Goal: Task Accomplishment & Management: Manage account settings

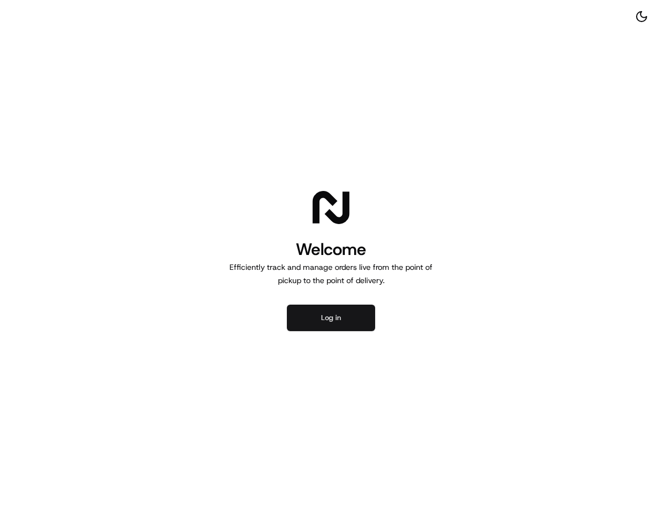
click at [369, 329] on button "Log in" at bounding box center [331, 318] width 88 height 26
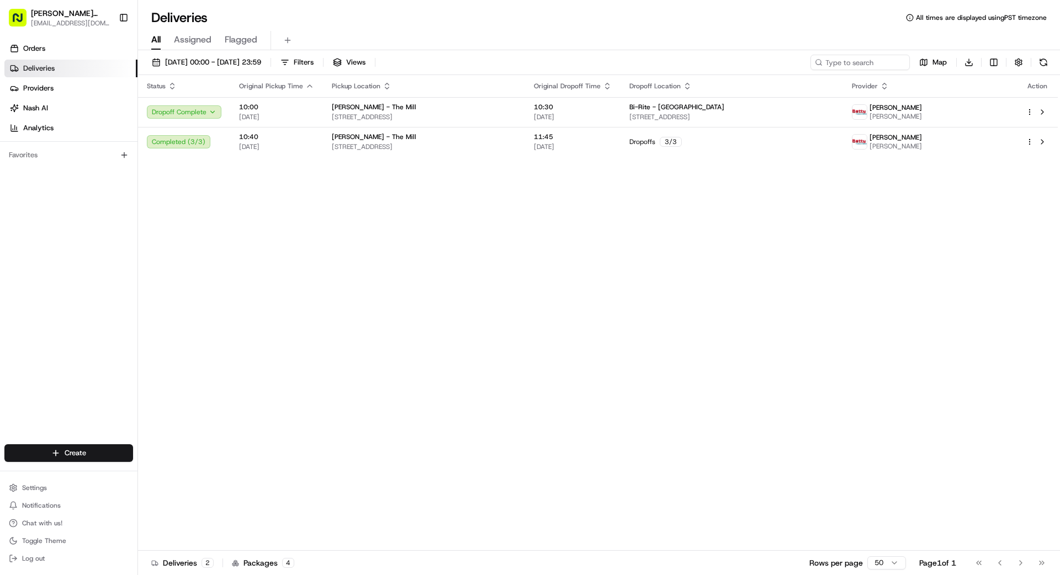
click at [188, 43] on span "Assigned" at bounding box center [193, 39] width 38 height 13
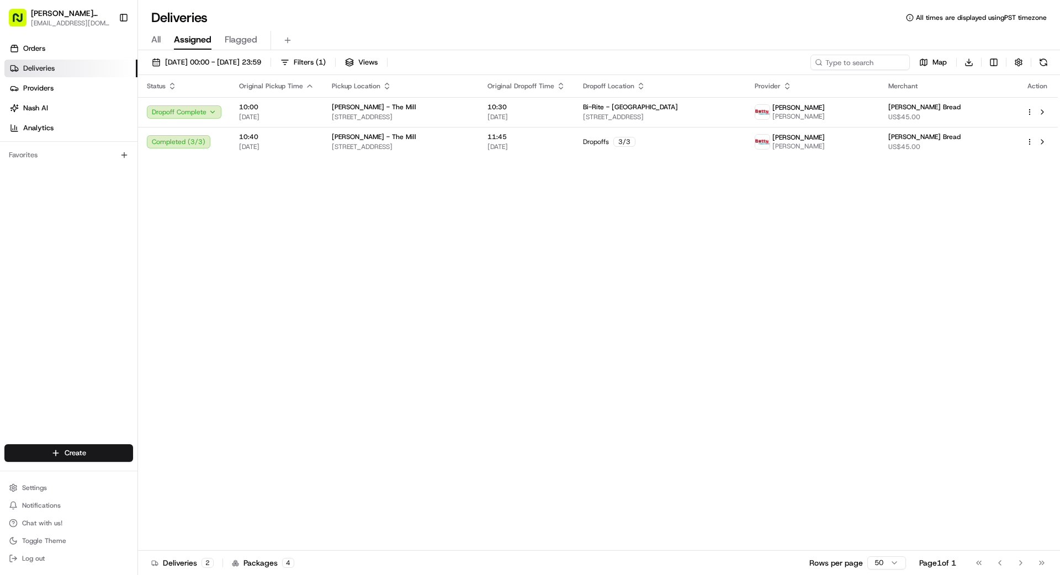
click at [60, 71] on link "Deliveries" at bounding box center [70, 69] width 133 height 18
click at [261, 61] on span "[DATE] 00:00 - [DATE] 23:59" at bounding box center [213, 62] width 96 height 10
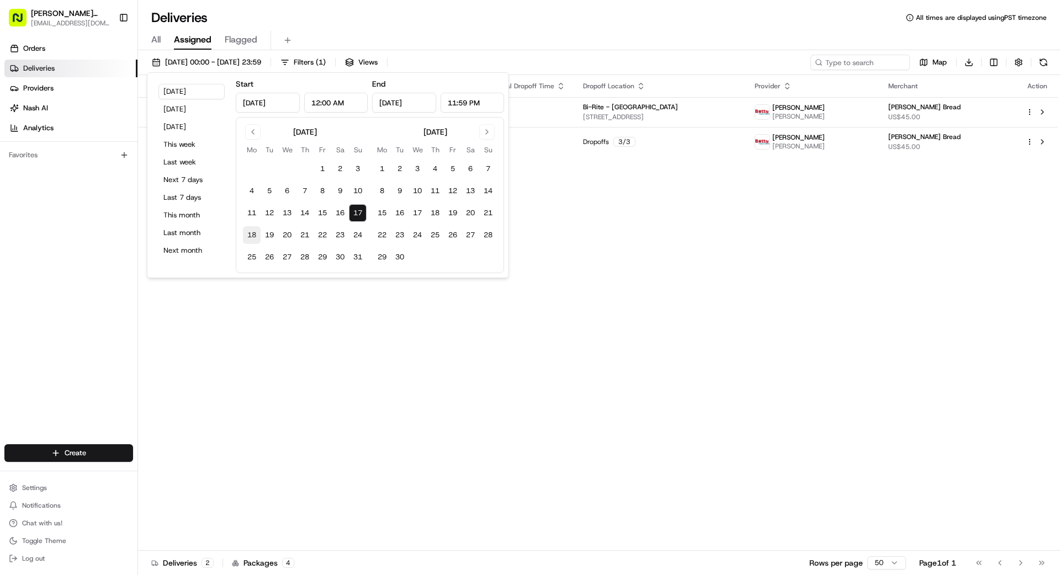
click at [251, 234] on button "18" at bounding box center [252, 235] width 18 height 18
type input "[DATE]"
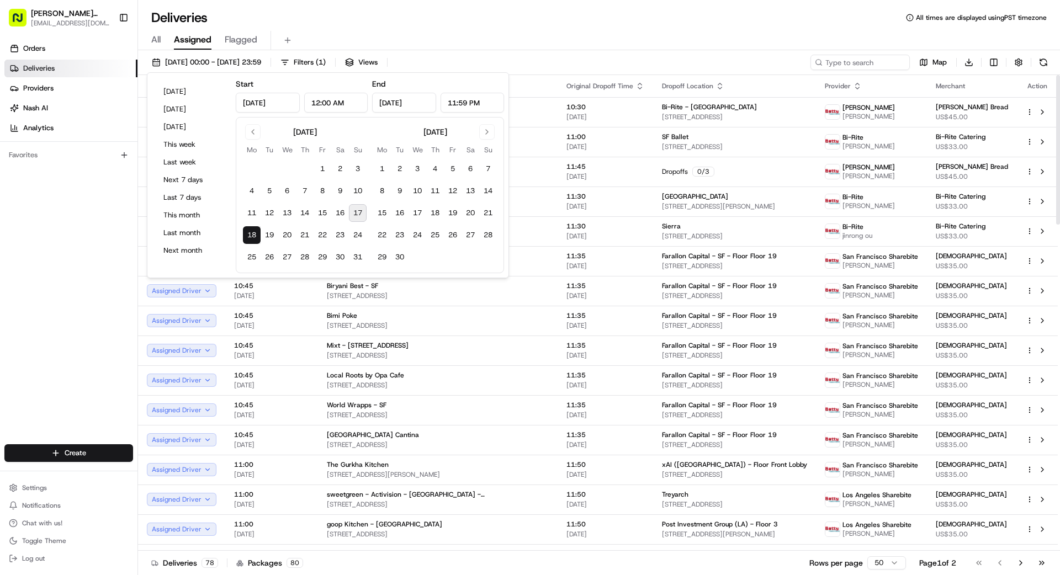
drag, startPoint x: 2, startPoint y: 285, endPoint x: 9, endPoint y: 287, distance: 7.4
click at [7, 287] on div "Orders Deliveries Providers [PERSON_NAME] Analytics Favorites" at bounding box center [68, 243] width 137 height 416
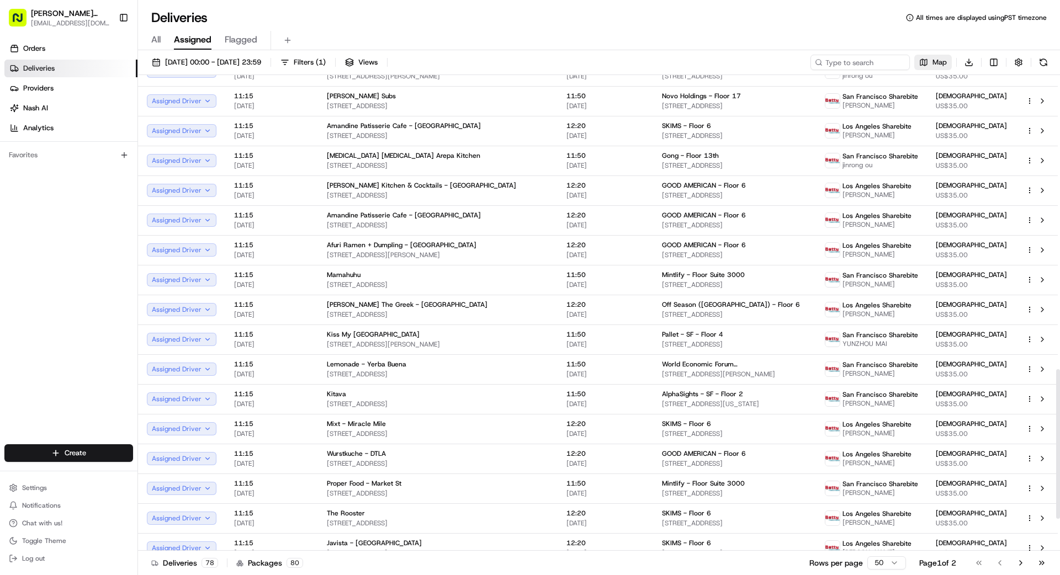
scroll to position [936, 0]
click at [662, 65] on input at bounding box center [843, 62] width 132 height 15
type input "5454"
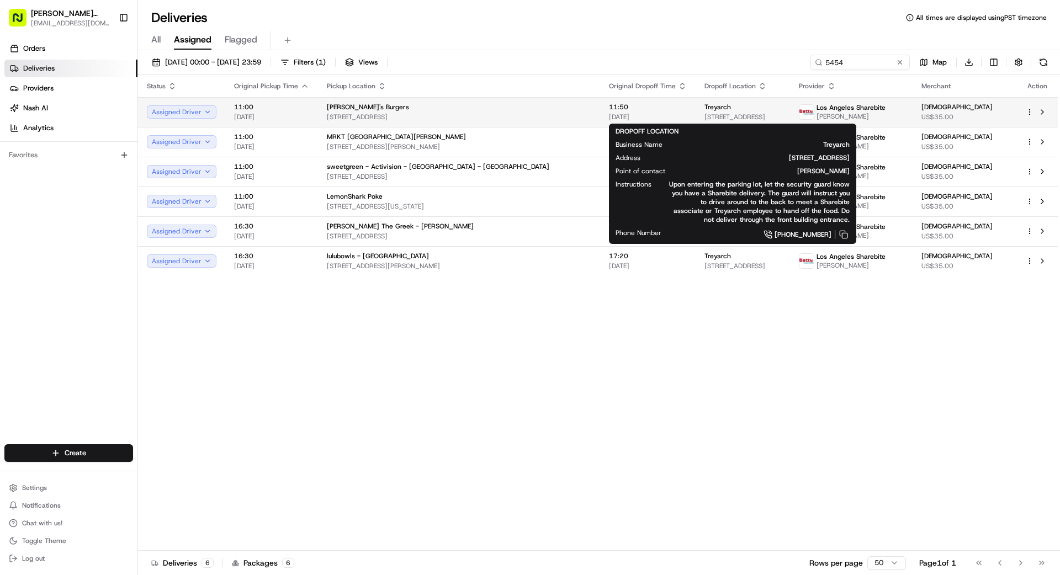
click at [662, 115] on span "[STREET_ADDRESS]" at bounding box center [742, 117] width 76 height 9
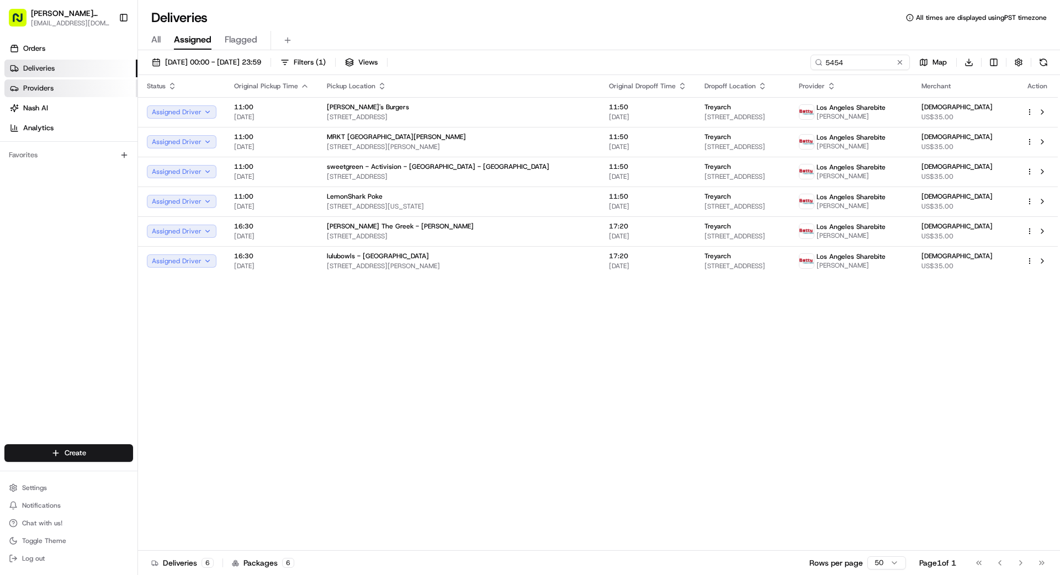
click at [57, 86] on link "Providers" at bounding box center [70, 88] width 133 height 18
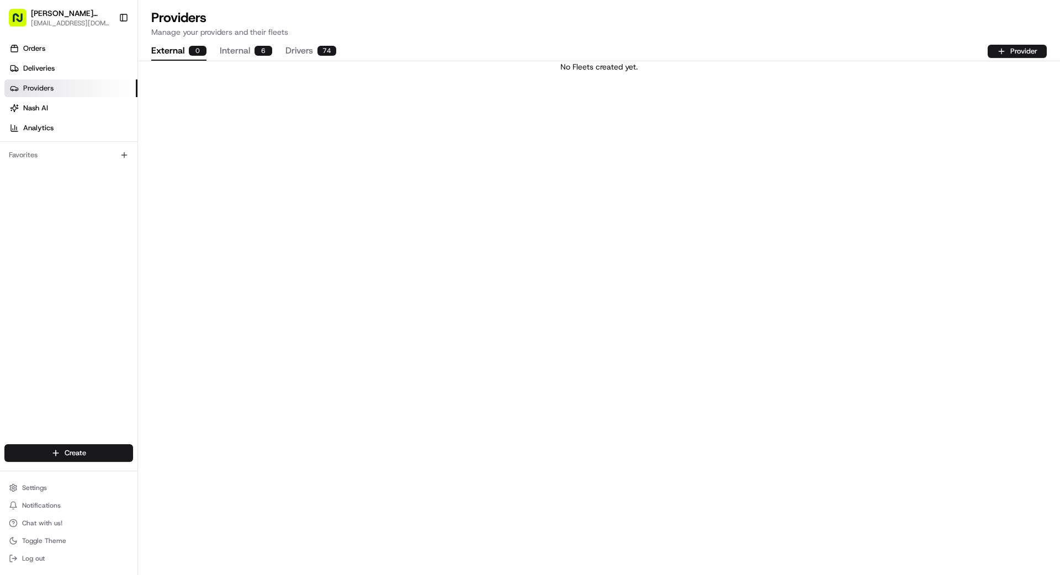
click at [305, 52] on button "Drivers 74" at bounding box center [310, 51] width 51 height 19
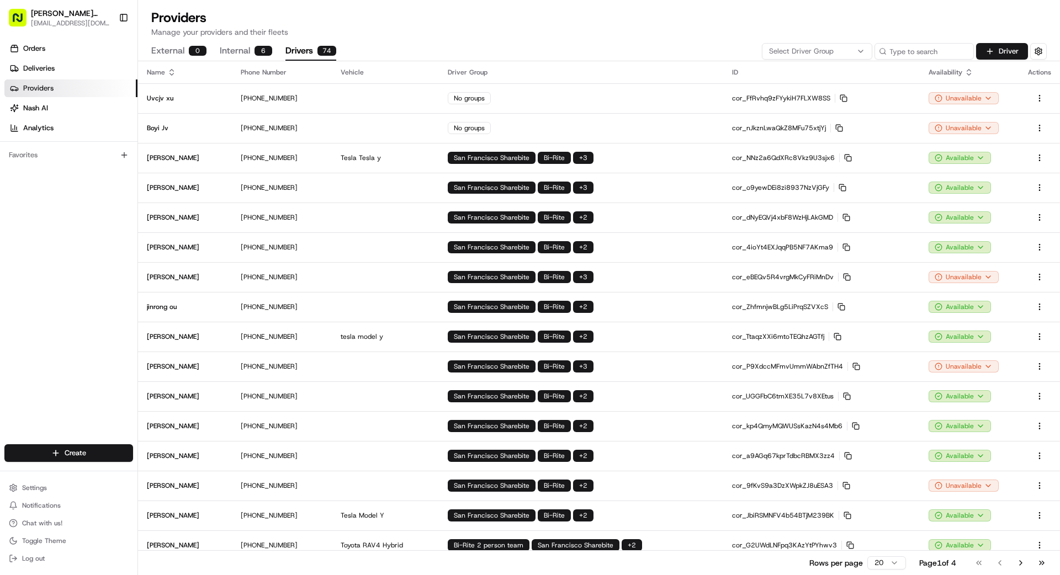
click at [662, 53] on icon "button" at bounding box center [860, 51] width 9 height 9
click at [662, 128] on span "Los Angeles Sharebite" at bounding box center [848, 126] width 136 height 10
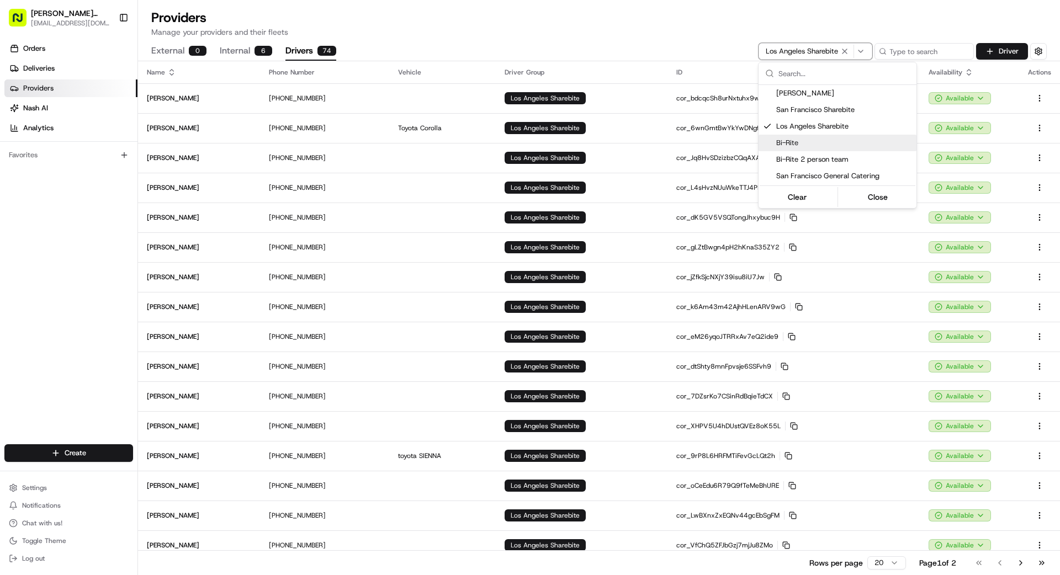
click at [662, 195] on div "Suggestions" at bounding box center [837, 197] width 1 height 20
click at [662, 200] on button "Close" at bounding box center [878, 196] width 76 height 15
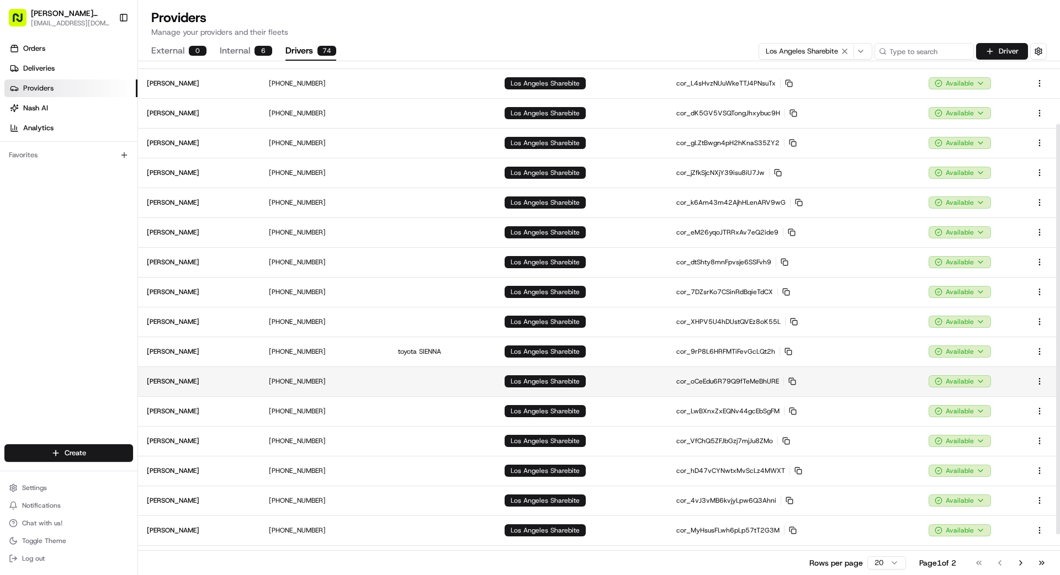
scroll to position [129, 0]
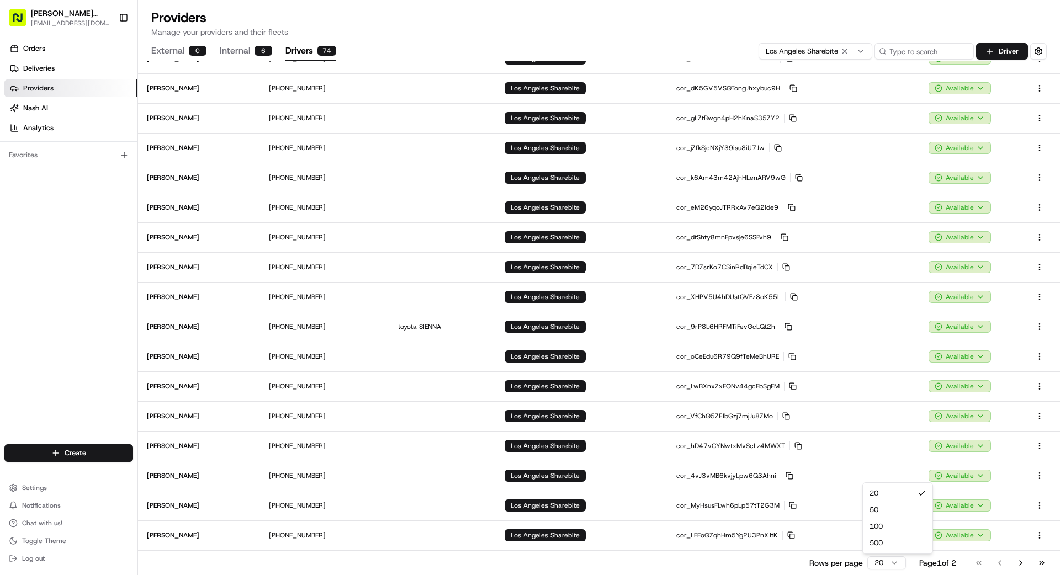
click at [662, 516] on html "[PERSON_NAME] Transportation [EMAIL_ADDRESS][DOMAIN_NAME] Toggle Sidebar Orders…" at bounding box center [530, 287] width 1060 height 575
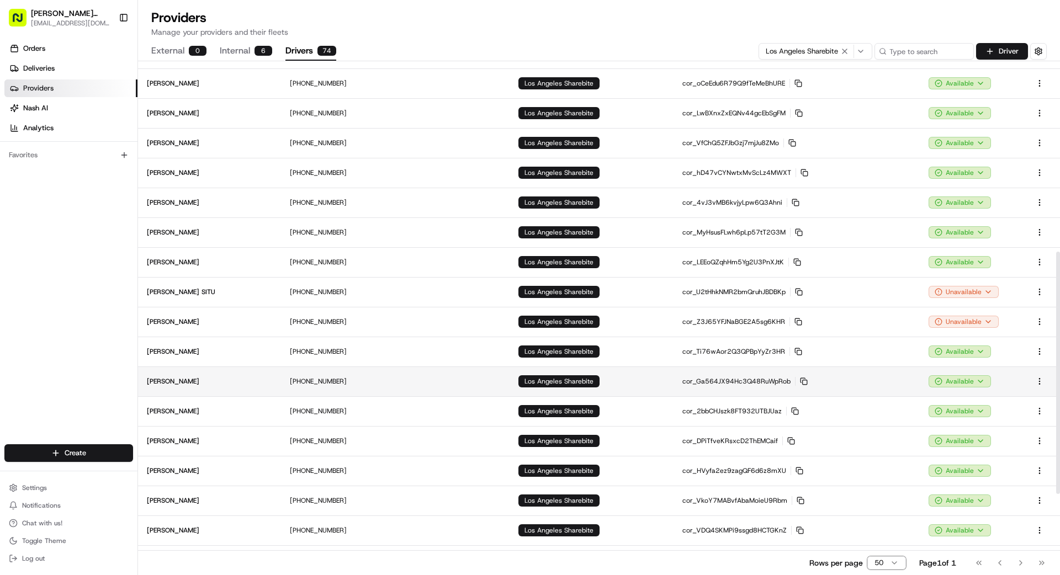
scroll to position [396, 0]
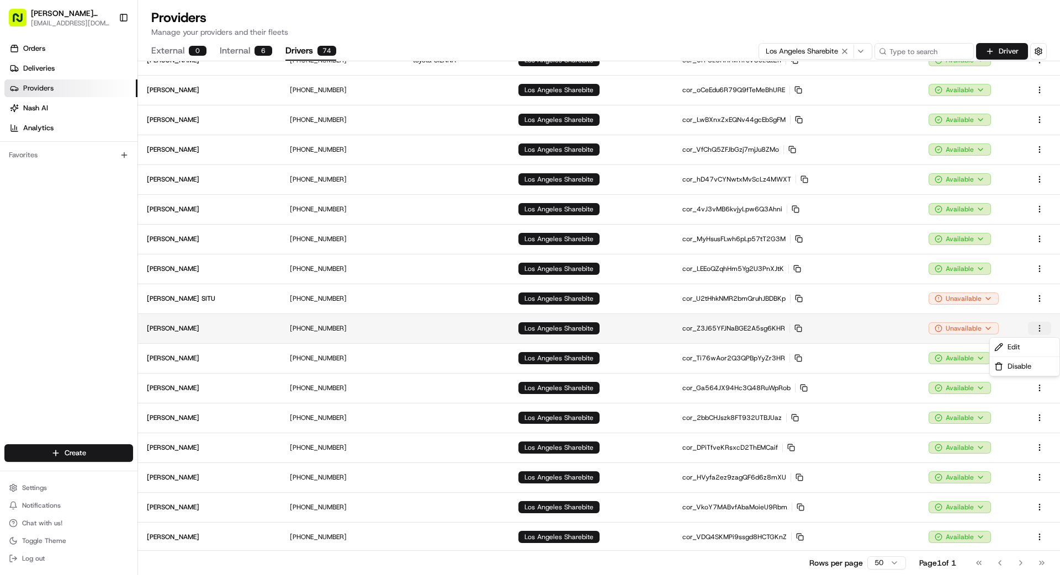
click at [662, 327] on html "[PERSON_NAME] Transportation [EMAIL_ADDRESS][DOMAIN_NAME] Toggle Sidebar Orders…" at bounding box center [530, 287] width 1060 height 575
click at [662, 346] on div "Edit" at bounding box center [1025, 347] width 70 height 19
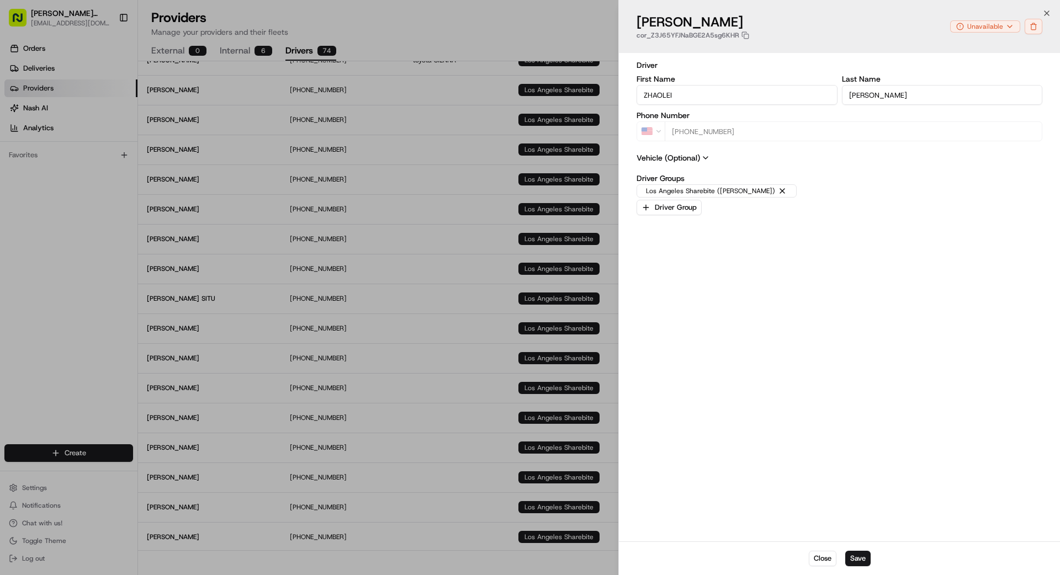
drag, startPoint x: 681, startPoint y: 100, endPoint x: 602, endPoint y: 98, distance: 79.5
click at [602, 98] on body "[PERSON_NAME] Transportation [EMAIL_ADDRESS][DOMAIN_NAME] Toggle Sidebar Orders…" at bounding box center [530, 287] width 1060 height 575
type input "Z"
type input "[PERSON_NAME]"
drag, startPoint x: 878, startPoint y: 94, endPoint x: 819, endPoint y: 100, distance: 59.4
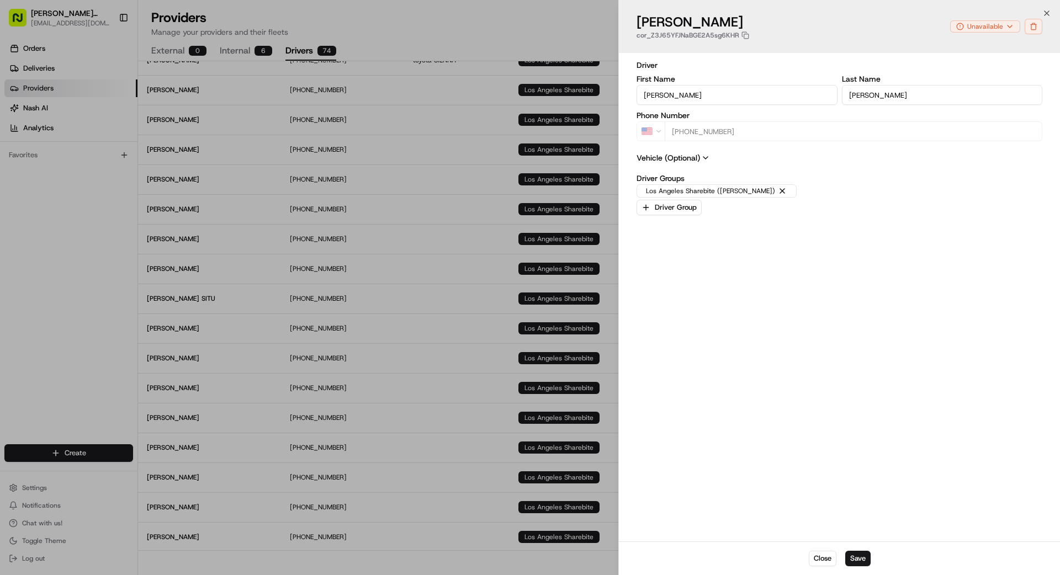
click at [662, 100] on div "First Name [PERSON_NAME] Last Name [PERSON_NAME]" at bounding box center [839, 90] width 406 height 30
type input "W"
type input "SUN"
click at [662, 516] on button "Save" at bounding box center [857, 558] width 25 height 15
type input "+1"
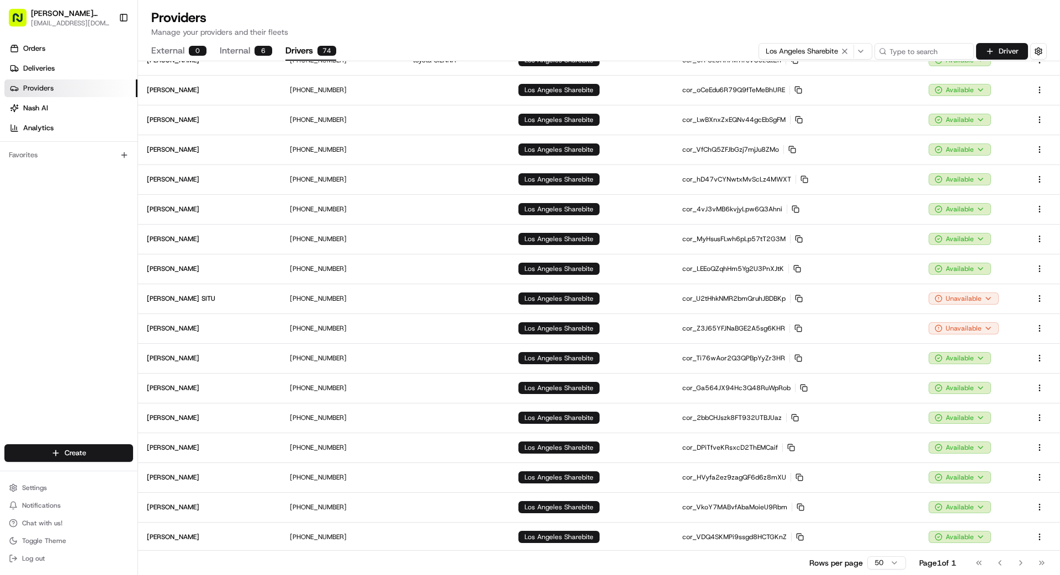
click at [79, 306] on div "Orders Deliveries Providers [PERSON_NAME] Analytics Favorites" at bounding box center [68, 243] width 137 height 416
click at [81, 67] on link "Deliveries" at bounding box center [70, 69] width 133 height 18
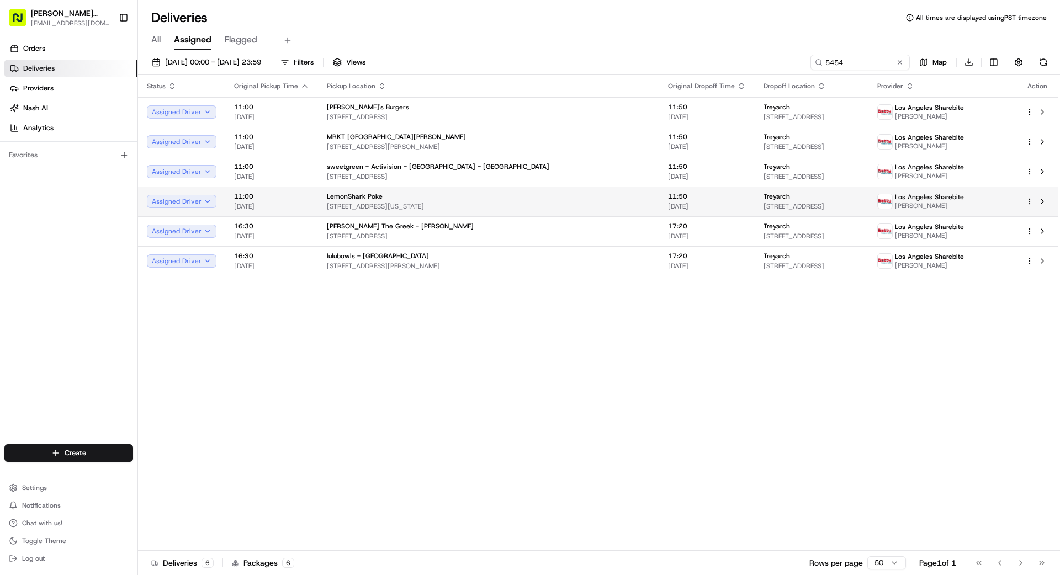
click at [776, 203] on span "[STREET_ADDRESS]" at bounding box center [811, 206] width 96 height 9
click at [1029, 201] on html "Betty Transportation bettytllc@gmail.com Toggle Sidebar Orders Deliveries Provi…" at bounding box center [530, 287] width 1060 height 575
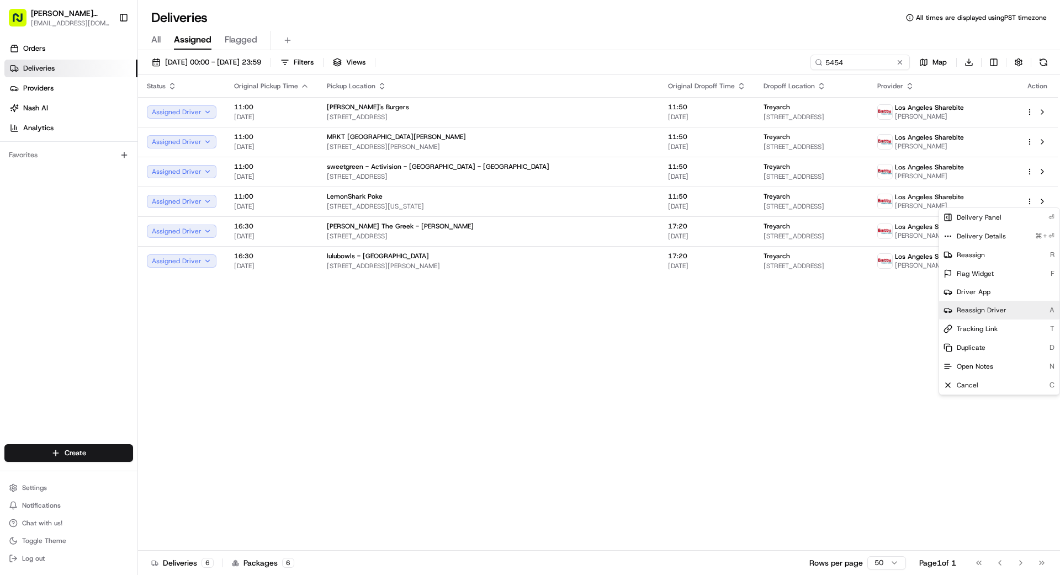
click at [989, 309] on span "Reassign Driver" at bounding box center [982, 310] width 50 height 9
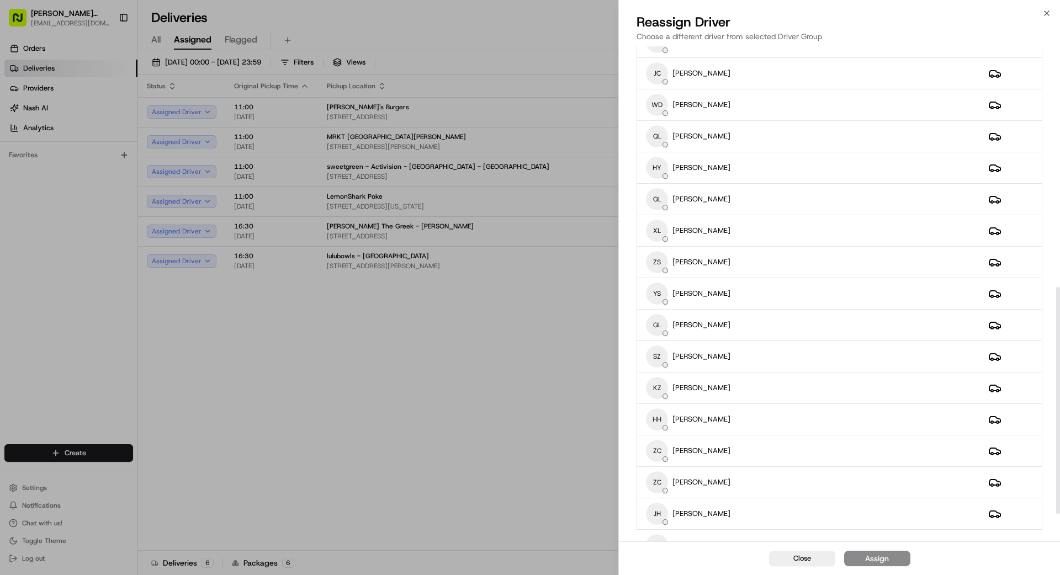
scroll to position [582, 0]
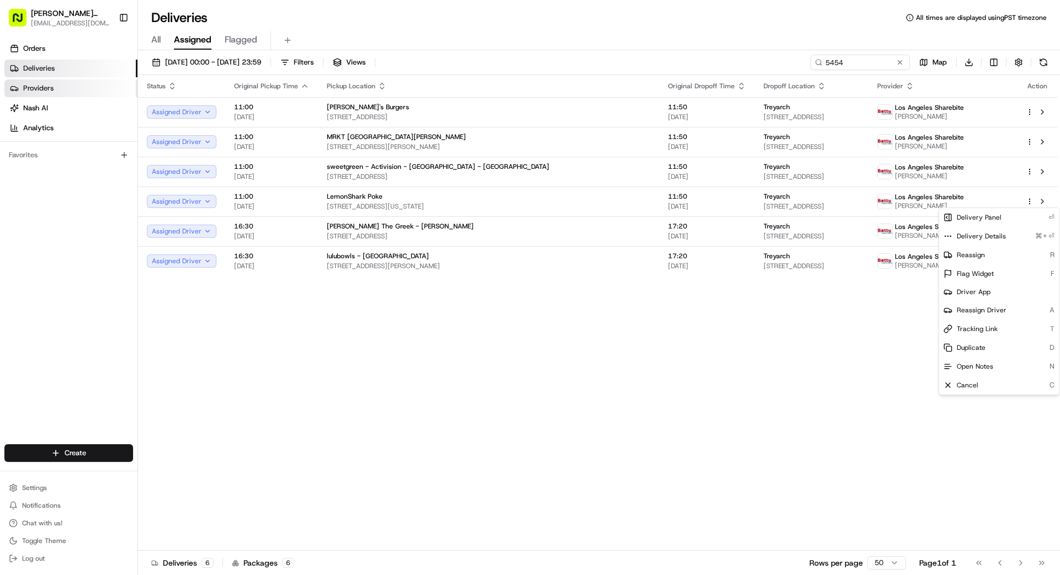
click at [54, 90] on link "Providers" at bounding box center [70, 88] width 133 height 18
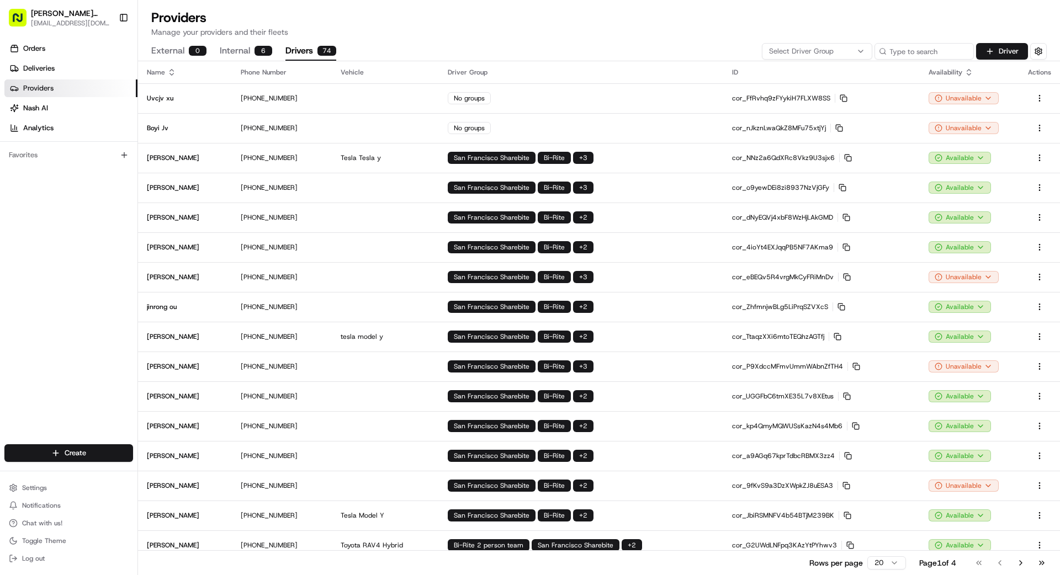
click at [307, 47] on button "Drivers 74" at bounding box center [310, 51] width 51 height 19
click at [836, 49] on div "Select Driver Group" at bounding box center [816, 51] width 105 height 10
click at [819, 127] on span "Los Angeles Sharebite" at bounding box center [848, 126] width 136 height 10
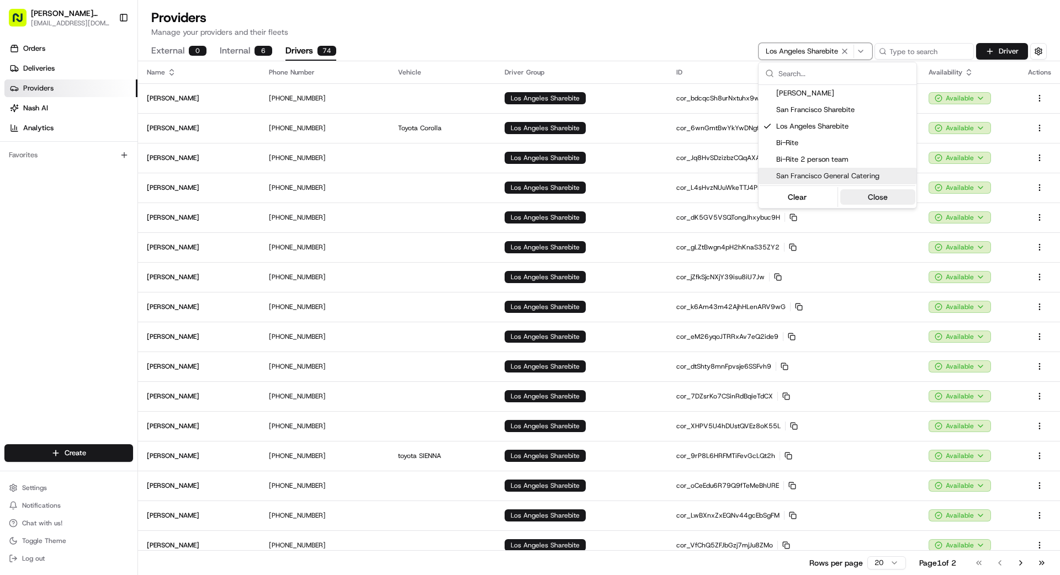
click at [878, 196] on button "Close" at bounding box center [878, 196] width 76 height 15
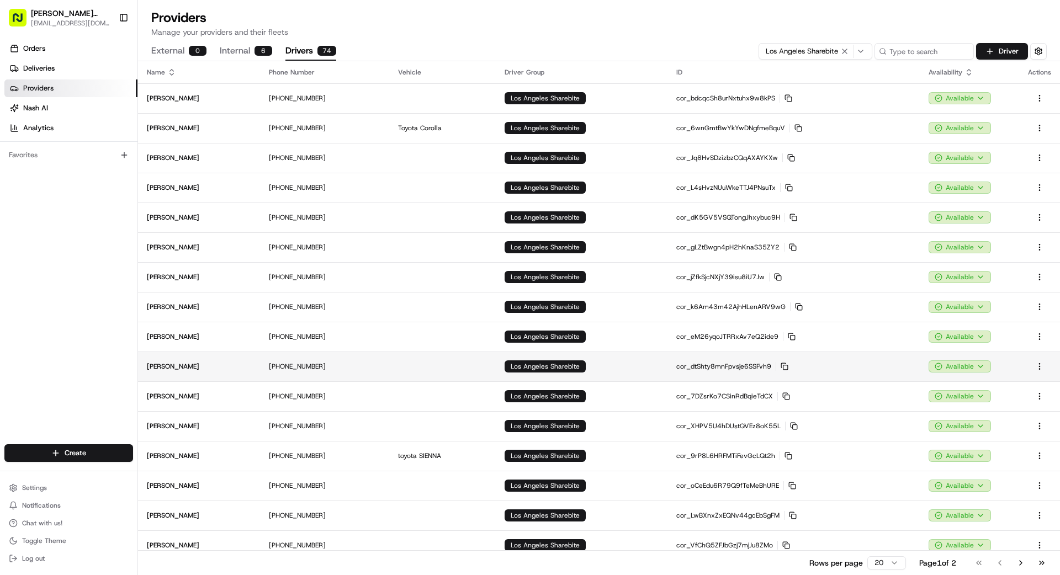
scroll to position [129, 0]
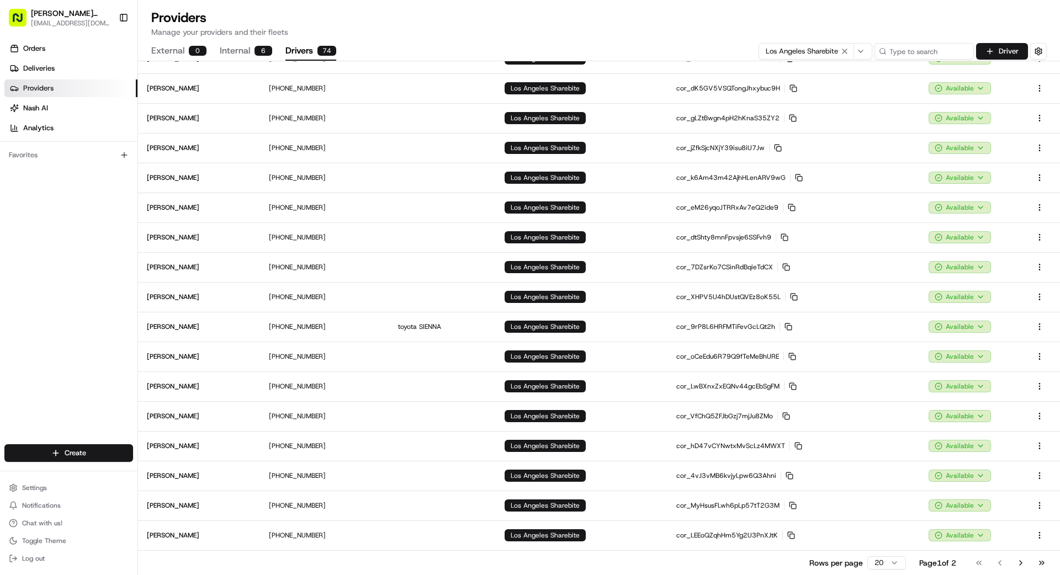
click at [886, 561] on html "[PERSON_NAME] Transportation [EMAIL_ADDRESS][DOMAIN_NAME] Toggle Sidebar Orders…" at bounding box center [530, 287] width 1060 height 575
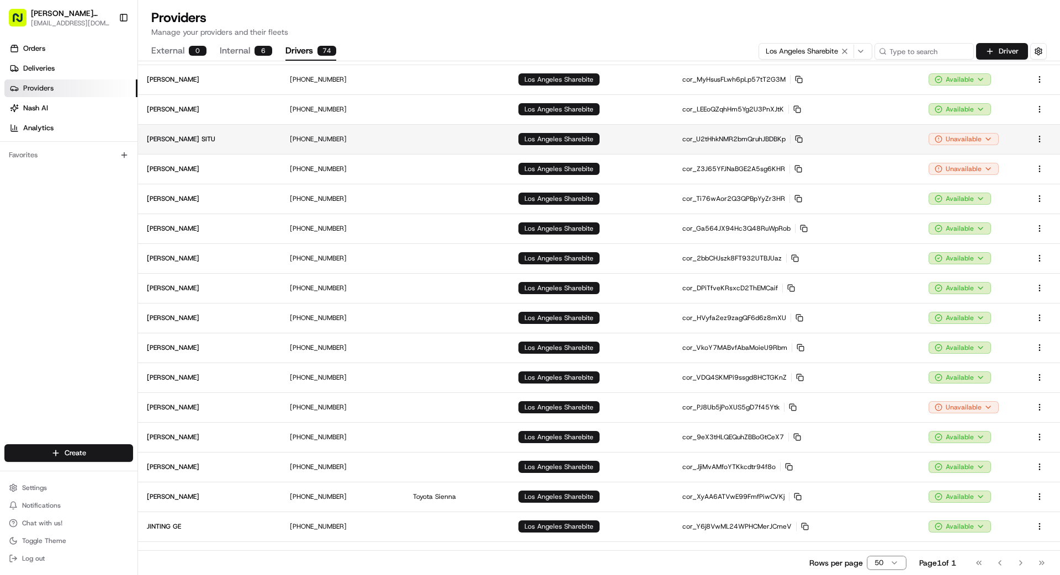
scroll to position [576, 0]
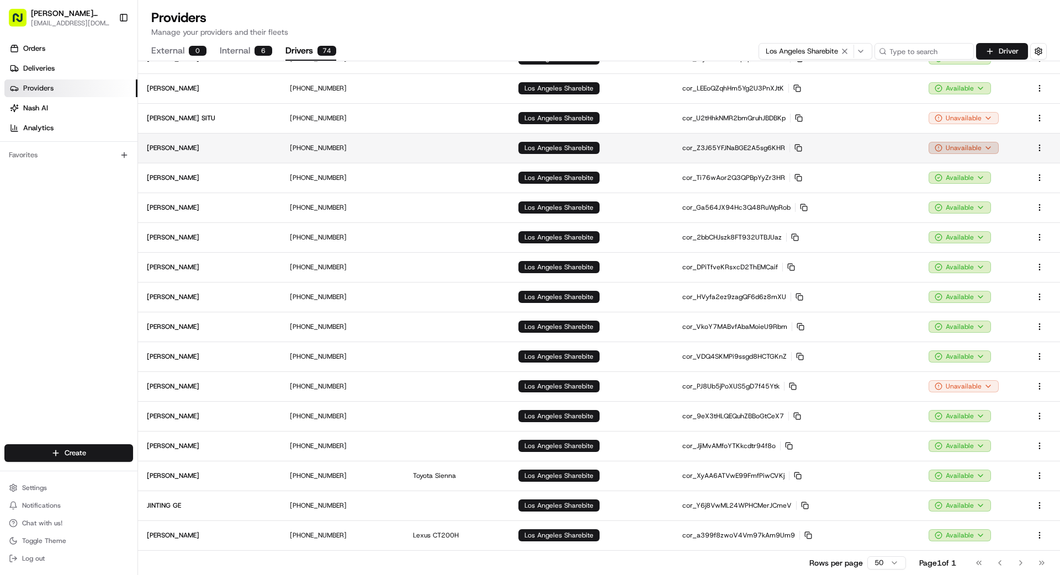
click at [969, 146] on html "[PERSON_NAME] Transportation [EMAIL_ADDRESS][DOMAIN_NAME] Toggle Sidebar Orders…" at bounding box center [530, 287] width 1060 height 575
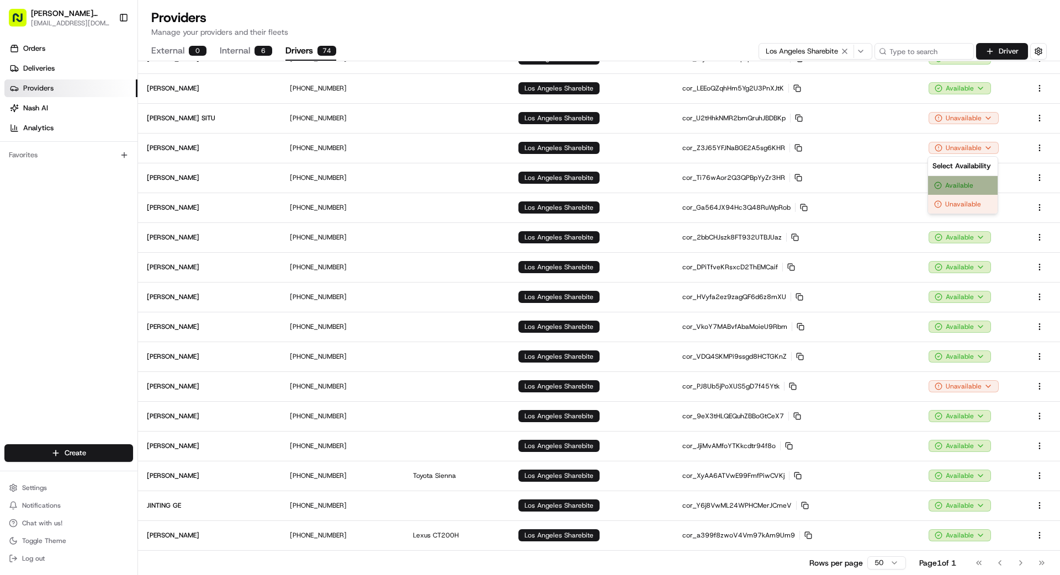
click at [978, 186] on div "Available" at bounding box center [963, 185] width 70 height 19
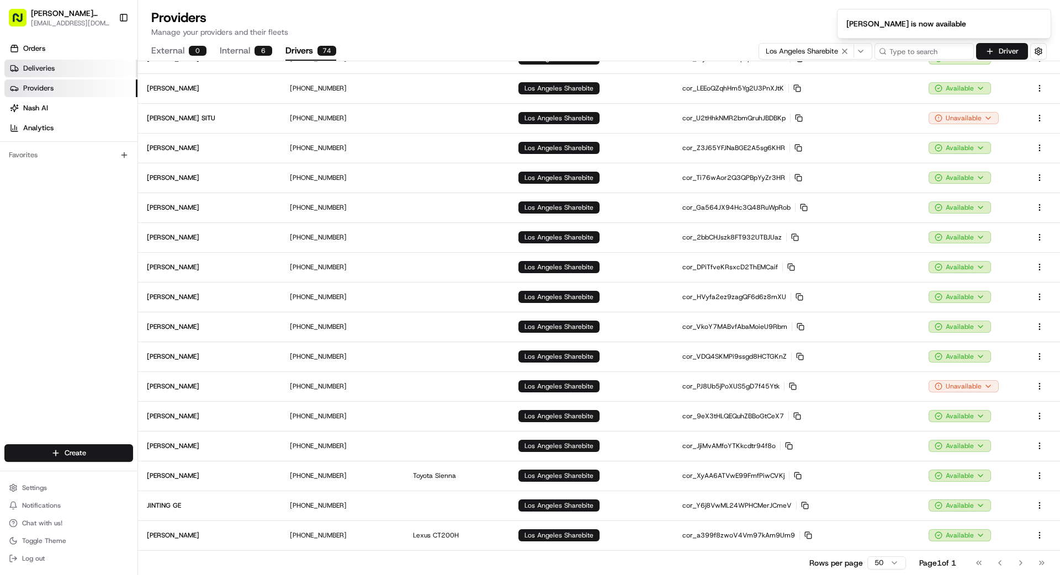
click at [40, 72] on span "Deliveries" at bounding box center [38, 68] width 31 height 10
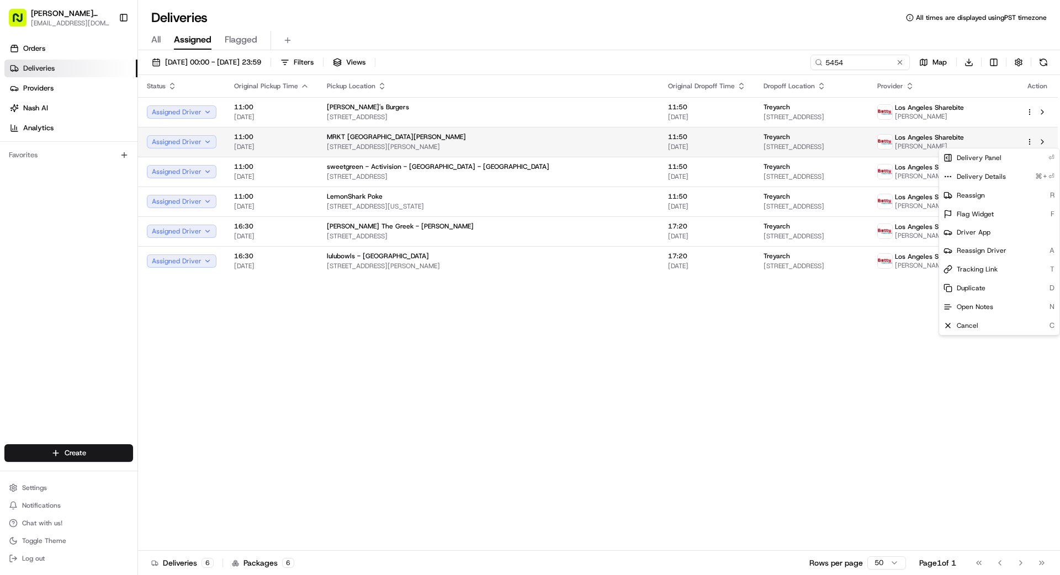
click at [1027, 141] on html "Betty Transportation bettytllc@gmail.com Toggle Sidebar Orders Deliveries Provi…" at bounding box center [530, 287] width 1060 height 575
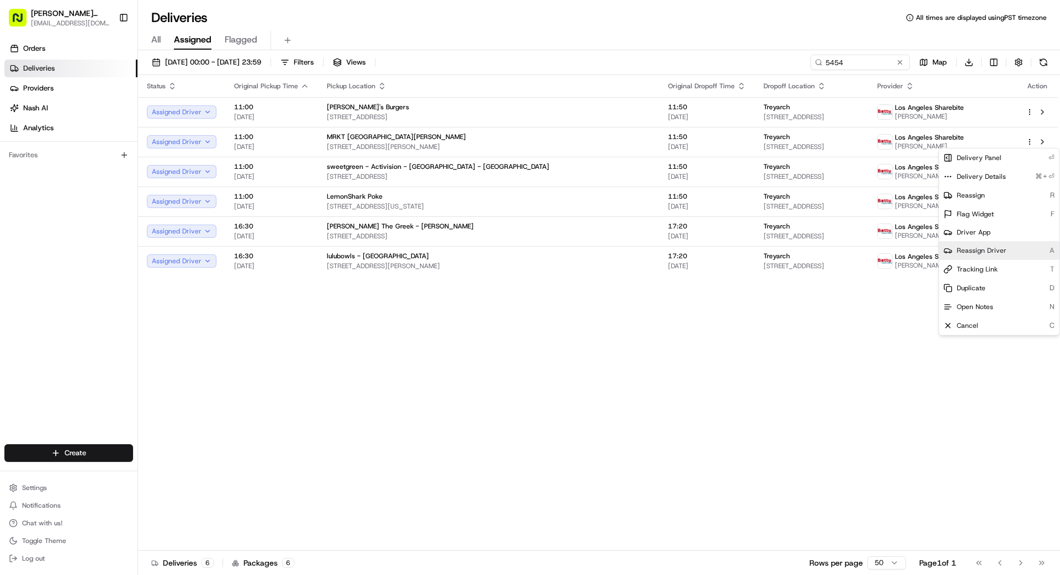
click at [993, 249] on span "Reassign Driver" at bounding box center [982, 250] width 50 height 9
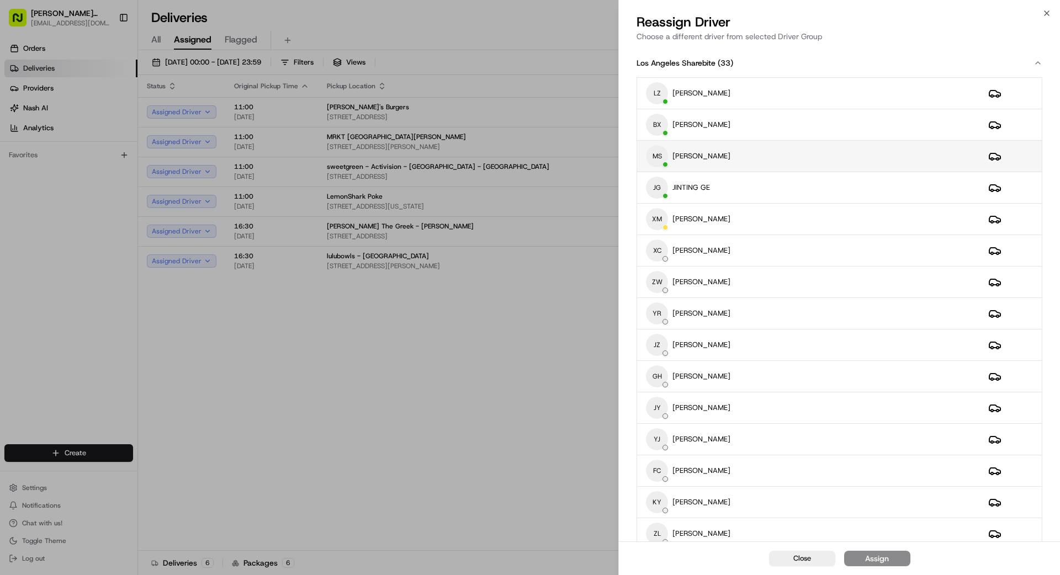
click at [849, 164] on div "MS MAGGIE SUN" at bounding box center [808, 156] width 325 height 22
click at [893, 560] on div "Close Assigned" at bounding box center [839, 558] width 441 height 34
click at [881, 559] on div "Close Assigned" at bounding box center [839, 558] width 441 height 34
click at [833, 540] on div "ZL ZHAOJIE LI" at bounding box center [808, 534] width 325 height 22
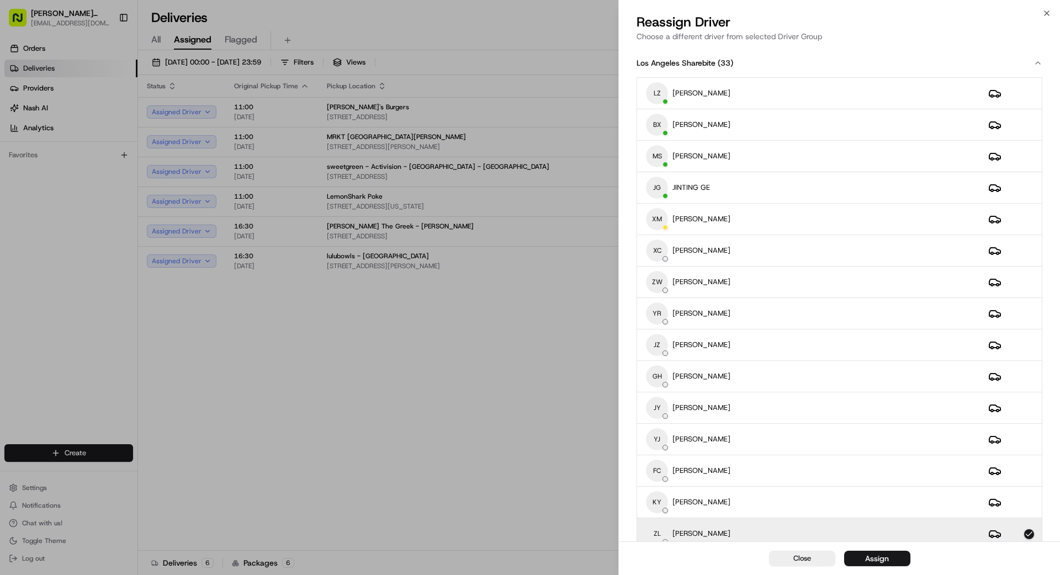
click at [806, 557] on span "Close" at bounding box center [802, 559] width 18 height 10
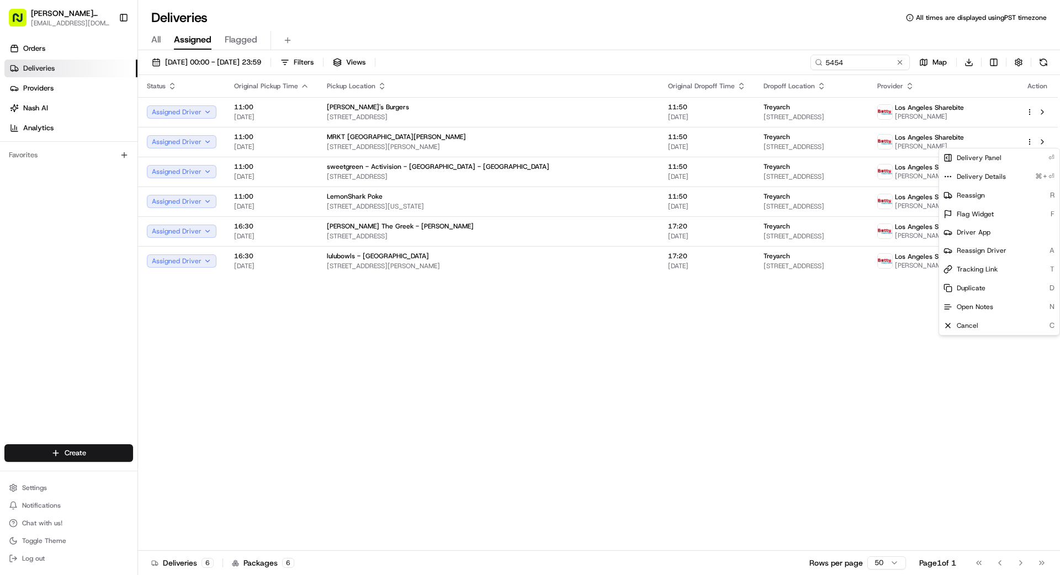
click at [725, 332] on div "Status Original Pickup Time Pickup Location Original Dropoff Time Dropoff Locat…" at bounding box center [598, 313] width 920 height 476
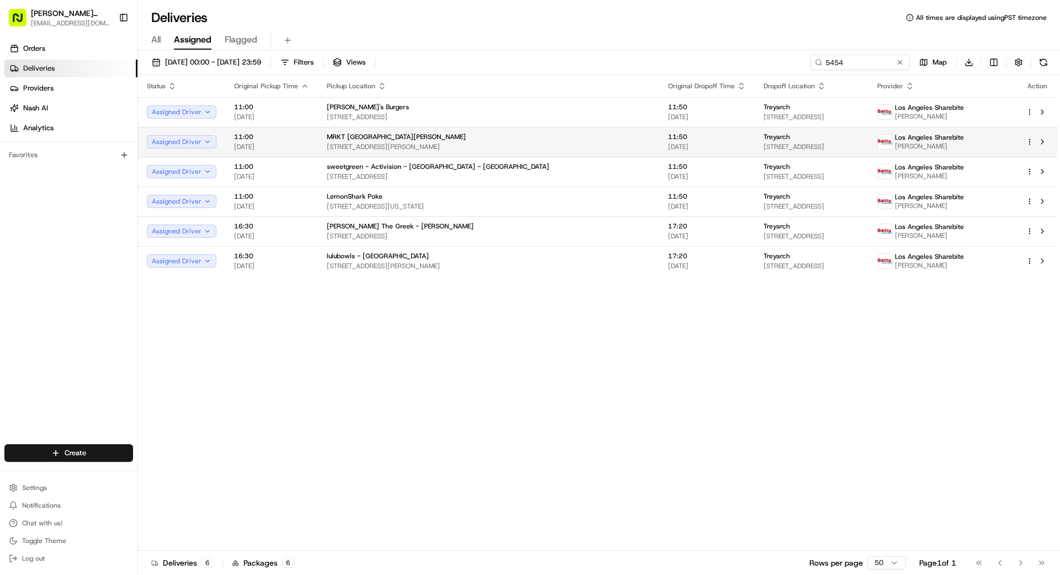
click at [1030, 142] on html "Betty Transportation bettytllc@gmail.com Toggle Sidebar Orders Deliveries Provi…" at bounding box center [530, 287] width 1060 height 575
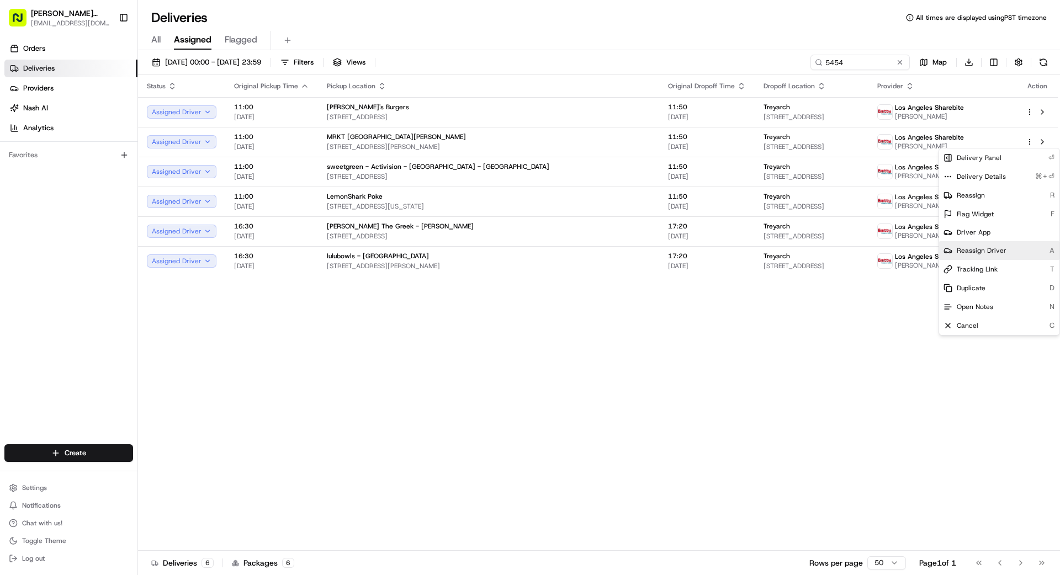
click at [981, 250] on span "Reassign Driver" at bounding box center [982, 250] width 50 height 9
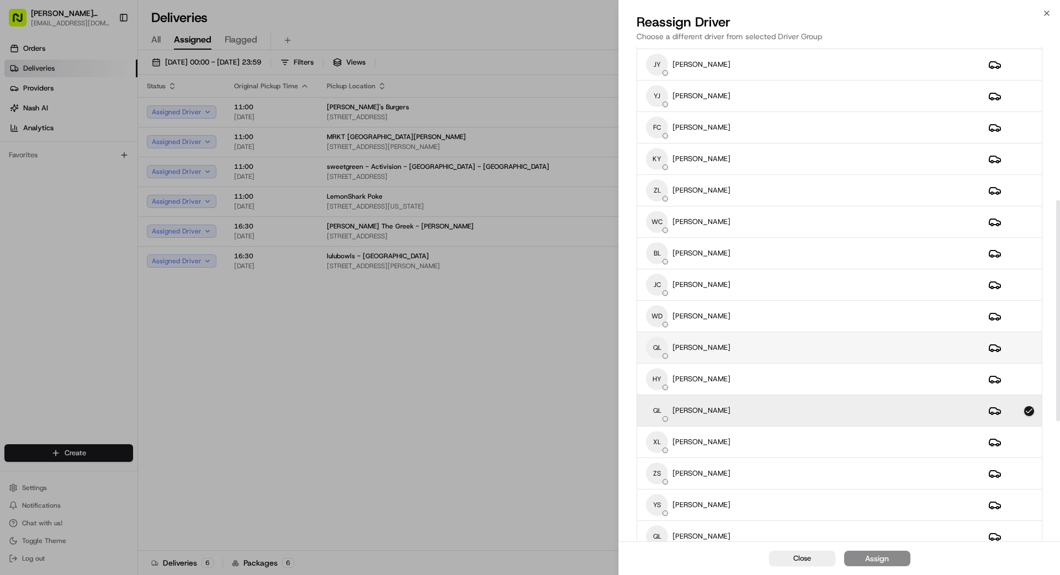
scroll to position [336, 0]
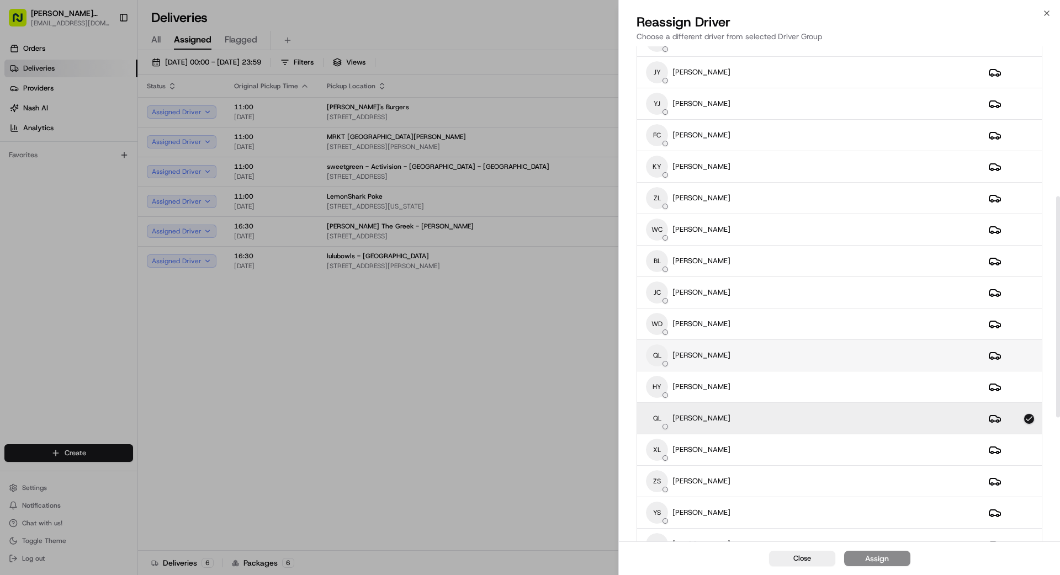
click at [738, 354] on div "QL QIN LUO" at bounding box center [808, 355] width 325 height 22
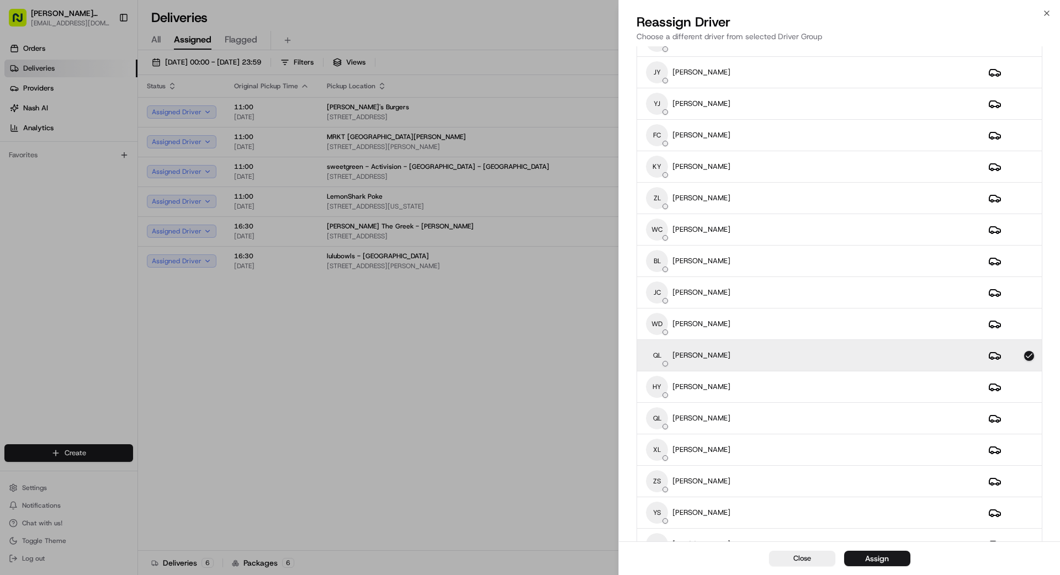
drag, startPoint x: 886, startPoint y: 561, endPoint x: 878, endPoint y: 558, distance: 8.9
click at [886, 561] on div "Assign" at bounding box center [877, 558] width 24 height 11
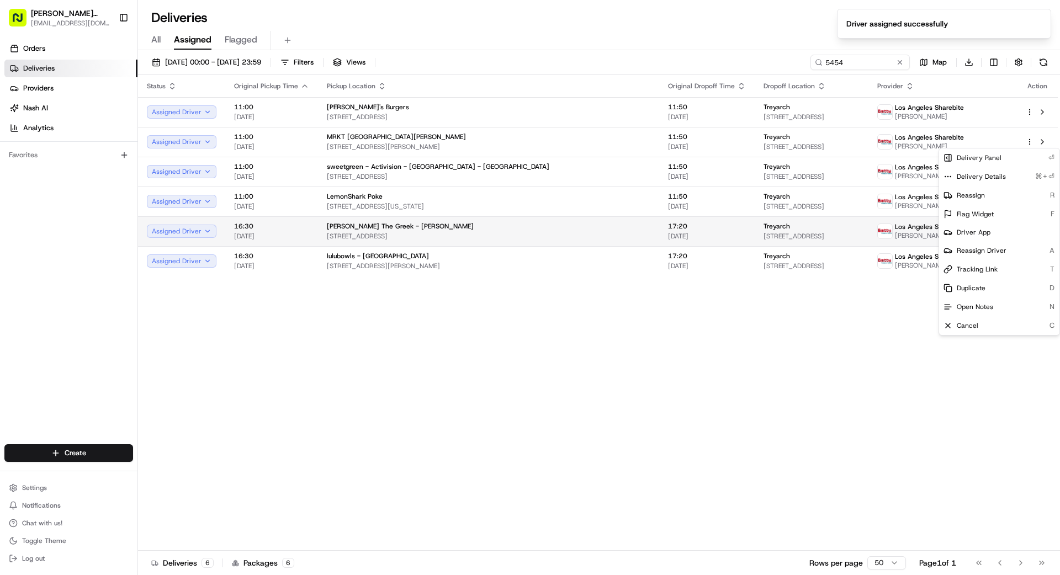
drag, startPoint x: 864, startPoint y: 332, endPoint x: 973, endPoint y: 228, distance: 150.3
click at [879, 320] on div "Status Original Pickup Time Pickup Location Original Dropoff Time Dropoff Locat…" at bounding box center [598, 313] width 920 height 476
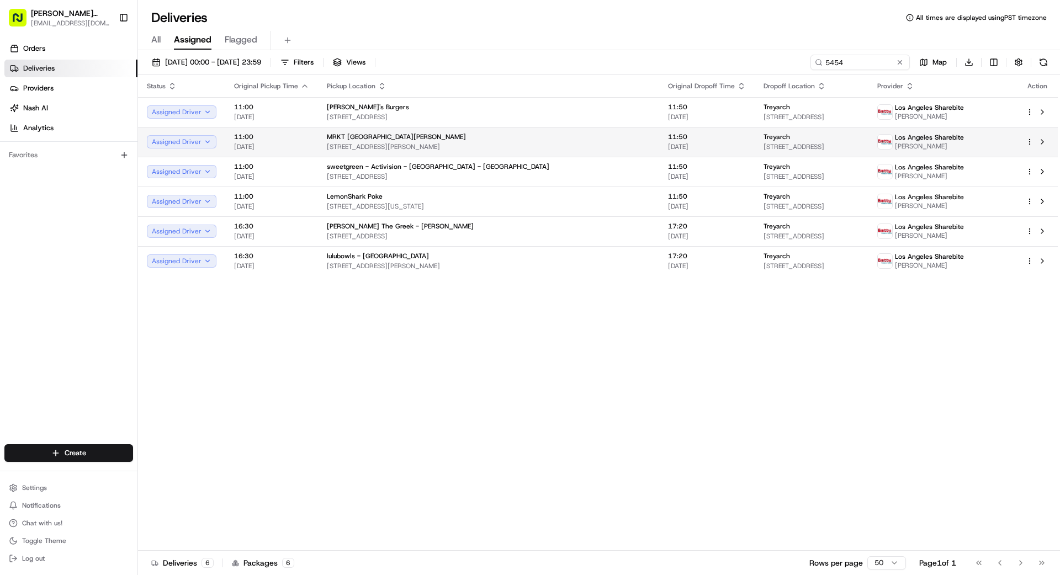
click at [1031, 141] on html "Betty Transportation bettytllc@gmail.com Toggle Sidebar Orders Deliveries Provi…" at bounding box center [530, 287] width 1060 height 575
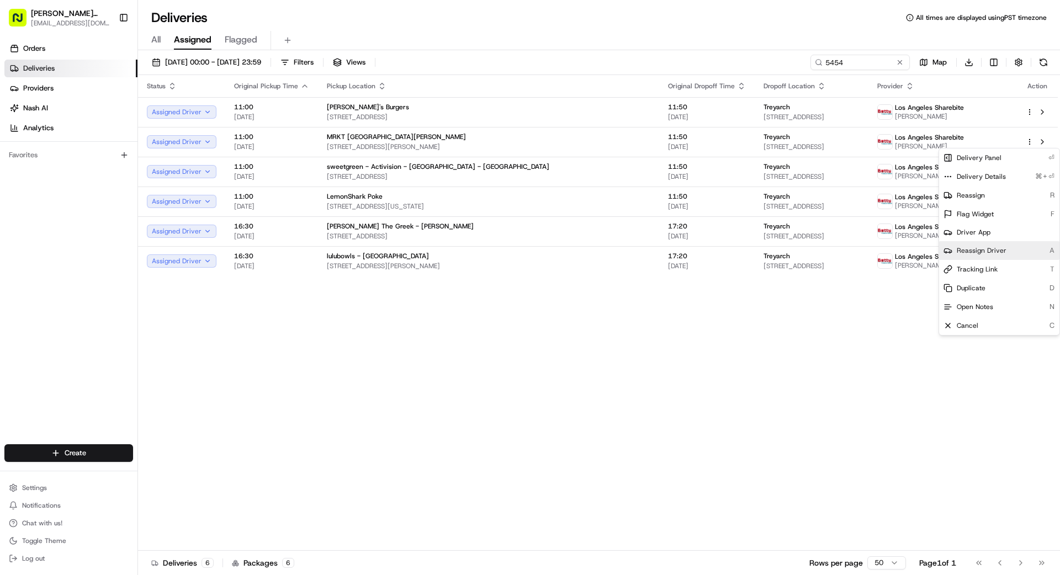
click at [975, 247] on span "Reassign Driver" at bounding box center [982, 250] width 50 height 9
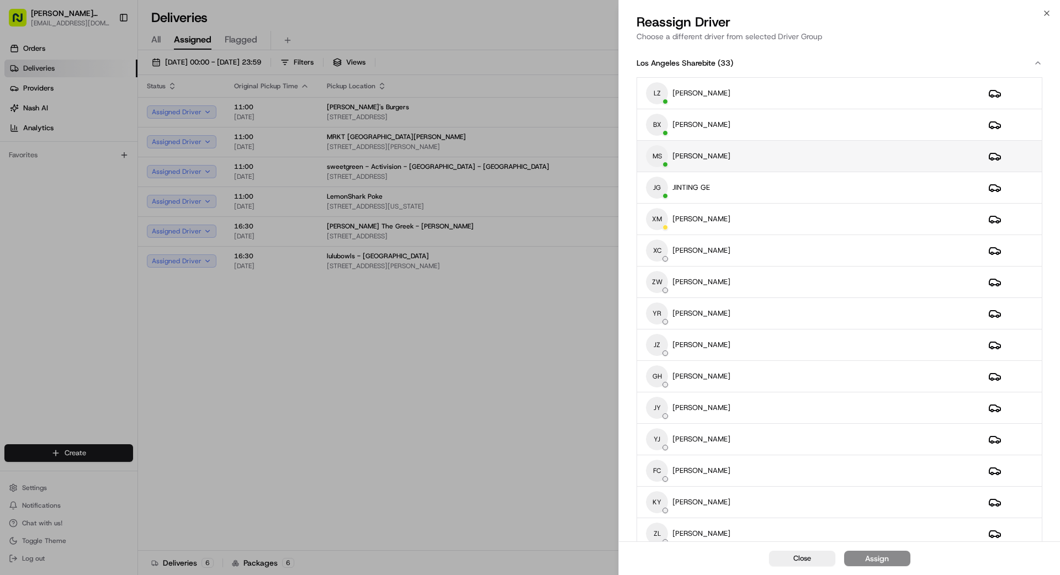
click at [807, 159] on div "MS MAGGIE SUN" at bounding box center [808, 156] width 325 height 22
click at [878, 556] on div "Assign" at bounding box center [877, 558] width 24 height 11
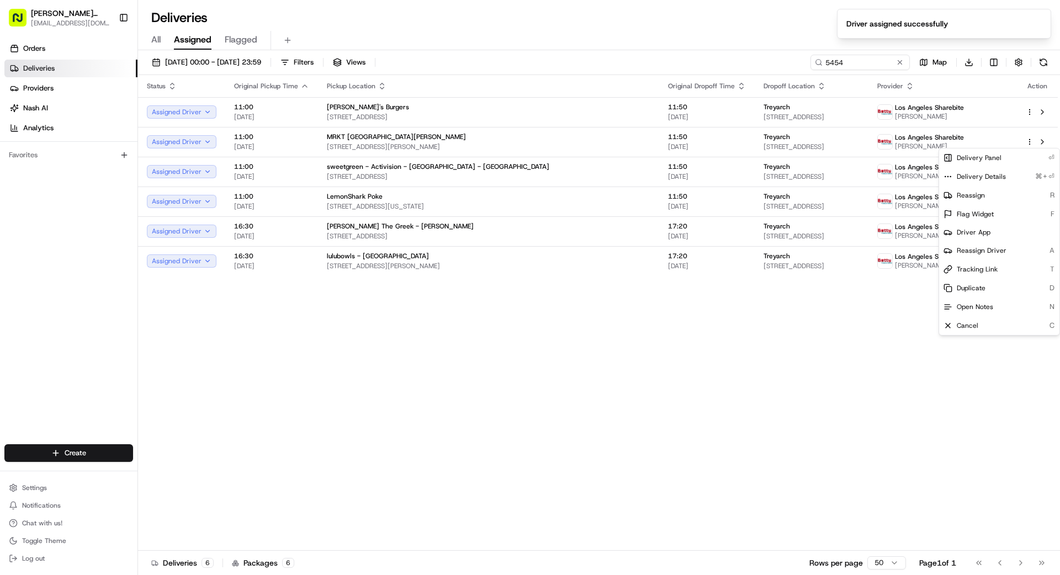
click at [776, 397] on div "Status Original Pickup Time Pickup Location Original Dropoff Time Dropoff Locat…" at bounding box center [598, 313] width 920 height 476
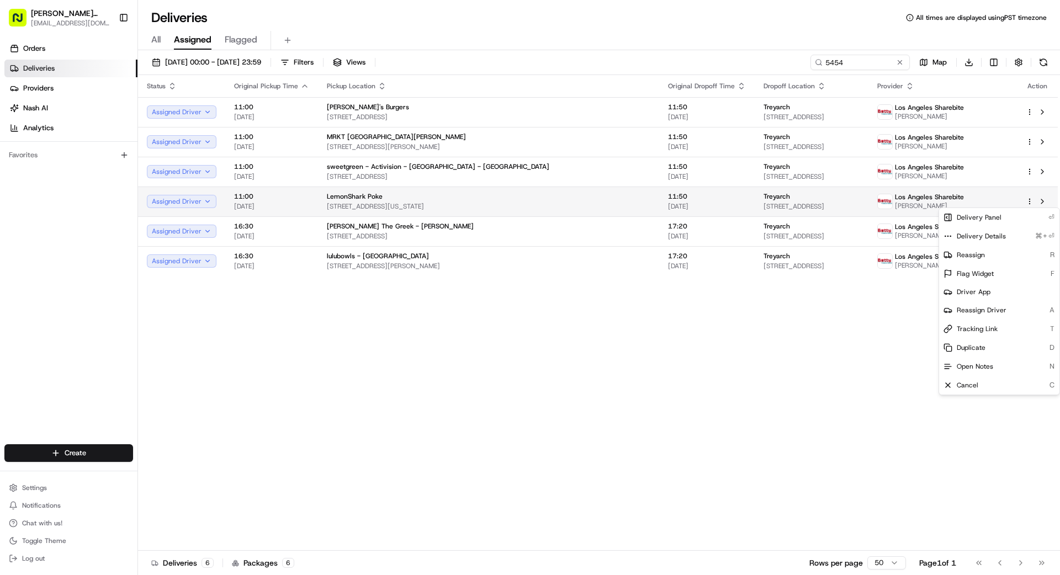
click at [1031, 202] on html "Betty Transportation bettytllc@gmail.com Toggle Sidebar Orders Deliveries Provi…" at bounding box center [530, 287] width 1060 height 575
click at [980, 309] on span "Reassign Driver" at bounding box center [982, 310] width 50 height 9
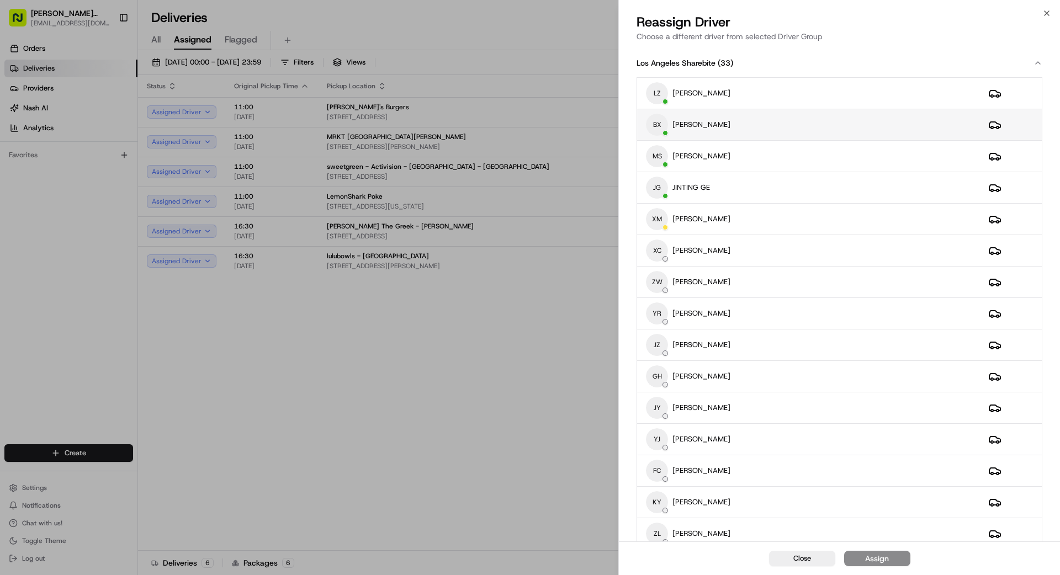
click at [751, 123] on div "BX BO XIE" at bounding box center [808, 125] width 325 height 22
click at [898, 561] on button "Assign" at bounding box center [877, 558] width 66 height 15
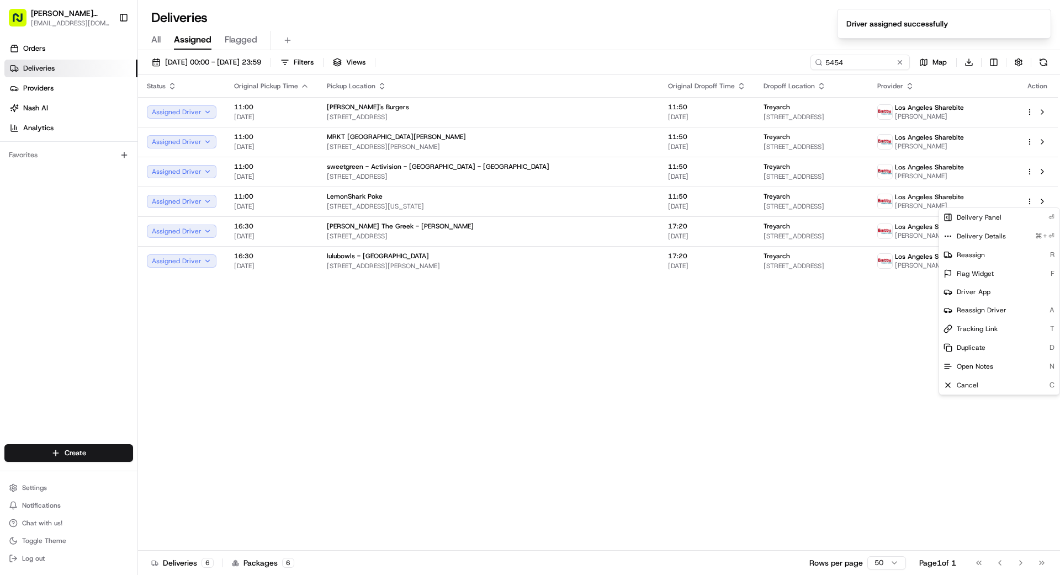
drag, startPoint x: 554, startPoint y: 469, endPoint x: 566, endPoint y: 467, distance: 12.9
click at [554, 469] on div "Status Original Pickup Time Pickup Location Original Dropoff Time Dropoff Locat…" at bounding box center [598, 313] width 920 height 476
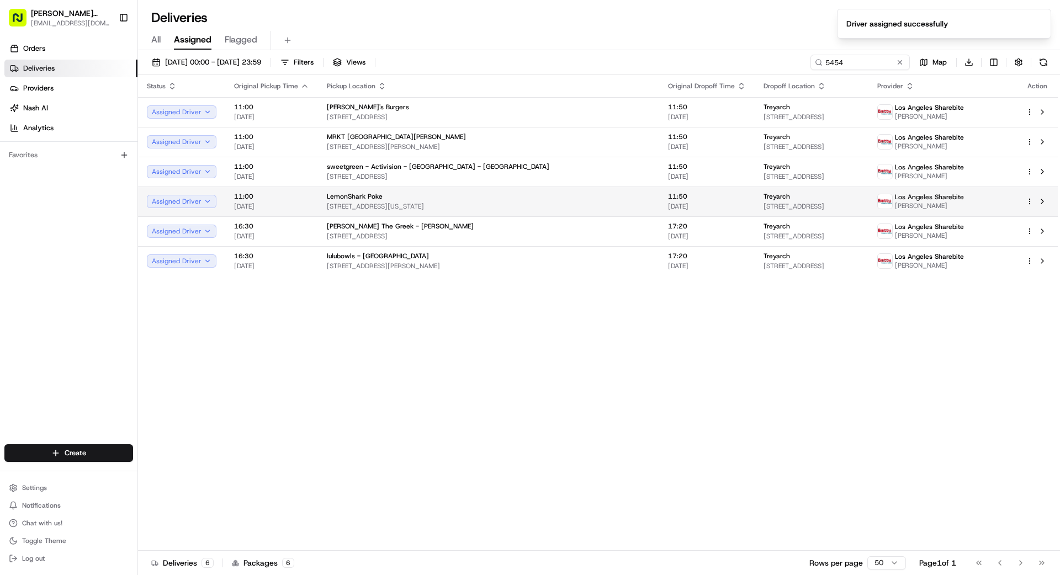
click at [1030, 202] on html "Betty Transportation bettytllc@gmail.com Toggle Sidebar Orders Deliveries Provi…" at bounding box center [530, 287] width 1060 height 575
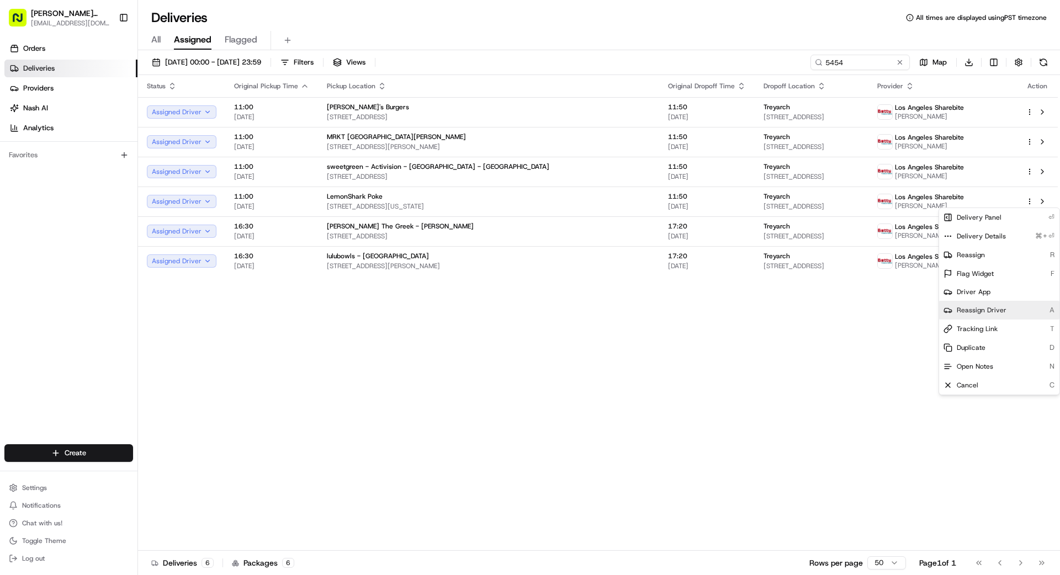
click at [1008, 315] on div "Reassign Driver A" at bounding box center [999, 310] width 120 height 19
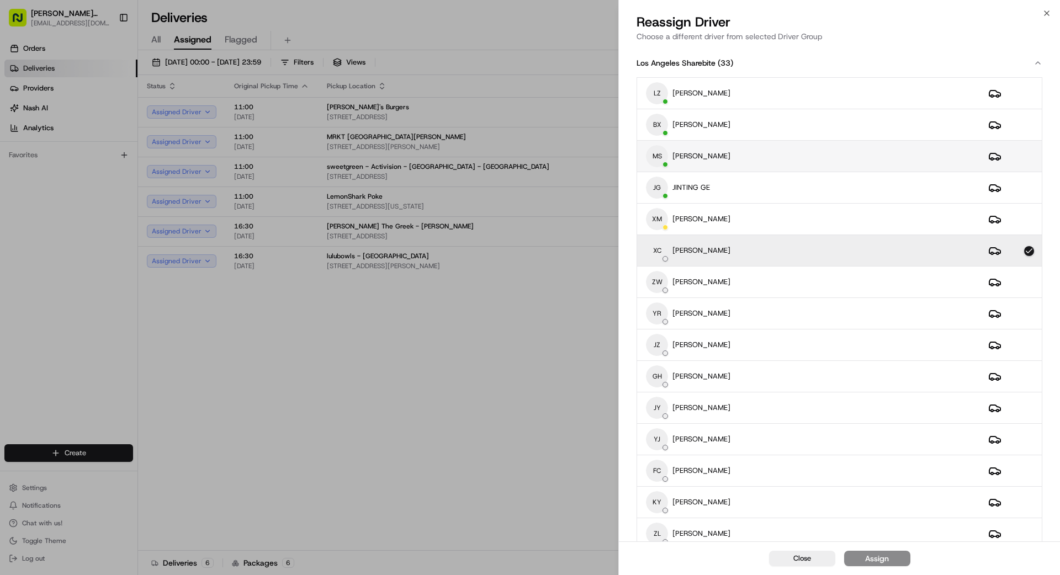
drag, startPoint x: 725, startPoint y: 155, endPoint x: 715, endPoint y: 152, distance: 10.0
click at [725, 155] on div "MS MAGGIE SUN" at bounding box center [808, 156] width 325 height 22
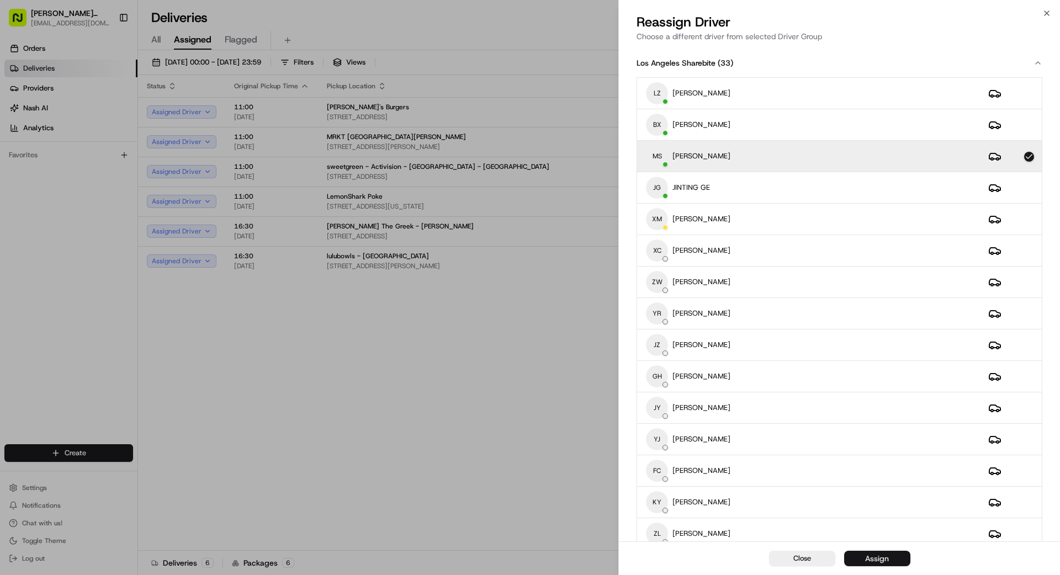
click at [881, 561] on div "Assign" at bounding box center [877, 558] width 24 height 11
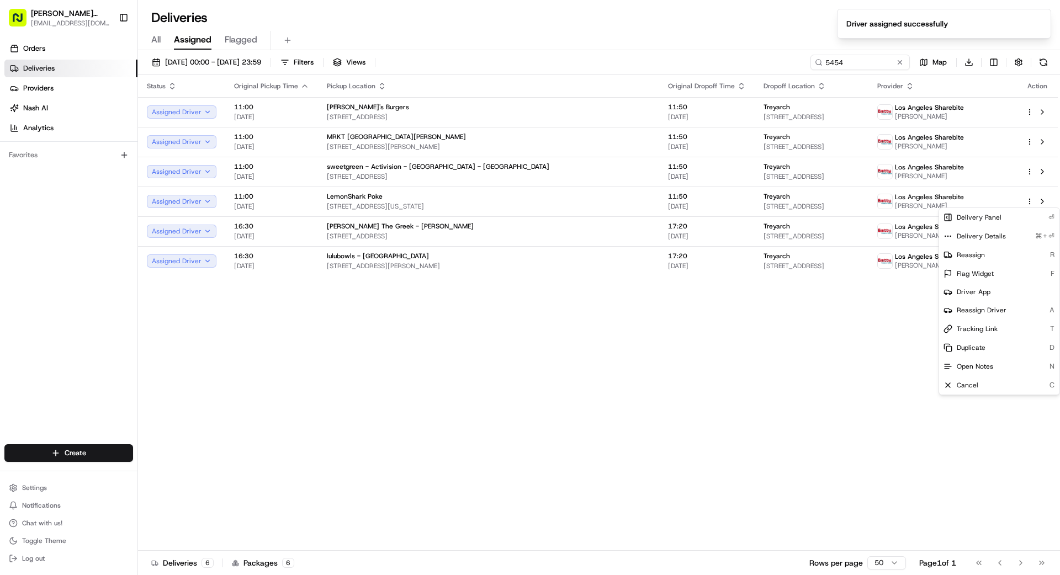
drag, startPoint x: 443, startPoint y: 461, endPoint x: 544, endPoint y: 485, distance: 103.2
click at [443, 461] on div "Status Original Pickup Time Pickup Location Original Dropoff Time Dropoff Locat…" at bounding box center [598, 313] width 920 height 476
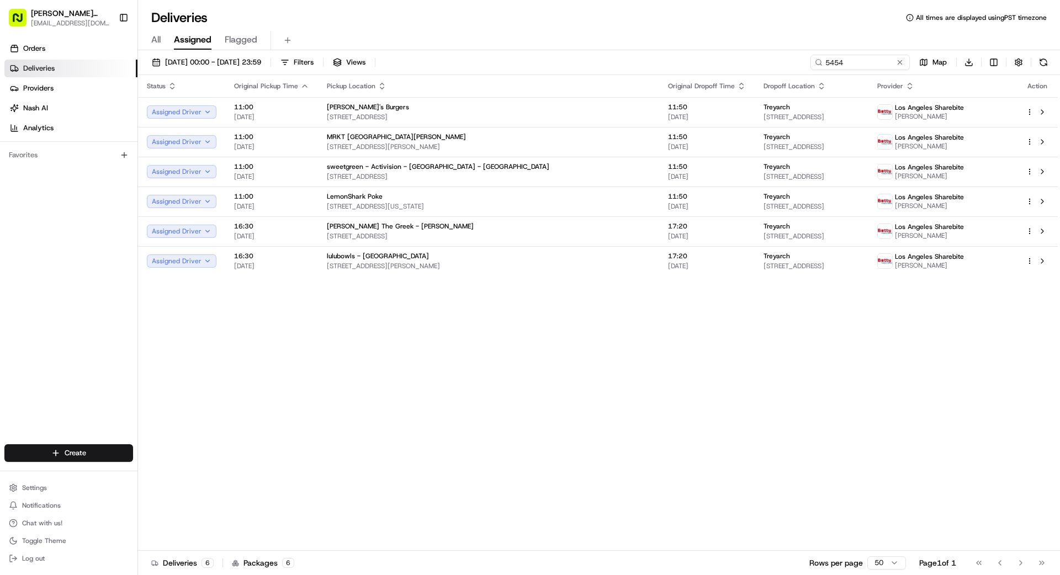
click at [867, 365] on div "Status Original Pickup Time Pickup Location Original Dropoff Time Dropoff Locat…" at bounding box center [598, 313] width 920 height 476
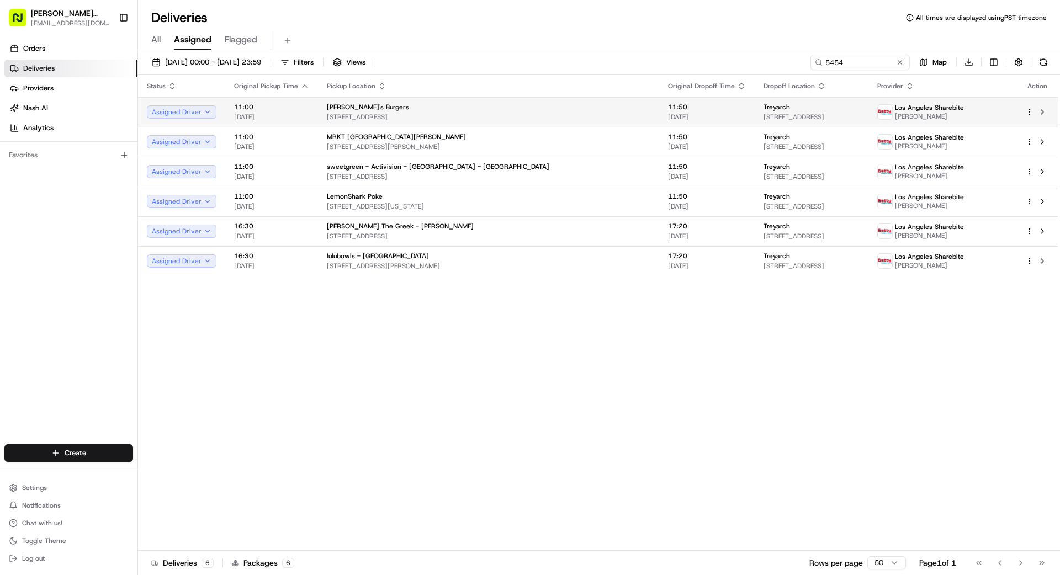
click at [1031, 110] on html "Betty Transportation bettytllc@gmail.com Toggle Sidebar Orders Deliveries Provi…" at bounding box center [530, 287] width 1060 height 575
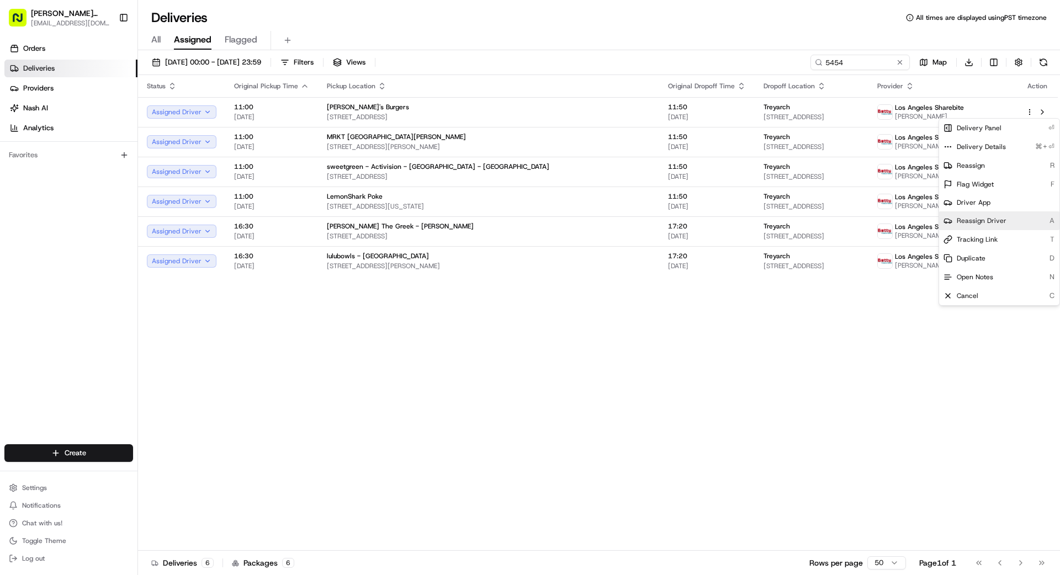
click at [981, 220] on span "Reassign Driver" at bounding box center [982, 220] width 50 height 9
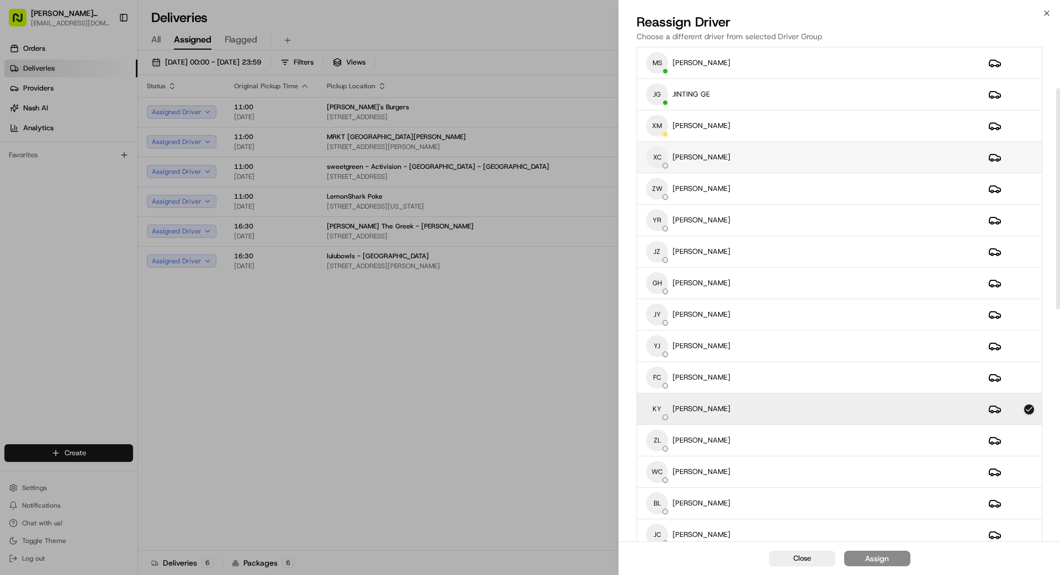
scroll to position [93, 0]
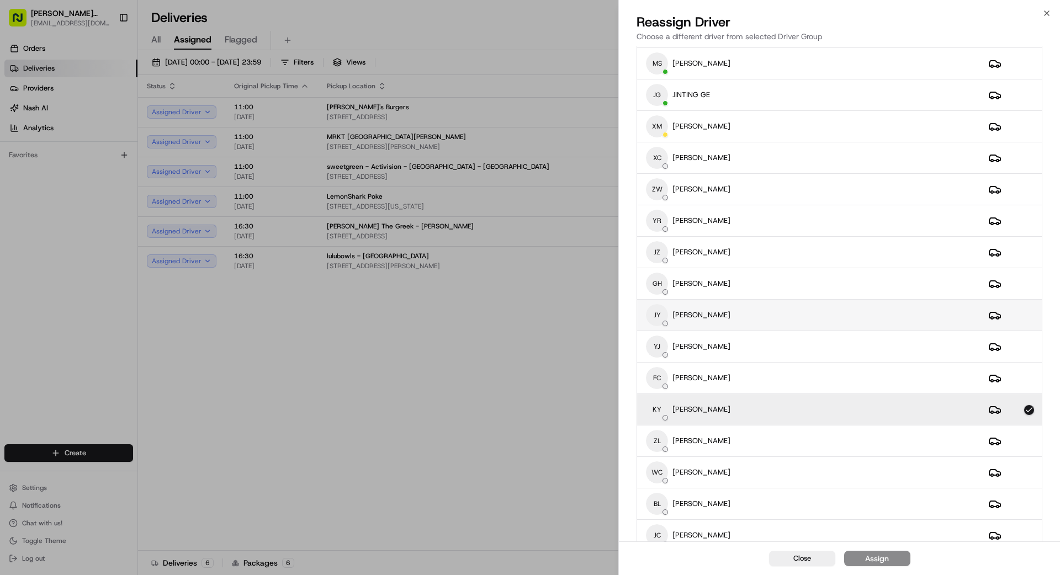
click at [860, 320] on div "JY JOANNE YU" at bounding box center [808, 315] width 325 height 22
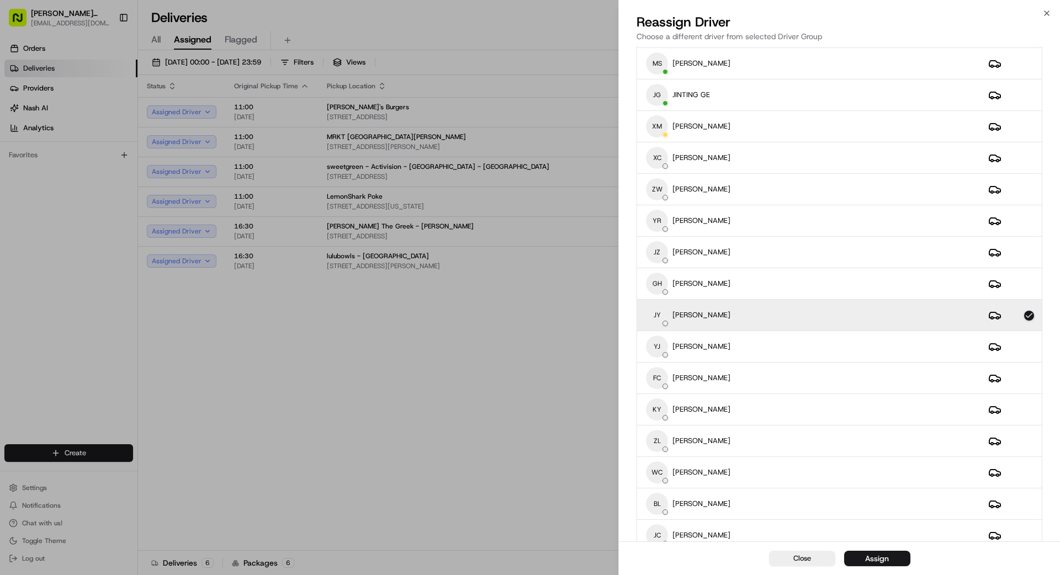
click at [889, 557] on button "Assign" at bounding box center [877, 558] width 66 height 15
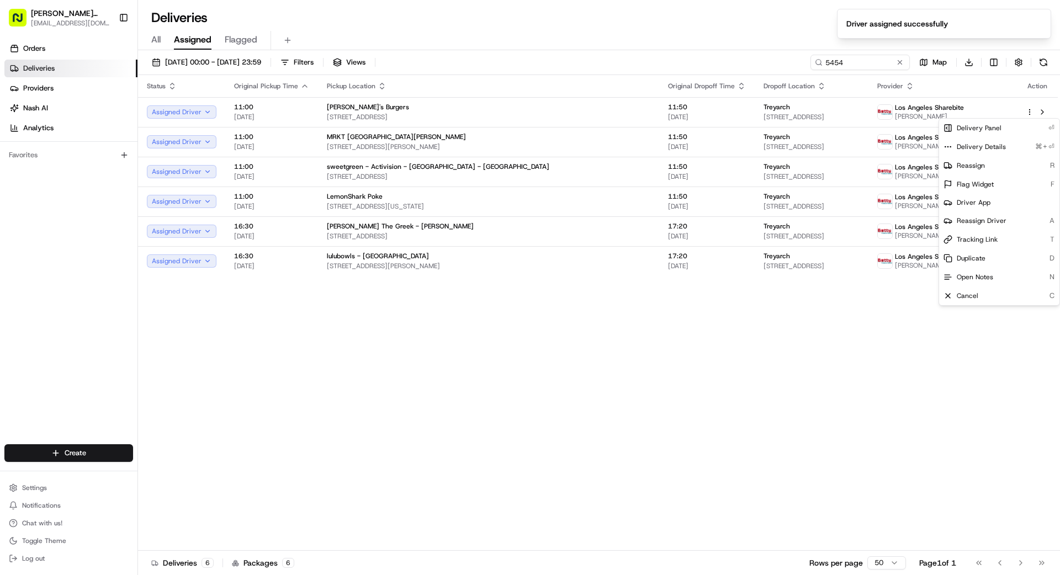
click at [579, 423] on div "Status Original Pickup Time Pickup Location Original Dropoff Time Dropoff Locat…" at bounding box center [598, 313] width 920 height 476
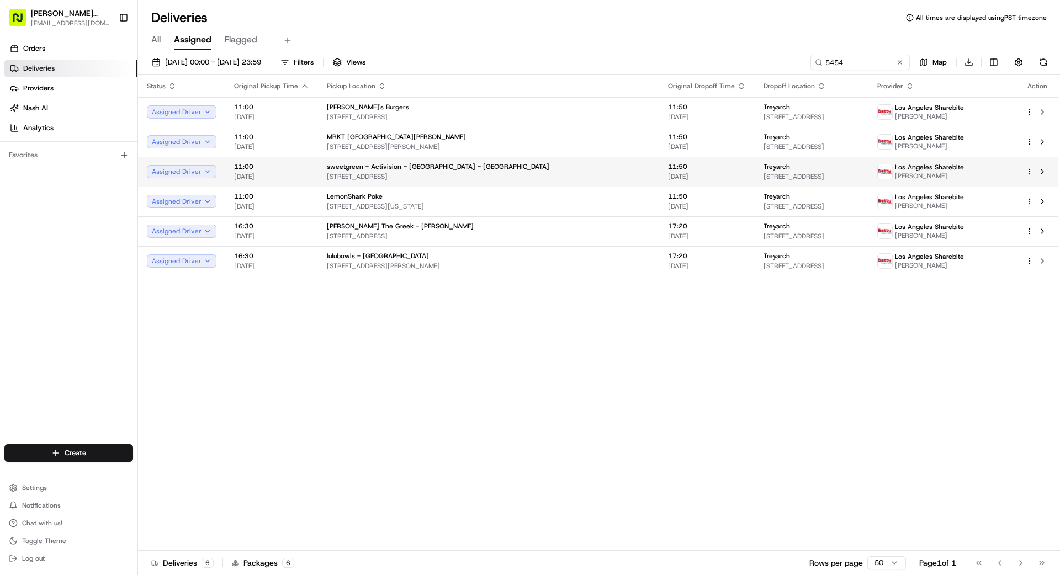
click at [1025, 169] on html "Betty Transportation bettytllc@gmail.com Toggle Sidebar Orders Deliveries Provi…" at bounding box center [530, 287] width 1060 height 575
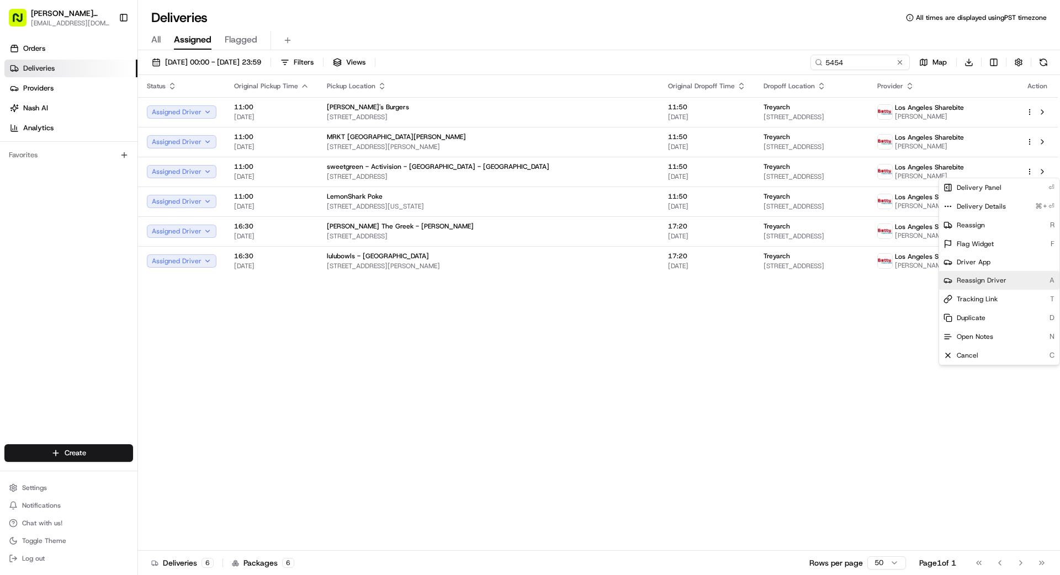
click at [978, 272] on div "Reassign Driver A" at bounding box center [999, 280] width 120 height 19
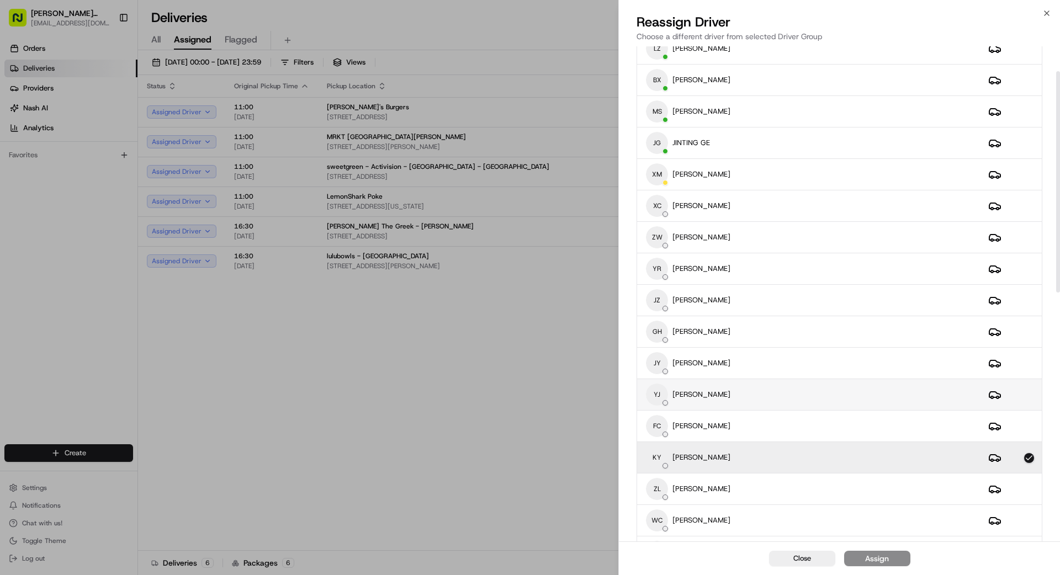
scroll to position [43, 0]
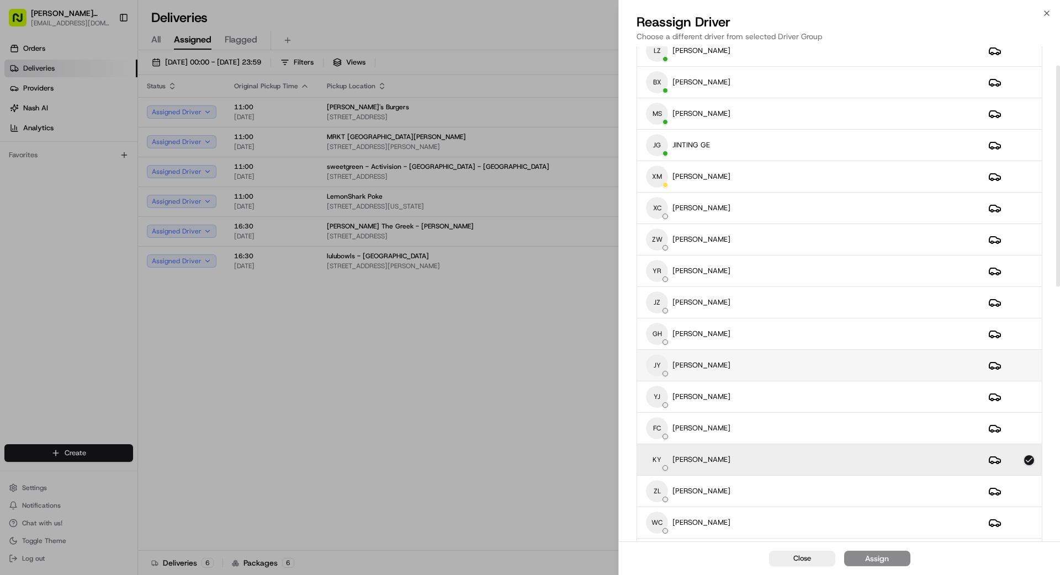
click at [750, 364] on div "JY JOANNE YU" at bounding box center [808, 365] width 325 height 22
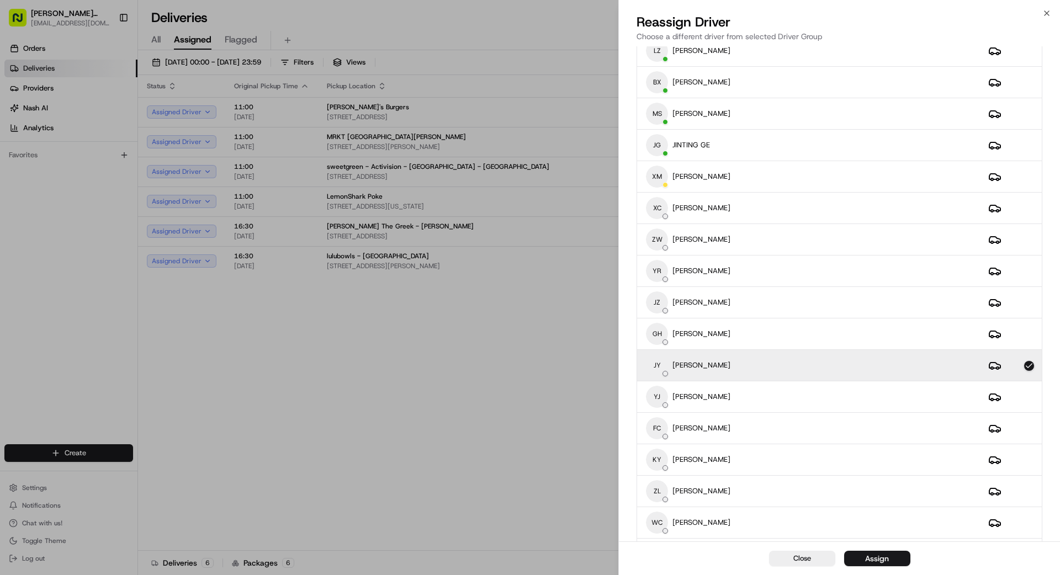
click at [886, 559] on div "Assign" at bounding box center [877, 558] width 24 height 11
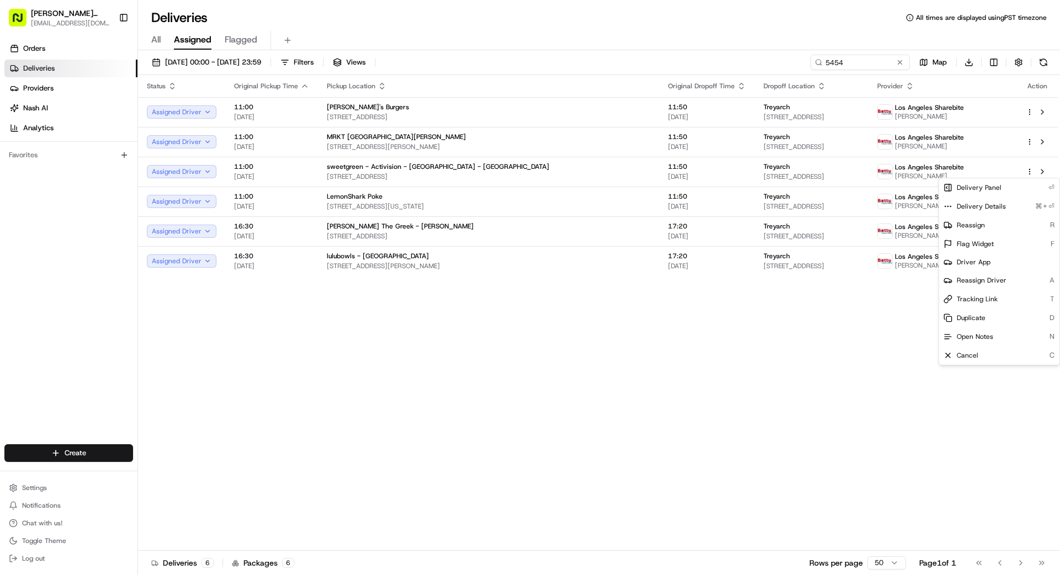
drag, startPoint x: 472, startPoint y: 361, endPoint x: 665, endPoint y: 394, distance: 195.4
click at [471, 361] on div "Status Original Pickup Time Pickup Location Original Dropoff Time Dropoff Locat…" at bounding box center [598, 313] width 920 height 476
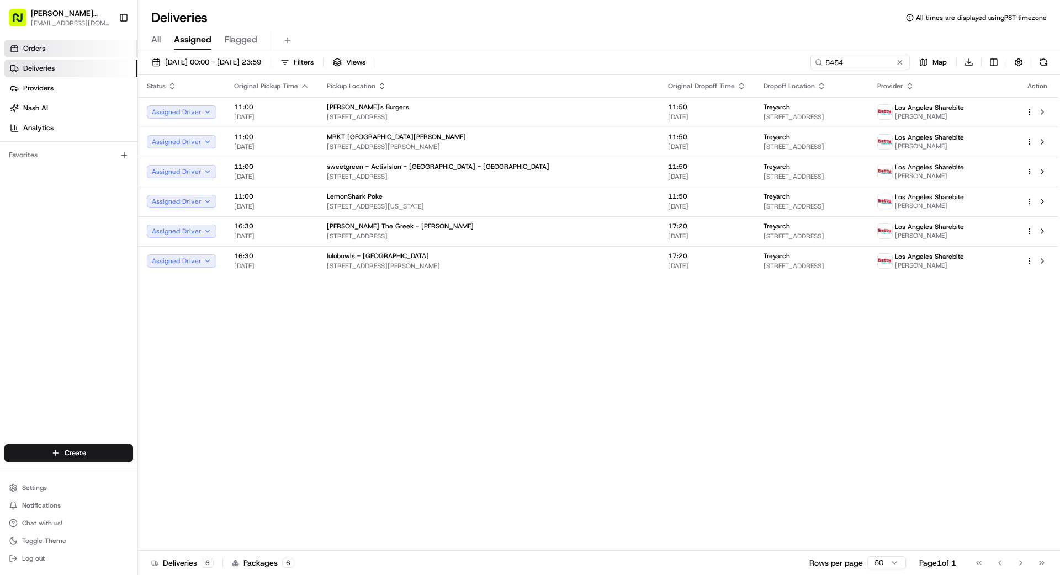
click at [41, 49] on span "Orders" at bounding box center [34, 49] width 22 height 10
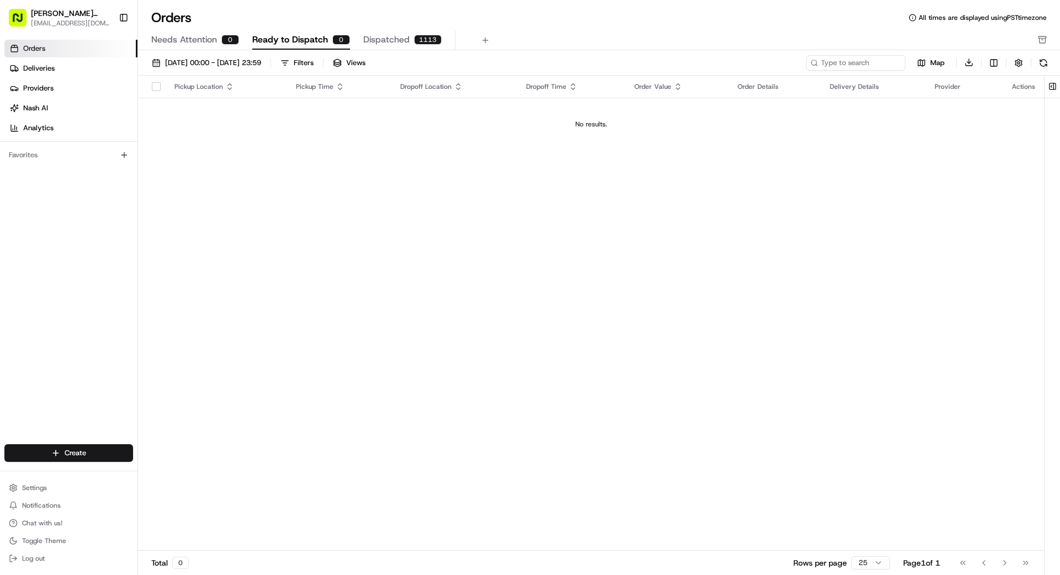
click at [397, 40] on span "Dispatched" at bounding box center [386, 39] width 46 height 13
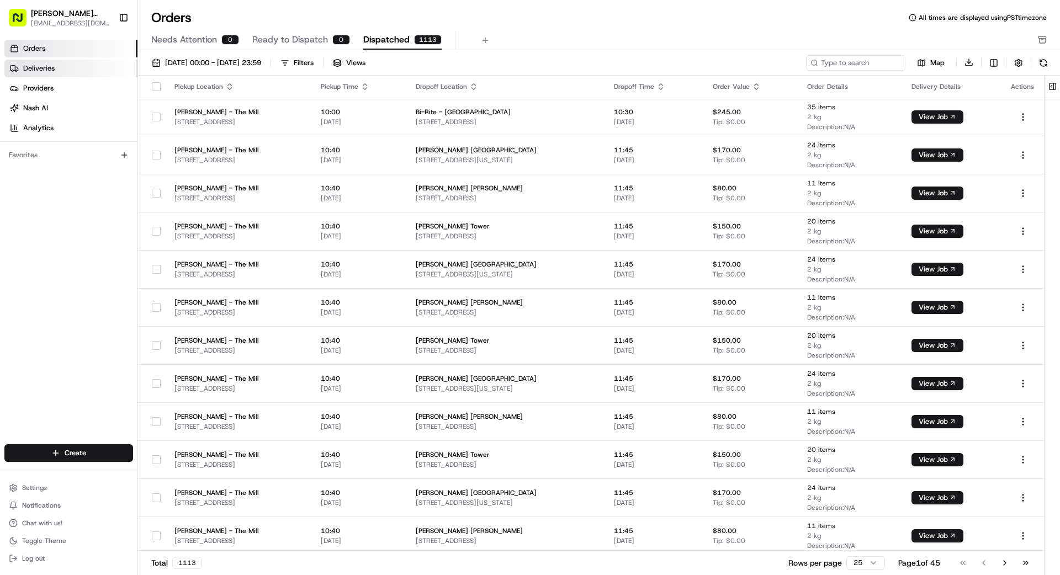
click at [60, 62] on link "Deliveries" at bounding box center [70, 69] width 133 height 18
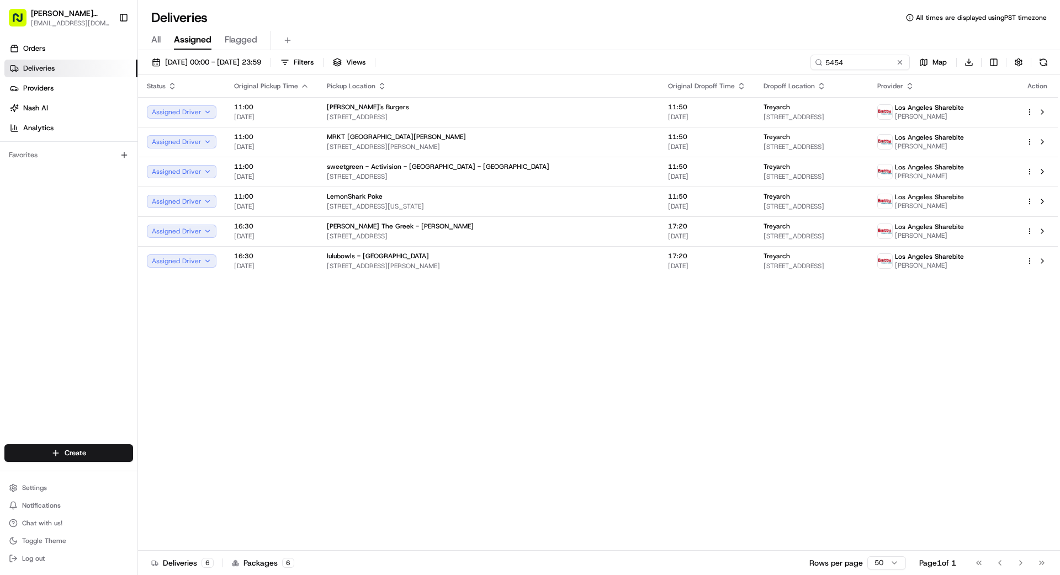
drag, startPoint x: 901, startPoint y: 62, endPoint x: 888, endPoint y: 64, distance: 12.9
click at [900, 62] on button at bounding box center [899, 62] width 11 height 11
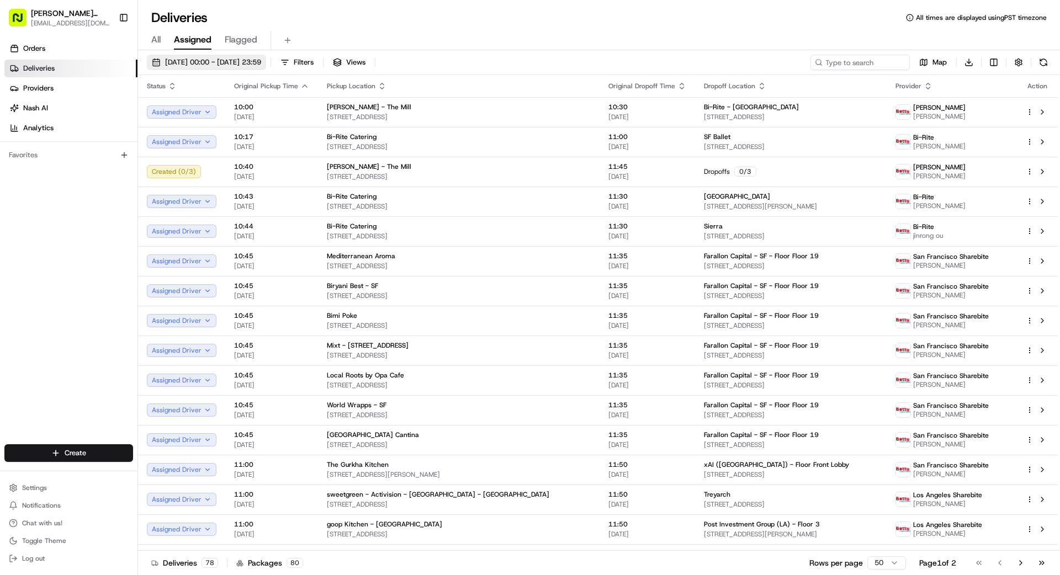
drag, startPoint x: 201, startPoint y: 67, endPoint x: 205, endPoint y: 63, distance: 5.9
click at [203, 65] on button "[DATE] 00:00 - [DATE] 23:59" at bounding box center [206, 62] width 119 height 15
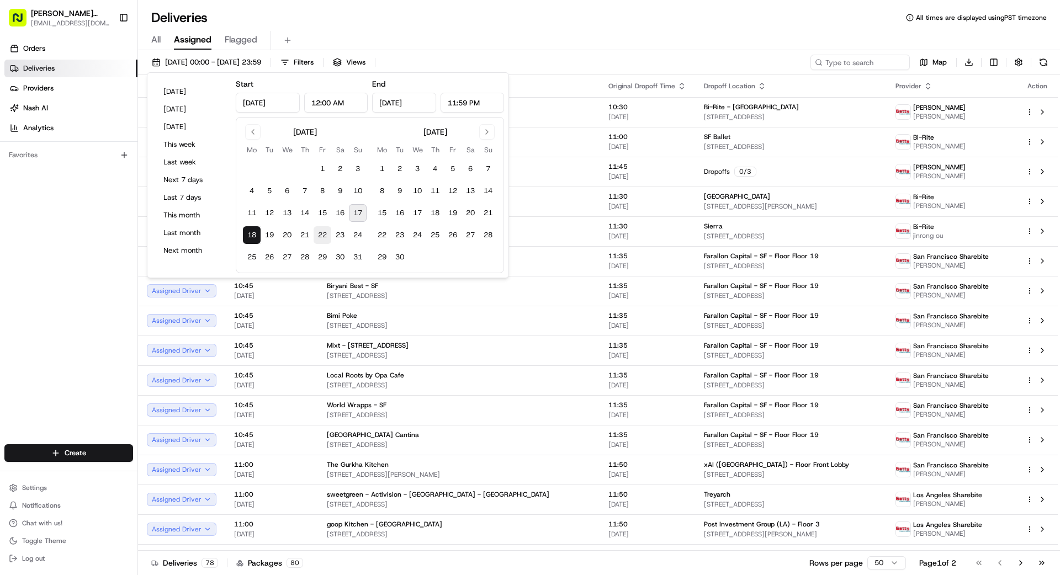
click at [327, 236] on button "22" at bounding box center [323, 235] width 18 height 18
type input "Aug 22, 2025"
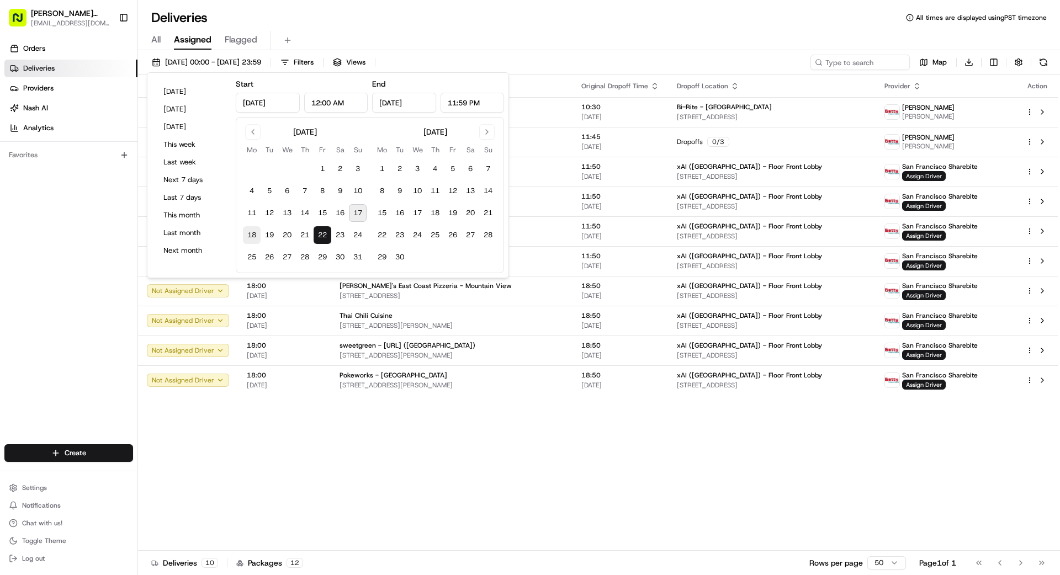
click at [257, 231] on button "18" at bounding box center [252, 235] width 18 height 18
type input "[DATE]"
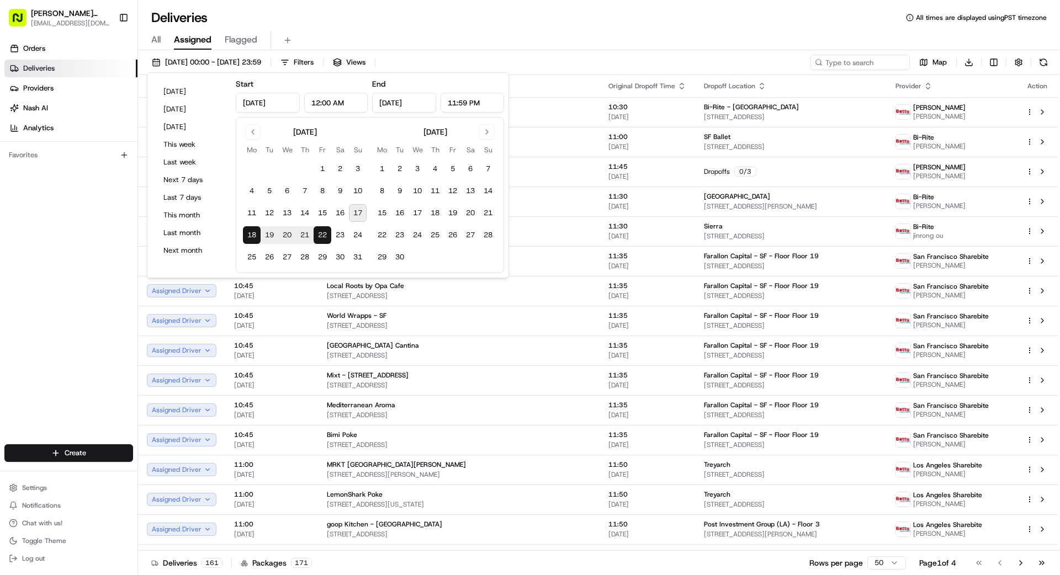
click at [55, 236] on div "Orders Deliveries Providers [PERSON_NAME] Analytics Favorites" at bounding box center [68, 243] width 137 height 416
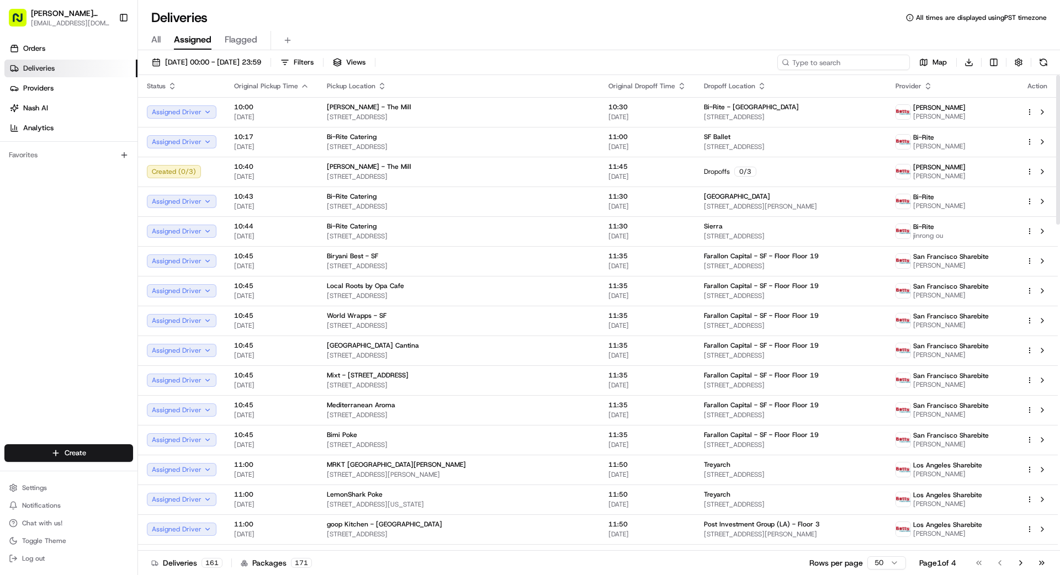
click at [846, 61] on input at bounding box center [843, 62] width 132 height 15
type input "9242"
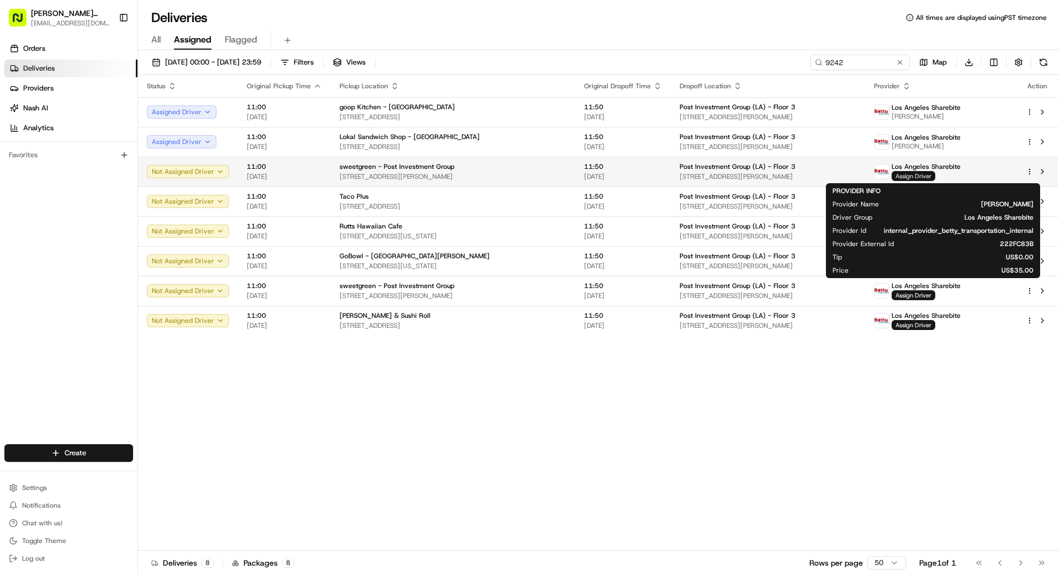
click at [926, 174] on span "Assign Driver" at bounding box center [913, 176] width 44 height 10
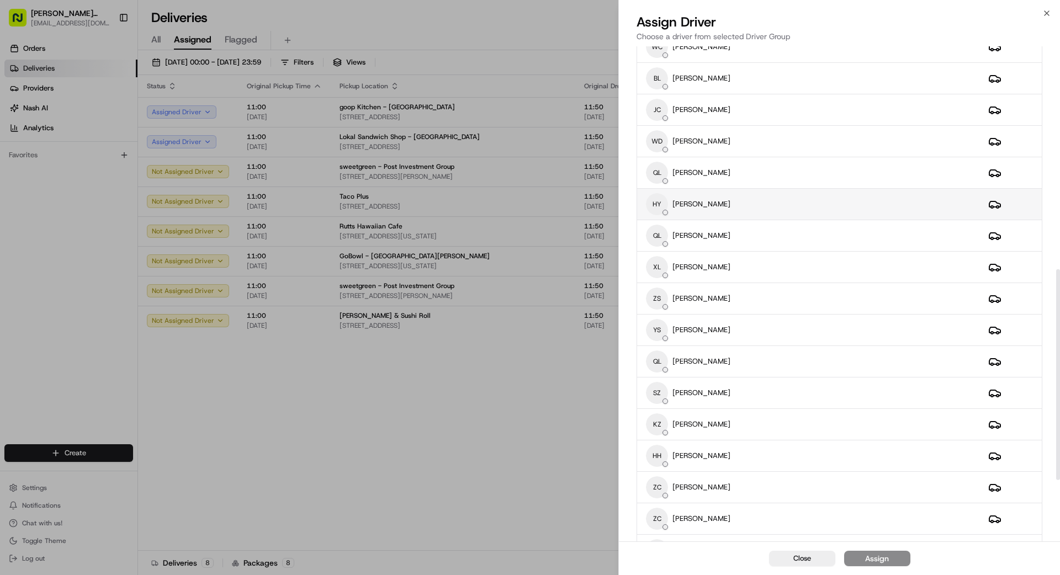
scroll to position [524, 0]
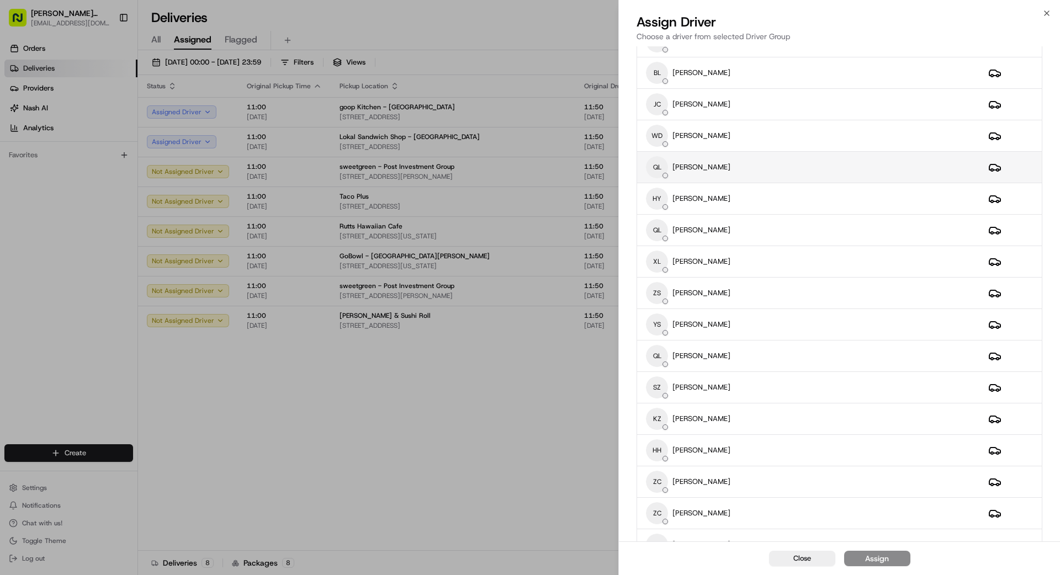
click at [767, 164] on div "QL QIN LUO" at bounding box center [808, 167] width 325 height 22
click at [890, 564] on button "Assign" at bounding box center [877, 558] width 66 height 15
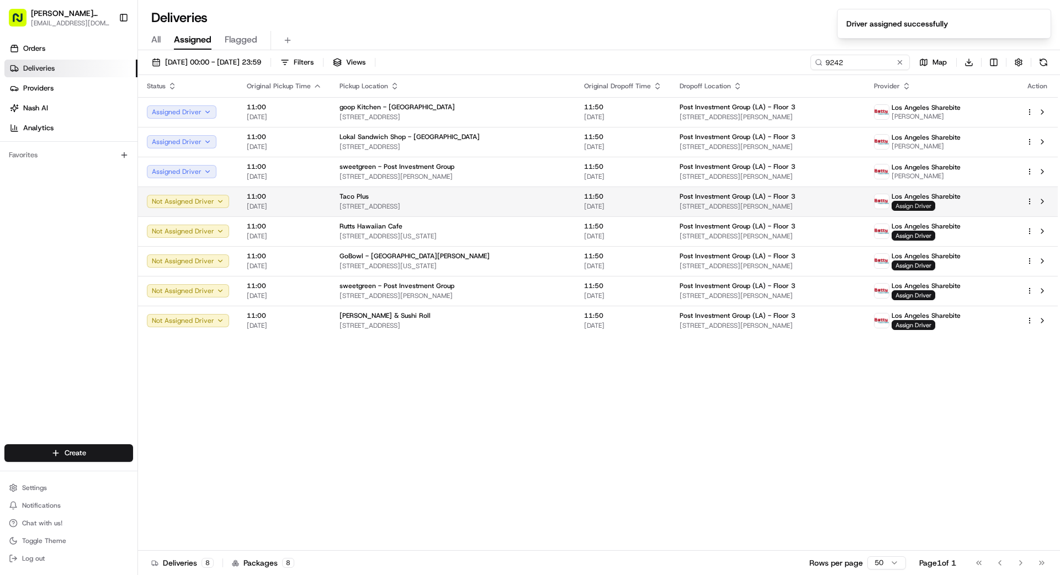
click at [918, 204] on span "Assign Driver" at bounding box center [913, 206] width 44 height 10
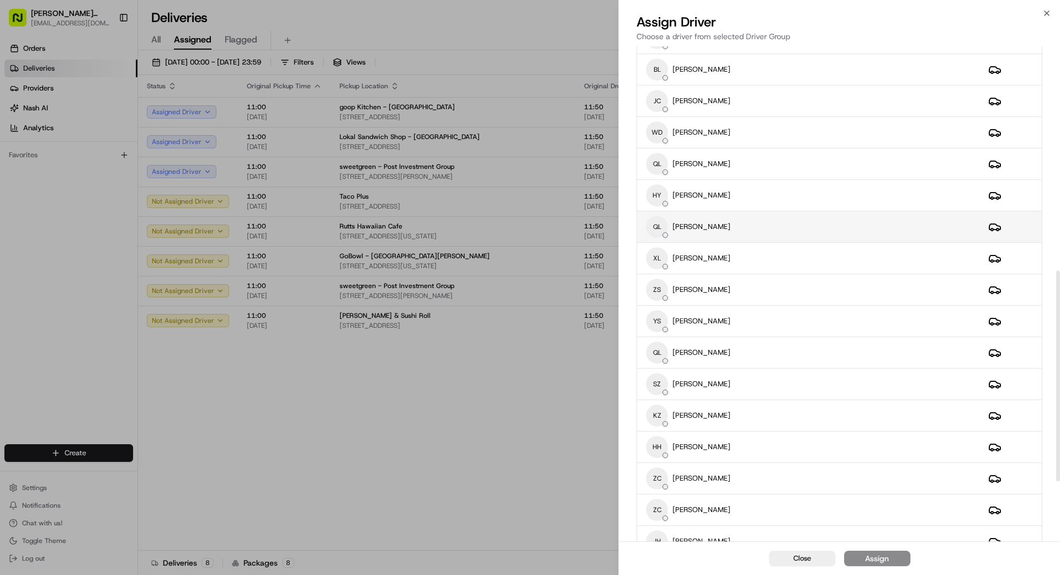
scroll to position [521, 0]
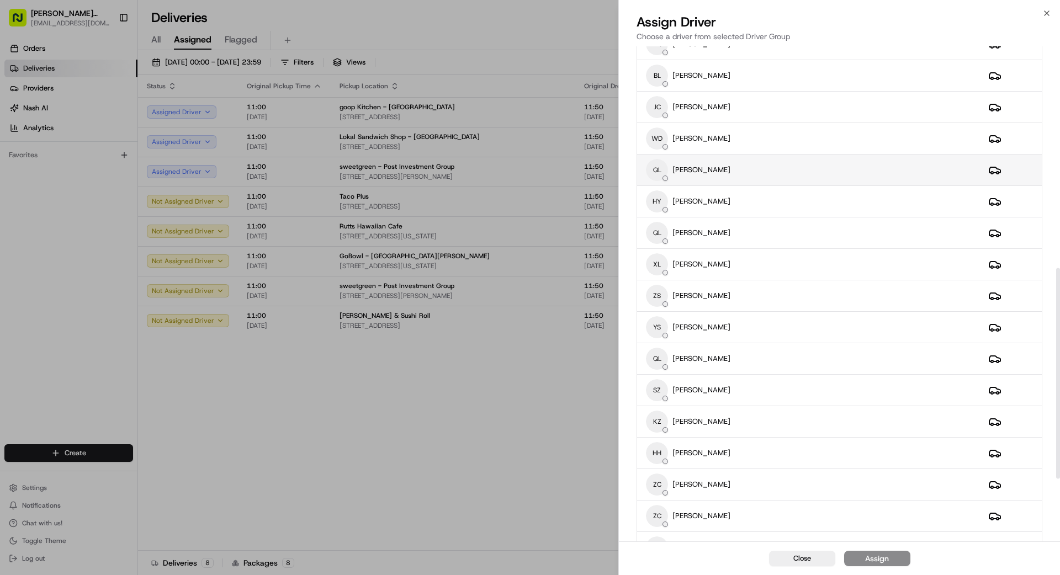
click at [754, 168] on div "QL QIN LUO" at bounding box center [808, 170] width 325 height 22
click at [891, 556] on button "Assign" at bounding box center [877, 558] width 66 height 15
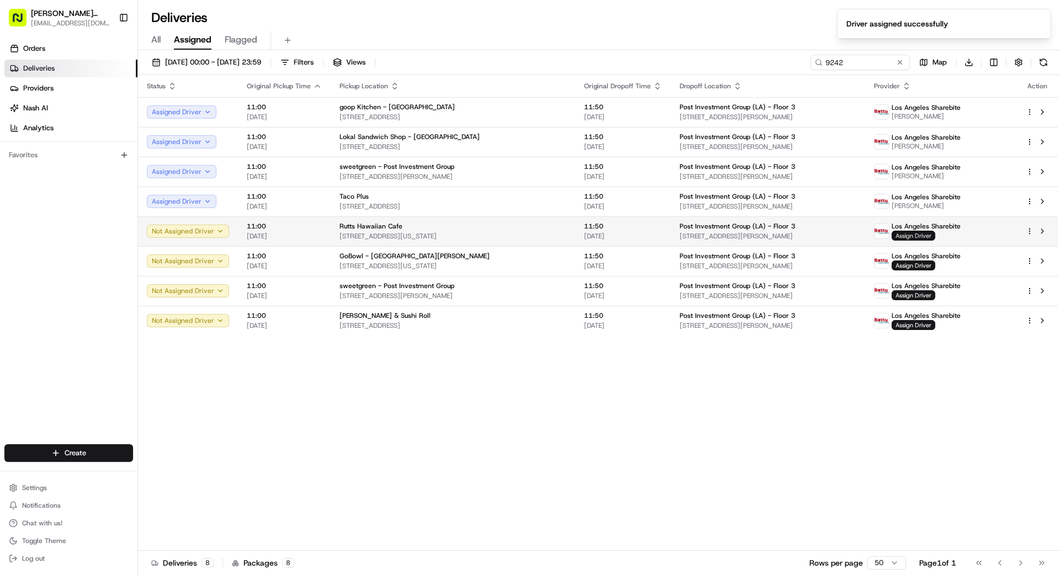
click at [924, 235] on span "Assign Driver" at bounding box center [913, 236] width 44 height 10
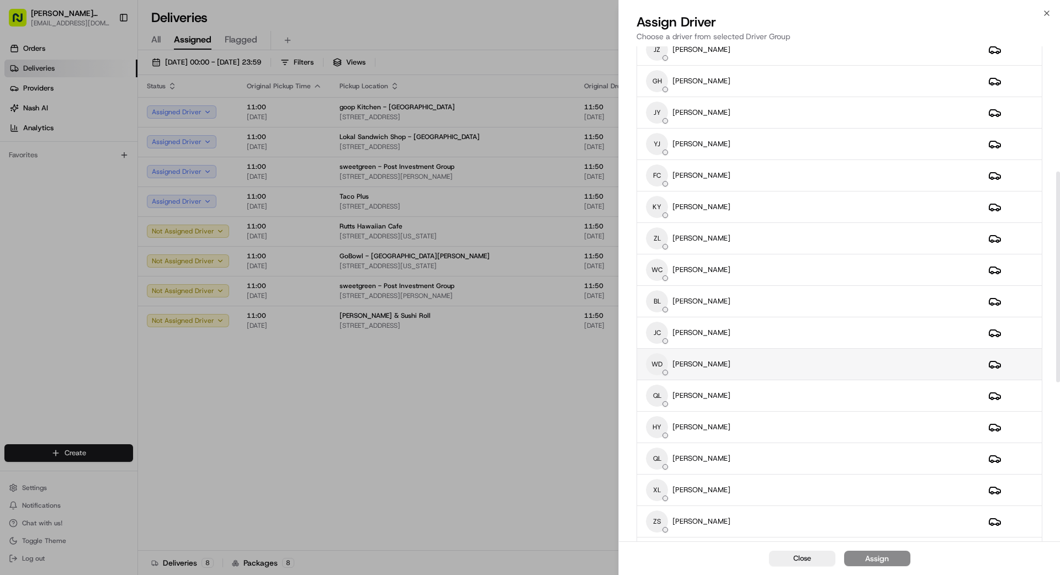
scroll to position [296, 0]
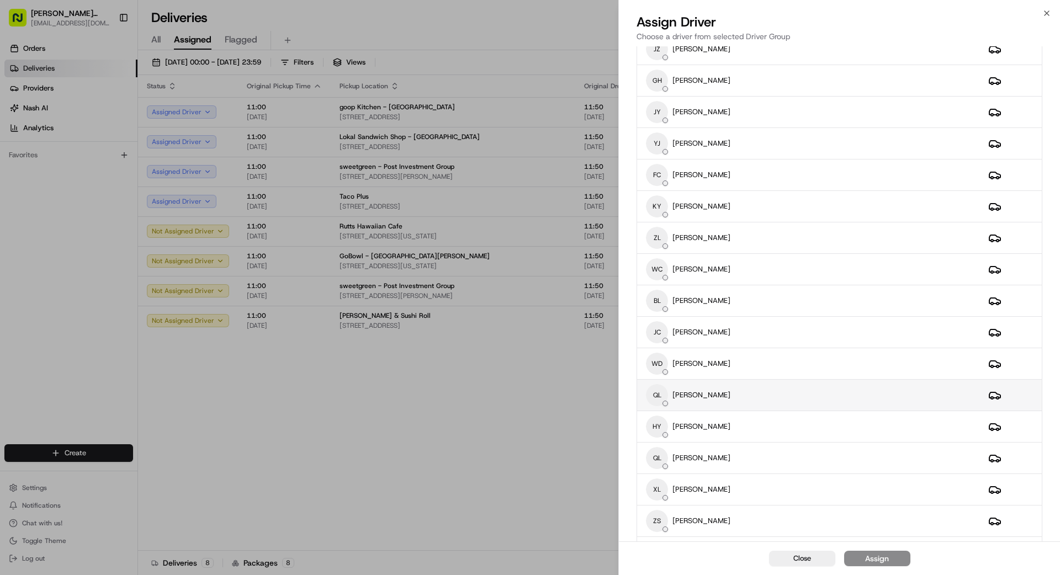
click at [810, 395] on div "QL QIN LUO" at bounding box center [808, 395] width 325 height 22
click at [889, 555] on button "Assign" at bounding box center [877, 558] width 66 height 15
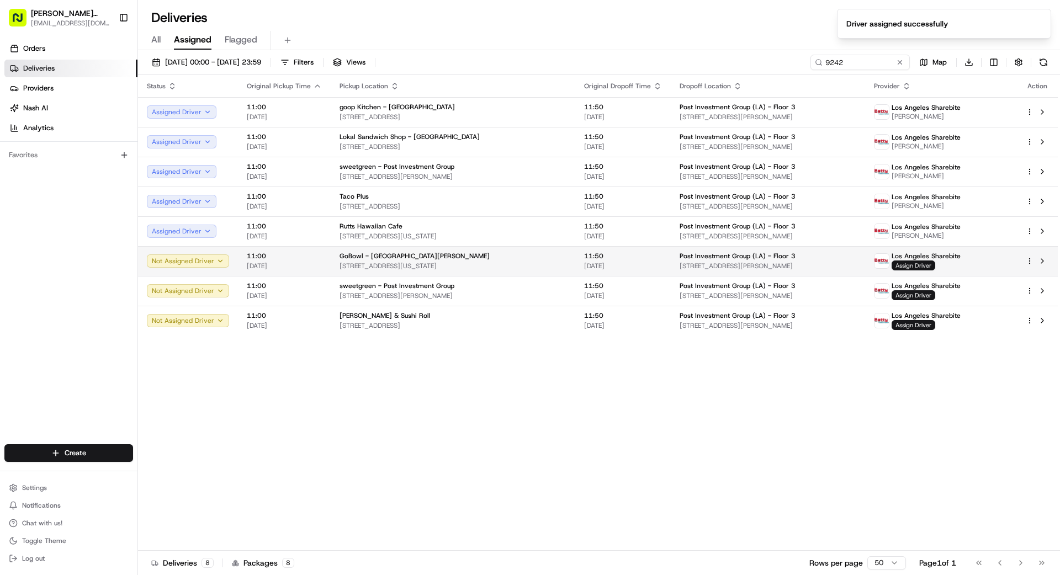
click at [935, 263] on span "Assign Driver" at bounding box center [913, 266] width 44 height 10
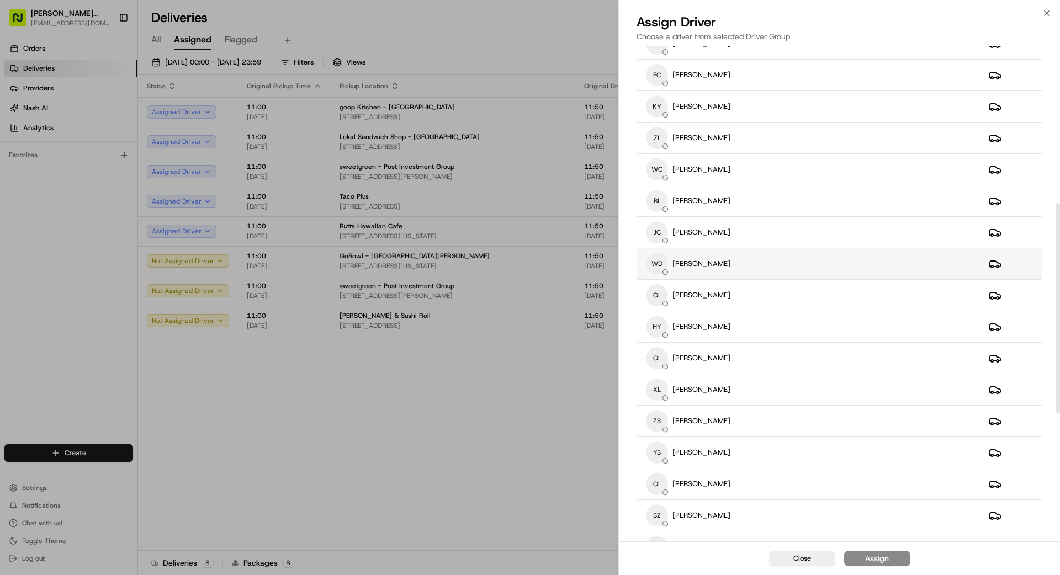
scroll to position [397, 0]
click at [833, 295] on div "QL QIN LUO" at bounding box center [808, 294] width 325 height 22
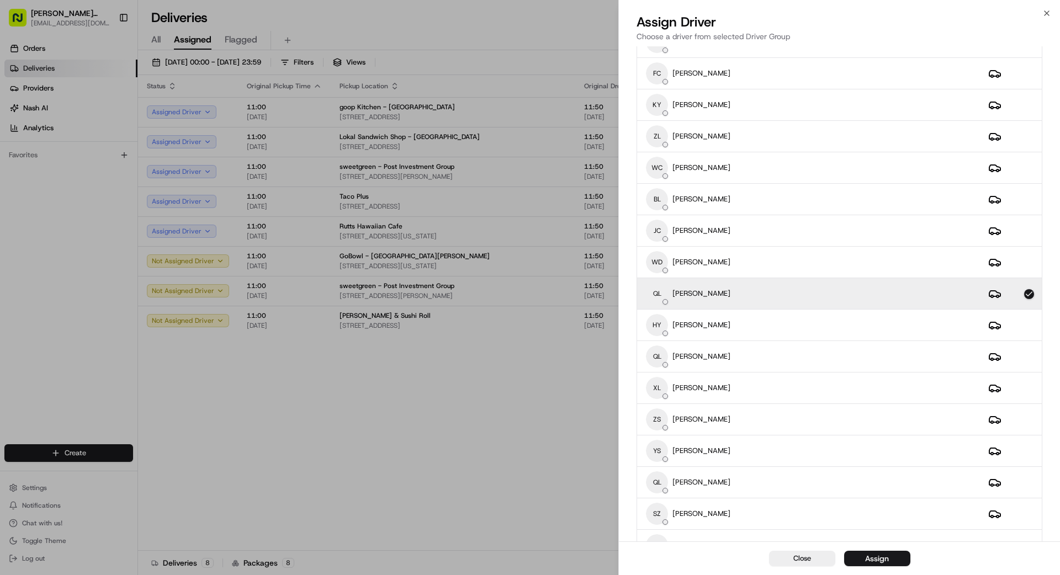
click at [885, 558] on div "Assign" at bounding box center [877, 558] width 24 height 11
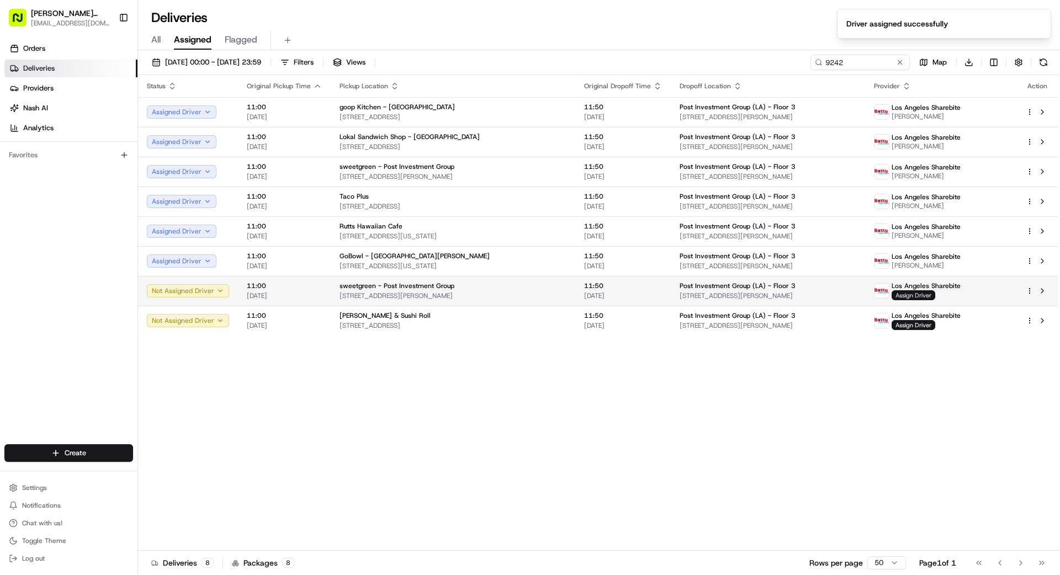
click at [918, 294] on span "Assign Driver" at bounding box center [913, 295] width 44 height 10
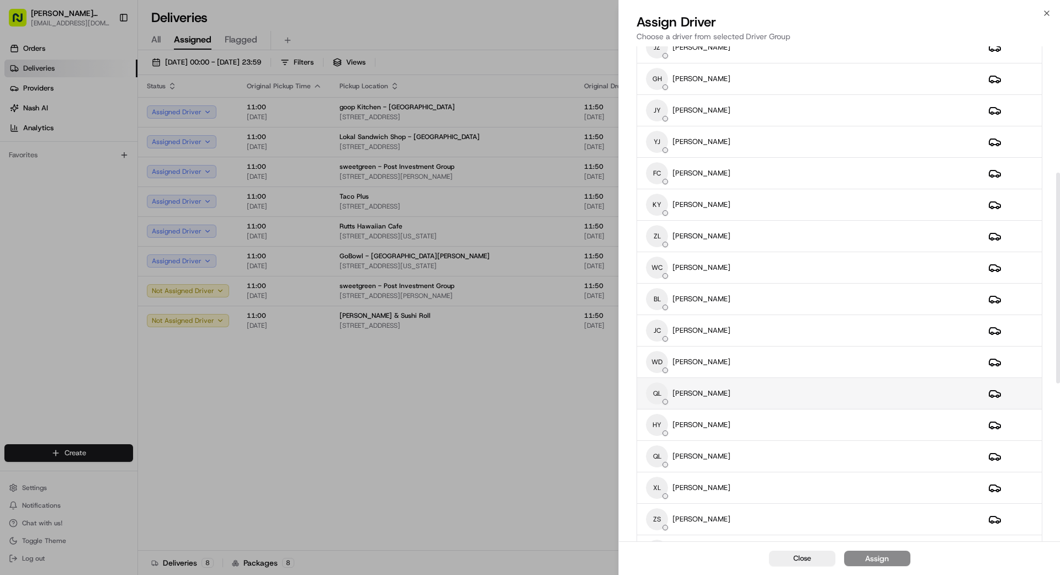
scroll to position [298, 0]
click at [768, 391] on div "QL QIN LUO" at bounding box center [808, 393] width 325 height 22
click at [890, 560] on button "Assign" at bounding box center [877, 558] width 66 height 15
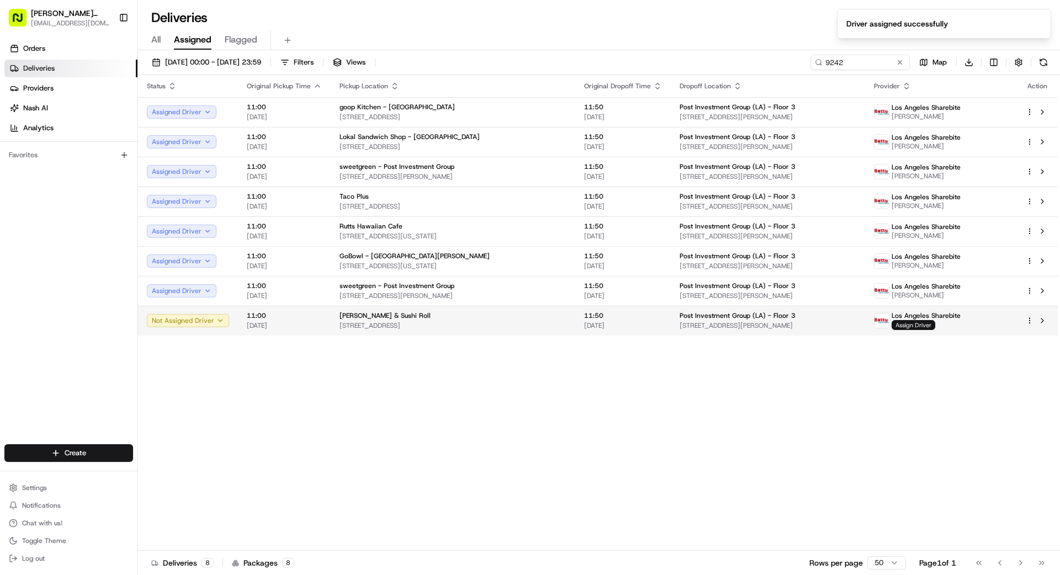
click at [925, 325] on span "Assign Driver" at bounding box center [913, 325] width 44 height 10
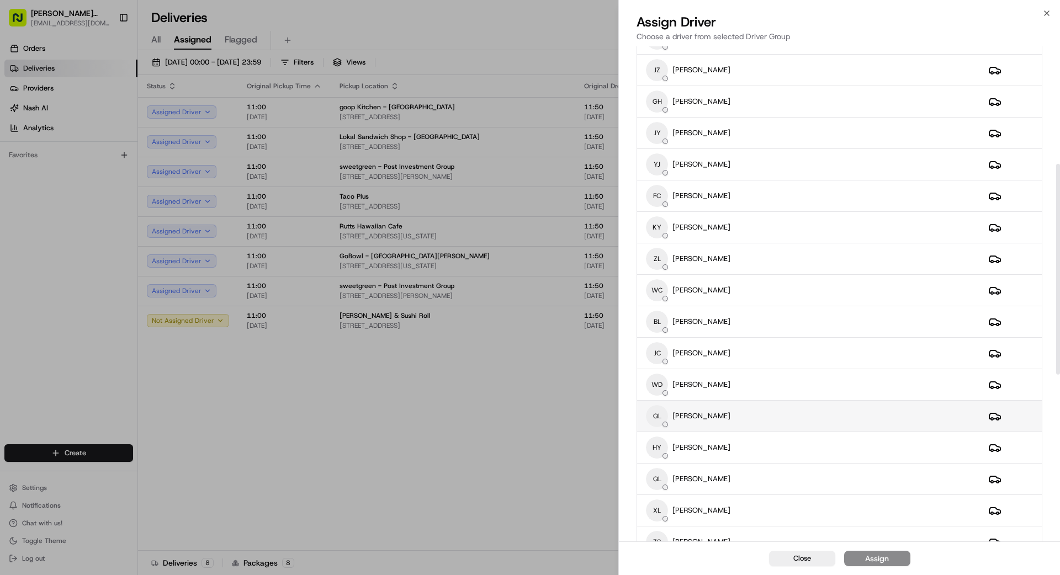
scroll to position [276, 0]
click at [710, 415] on div "QL QIN LUO" at bounding box center [808, 415] width 325 height 22
click at [888, 559] on div "Assign" at bounding box center [877, 558] width 24 height 11
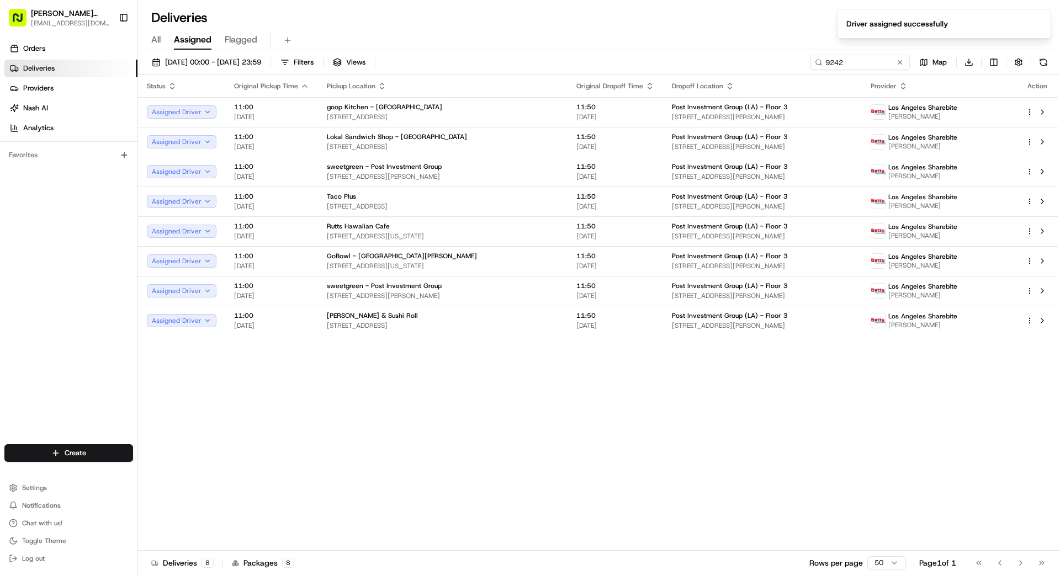
click at [413, 369] on div "Status Original Pickup Time Pickup Location Original Dropoff Time Dropoff Locat…" at bounding box center [598, 313] width 920 height 476
click at [904, 61] on button at bounding box center [899, 62] width 11 height 11
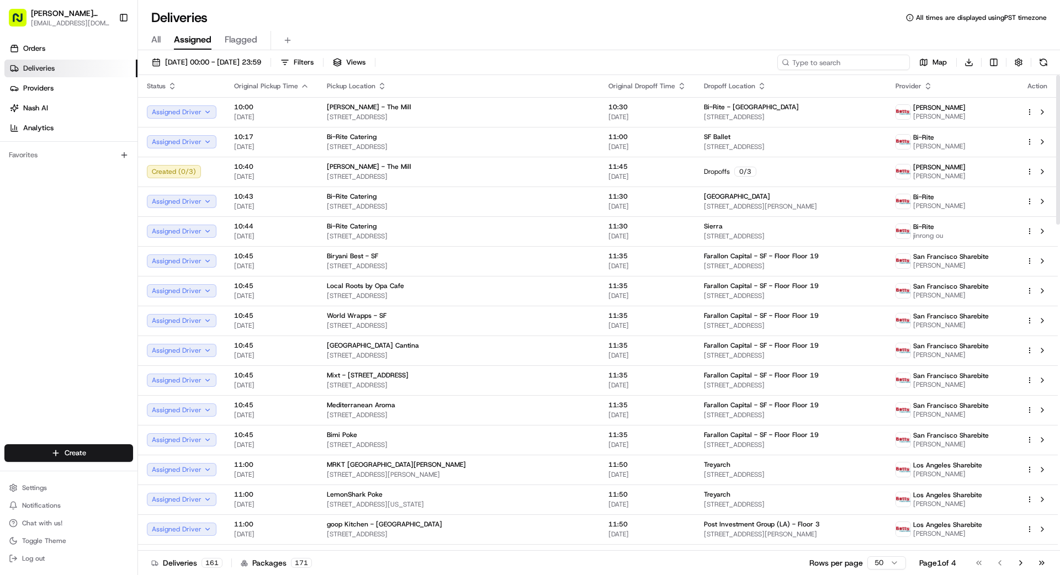
click at [862, 67] on input at bounding box center [843, 62] width 132 height 15
type input "351"
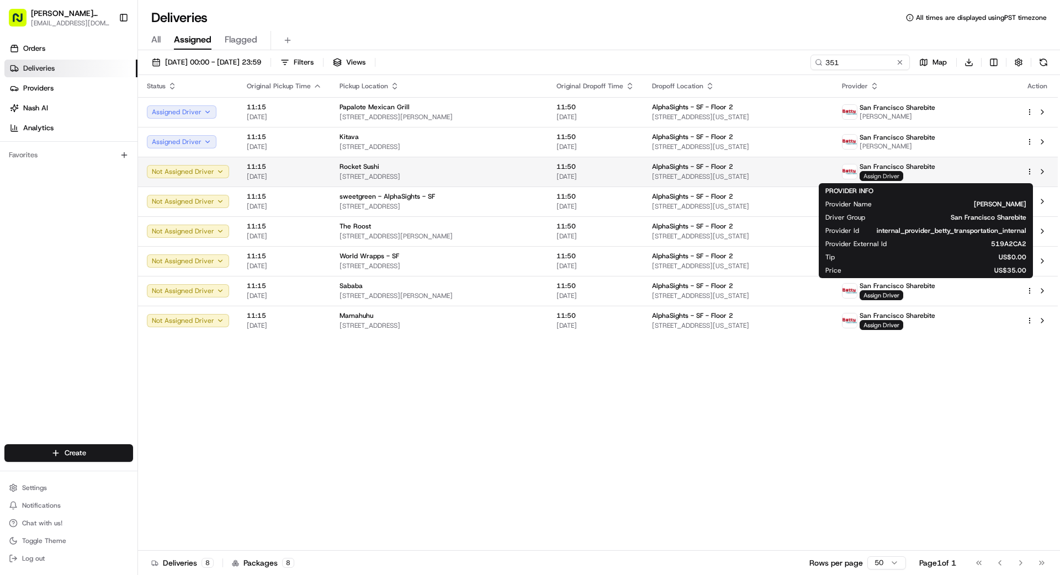
click at [903, 174] on span "Assign Driver" at bounding box center [881, 176] width 44 height 10
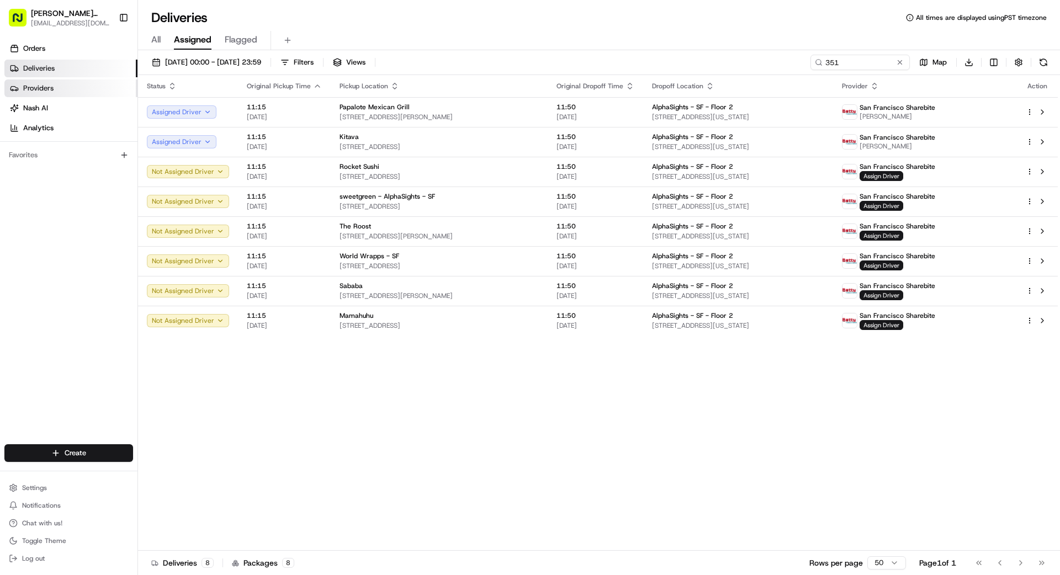
click at [63, 87] on link "Providers" at bounding box center [70, 88] width 133 height 18
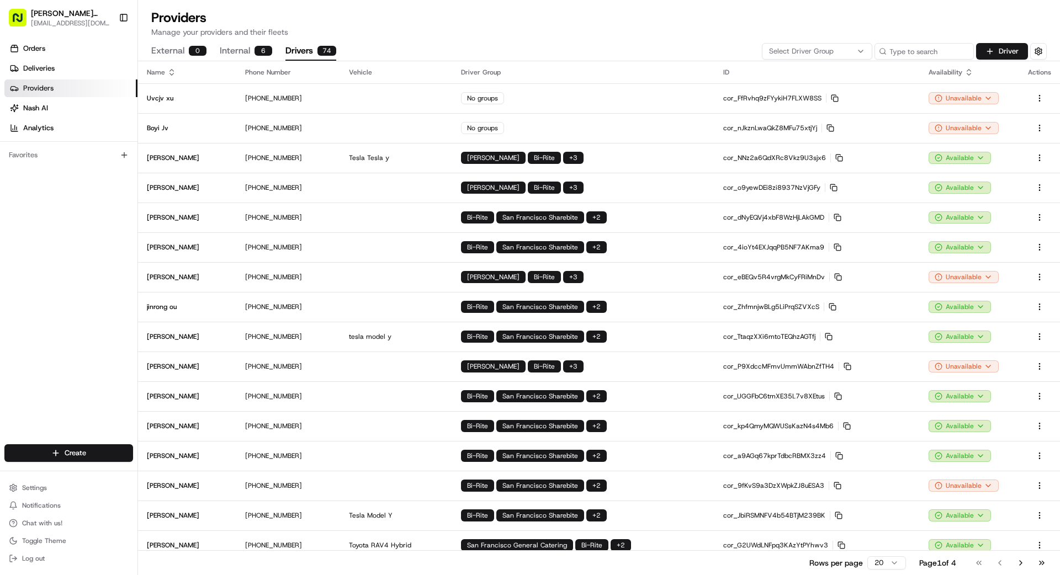
click at [310, 51] on button "Drivers 74" at bounding box center [310, 51] width 51 height 19
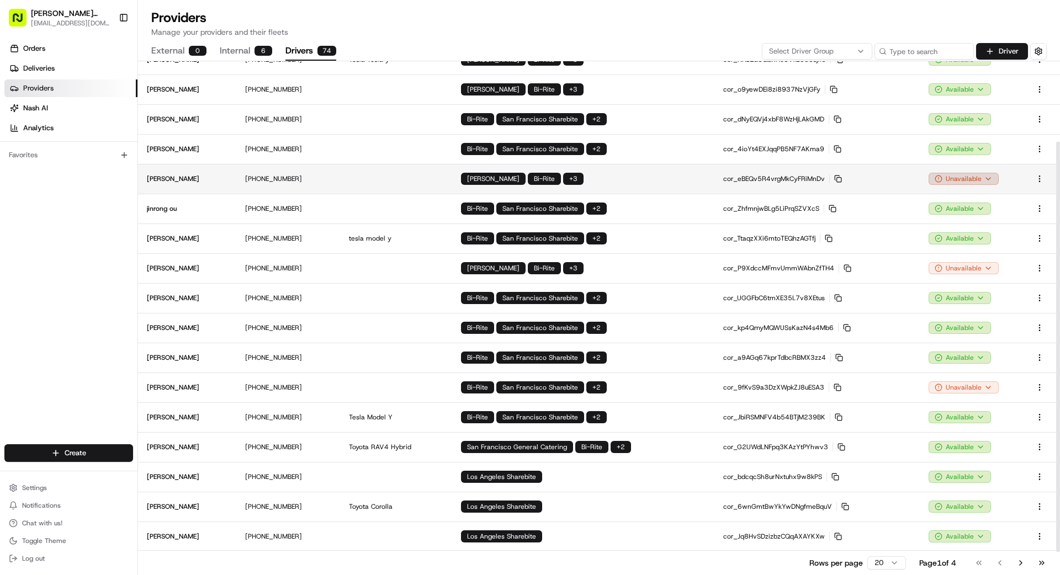
scroll to position [102, 0]
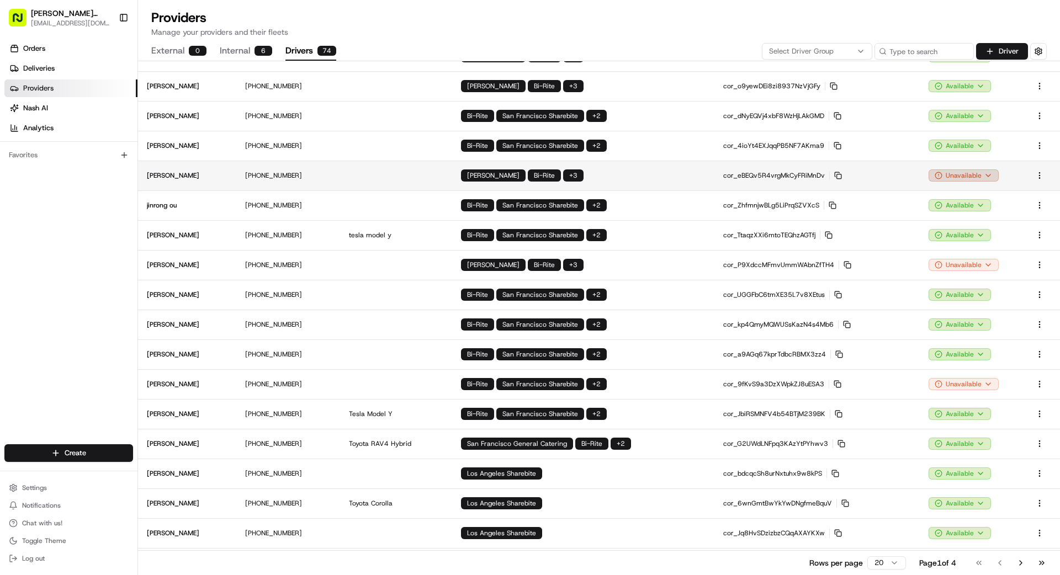
click at [963, 172] on html "Betty Transportation bettytllc@gmail.com Toggle Sidebar Orders Deliveries Provi…" at bounding box center [530, 287] width 1060 height 575
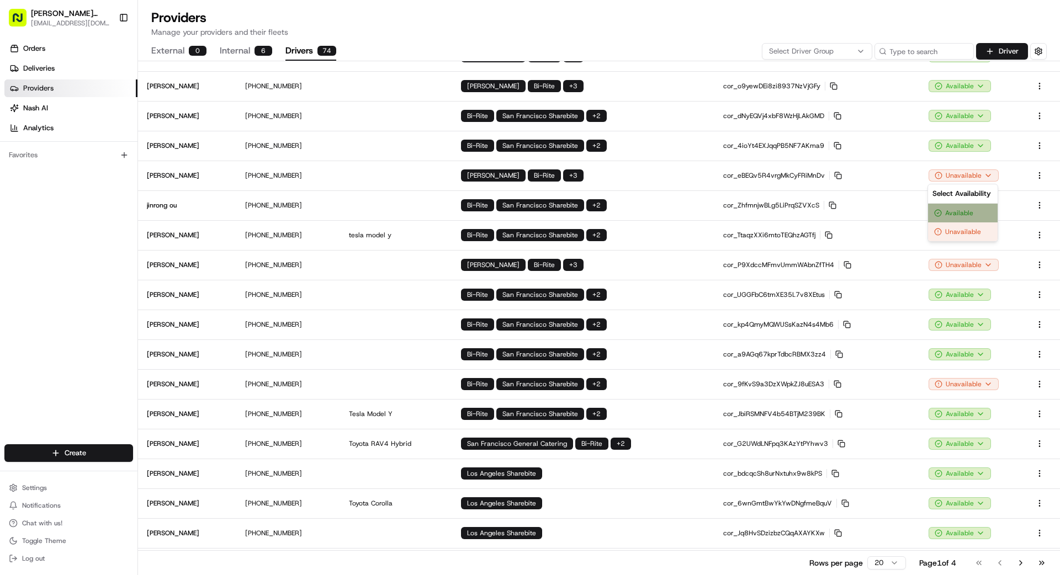
click at [970, 216] on div "Available" at bounding box center [963, 213] width 70 height 19
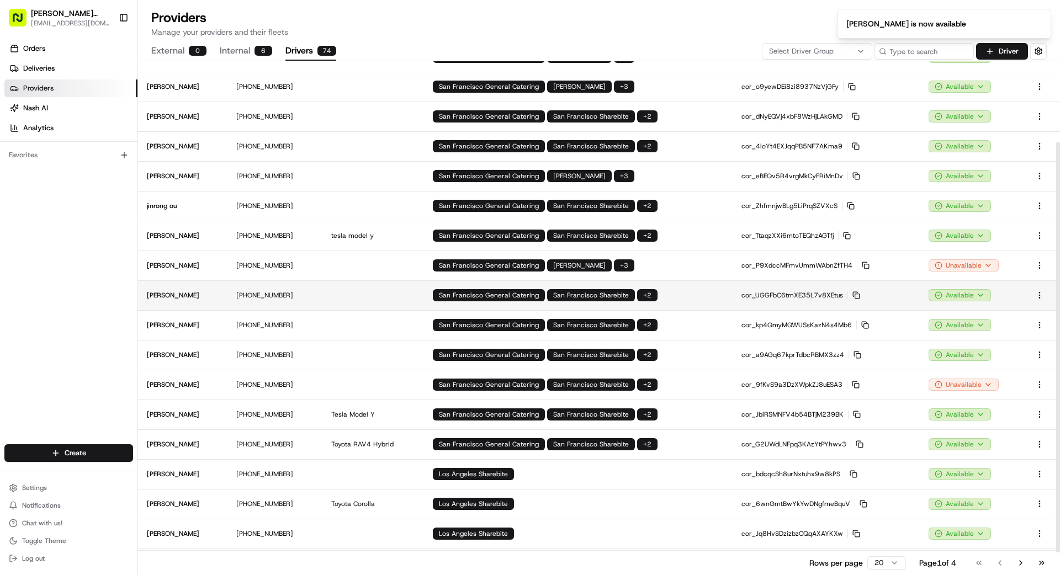
scroll to position [129, 0]
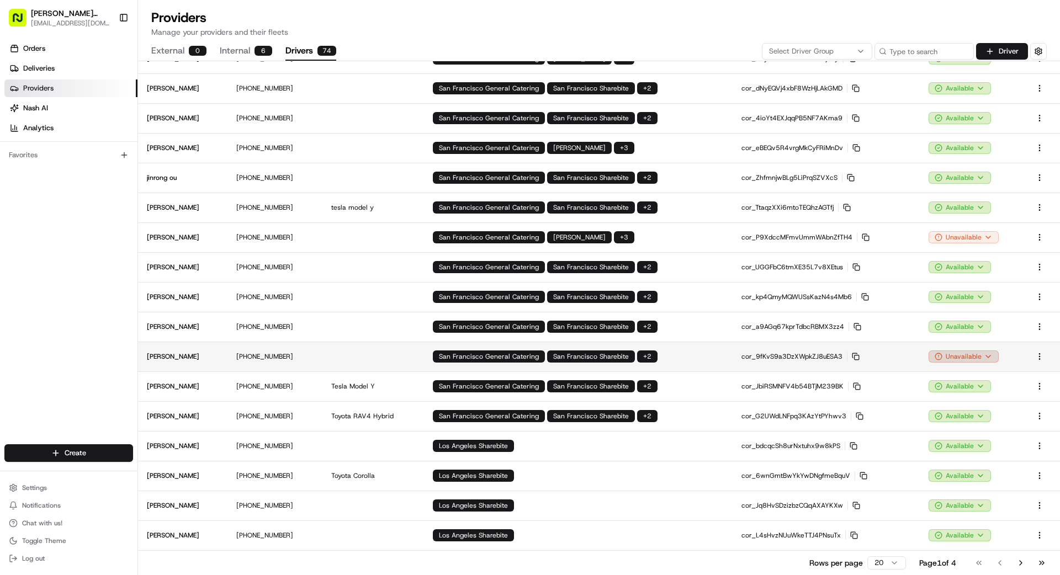
click at [951, 354] on html "Betty Transportation bettytllc@gmail.com Toggle Sidebar Orders Deliveries Provi…" at bounding box center [530, 287] width 1060 height 575
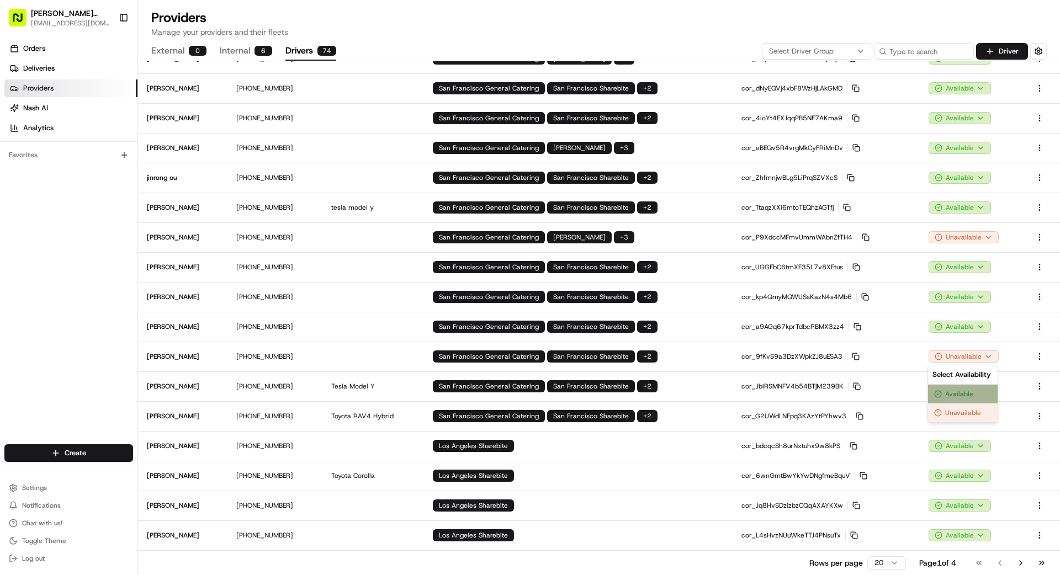
click at [958, 393] on div "Available" at bounding box center [963, 394] width 70 height 19
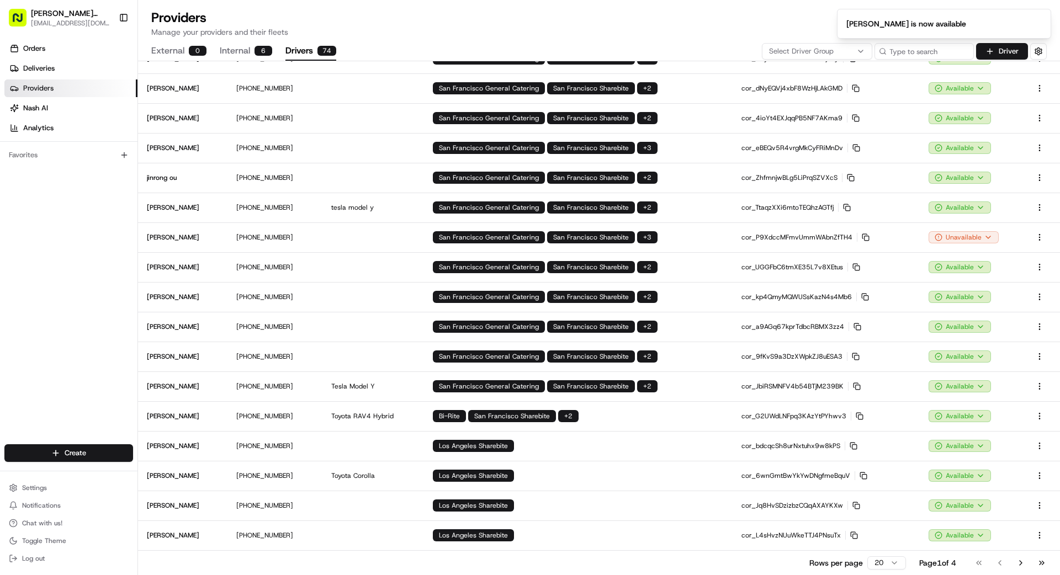
drag, startPoint x: 49, startPoint y: 190, endPoint x: 44, endPoint y: 82, distance: 108.3
click at [50, 179] on div "Orders Deliveries Providers [PERSON_NAME] Analytics Favorites" at bounding box center [68, 243] width 137 height 416
click at [47, 68] on span "Deliveries" at bounding box center [38, 68] width 31 height 10
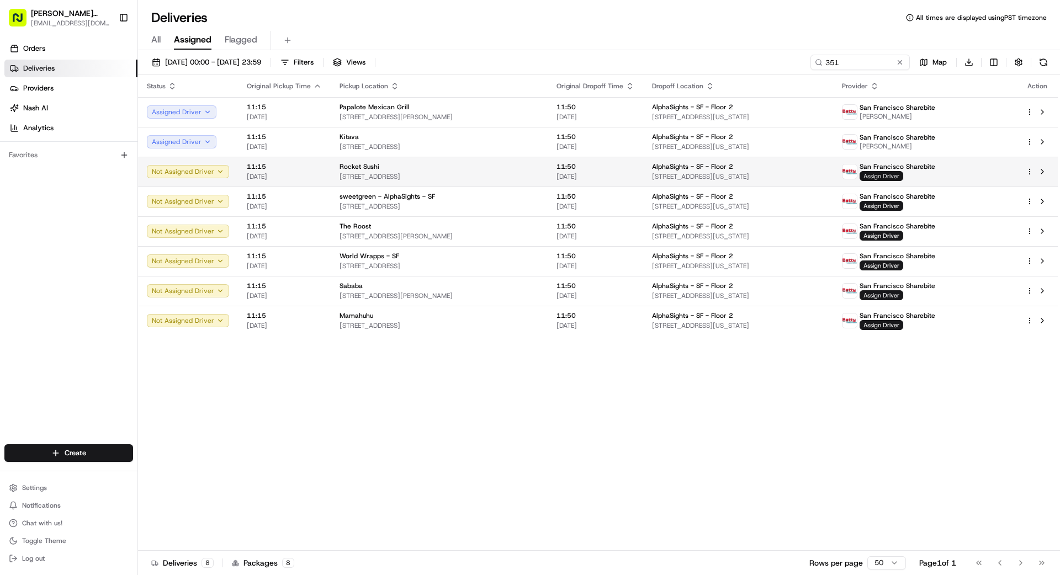
click at [903, 177] on span "Assign Driver" at bounding box center [881, 176] width 44 height 10
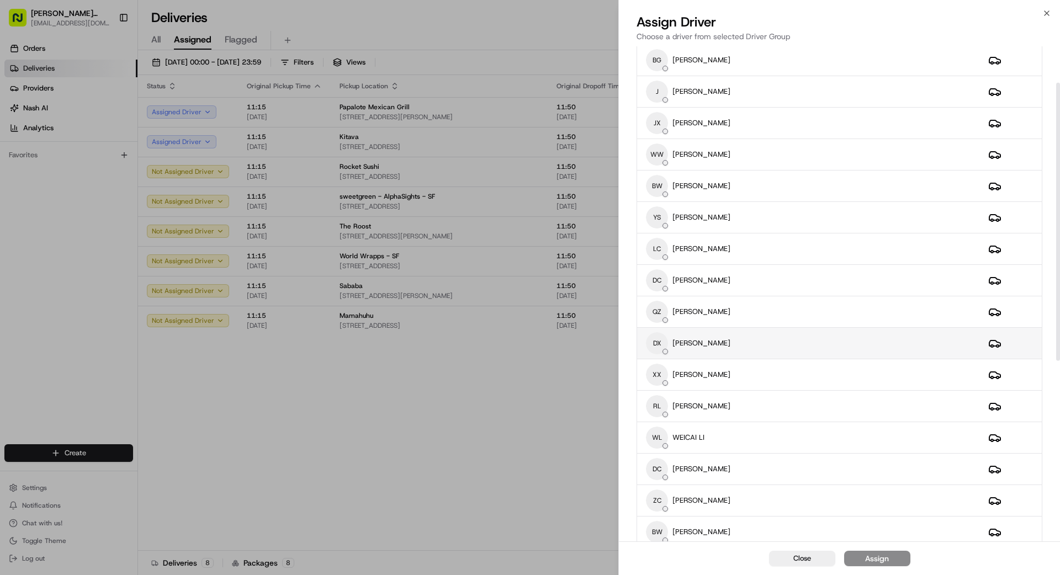
scroll to position [66, 0]
click at [784, 342] on div "DX DONG XIAO" at bounding box center [808, 342] width 325 height 22
click at [888, 561] on div "Assign" at bounding box center [877, 558] width 24 height 11
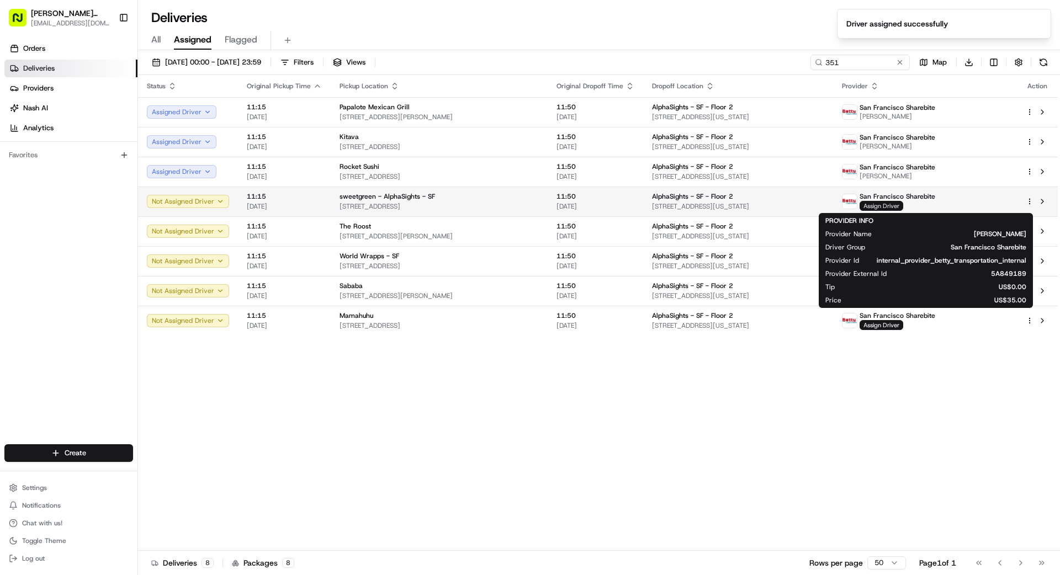
click at [903, 204] on span "Assign Driver" at bounding box center [881, 206] width 44 height 10
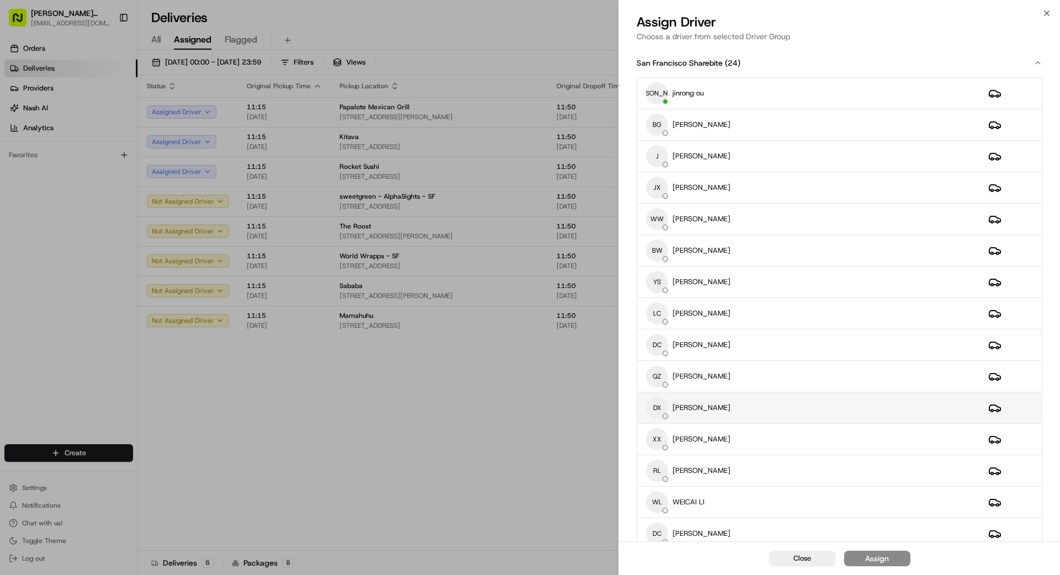
scroll to position [3, 0]
click at [762, 404] on div "DX DONG XIAO" at bounding box center [808, 405] width 325 height 22
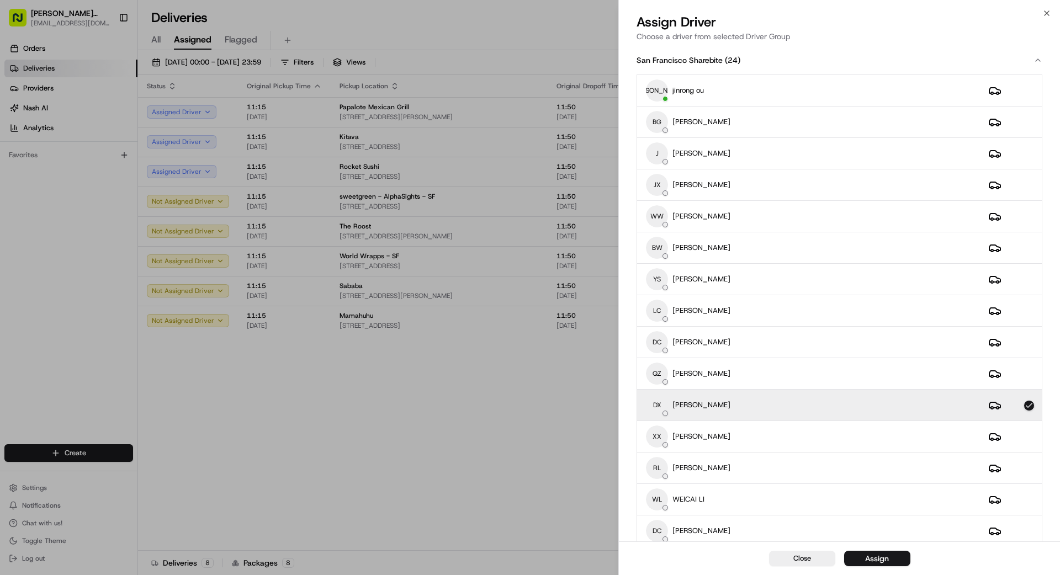
click at [879, 551] on button "Assign" at bounding box center [877, 558] width 66 height 15
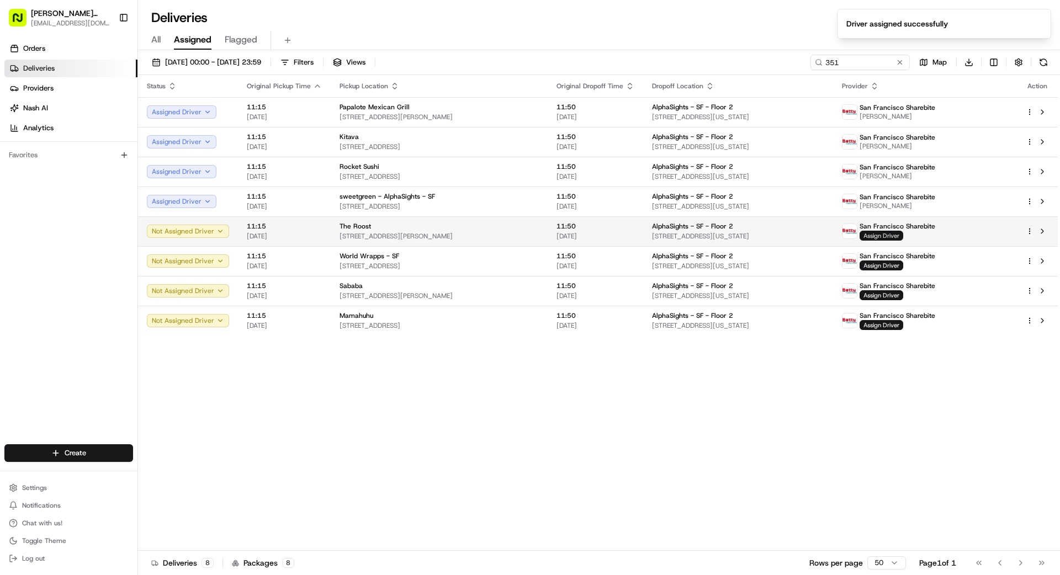
click at [903, 236] on span "Assign Driver" at bounding box center [881, 236] width 44 height 10
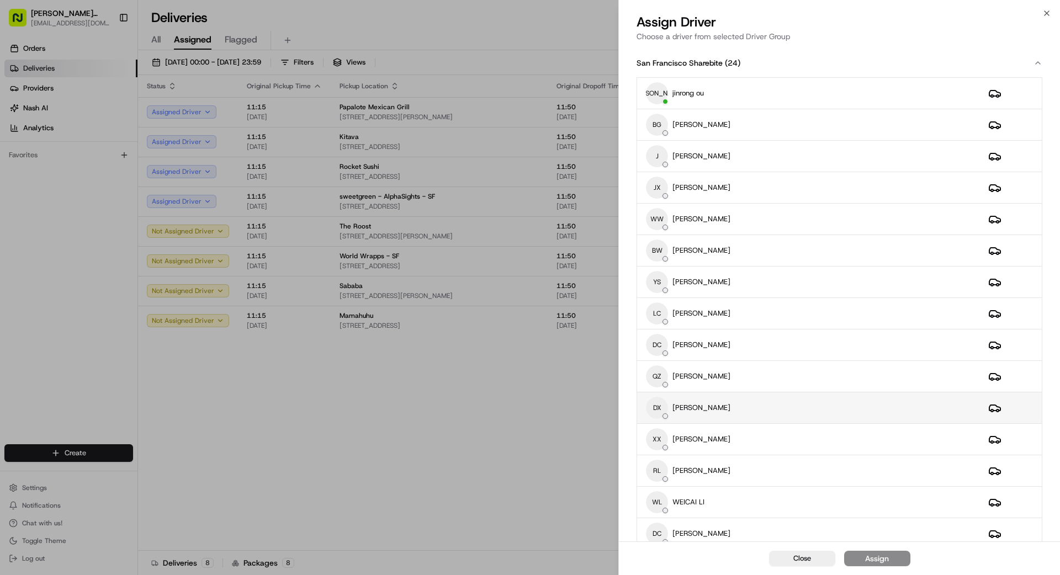
drag, startPoint x: 765, startPoint y: 417, endPoint x: 772, endPoint y: 415, distance: 7.7
click at [765, 417] on div "DX DONG XIAO" at bounding box center [808, 408] width 325 height 22
click at [879, 561] on div "Assign" at bounding box center [877, 558] width 24 height 11
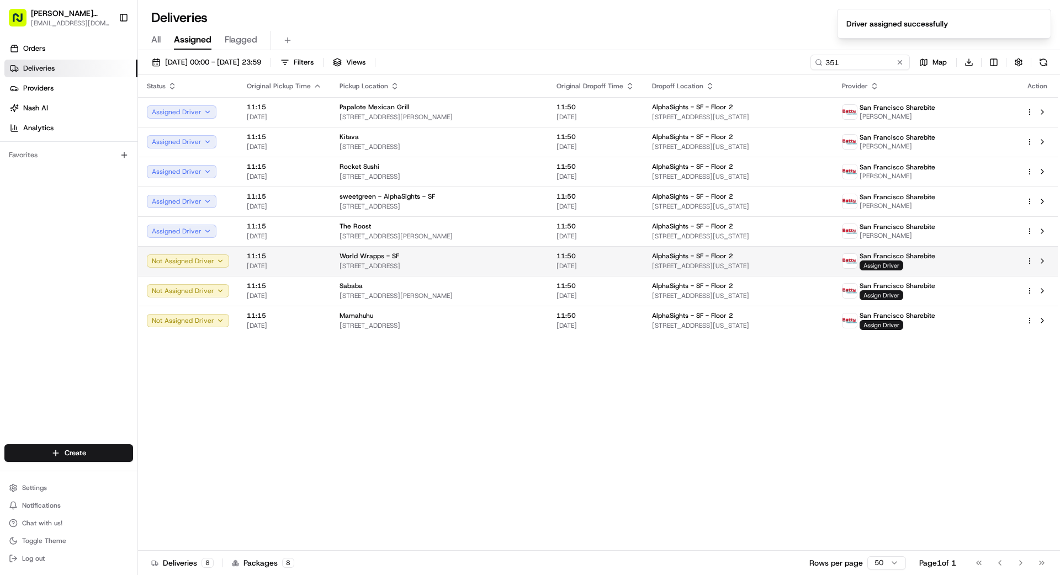
click at [903, 268] on span "Assign Driver" at bounding box center [881, 266] width 44 height 10
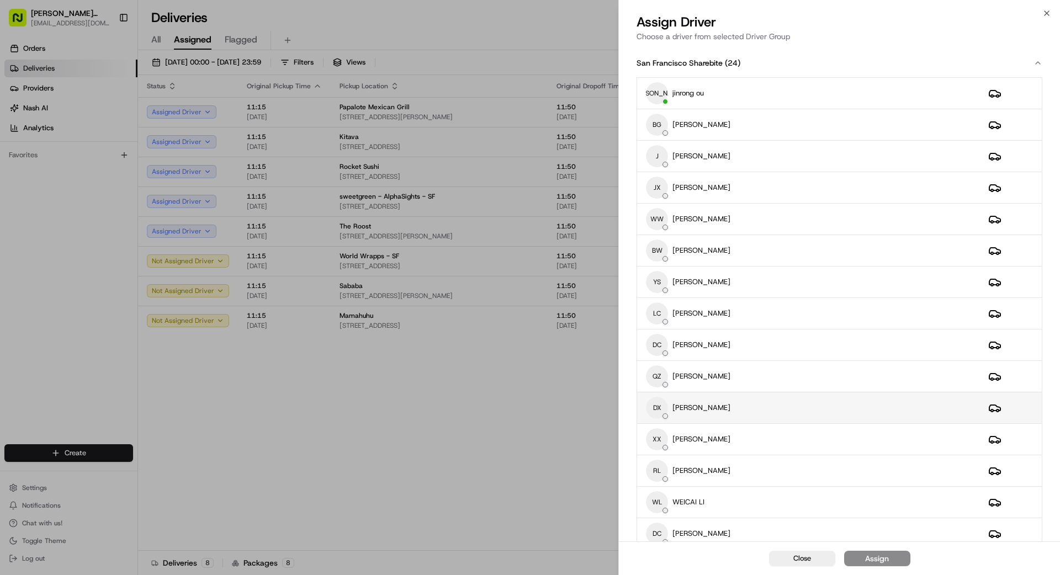
click at [764, 404] on div "DX DONG XIAO" at bounding box center [808, 408] width 325 height 22
click at [878, 557] on div "Assign" at bounding box center [877, 558] width 24 height 11
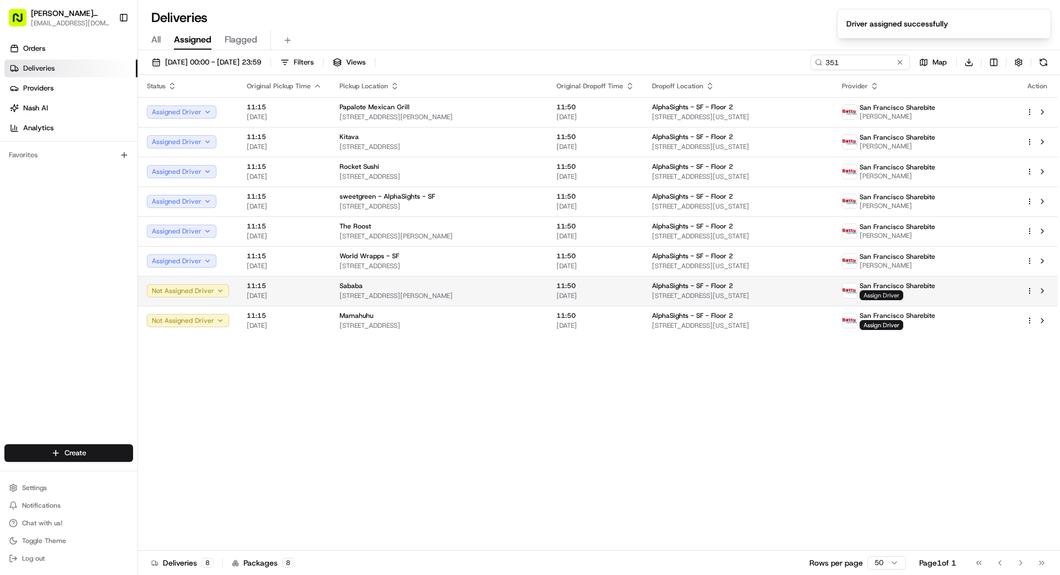
click at [903, 293] on span "Assign Driver" at bounding box center [881, 295] width 44 height 10
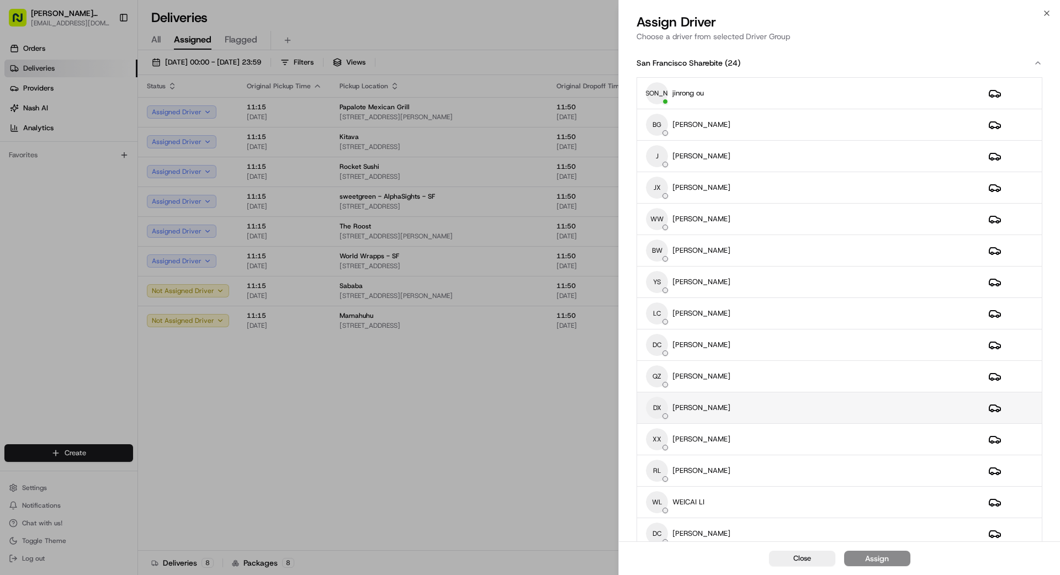
click at [750, 412] on div "DX DONG XIAO" at bounding box center [808, 408] width 325 height 22
drag, startPoint x: 879, startPoint y: 559, endPoint x: 704, endPoint y: 512, distance: 181.2
click at [879, 559] on div "Assign" at bounding box center [877, 558] width 24 height 11
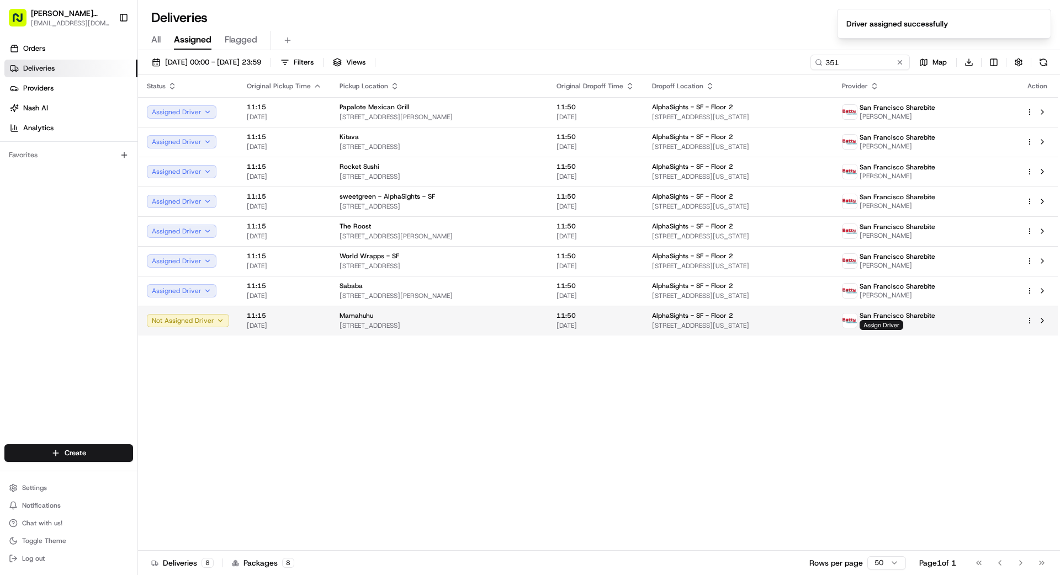
click at [921, 331] on td "San Francisco Sharebite Assign Driver" at bounding box center [925, 321] width 184 height 30
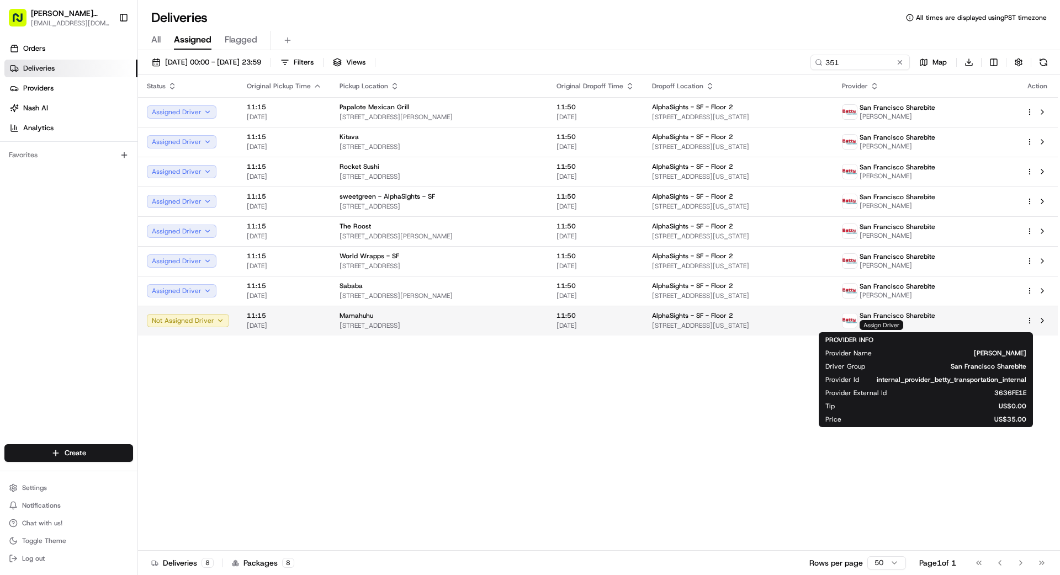
click at [903, 326] on span "Assign Driver" at bounding box center [881, 325] width 44 height 10
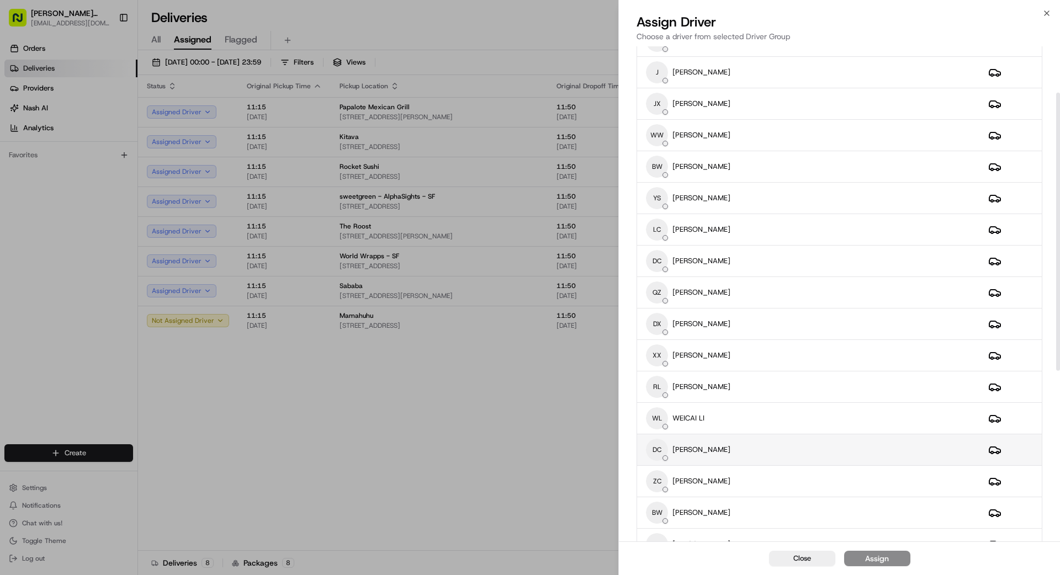
click at [762, 458] on div "DC DAWEI CAO" at bounding box center [808, 450] width 325 height 22
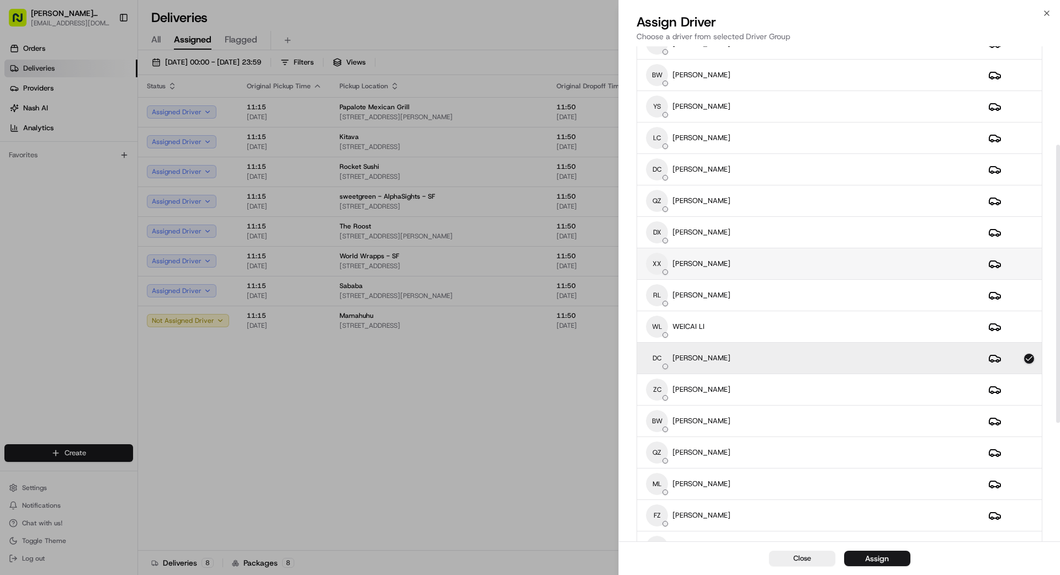
scroll to position [177, 0]
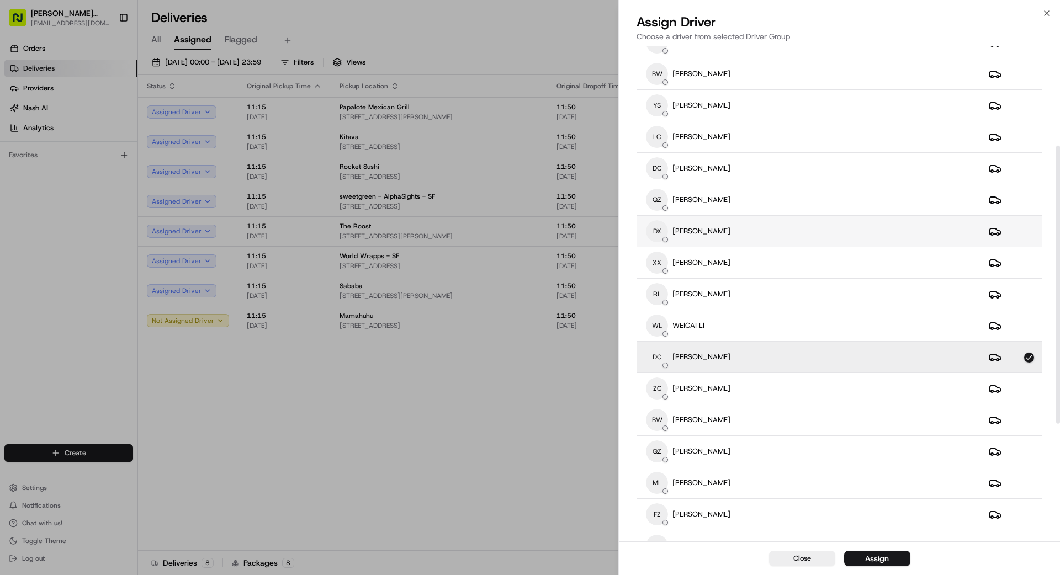
click at [852, 224] on div "DX DONG XIAO" at bounding box center [808, 231] width 325 height 22
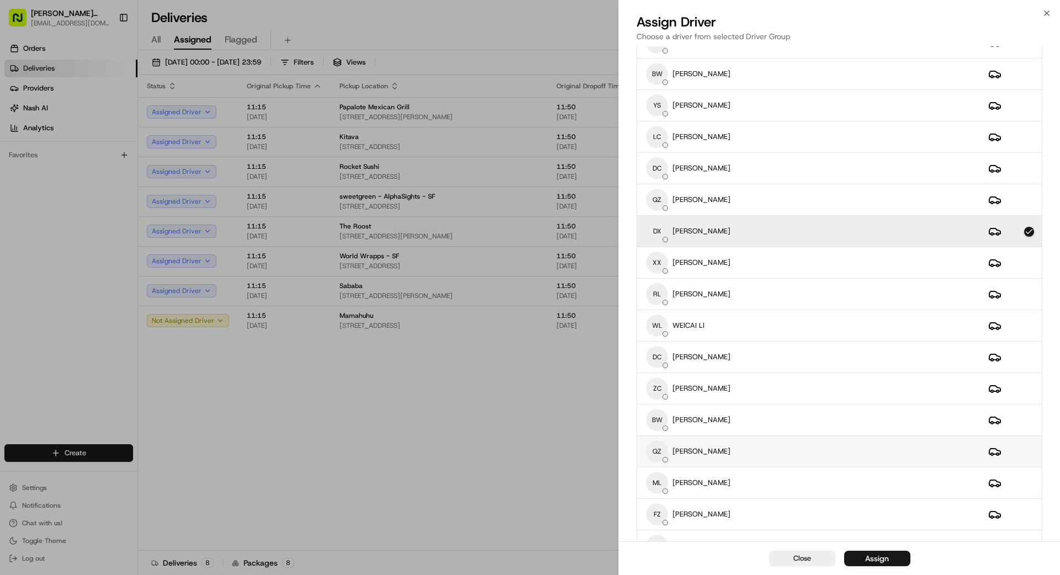
scroll to position [182, 0]
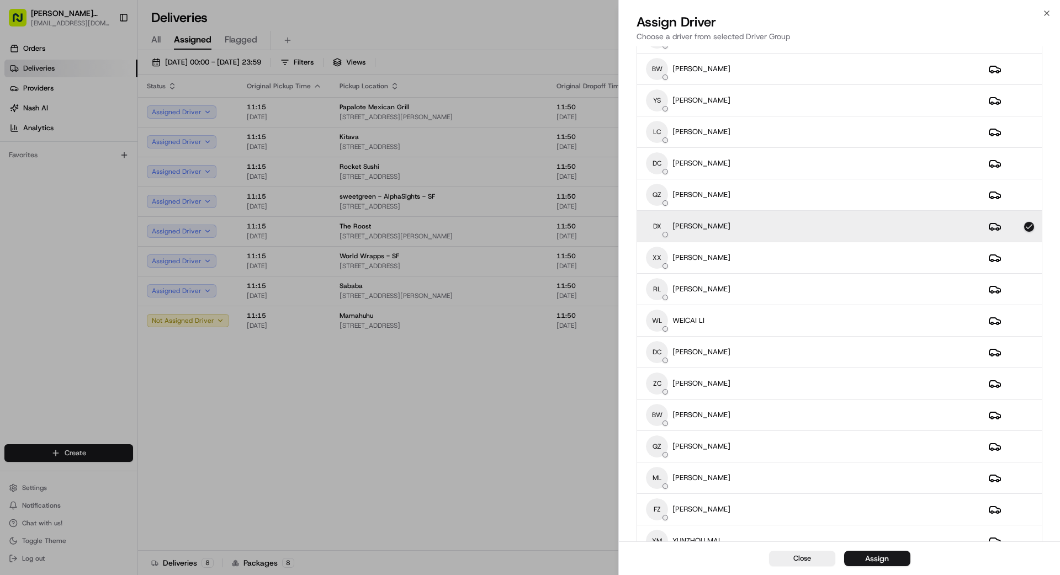
click at [891, 557] on button "Assign" at bounding box center [877, 558] width 66 height 15
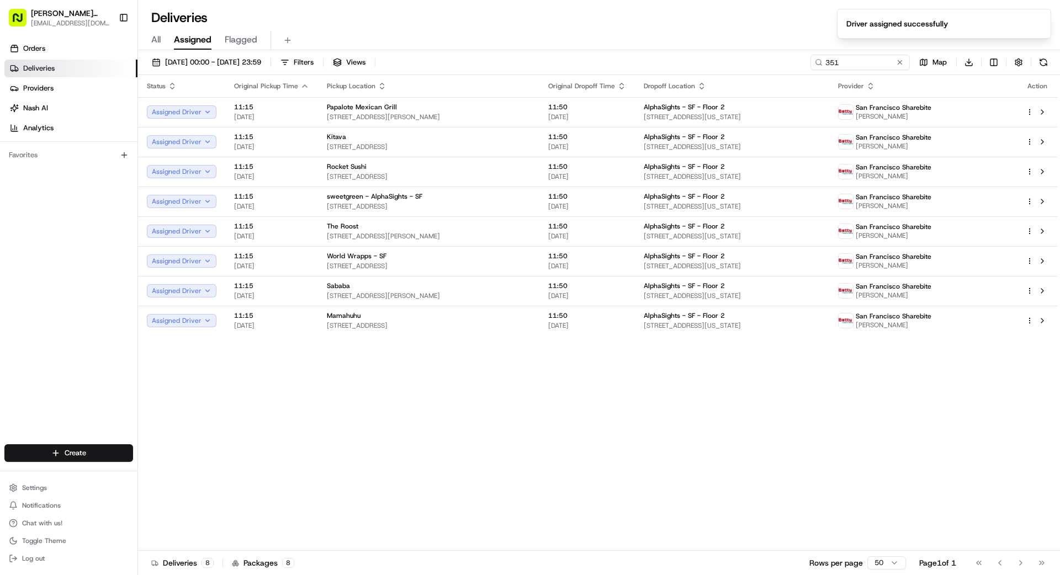
click at [553, 434] on div "Status Original Pickup Time Pickup Location Original Dropoff Time Dropoff Locat…" at bounding box center [598, 313] width 920 height 476
click at [899, 62] on button at bounding box center [899, 62] width 11 height 11
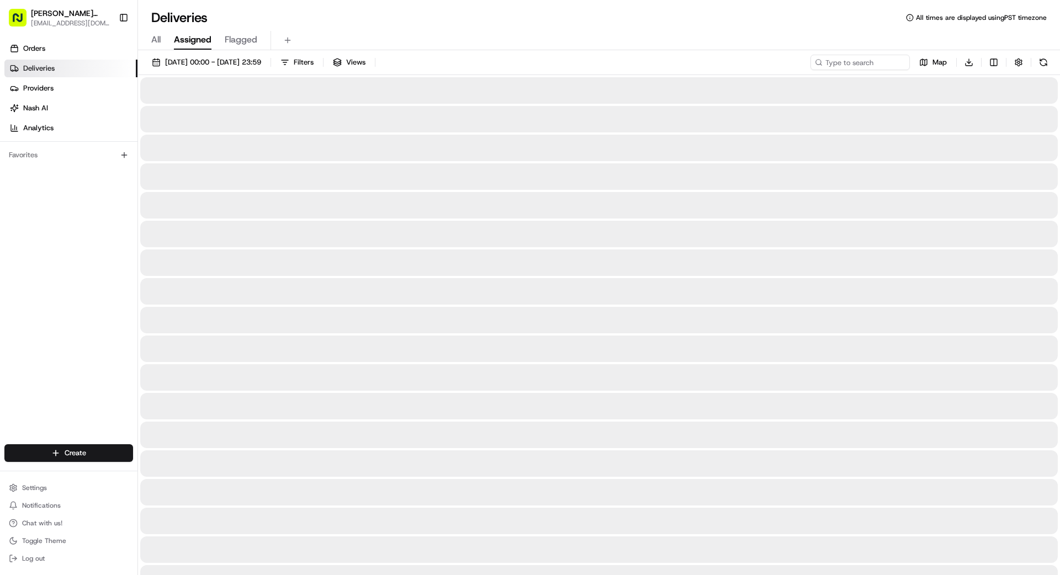
click at [874, 62] on input at bounding box center [859, 62] width 99 height 15
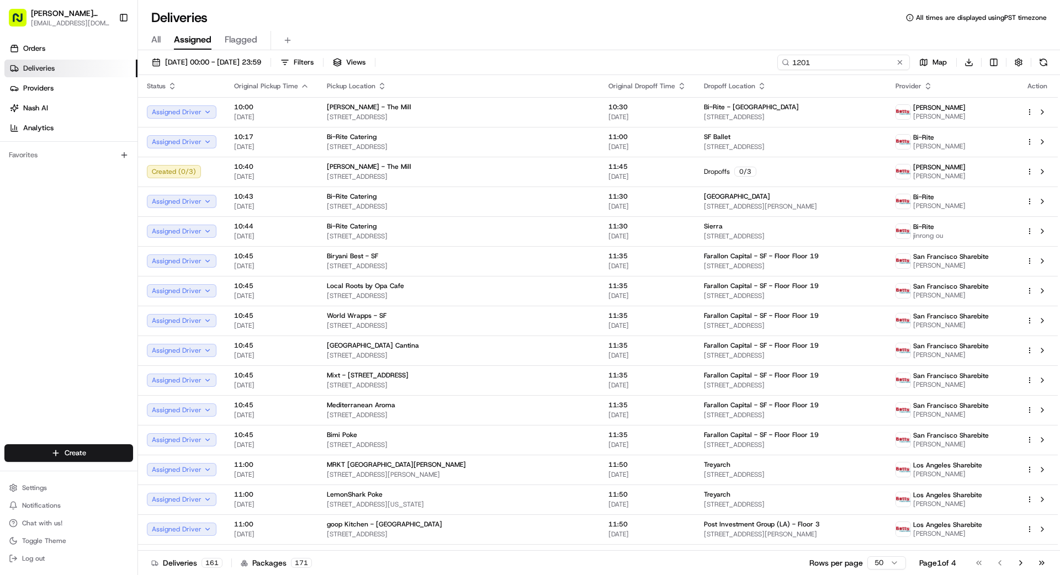
type input "1201"
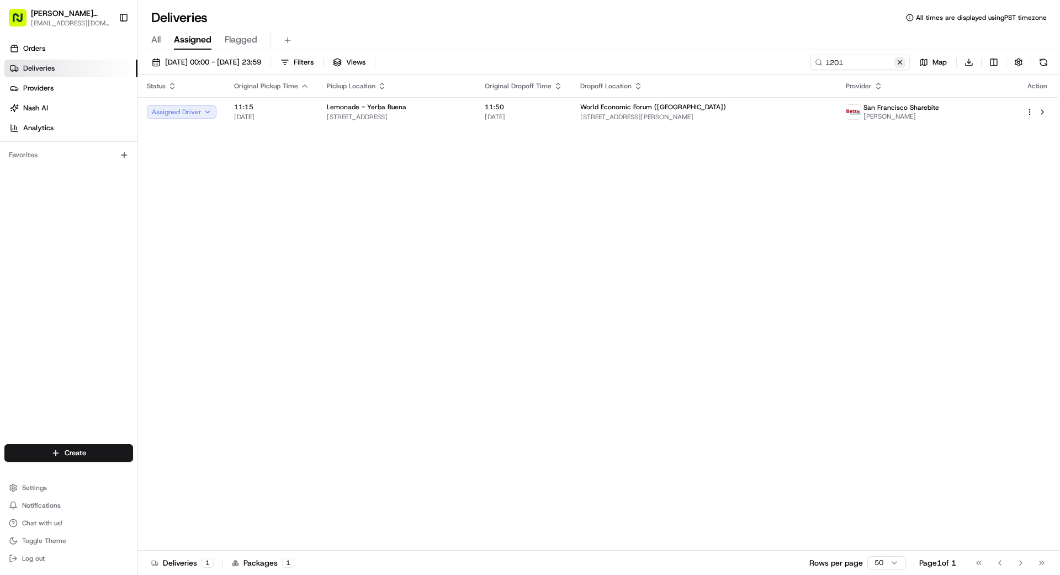
click at [901, 62] on button at bounding box center [899, 62] width 11 height 11
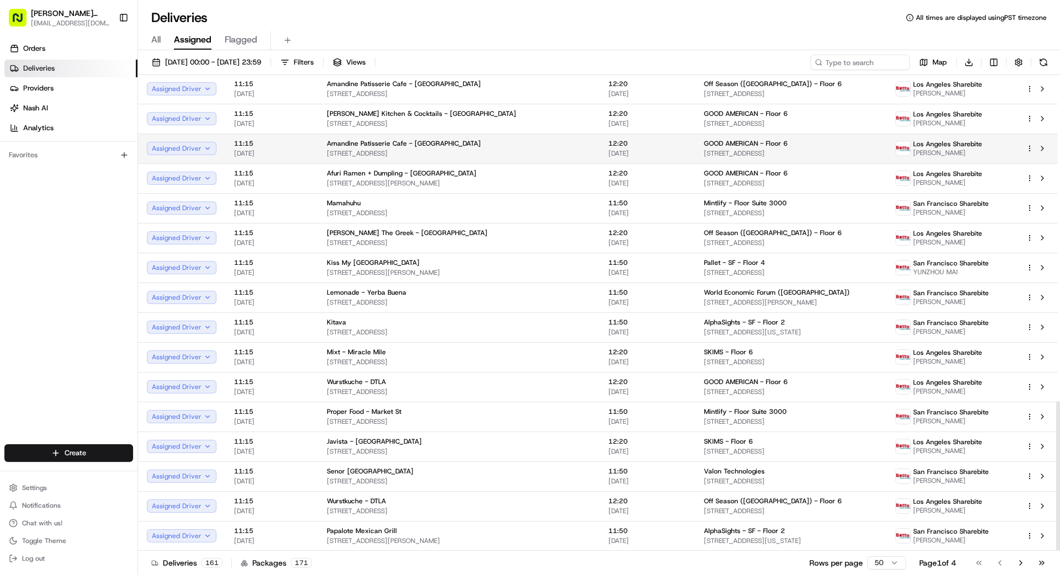
scroll to position [1037, 0]
click at [254, 65] on span "18/08/2025 00:00 - 22/08/2025 23:59" at bounding box center [213, 62] width 96 height 10
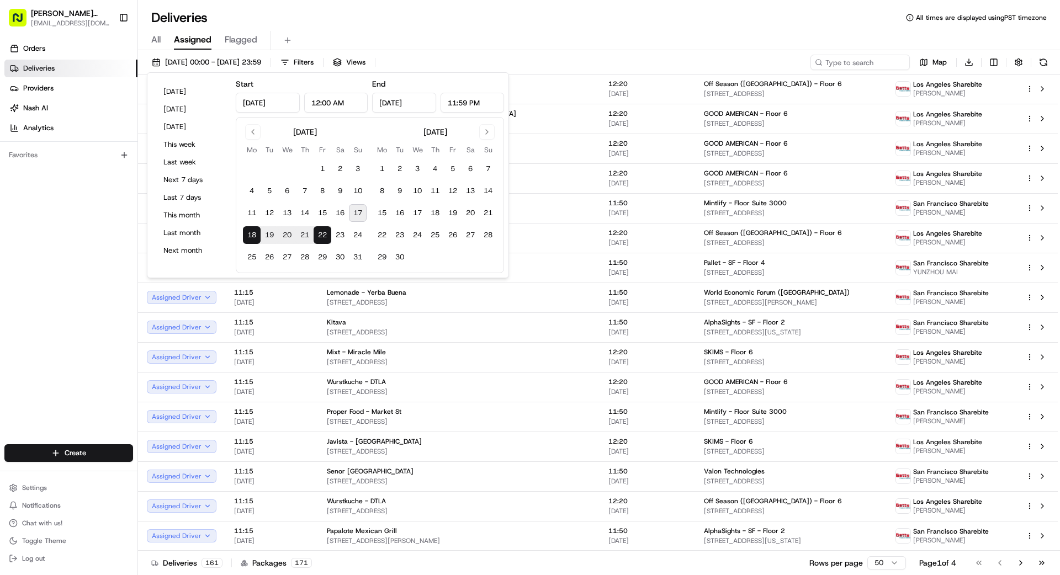
click at [253, 233] on button "18" at bounding box center [252, 235] width 18 height 18
type input "[DATE]"
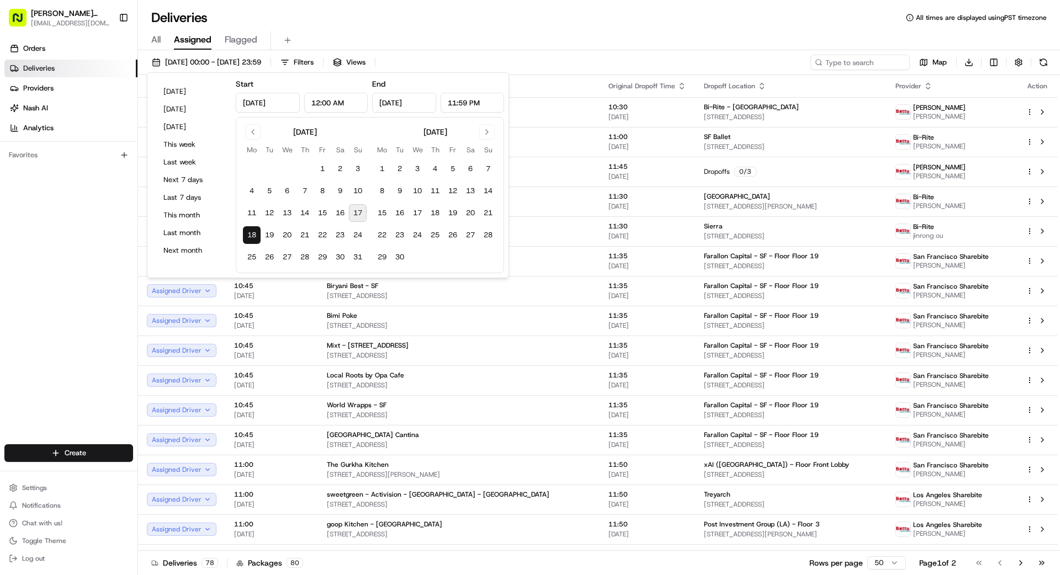
click at [84, 280] on div "Orders Deliveries Providers [PERSON_NAME] Analytics Favorites" at bounding box center [68, 243] width 137 height 416
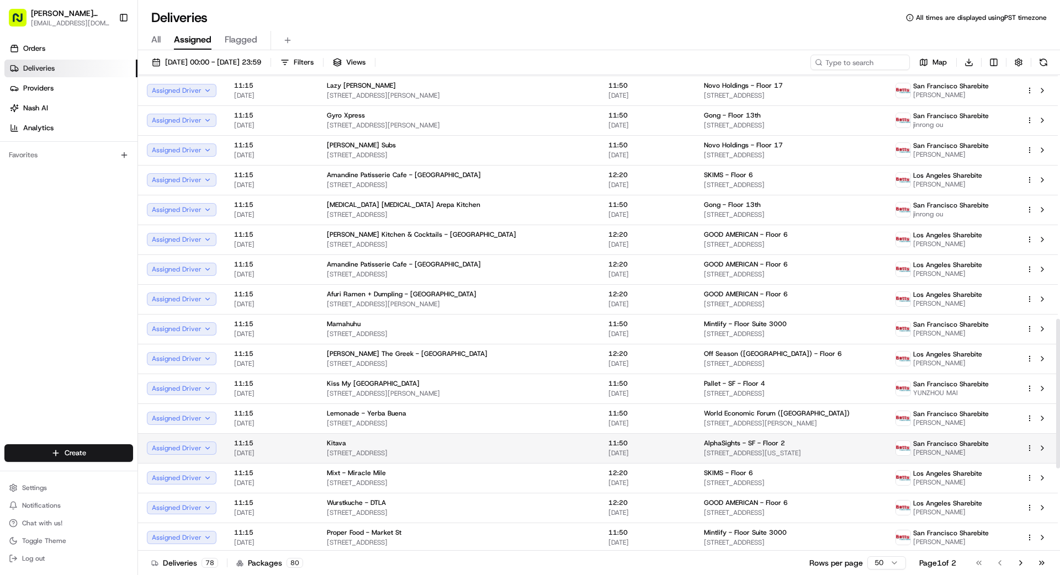
scroll to position [1037, 0]
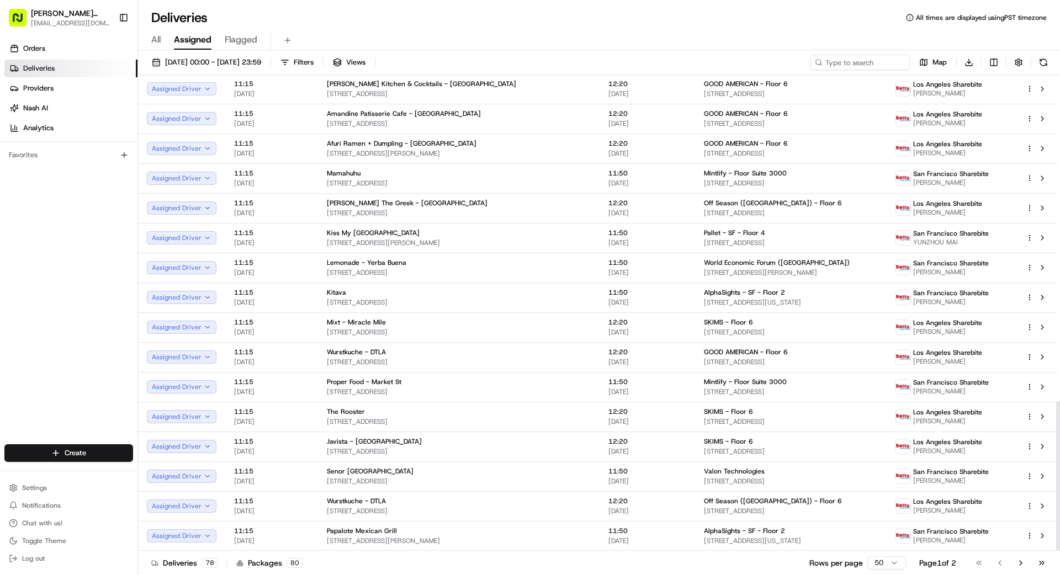
click at [890, 564] on html "Betty Transportation bettytllc@gmail.com Toggle Sidebar Orders Deliveries Provi…" at bounding box center [530, 287] width 1060 height 575
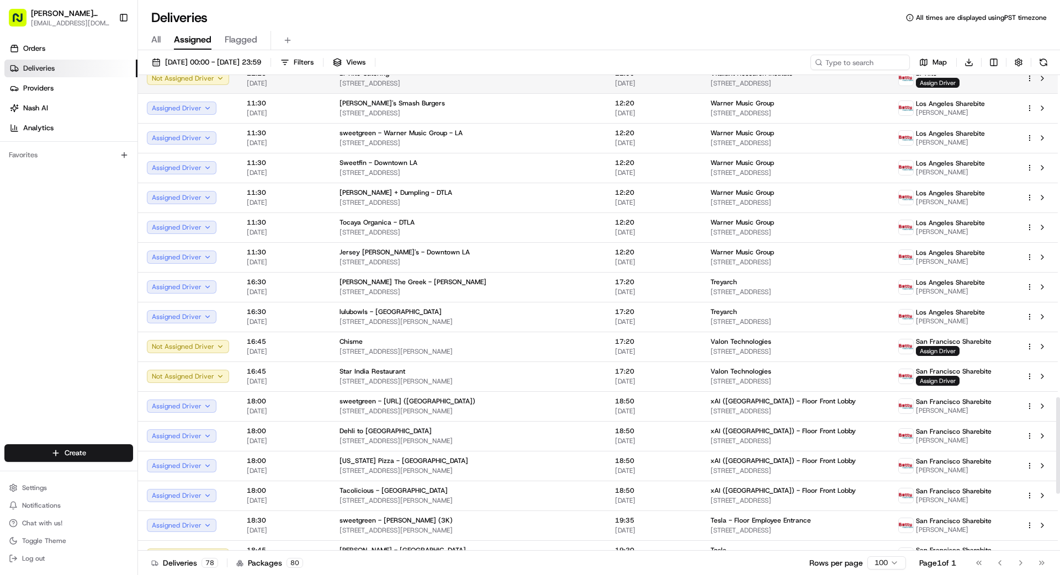
scroll to position [1871, 0]
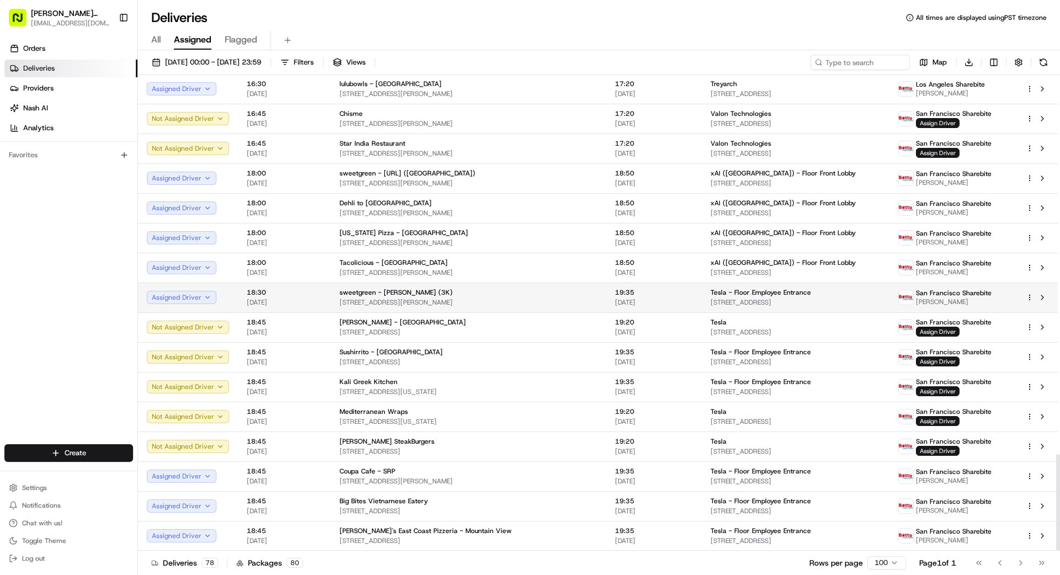
click at [1030, 296] on html "Betty Transportation bettytllc@gmail.com Toggle Sidebar Orders Deliveries Provi…" at bounding box center [530, 287] width 1060 height 575
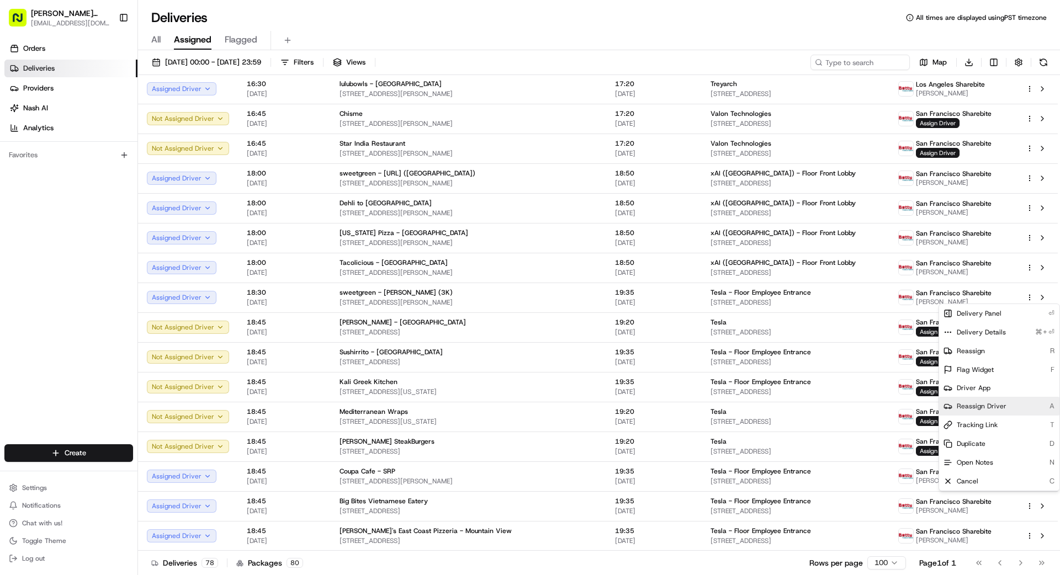
click at [978, 406] on span "Reassign Driver" at bounding box center [982, 406] width 50 height 9
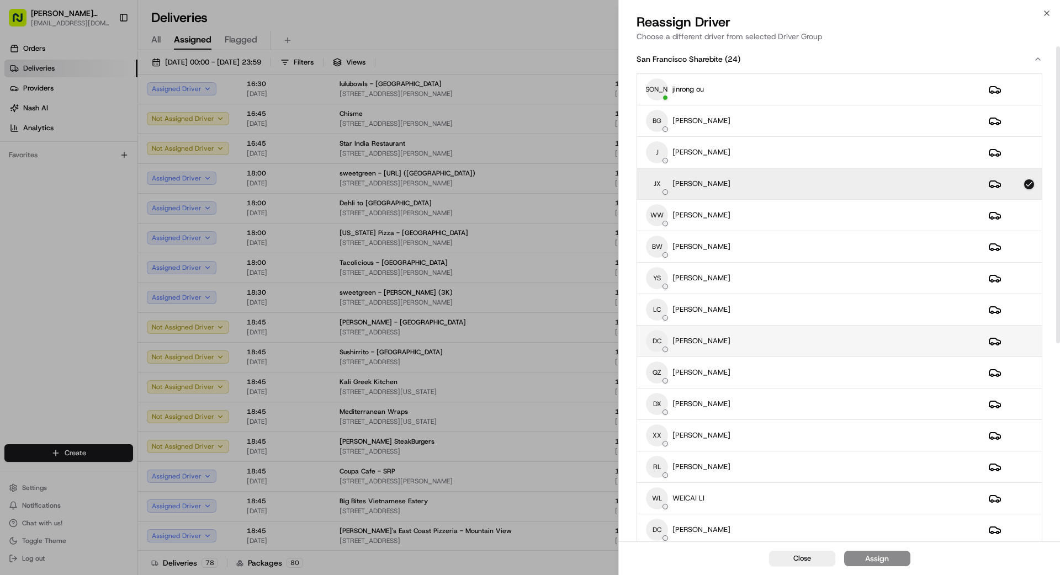
scroll to position [0, 0]
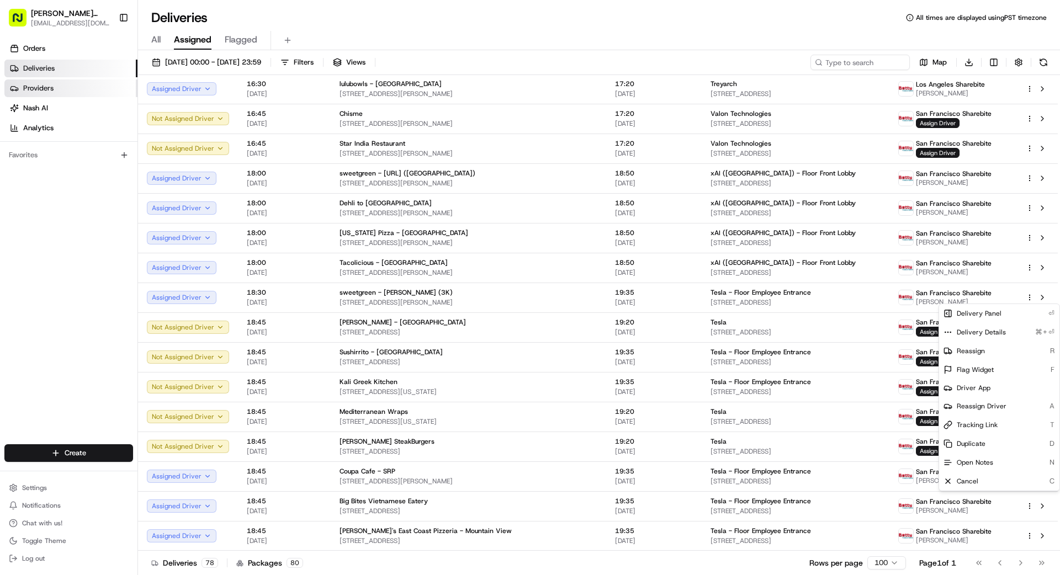
click at [100, 89] on link "Providers" at bounding box center [70, 88] width 133 height 18
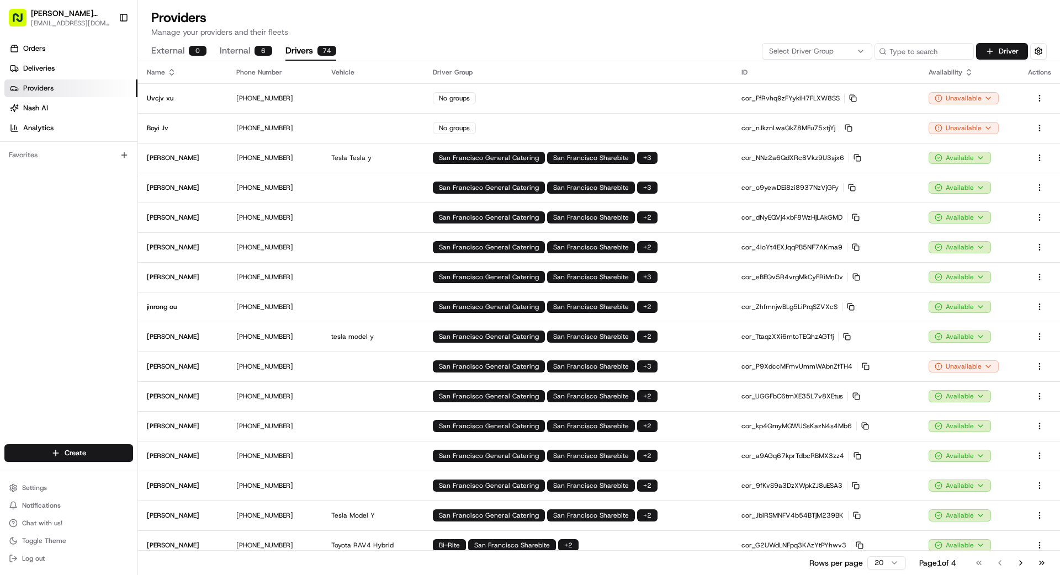
click at [311, 52] on button "Drivers 74" at bounding box center [310, 51] width 51 height 19
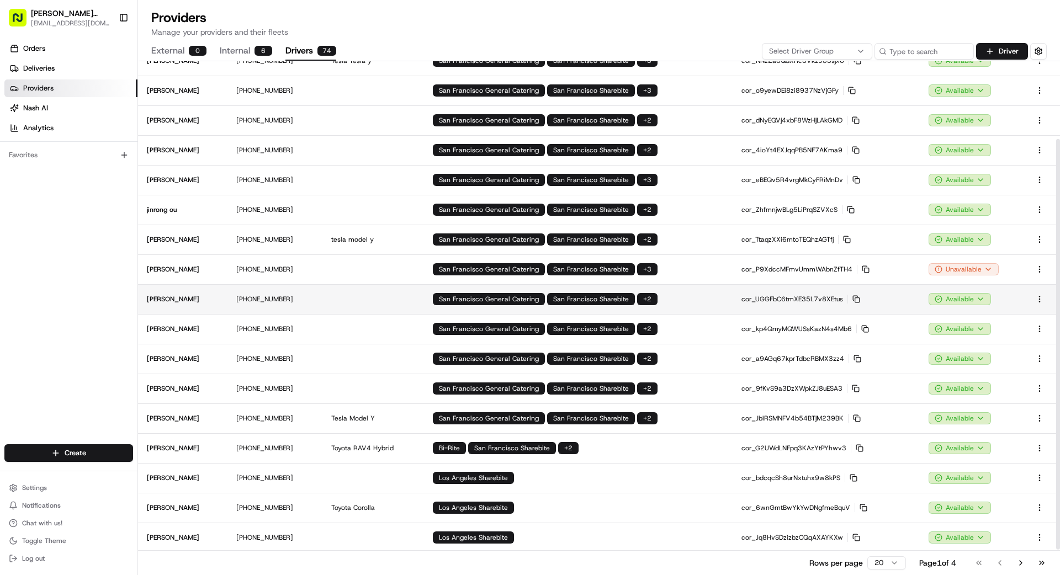
scroll to position [129, 0]
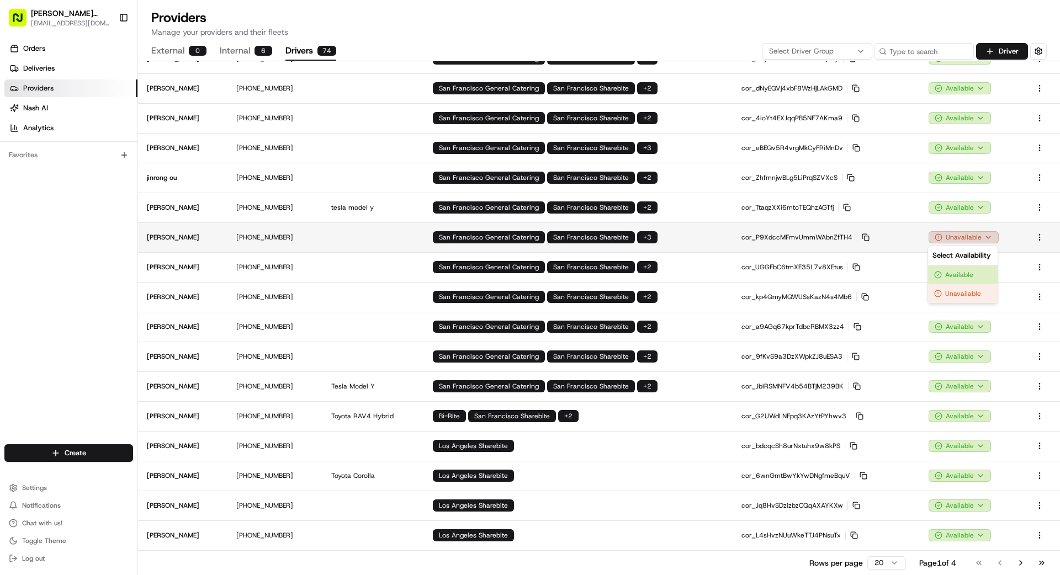
click at [963, 236] on html "Betty Transportation bettytllc@gmail.com Toggle Sidebar Orders Deliveries Provi…" at bounding box center [530, 287] width 1060 height 575
click at [962, 270] on div "Available" at bounding box center [963, 275] width 70 height 19
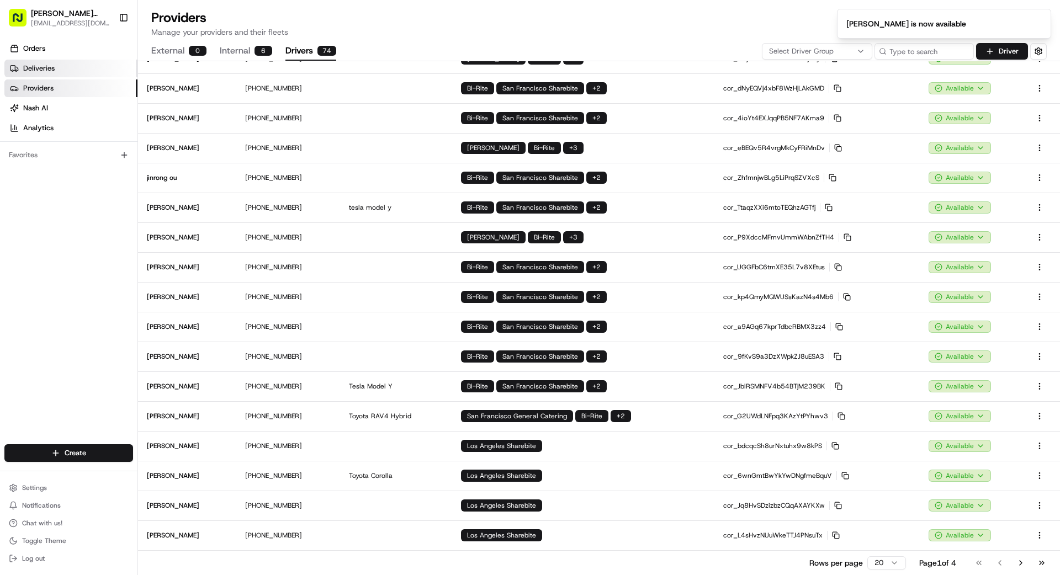
click at [48, 66] on span "Deliveries" at bounding box center [38, 68] width 31 height 10
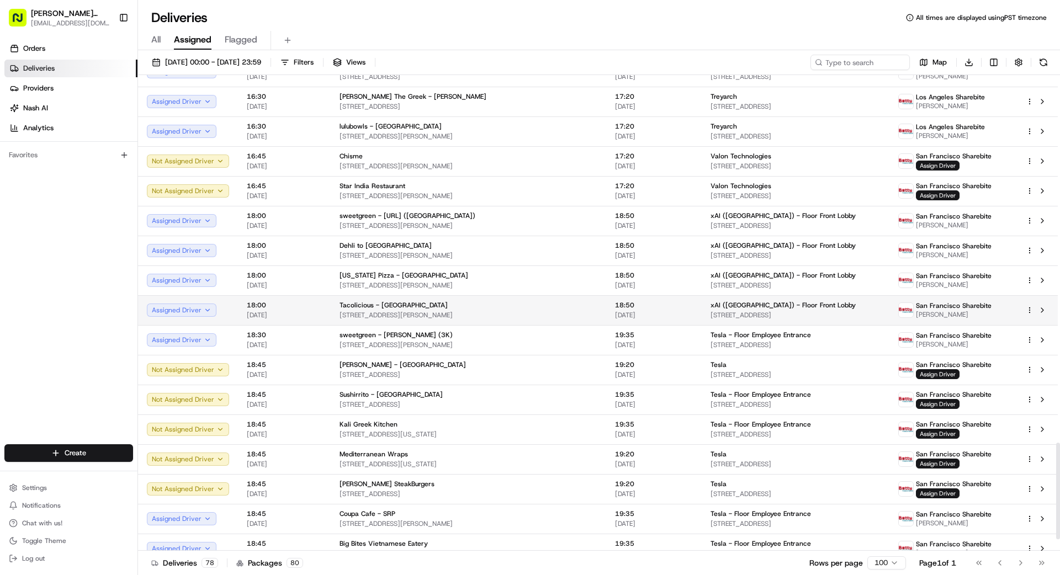
scroll to position [1841, 0]
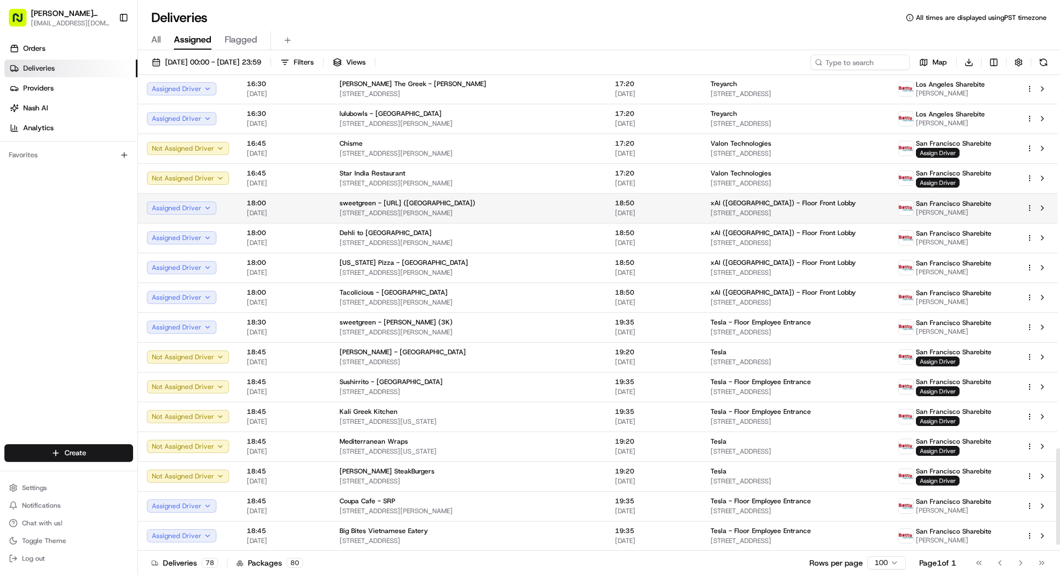
click at [1029, 209] on html "Betty Transportation bettytllc@gmail.com Toggle Sidebar Orders Deliveries Provi…" at bounding box center [530, 287] width 1060 height 575
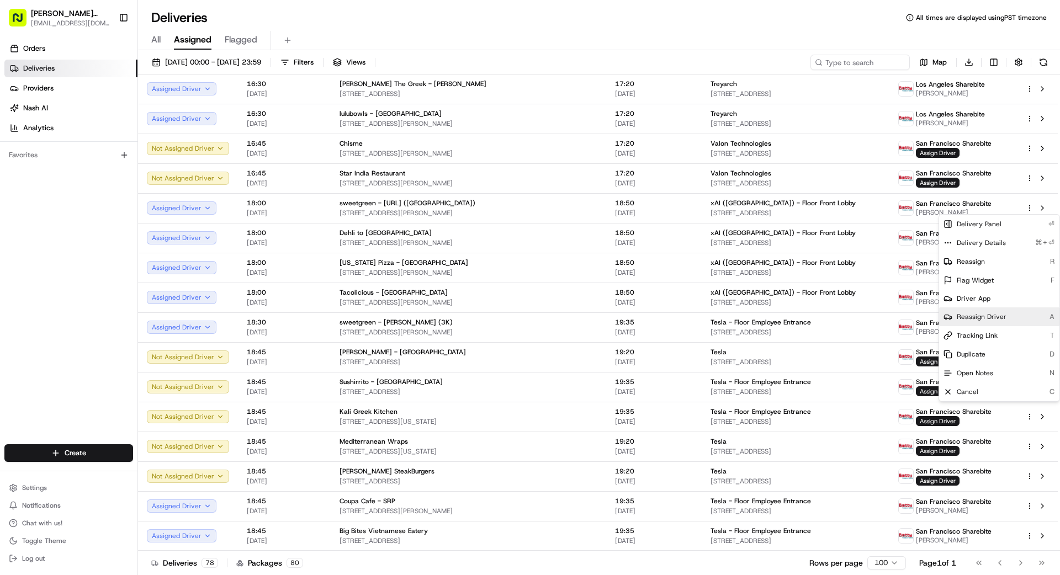
click at [980, 319] on span "Reassign Driver" at bounding box center [982, 316] width 50 height 9
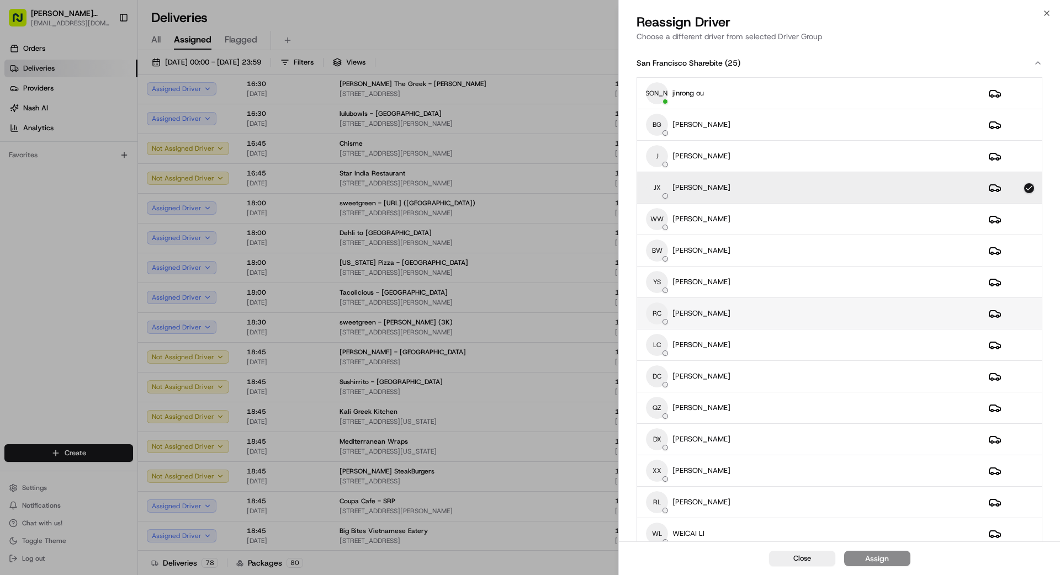
click at [699, 317] on p "[PERSON_NAME]" at bounding box center [701, 314] width 58 height 10
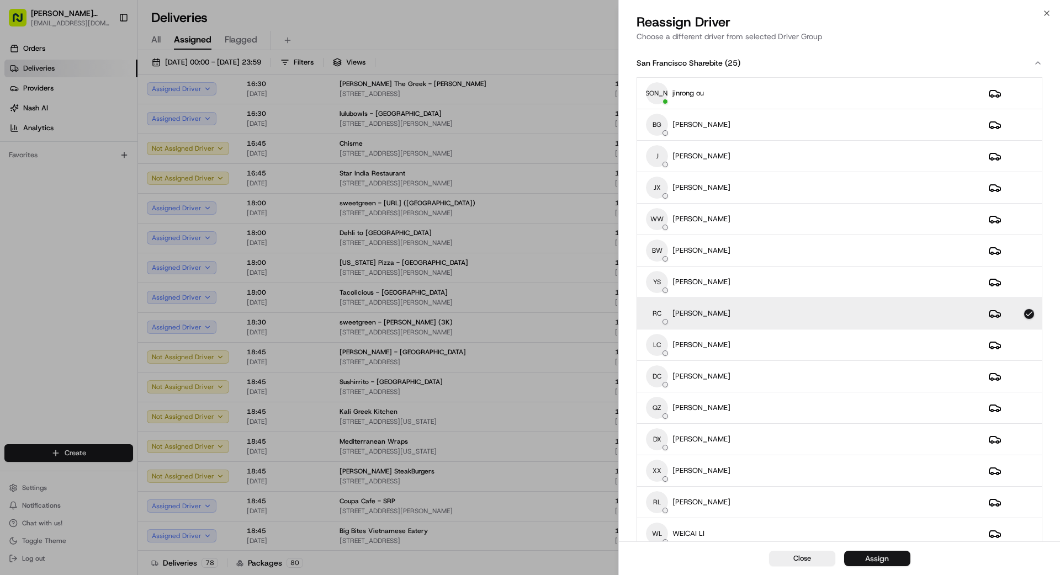
click at [890, 561] on button "Assign" at bounding box center [877, 558] width 66 height 15
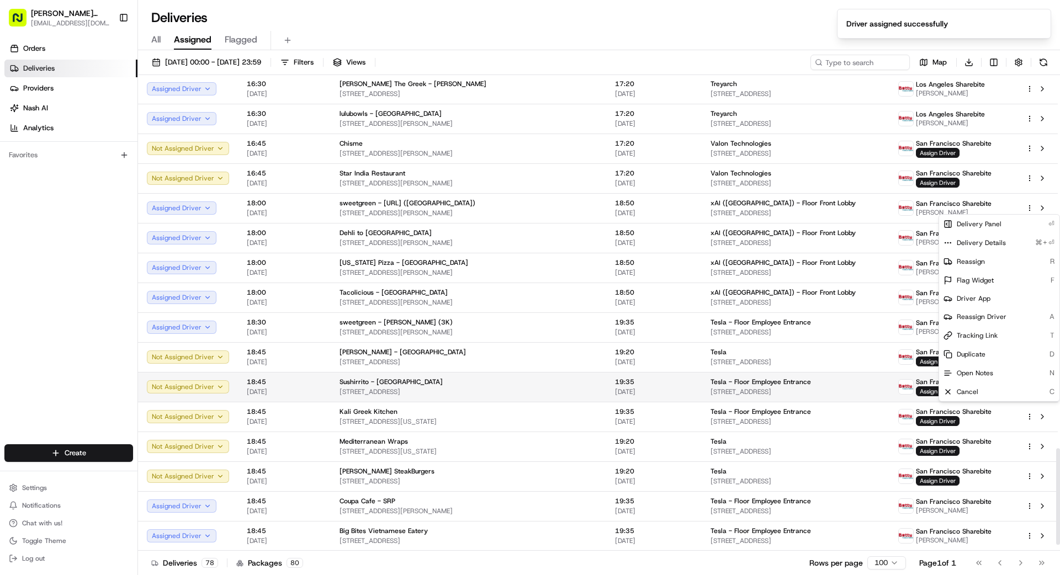
click at [824, 386] on div "Tesla - Floor Employee Entrance" at bounding box center [795, 382] width 170 height 9
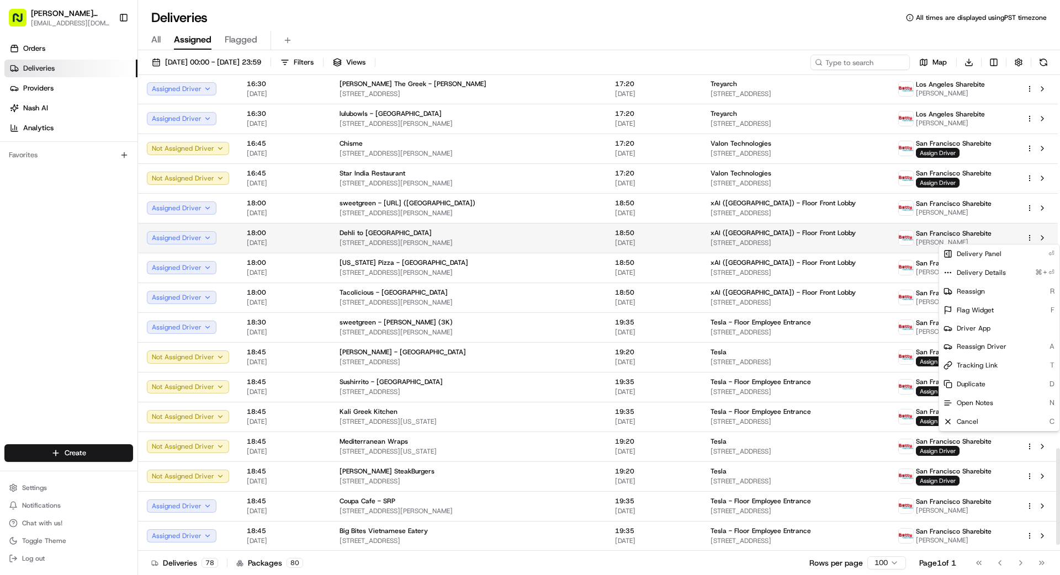
click at [1031, 238] on html "Betty Transportation bettytllc@gmail.com Toggle Sidebar Orders Deliveries Provi…" at bounding box center [530, 287] width 1060 height 575
click at [982, 347] on span "Reassign Driver" at bounding box center [982, 346] width 50 height 9
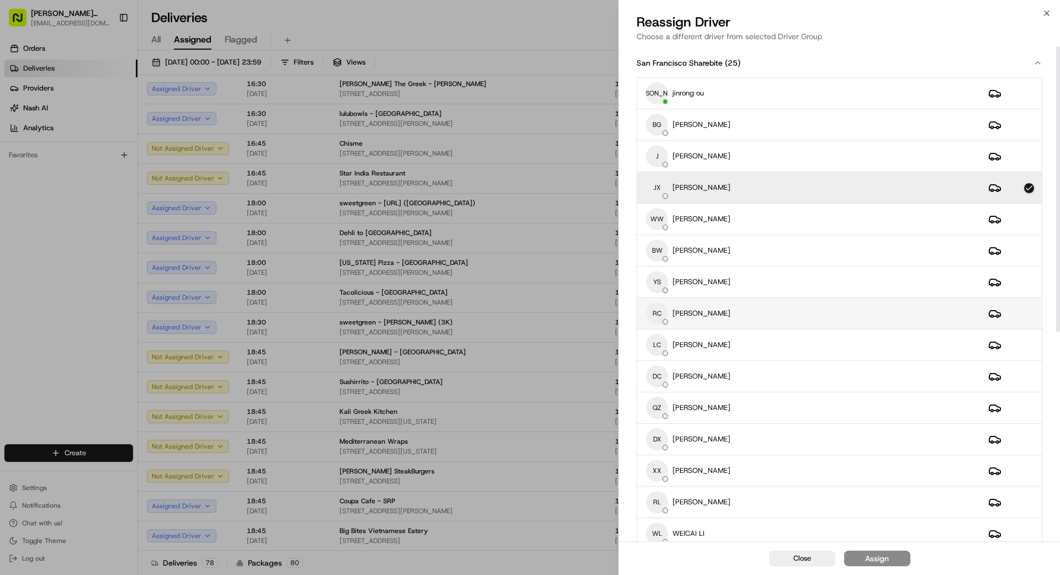
scroll to position [2, 0]
click at [705, 316] on div "RC REX CHEN" at bounding box center [808, 311] width 325 height 22
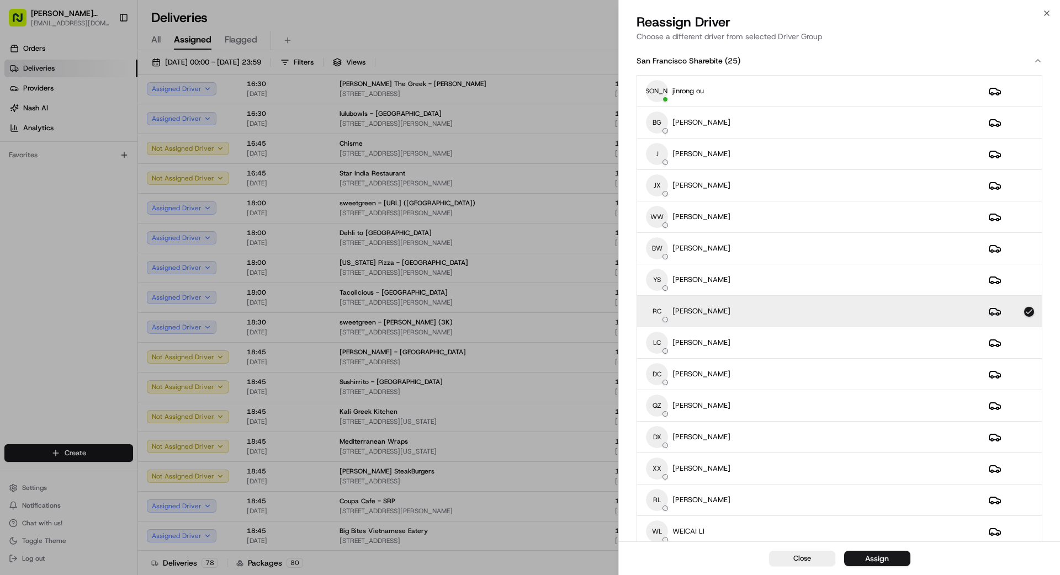
click at [882, 560] on div "Assign" at bounding box center [877, 558] width 24 height 11
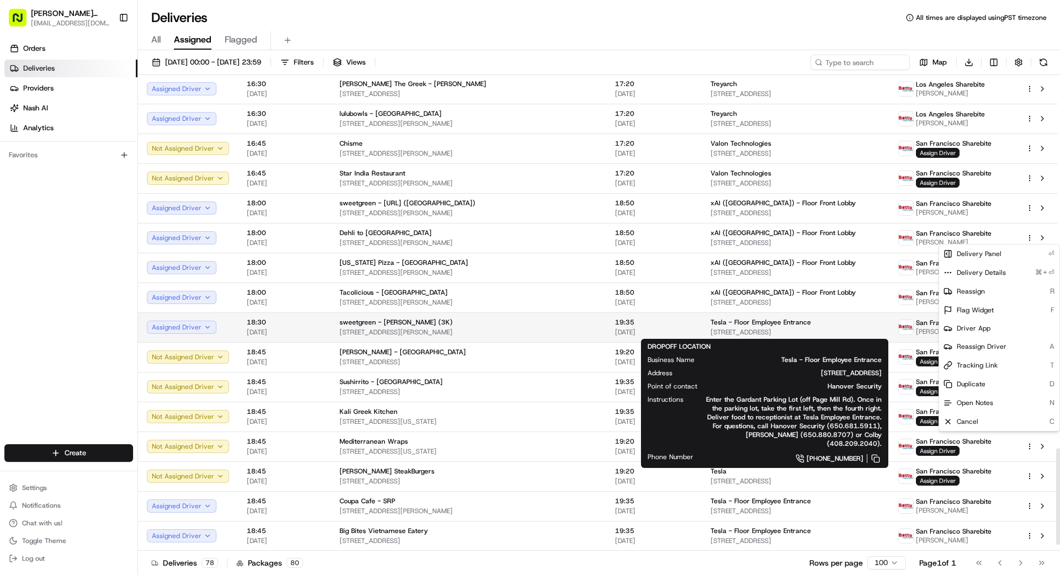
drag, startPoint x: 823, startPoint y: 328, endPoint x: 878, endPoint y: 325, distance: 55.3
click at [828, 328] on span "3000 Hanover St, Palo Alto, CA 94304, US" at bounding box center [795, 332] width 170 height 9
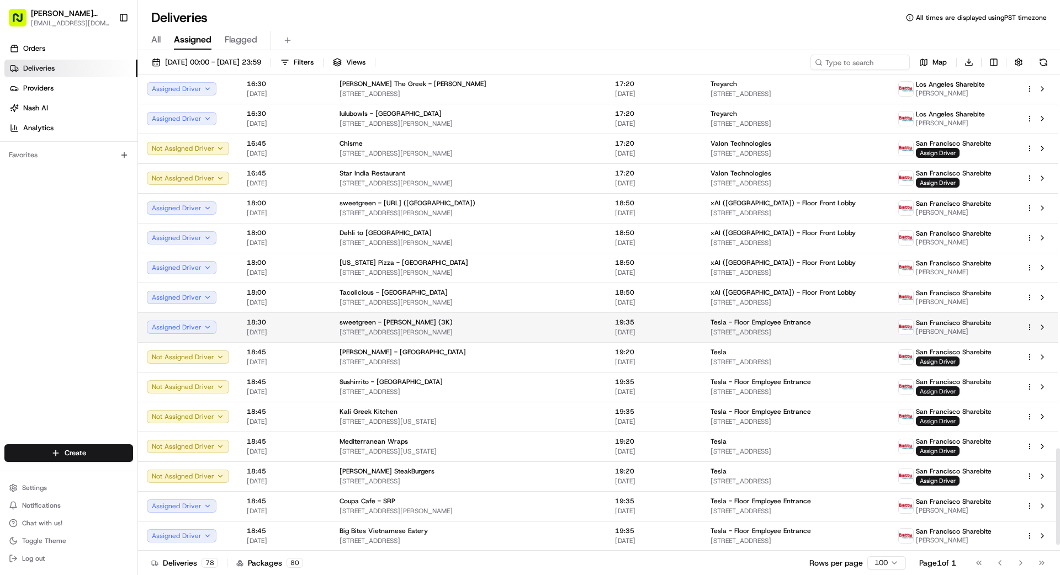
click at [1028, 326] on html "Betty Transportation bettytllc@gmail.com Toggle Sidebar Orders Deliveries Provi…" at bounding box center [530, 287] width 1060 height 575
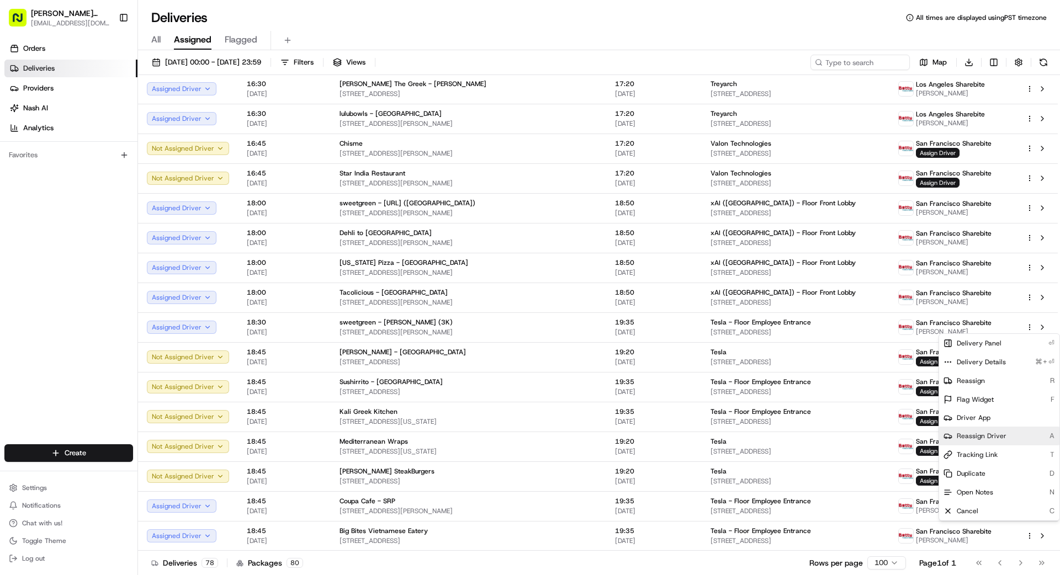
click at [983, 439] on span "Reassign Driver" at bounding box center [982, 436] width 50 height 9
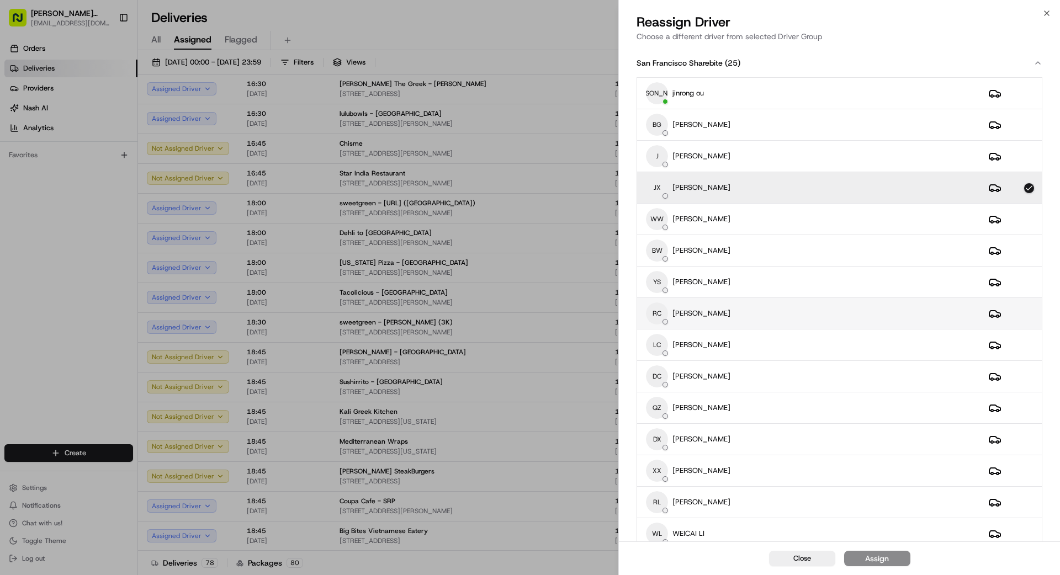
click at [705, 315] on p "[PERSON_NAME]" at bounding box center [701, 314] width 58 height 10
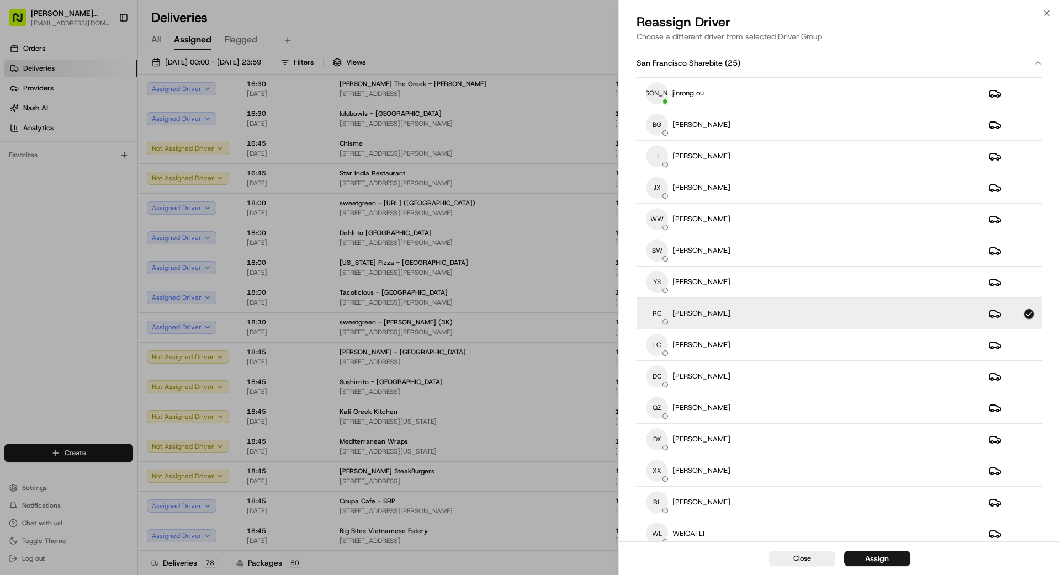
click at [882, 557] on div "Assign" at bounding box center [877, 558] width 24 height 11
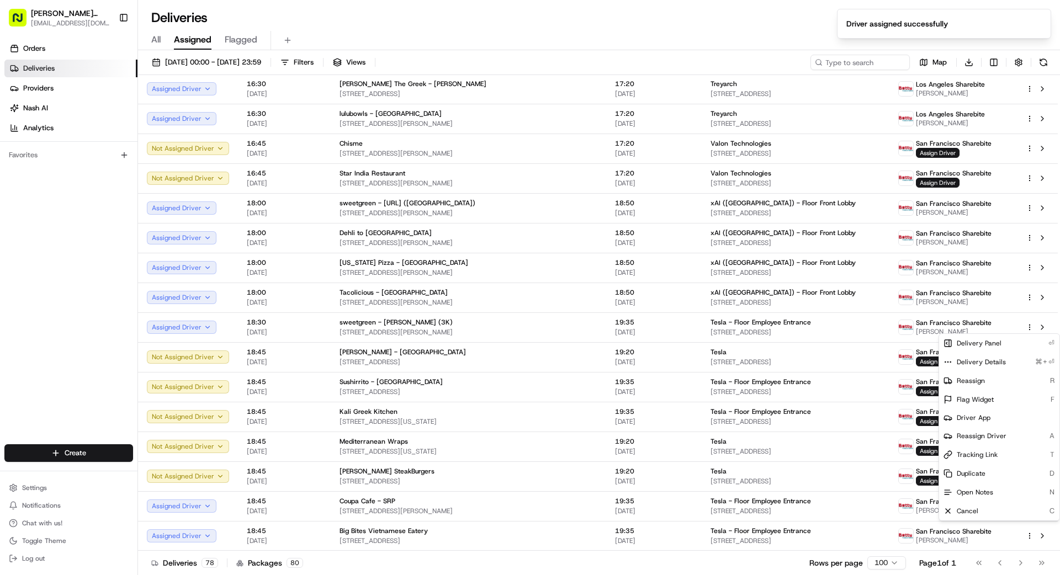
drag, startPoint x: 535, startPoint y: 571, endPoint x: 543, endPoint y: 569, distance: 8.6
click at [539, 570] on div "Deliveries 78 Packages 80 Rows per page 100 Page 1 of 1 Go to first page Go to …" at bounding box center [599, 562] width 922 height 25
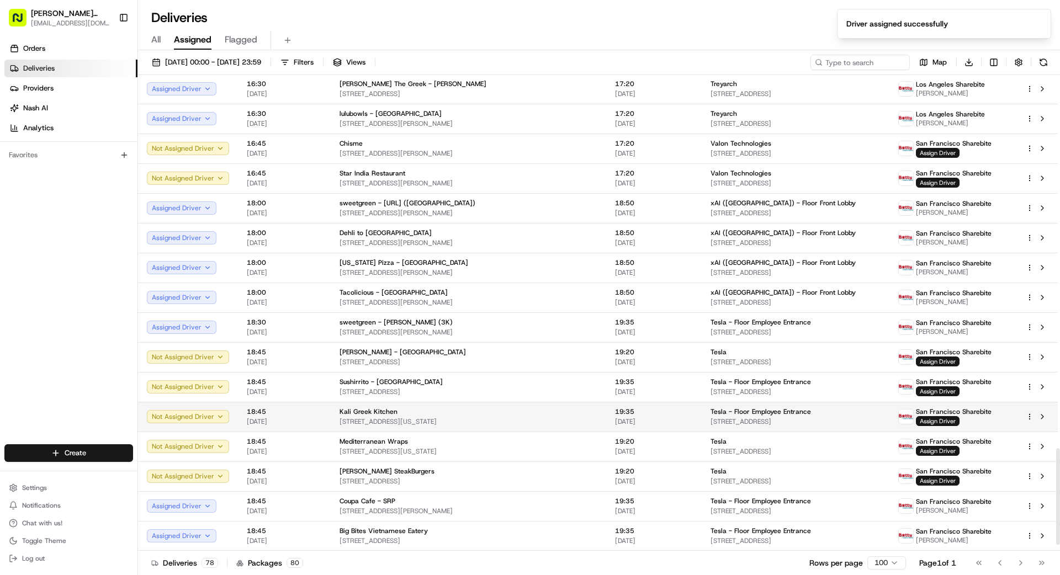
scroll to position [1871, 0]
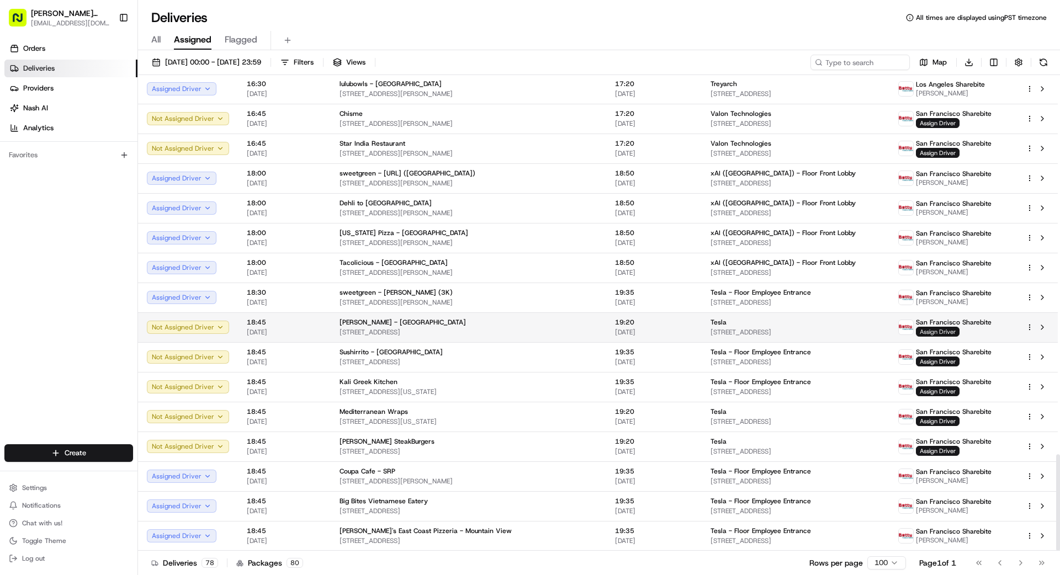
click at [939, 330] on span "Assign Driver" at bounding box center [938, 332] width 44 height 10
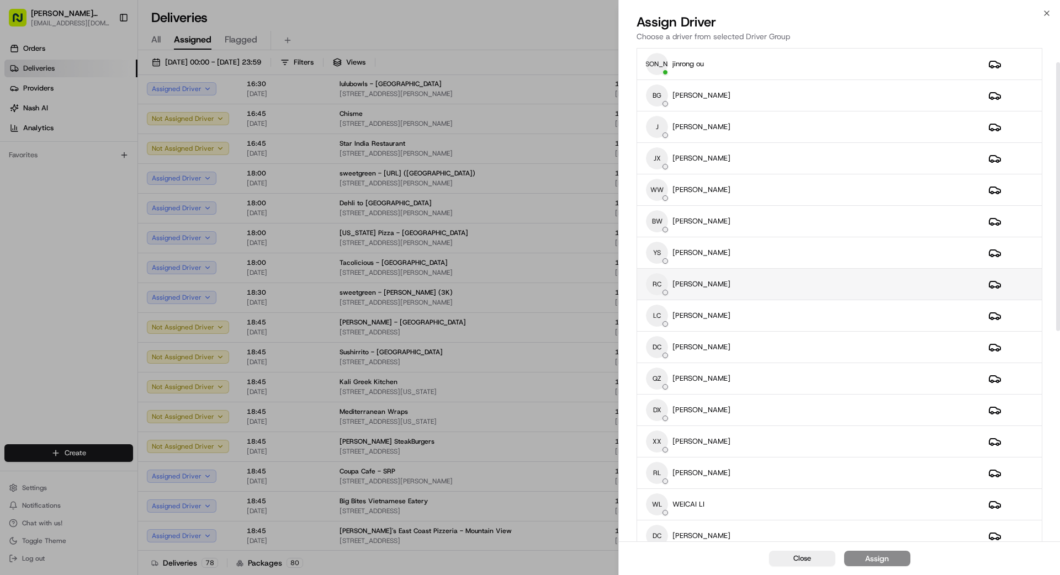
scroll to position [0, 0]
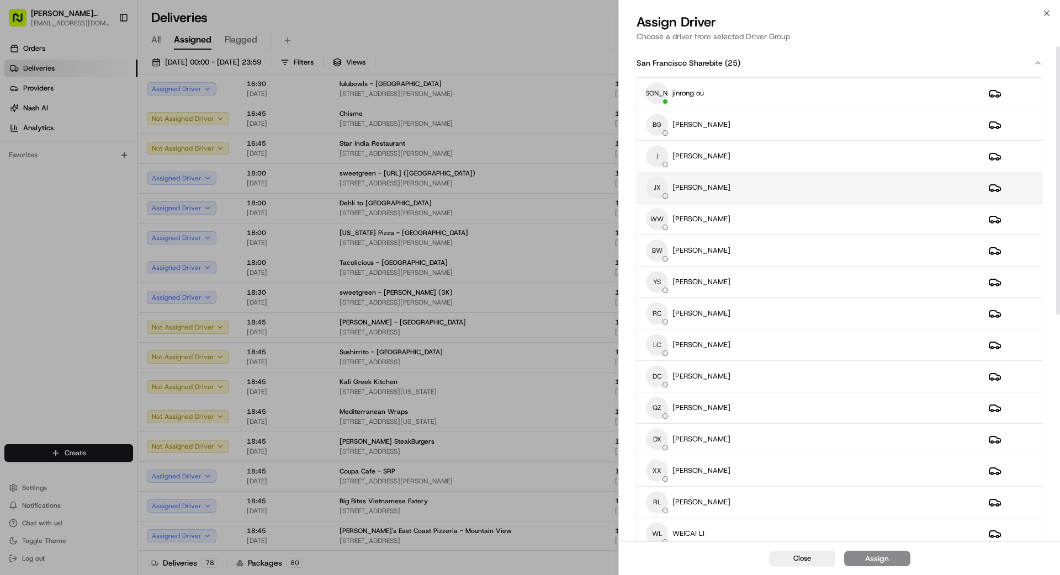
click at [703, 192] on div "JX Judy xu" at bounding box center [808, 188] width 325 height 22
click at [890, 558] on button "Assign" at bounding box center [877, 558] width 66 height 15
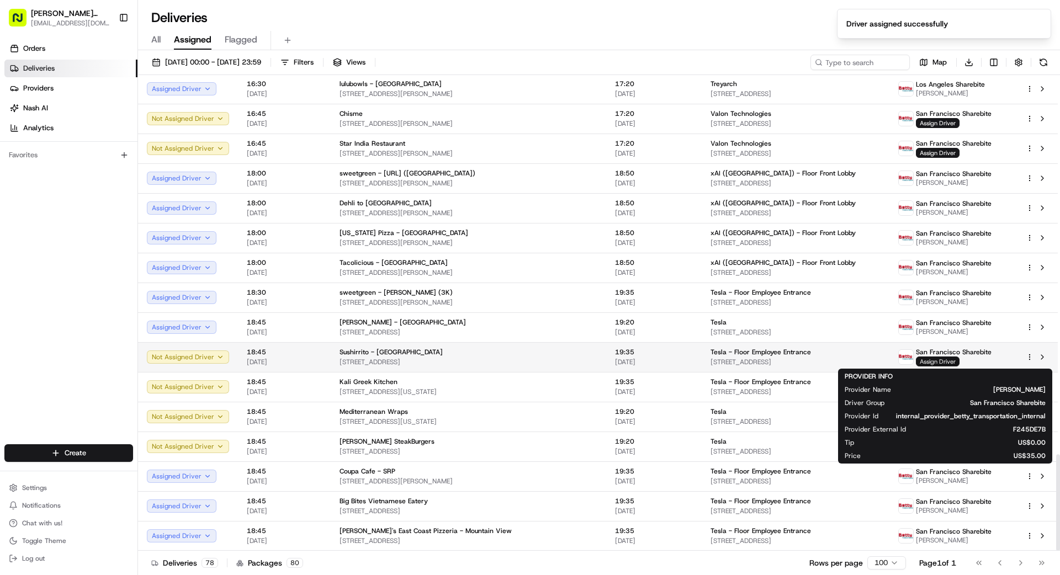
click at [936, 362] on span "Assign Driver" at bounding box center [938, 362] width 44 height 10
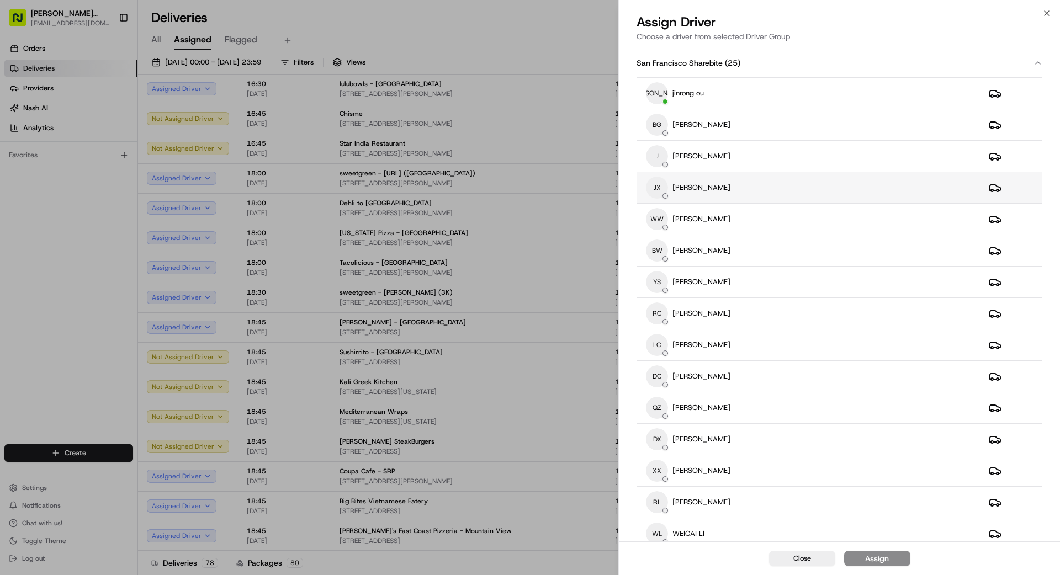
click at [720, 190] on div "JX Judy xu" at bounding box center [808, 188] width 325 height 22
click at [882, 560] on div "Assign" at bounding box center [877, 558] width 24 height 11
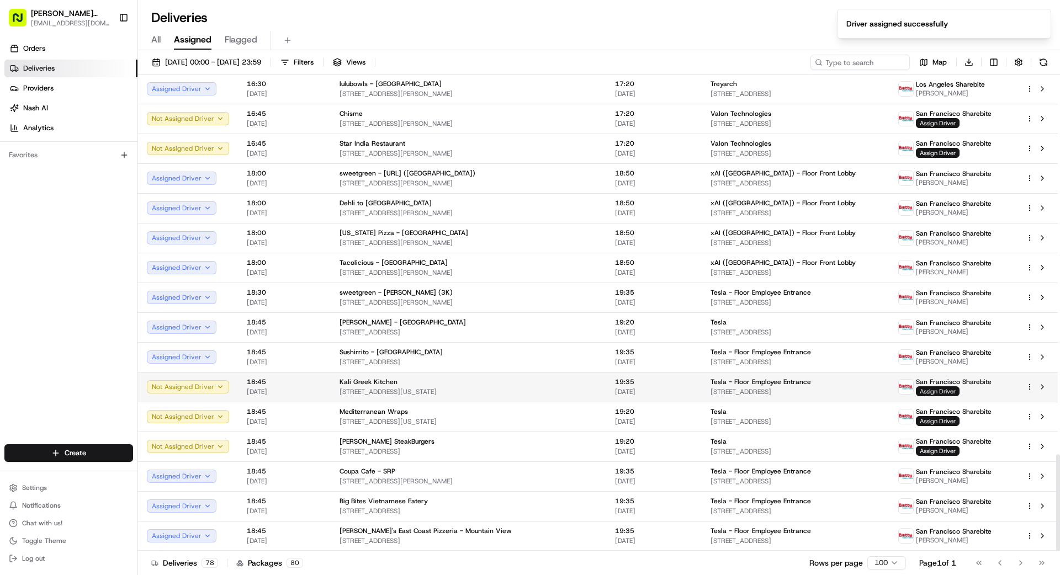
click at [934, 391] on span "Assign Driver" at bounding box center [938, 391] width 44 height 10
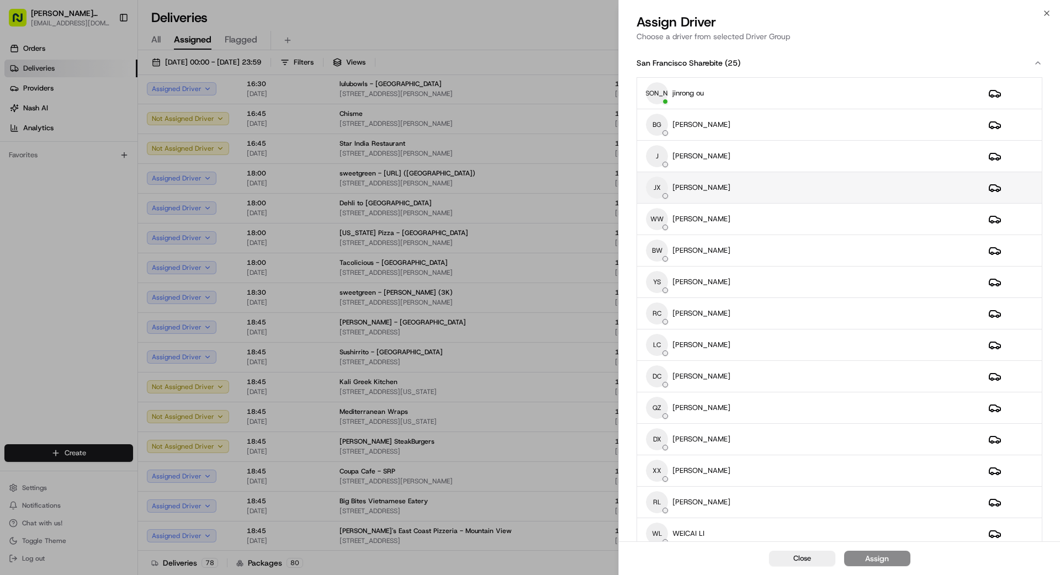
click at [744, 191] on div "JX Judy xu" at bounding box center [808, 188] width 325 height 22
click at [888, 557] on div "Assign" at bounding box center [877, 558] width 24 height 11
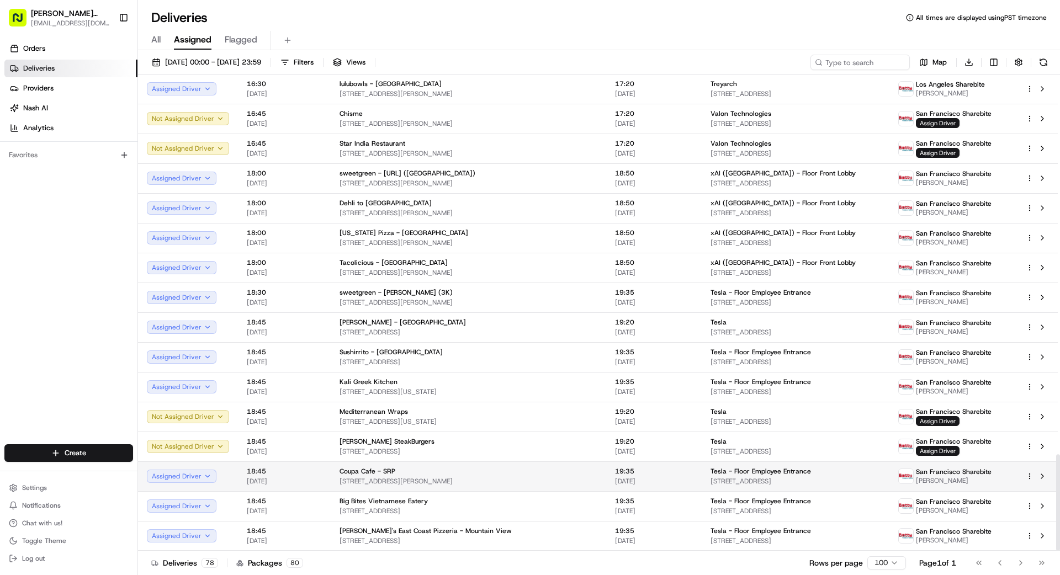
click at [1029, 475] on html "Betty Transportation bettytllc@gmail.com Toggle Sidebar Orders Deliveries Provi…" at bounding box center [530, 287] width 1060 height 575
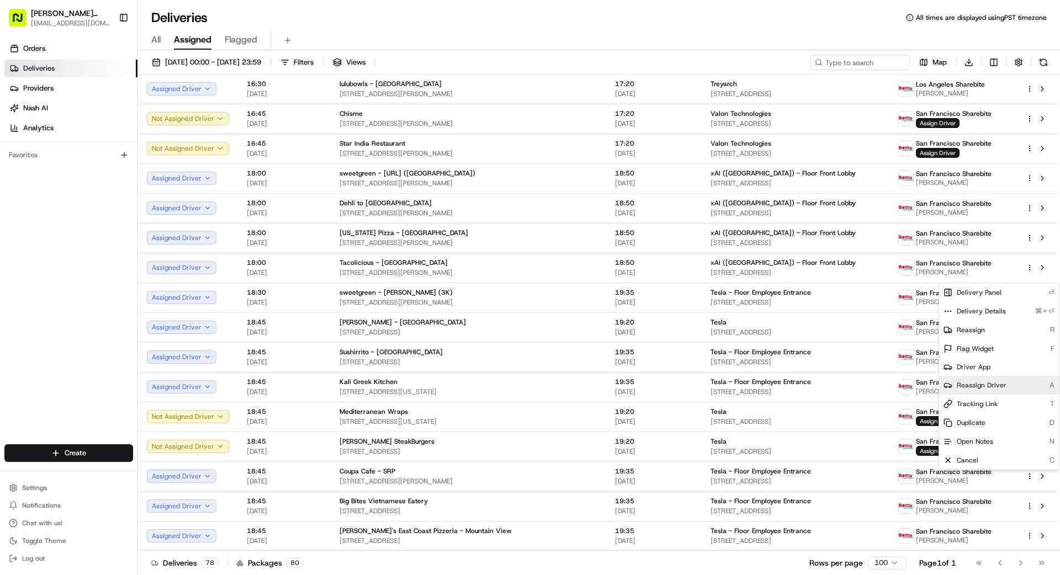
click at [983, 387] on span "Reassign Driver" at bounding box center [982, 385] width 50 height 9
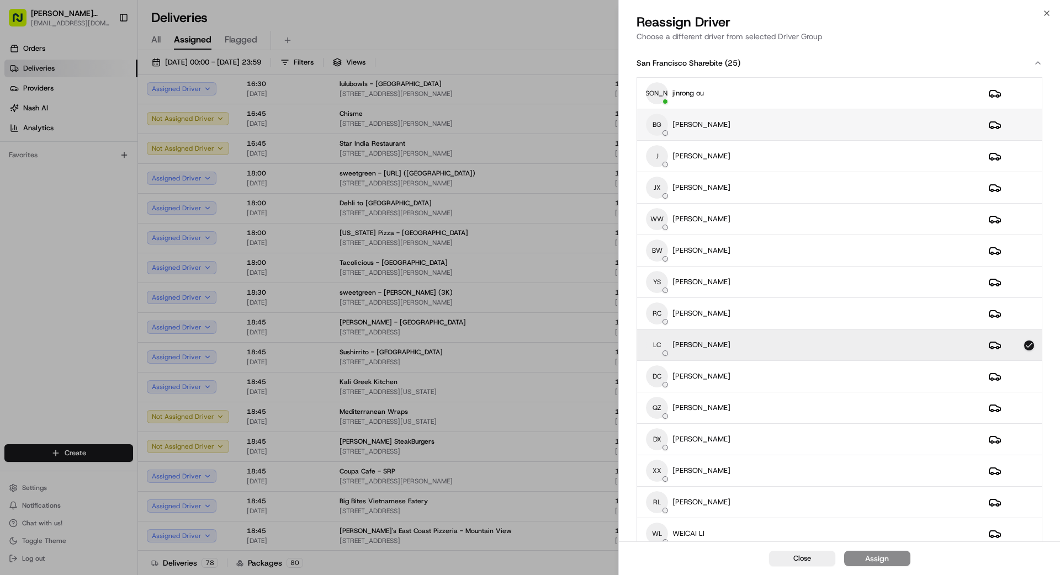
click at [730, 125] on div "BG Benny Guo" at bounding box center [808, 125] width 325 height 22
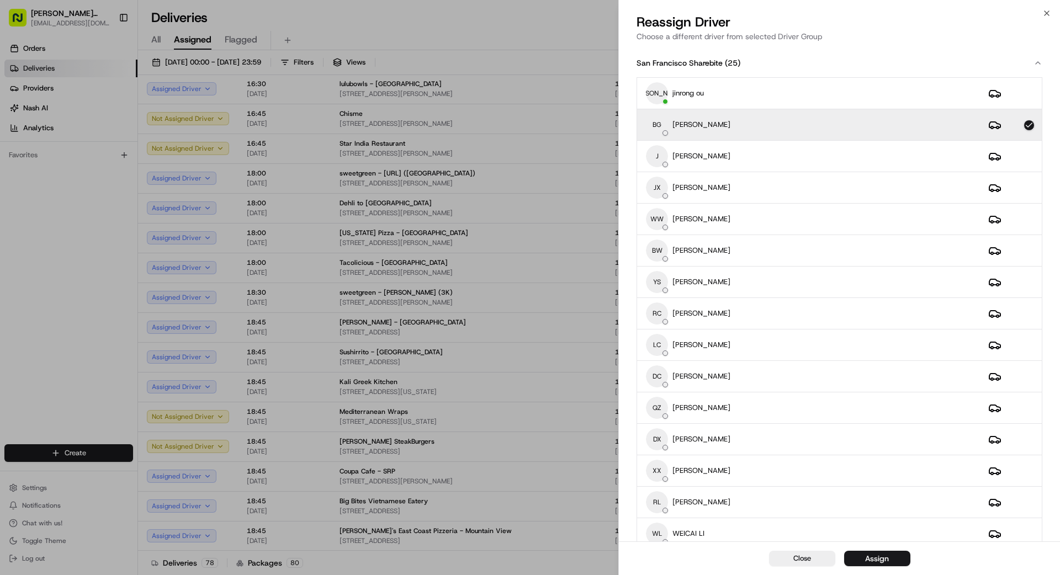
click at [896, 564] on button "Assign" at bounding box center [877, 558] width 66 height 15
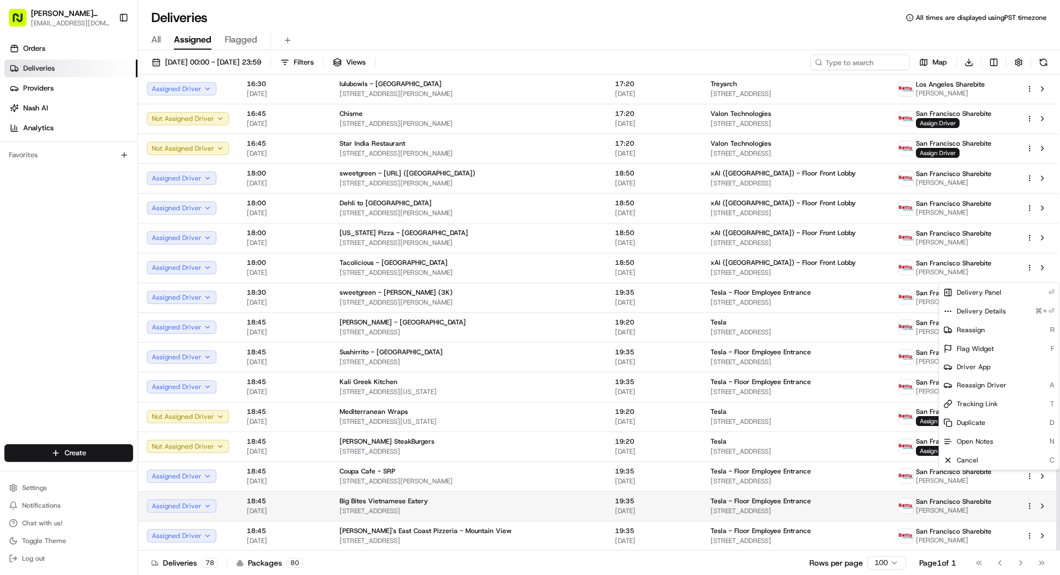
click at [1029, 506] on circle "button" at bounding box center [1029, 506] width 1 height 1
click at [1029, 505] on icon "button" at bounding box center [1030, 506] width 8 height 8
click at [1029, 507] on html "Betty Transportation bettytllc@gmail.com Toggle Sidebar Orders Deliveries Provi…" at bounding box center [530, 287] width 1060 height 575
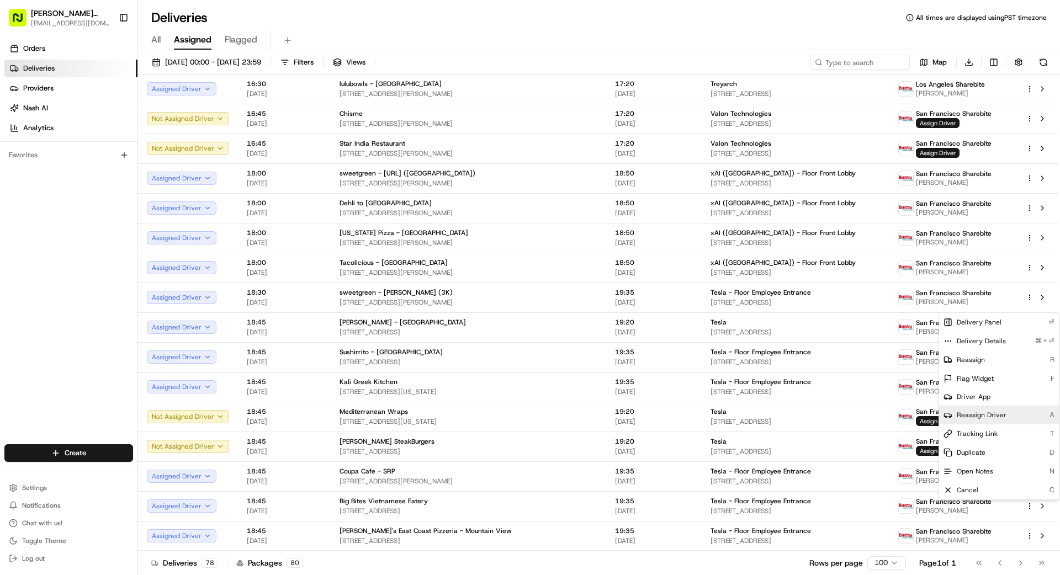
click at [984, 413] on span "Reassign Driver" at bounding box center [982, 415] width 50 height 9
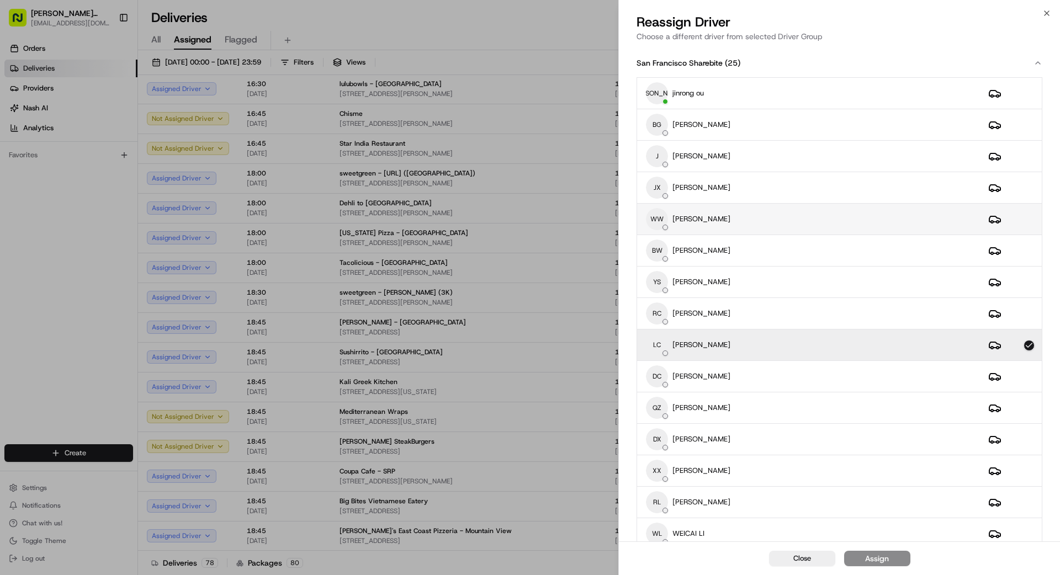
click at [742, 221] on div "WW weishing wong" at bounding box center [808, 219] width 325 height 22
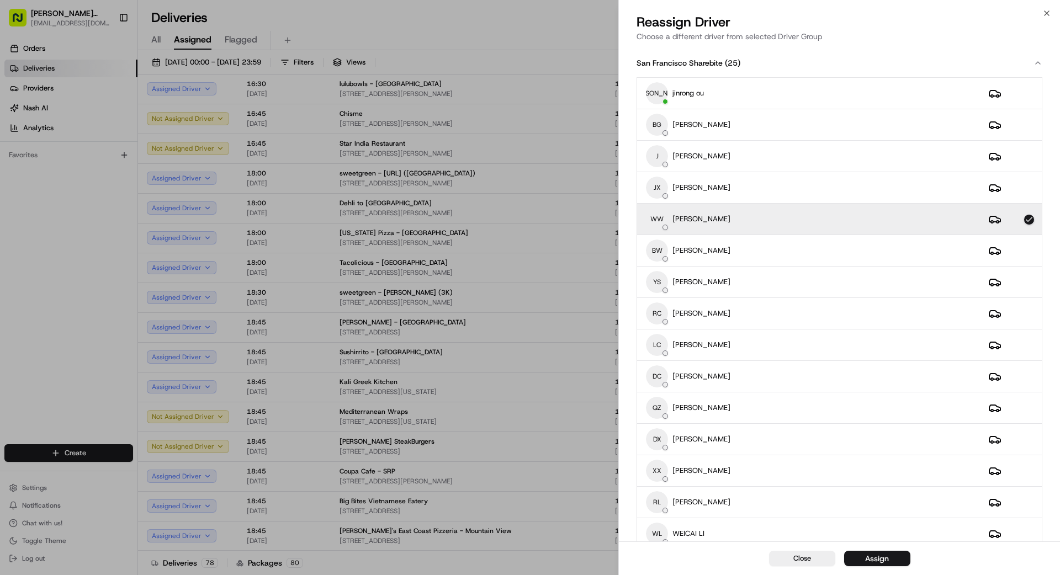
click at [878, 562] on div "Assign" at bounding box center [877, 558] width 24 height 11
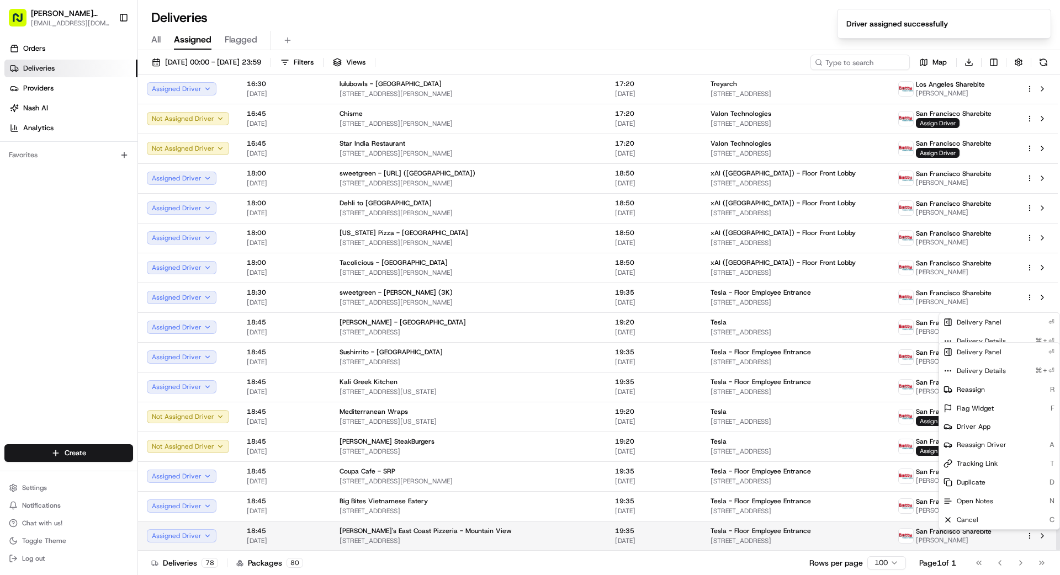
click at [1029, 537] on icon "button" at bounding box center [1030, 536] width 8 height 8
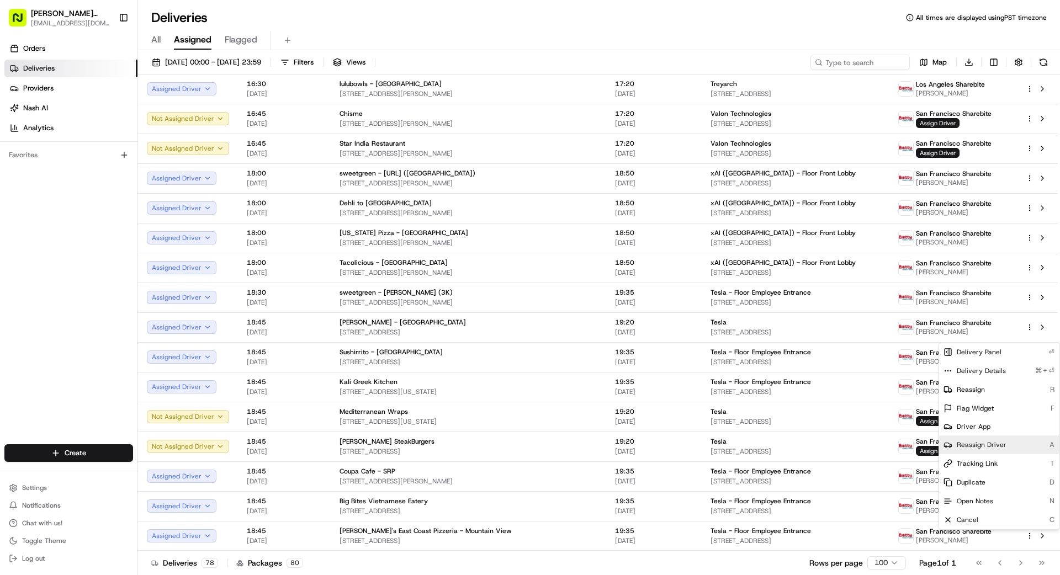
click at [973, 444] on span "Reassign Driver" at bounding box center [982, 444] width 50 height 9
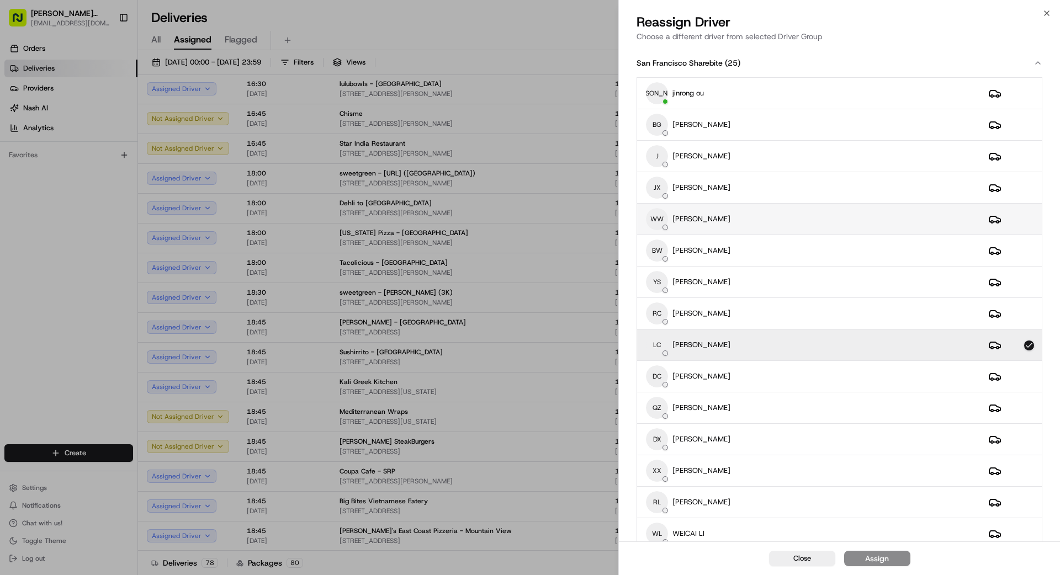
click at [740, 224] on div "WW weishing wong" at bounding box center [808, 219] width 325 height 22
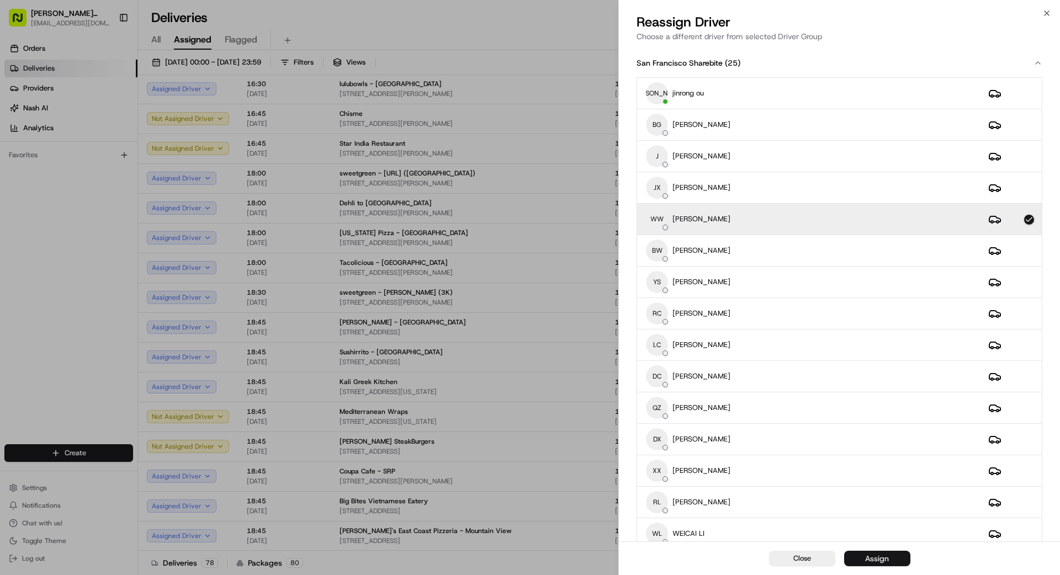
click at [880, 556] on div "Assign" at bounding box center [877, 558] width 24 height 11
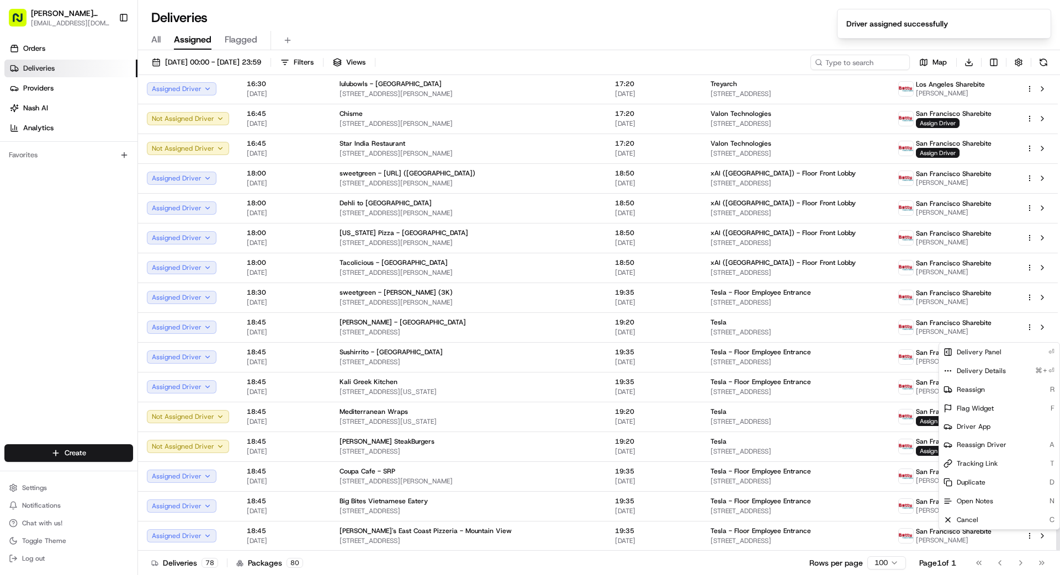
click at [508, 563] on div "Deliveries 78 Packages 80 Rows per page 100 Page 1 of 1 Go to first page Go to …" at bounding box center [599, 562] width 922 height 25
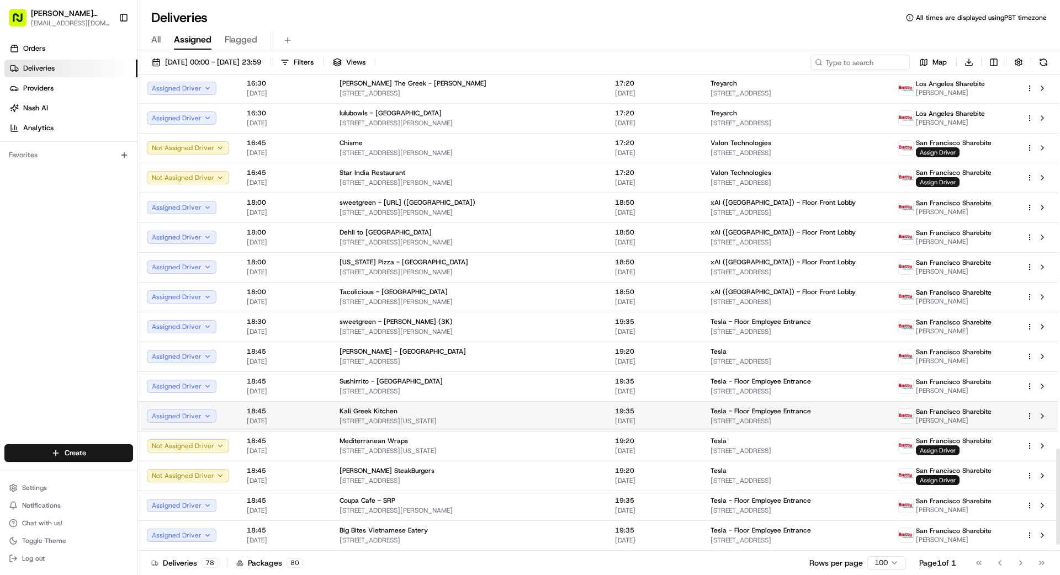
scroll to position [1871, 0]
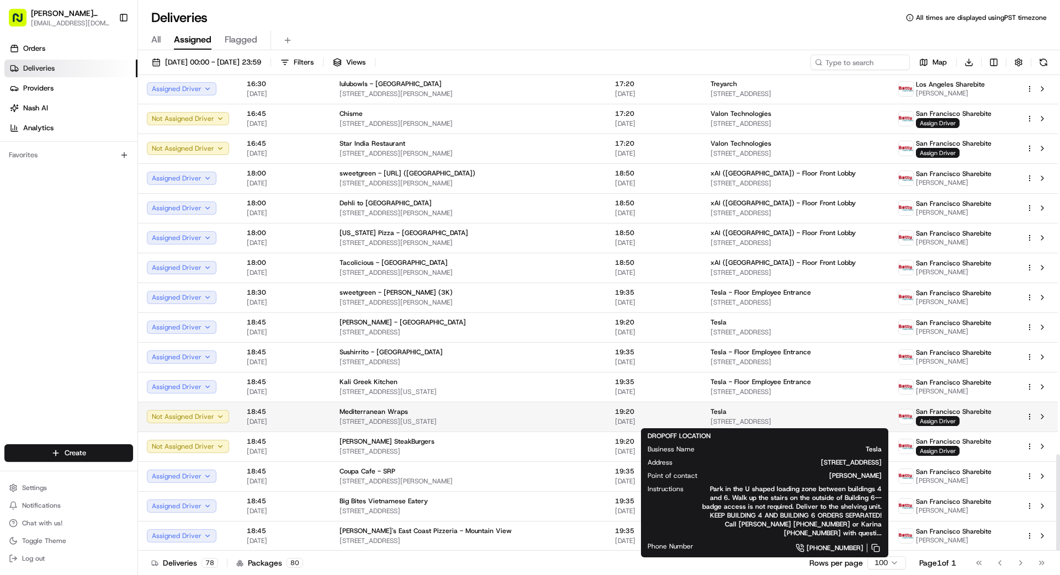
click at [858, 419] on span "1501 Page Mill Rd, Palo Alto, CA 94304, US" at bounding box center [795, 421] width 170 height 9
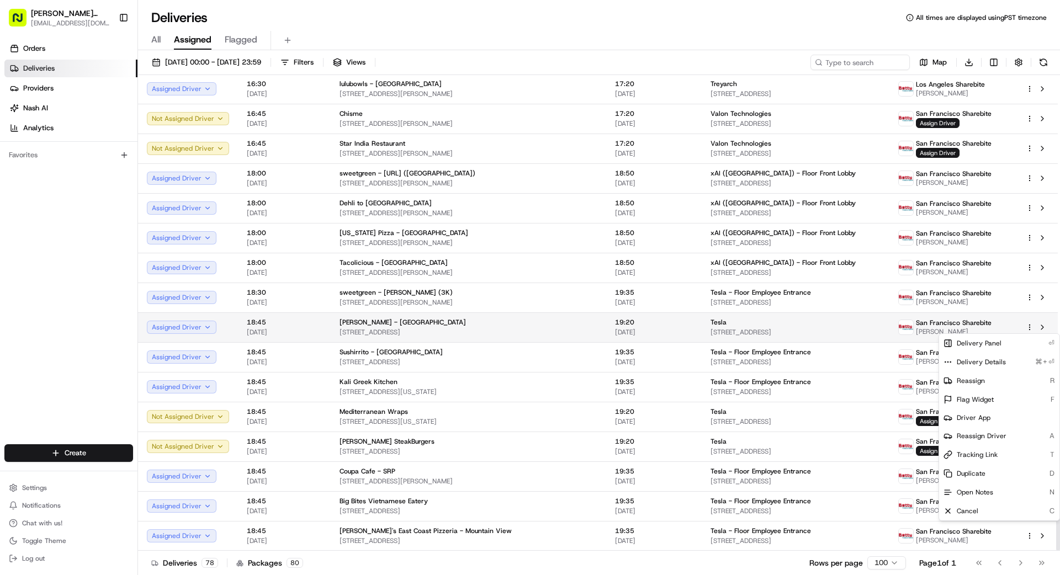
click at [1029, 325] on html "Betty Transportation bettytllc@gmail.com Toggle Sidebar Orders Deliveries Provi…" at bounding box center [530, 287] width 1060 height 575
click at [827, 368] on html "Betty Transportation bettytllc@gmail.com Toggle Sidebar Orders Deliveries Provi…" at bounding box center [530, 287] width 1060 height 575
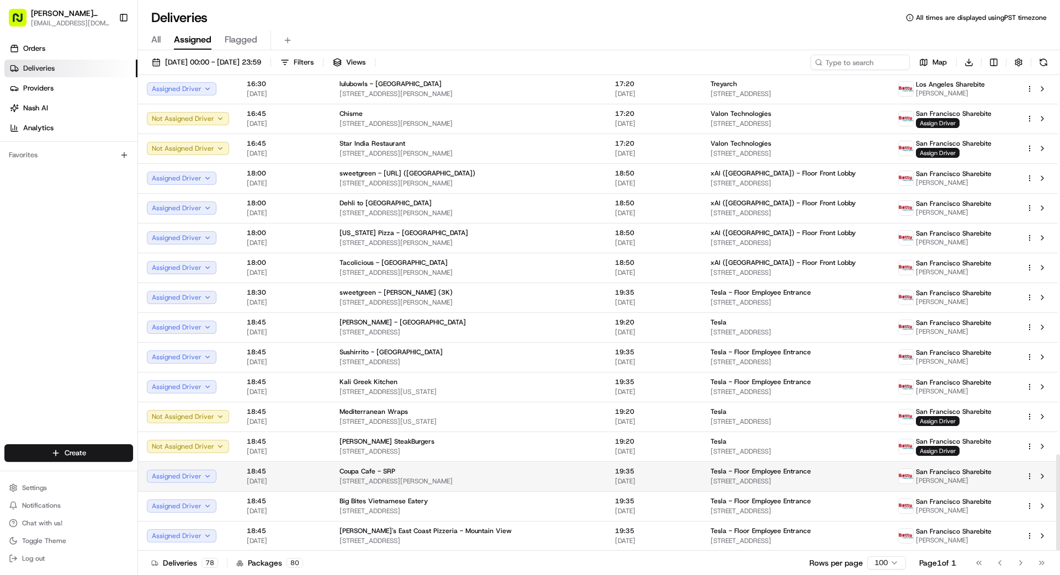
click at [1029, 475] on html "Betty Transportation bettytllc@gmail.com Toggle Sidebar Orders Deliveries Provi…" at bounding box center [530, 287] width 1060 height 575
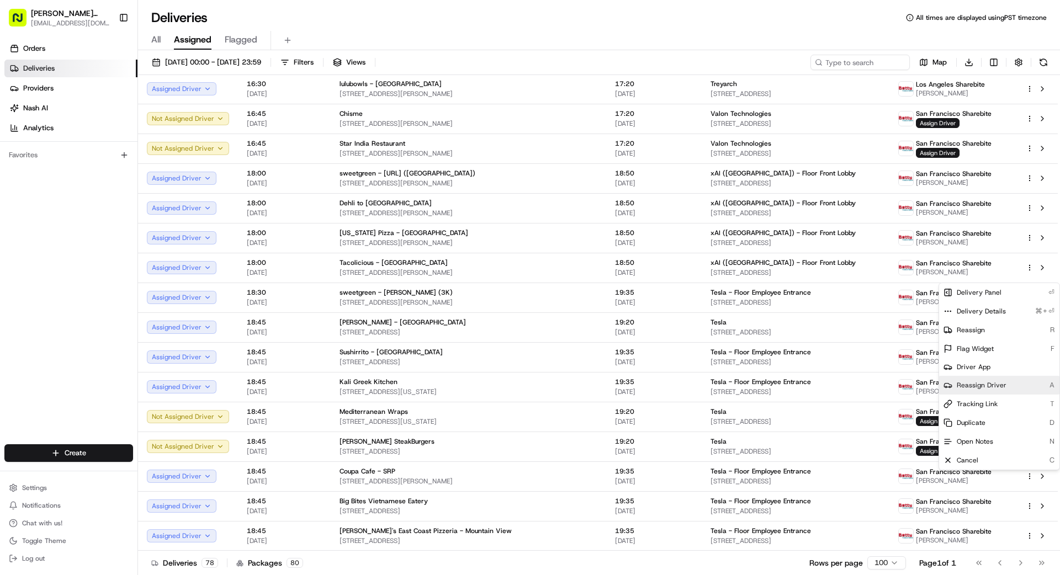
click at [987, 384] on span "Reassign Driver" at bounding box center [982, 385] width 50 height 9
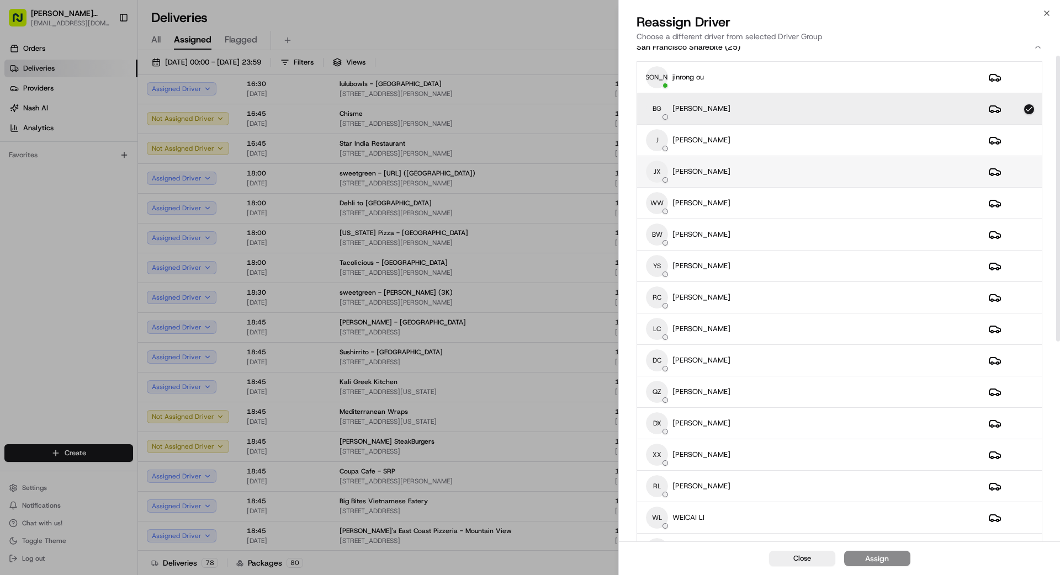
scroll to position [18, 0]
click at [753, 171] on div "JX Judy xu" at bounding box center [808, 169] width 325 height 22
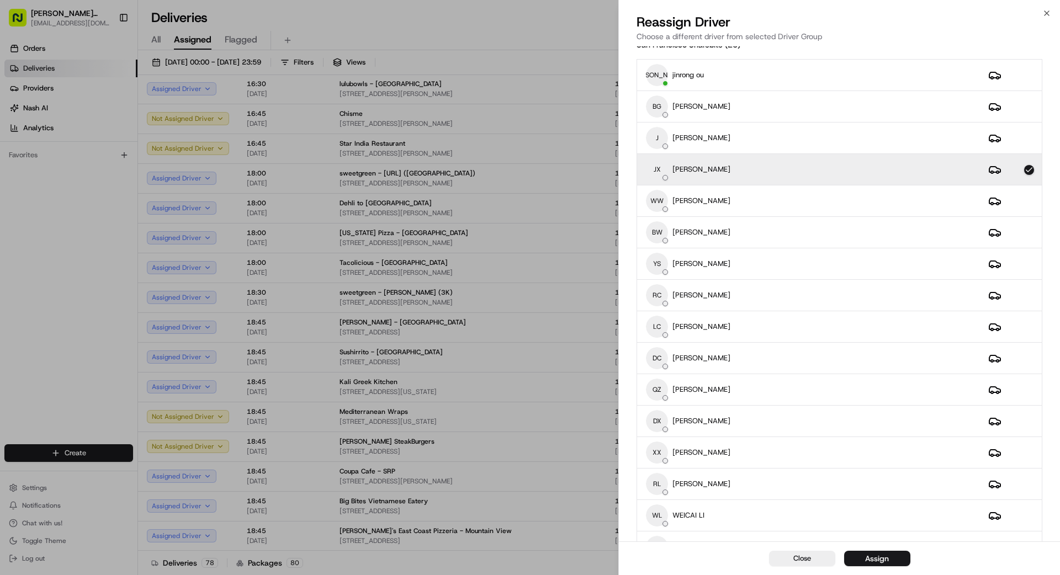
click at [893, 554] on button "Assign" at bounding box center [877, 558] width 66 height 15
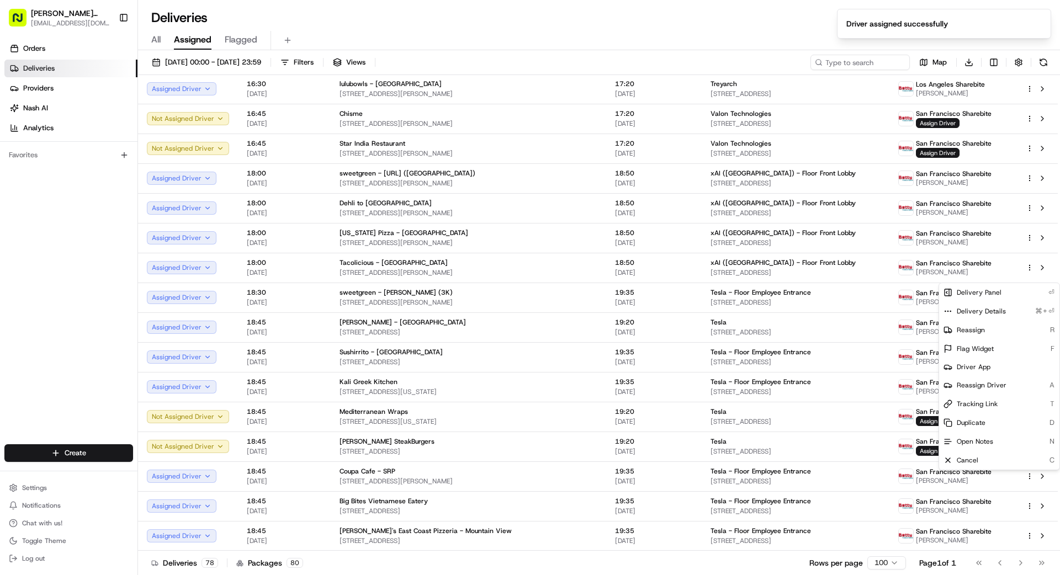
drag, startPoint x: 601, startPoint y: 569, endPoint x: 616, endPoint y: 567, distance: 14.9
click at [614, 568] on div "Deliveries 78 Packages 80 Rows per page 100 Page 1 of 1 Go to first page Go to …" at bounding box center [599, 562] width 922 height 25
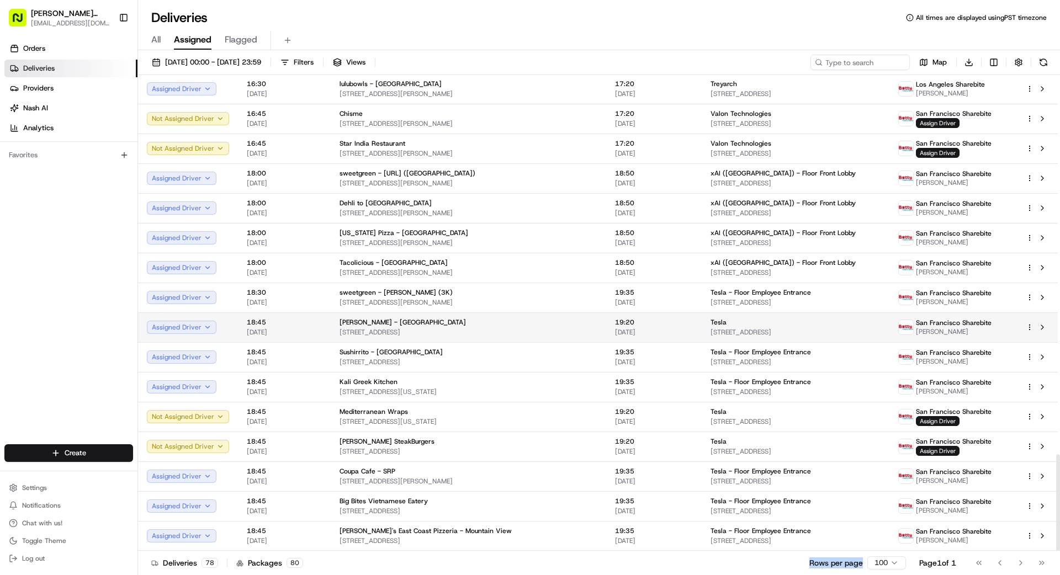
click at [1029, 326] on html "Betty Transportation bettytllc@gmail.com Toggle Sidebar Orders Deliveries Provi…" at bounding box center [530, 287] width 1060 height 575
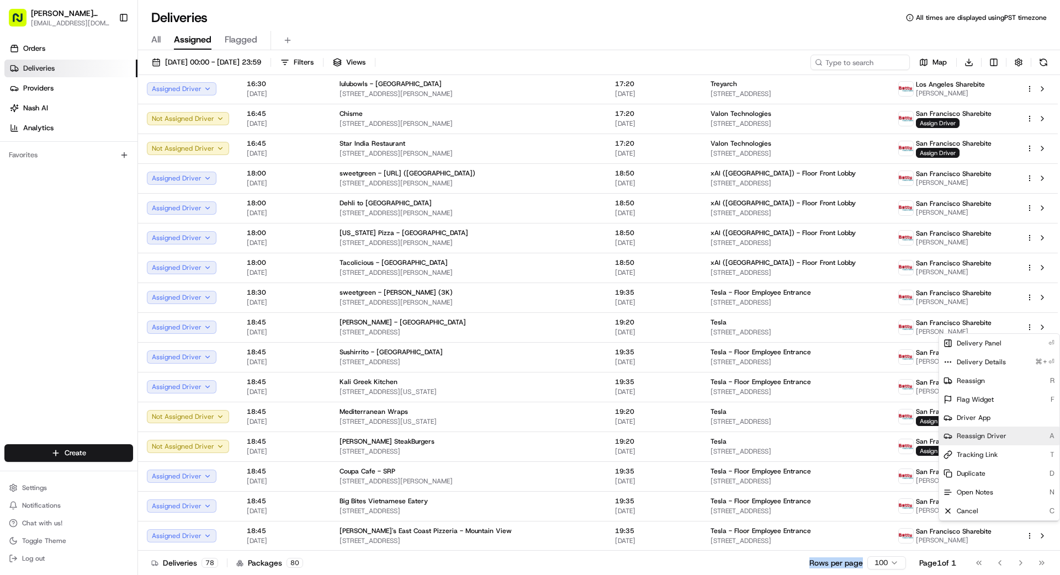
click at [990, 437] on span "Reassign Driver" at bounding box center [982, 436] width 50 height 9
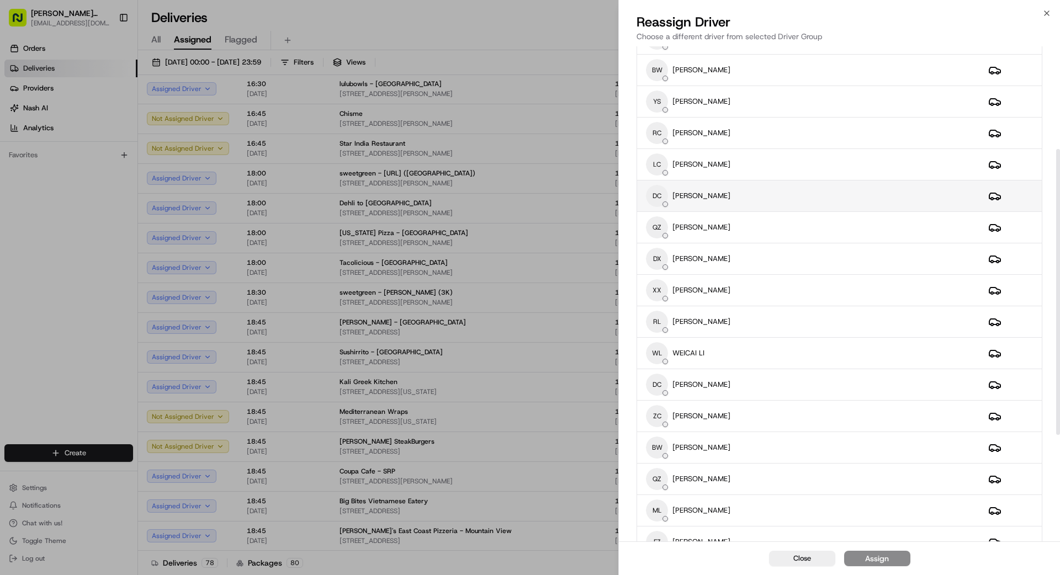
scroll to position [182, 0]
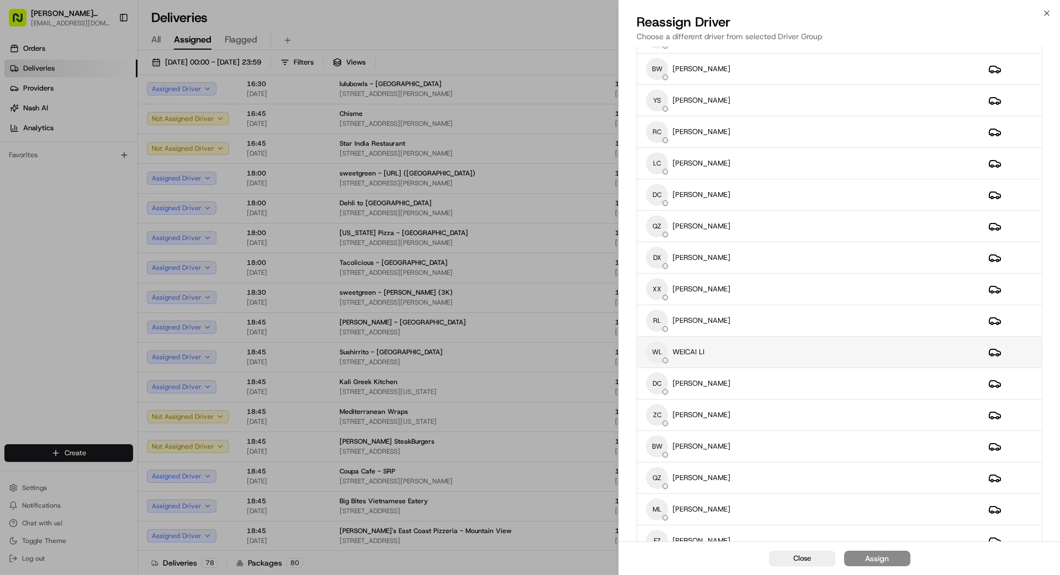
click at [774, 355] on div "WL WEICAI LI" at bounding box center [808, 352] width 325 height 22
click at [820, 560] on button "Close" at bounding box center [802, 558] width 66 height 15
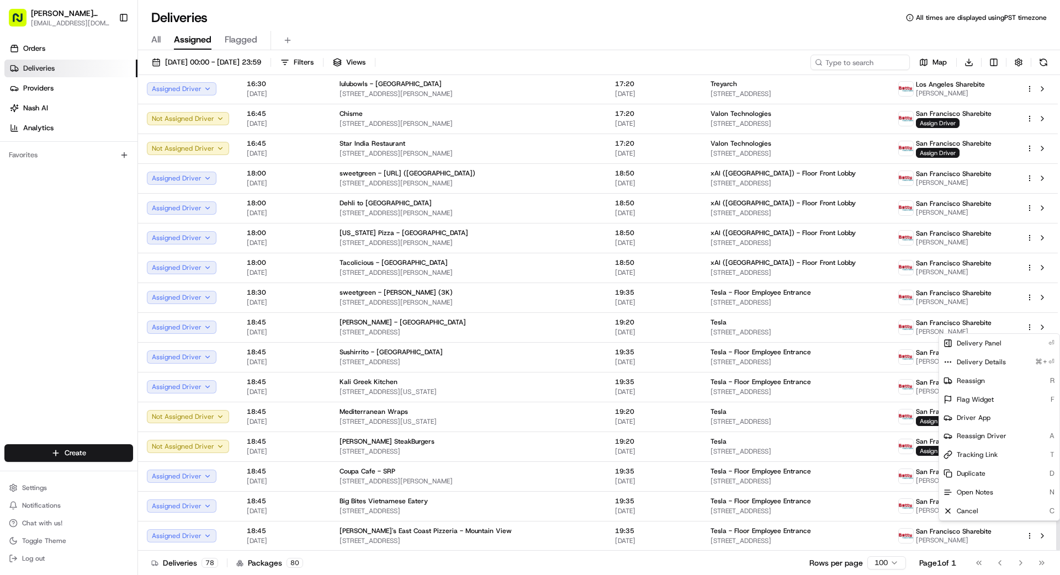
click at [547, 570] on div "Deliveries 78 Packages 80 Rows per page 100 Page 1 of 1 Go to first page Go to …" at bounding box center [599, 562] width 922 height 25
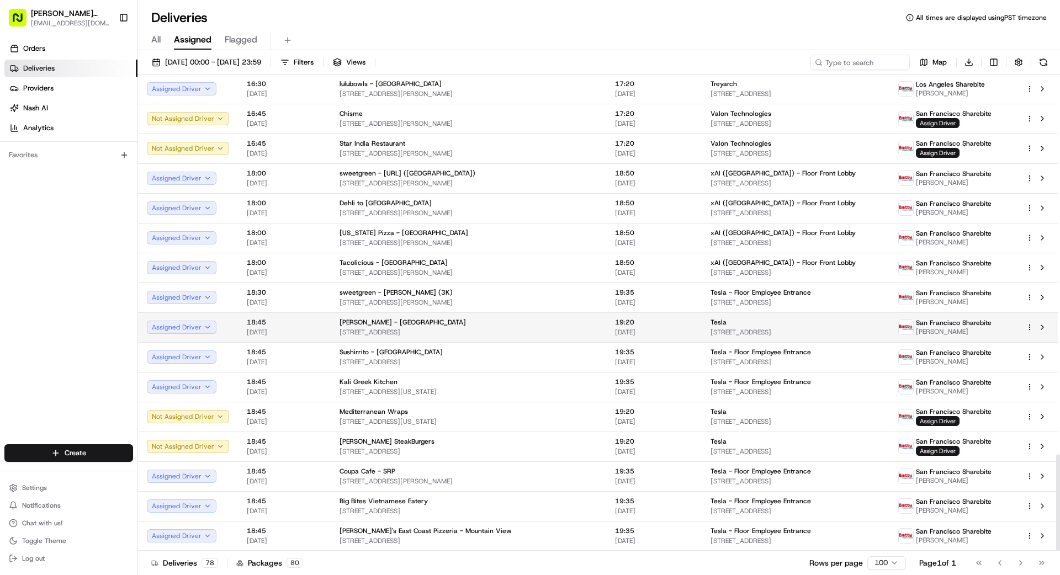
click at [1029, 326] on html "Betty Transportation bettytllc@gmail.com Toggle Sidebar Orders Deliveries Provi…" at bounding box center [530, 287] width 1060 height 575
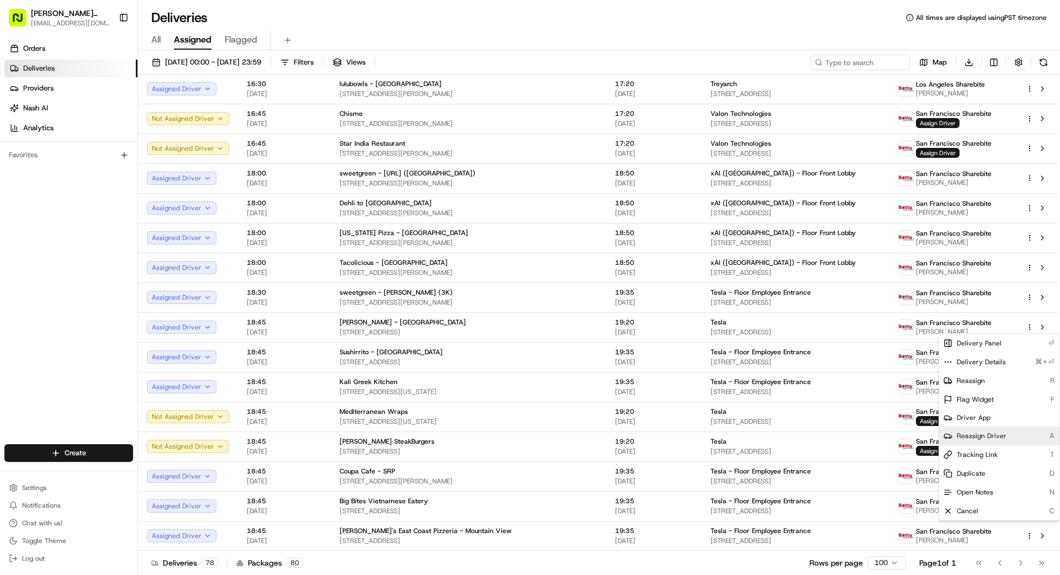
click at [989, 436] on span "Reassign Driver" at bounding box center [982, 436] width 50 height 9
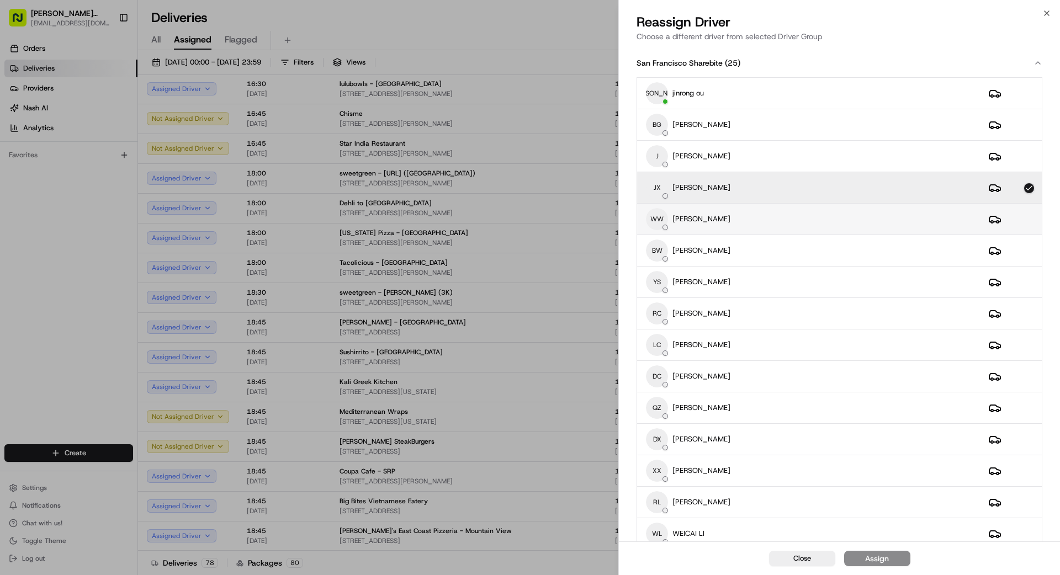
click at [771, 219] on div "WW weishing wong" at bounding box center [808, 219] width 325 height 22
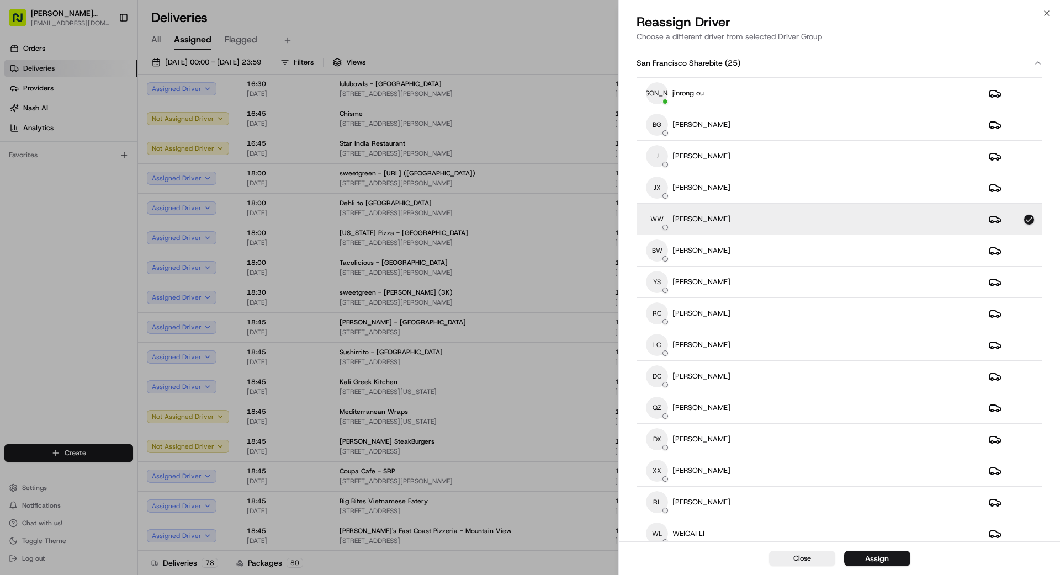
click at [888, 560] on div "Assign" at bounding box center [877, 558] width 24 height 11
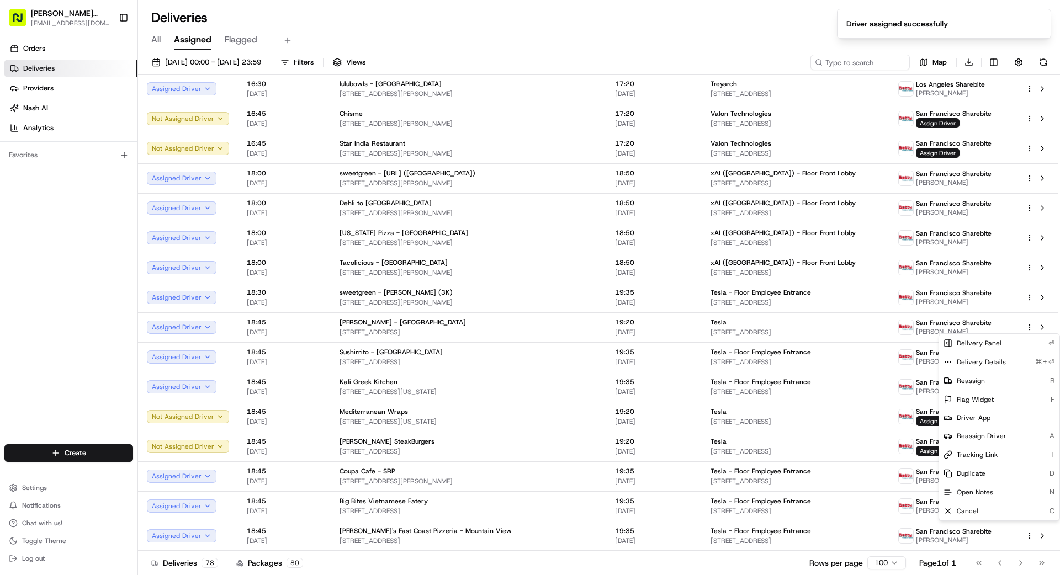
click at [529, 561] on div "Deliveries 78 Packages 80 Rows per page 100 Page 1 of 1 Go to first page Go to …" at bounding box center [599, 562] width 922 height 25
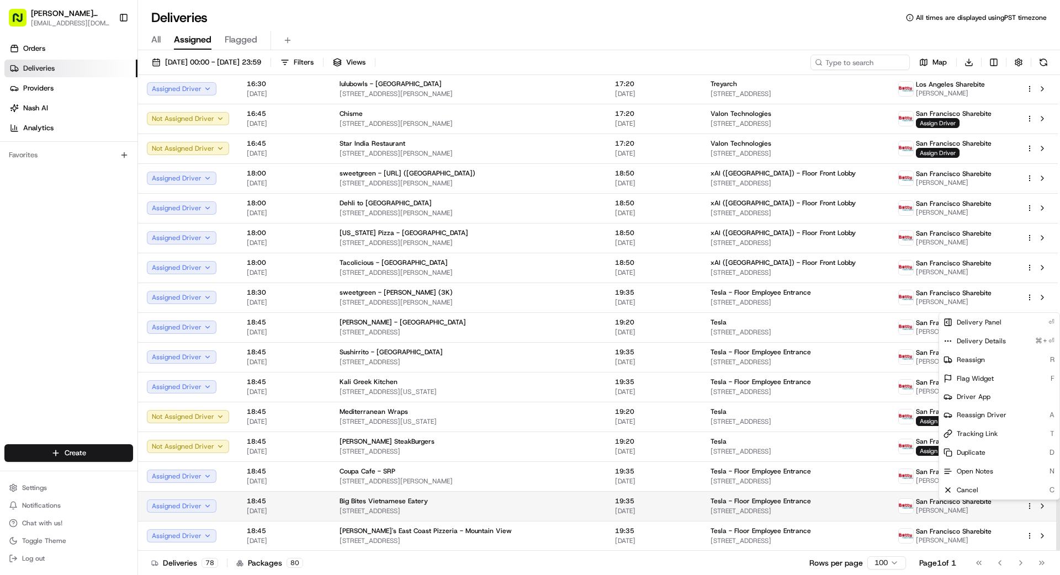
click at [1028, 507] on html "Betty Transportation bettytllc@gmail.com Toggle Sidebar Orders Deliveries Provi…" at bounding box center [530, 287] width 1060 height 575
click at [979, 413] on span "Reassign Driver" at bounding box center [982, 415] width 50 height 9
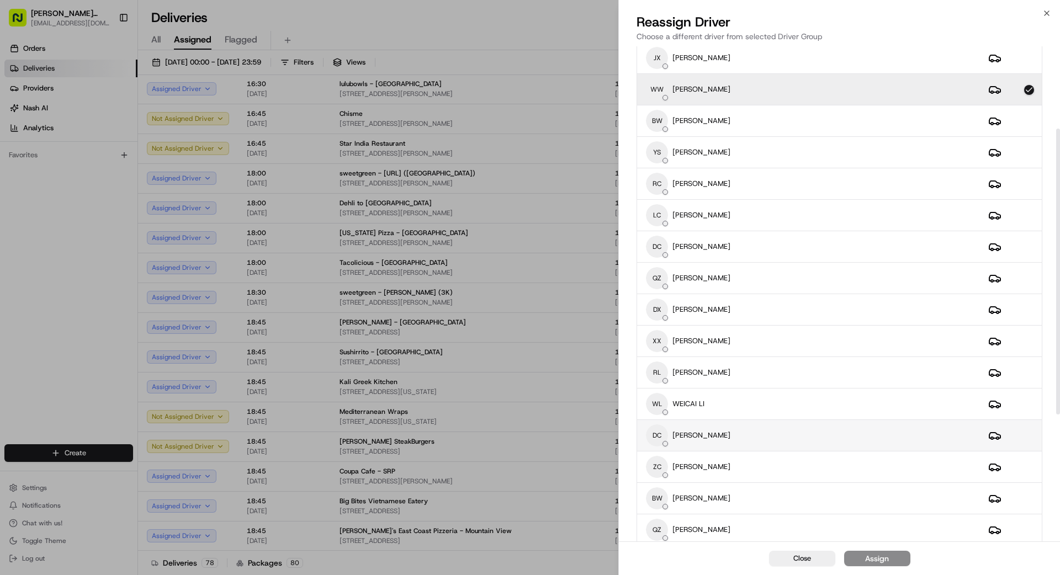
scroll to position [161, 0]
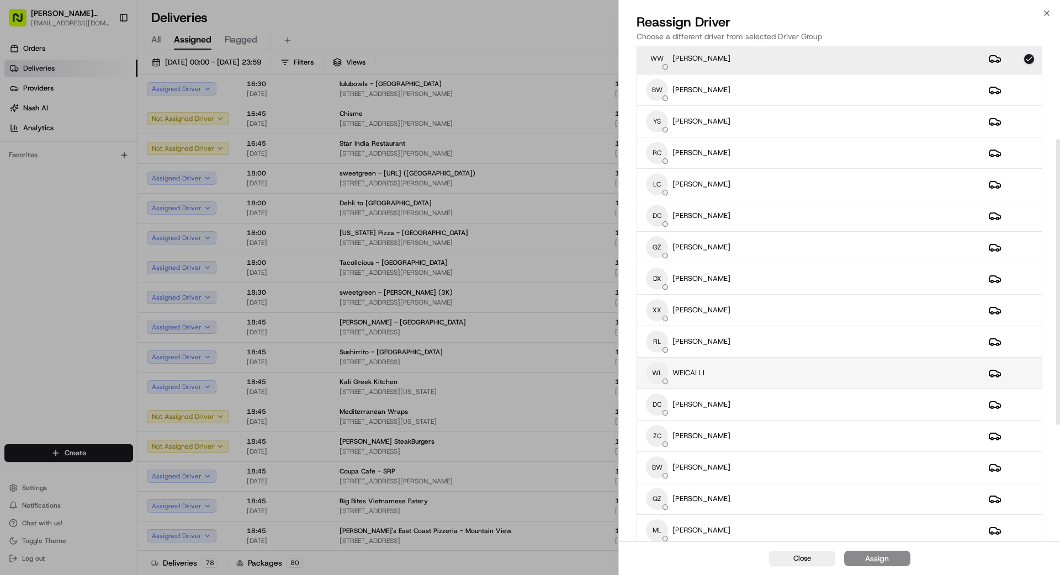
click at [782, 380] on div "WL WEICAI LI" at bounding box center [808, 373] width 325 height 22
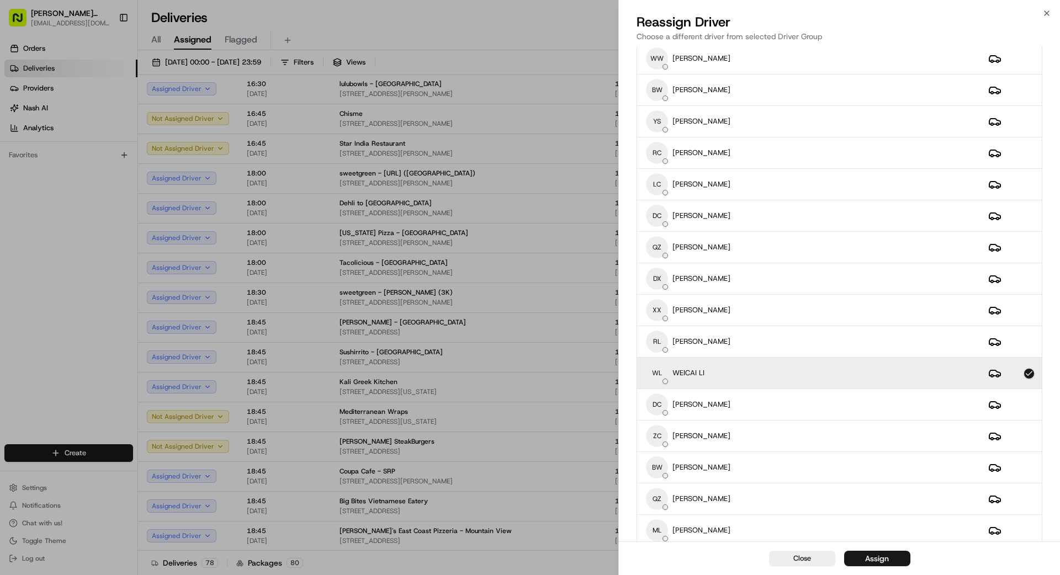
click at [873, 557] on div "Assign" at bounding box center [877, 558] width 24 height 11
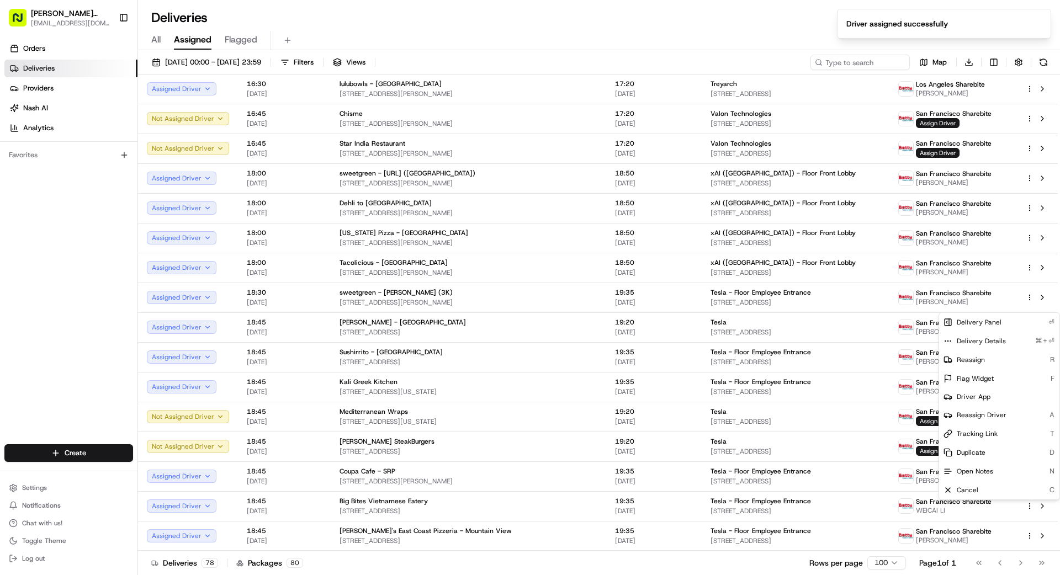
drag, startPoint x: 504, startPoint y: 574, endPoint x: 550, endPoint y: 571, distance: 45.9
click at [511, 574] on div "Deliveries 78 Packages 80 Rows per page 100 Page 1 of 1 Go to first page Go to …" at bounding box center [599, 562] width 922 height 25
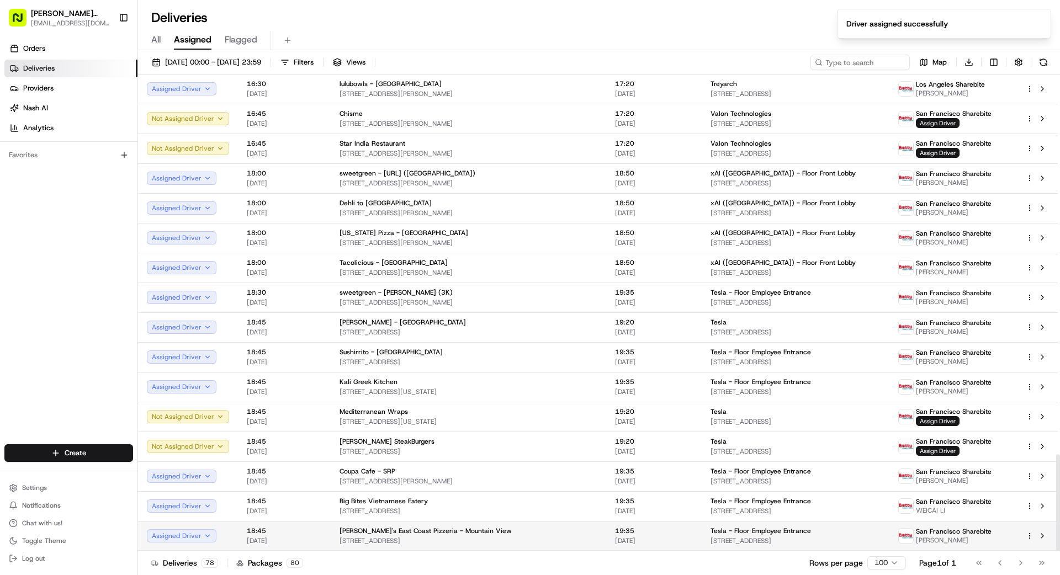
click at [1028, 534] on html "Betty Transportation bettytllc@gmail.com Toggle Sidebar Orders Deliveries Provi…" at bounding box center [530, 287] width 1060 height 575
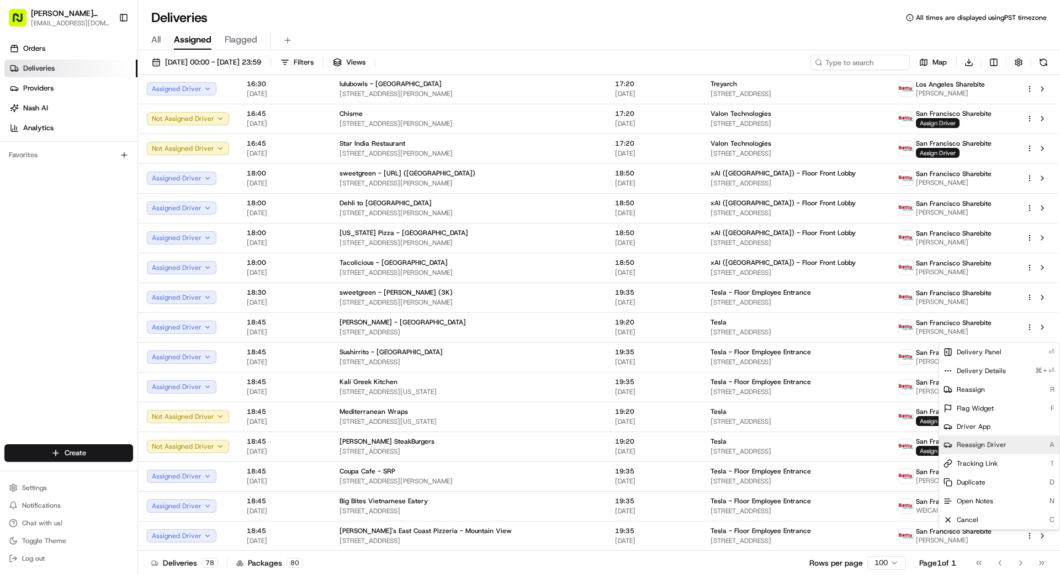
click at [980, 443] on span "Reassign Driver" at bounding box center [982, 444] width 50 height 9
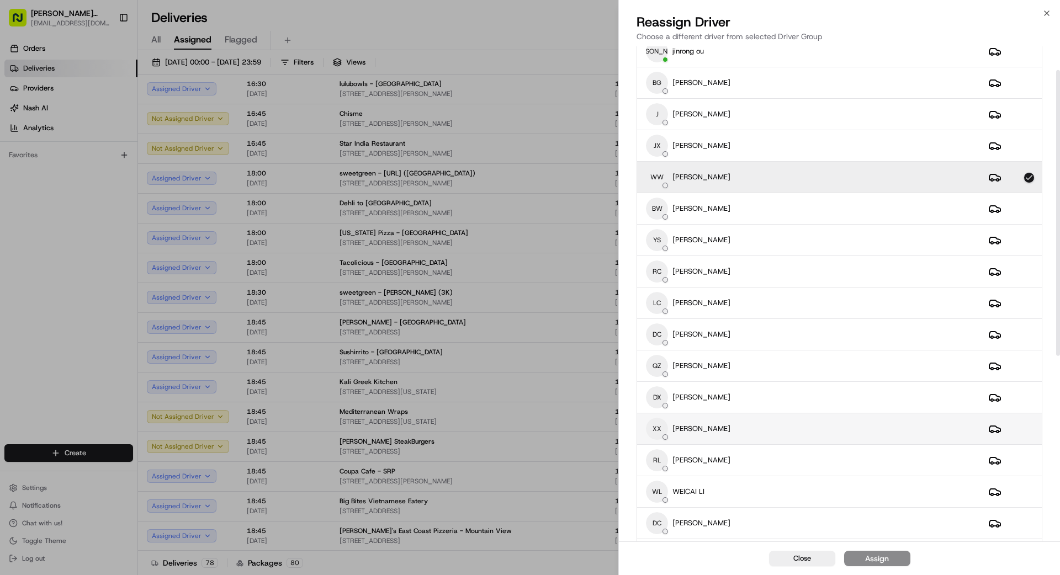
scroll to position [44, 0]
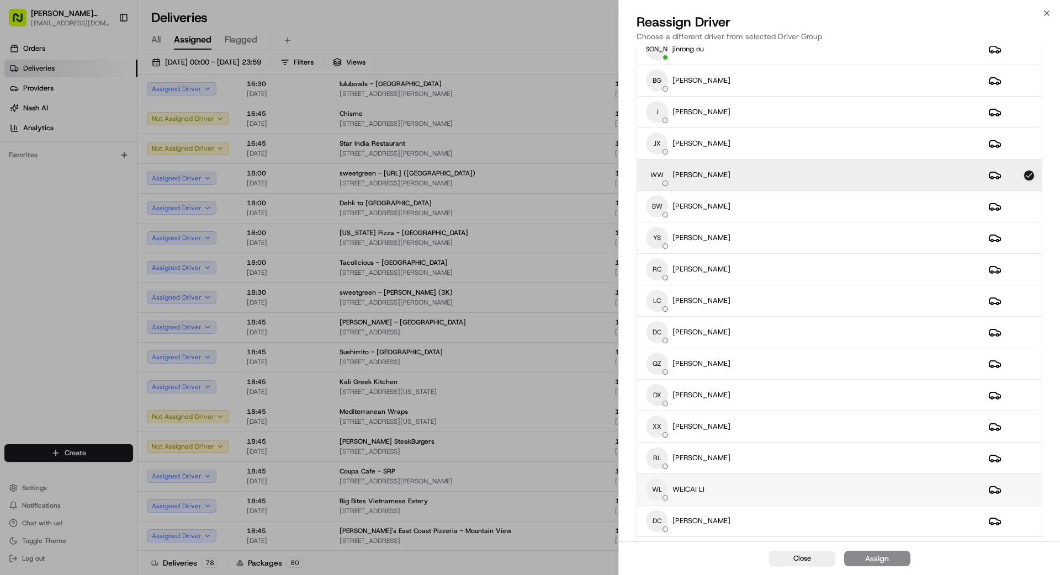
click at [729, 490] on div "WL WEICAI LI" at bounding box center [808, 490] width 325 height 22
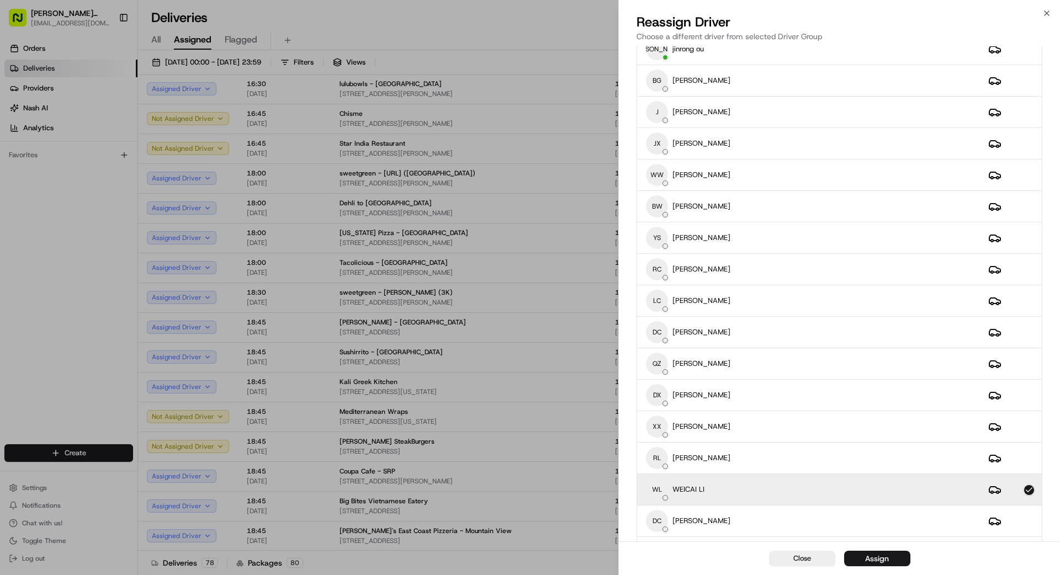
click at [886, 561] on div "Assign" at bounding box center [877, 558] width 24 height 11
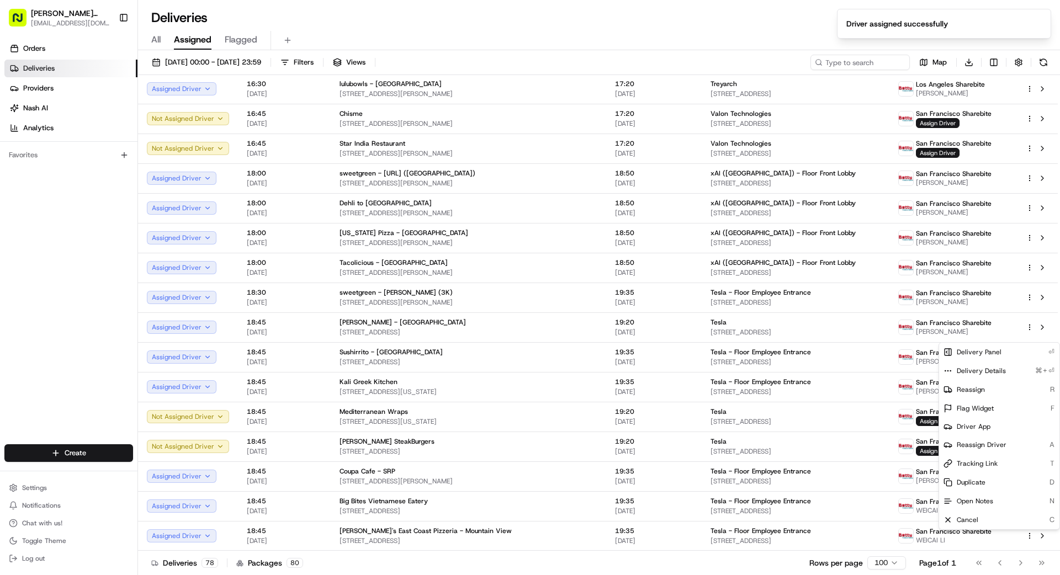
drag, startPoint x: 517, startPoint y: 570, endPoint x: 549, endPoint y: 574, distance: 31.7
click at [528, 570] on div "Deliveries 78 Packages 80 Rows per page 100 Page 1 of 1 Go to first page Go to …" at bounding box center [599, 562] width 922 height 25
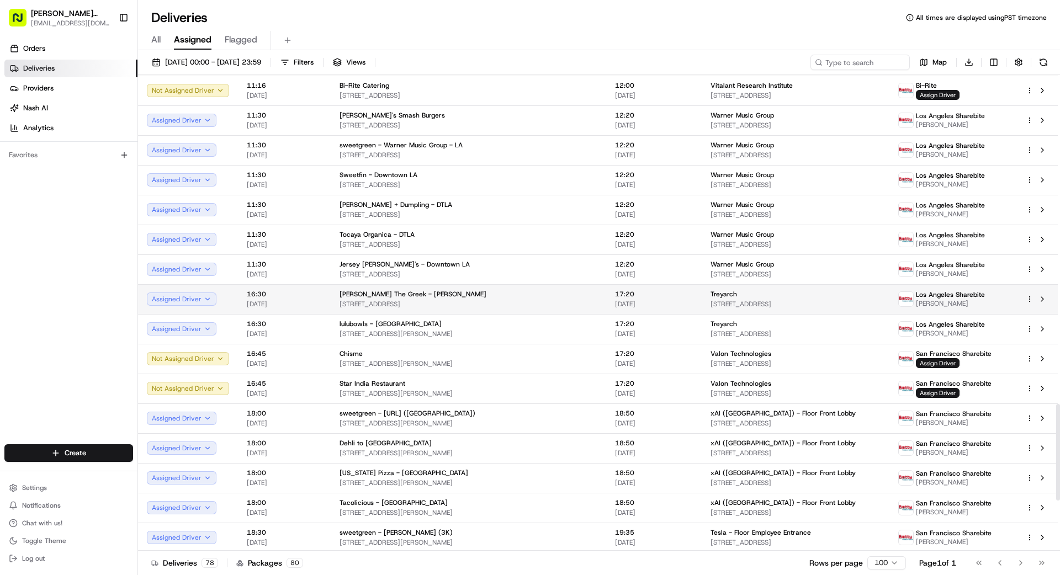
scroll to position [1618, 0]
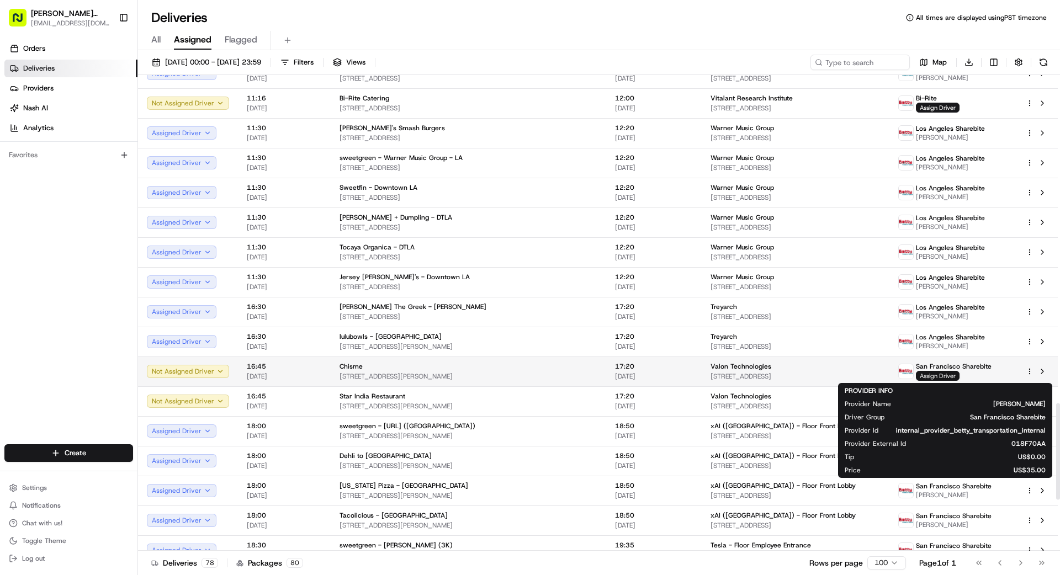
click at [932, 376] on span "Assign Driver" at bounding box center [938, 376] width 44 height 10
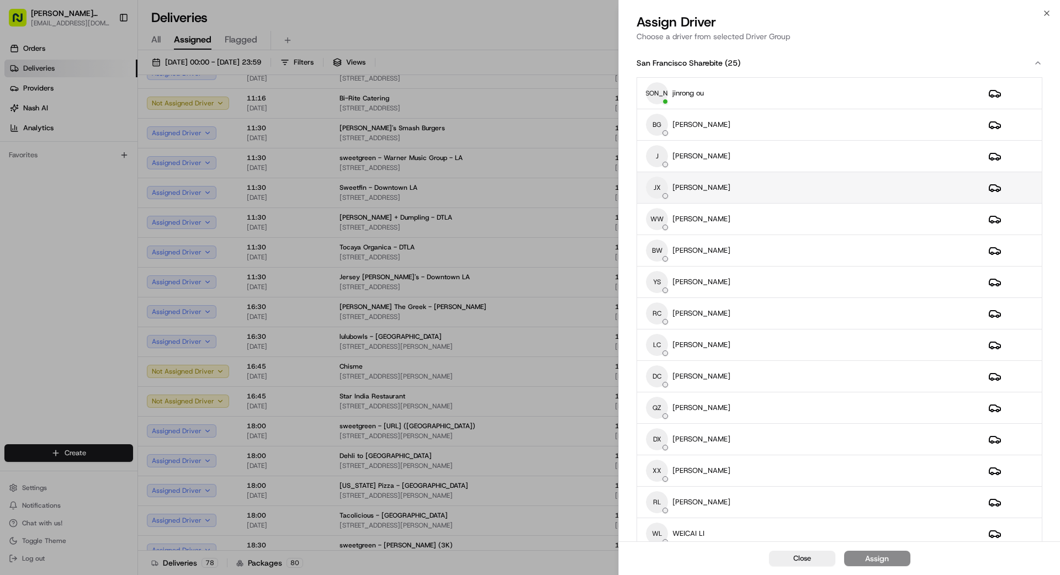
click at [808, 194] on div "JX Judy xu" at bounding box center [808, 188] width 325 height 22
drag, startPoint x: 896, startPoint y: 563, endPoint x: 902, endPoint y: 562, distance: 5.6
click at [901, 562] on button "Assign" at bounding box center [877, 558] width 66 height 15
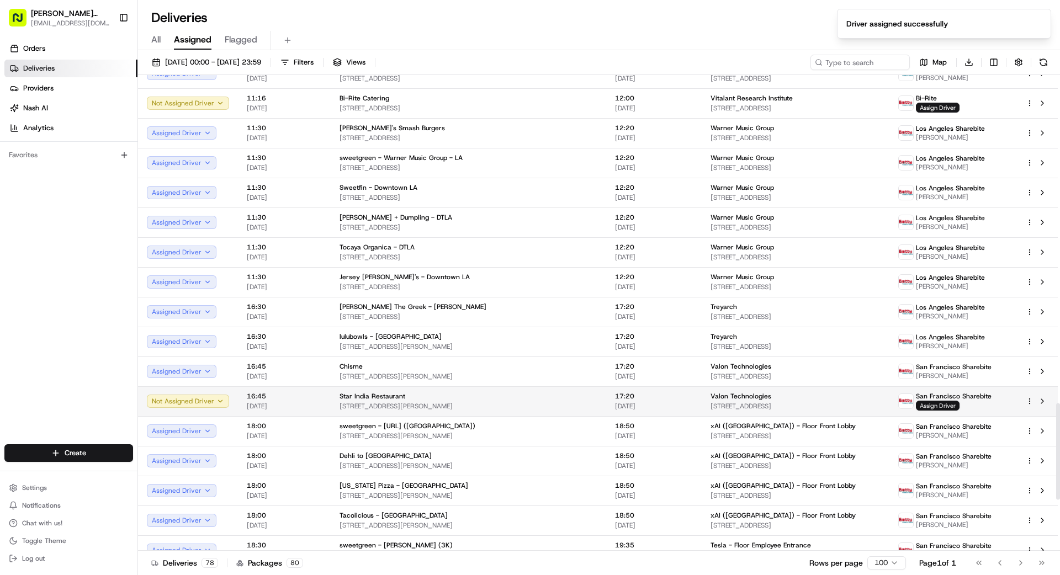
click at [952, 406] on span "Assign Driver" at bounding box center [938, 406] width 44 height 10
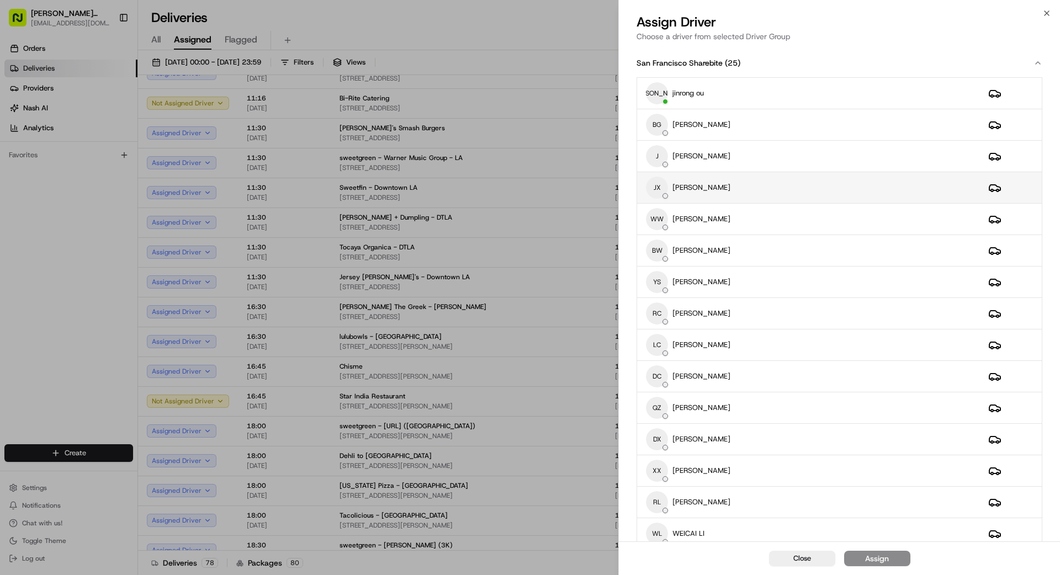
click at [757, 186] on div "JX Judy xu" at bounding box center [808, 188] width 325 height 22
click at [892, 561] on button "Assign" at bounding box center [877, 558] width 66 height 15
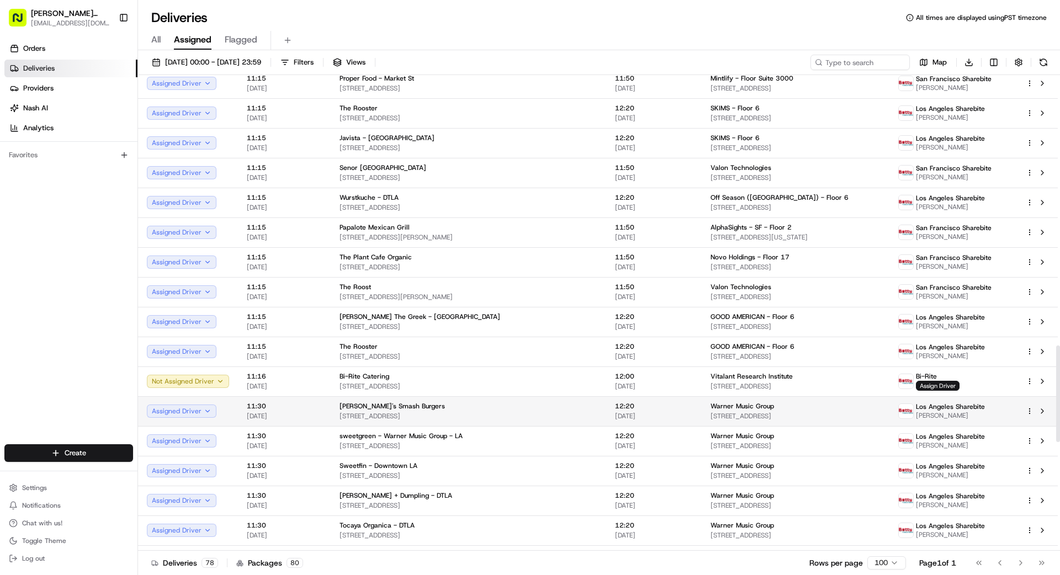
scroll to position [1361, 0]
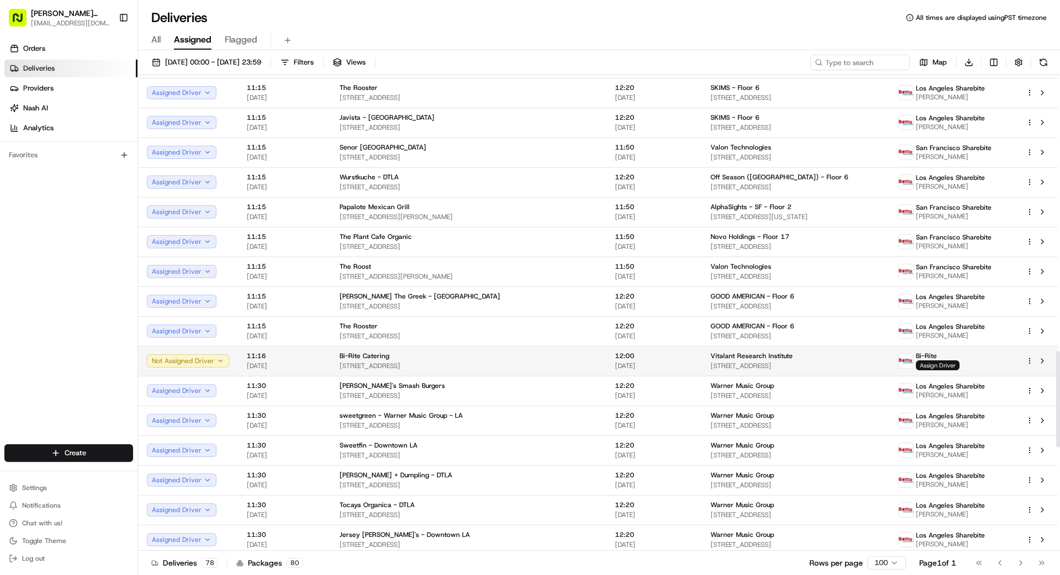
click at [933, 368] on span "Assign Driver" at bounding box center [938, 365] width 44 height 10
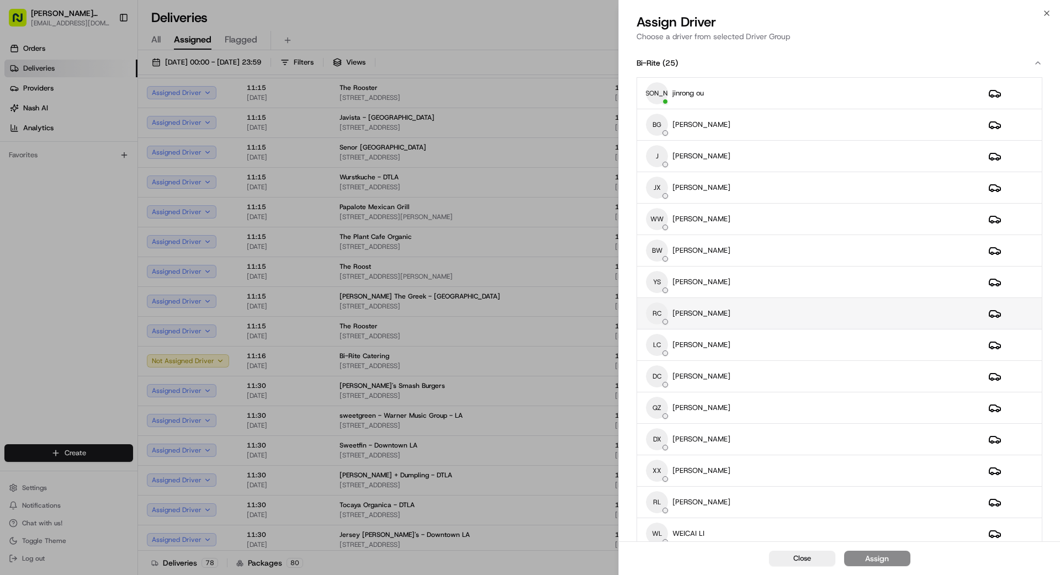
scroll to position [1, 0]
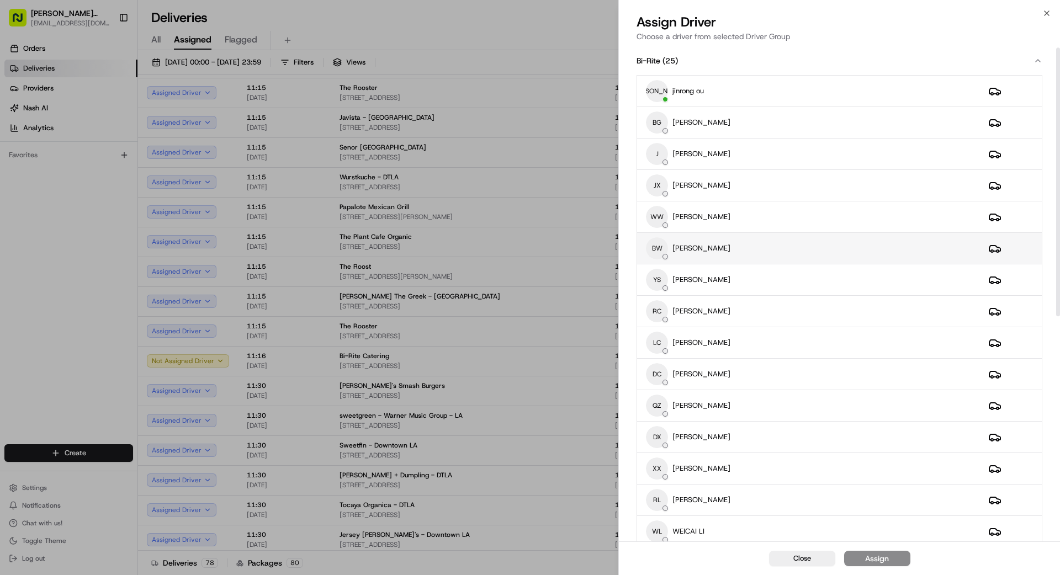
click at [761, 252] on div "BW BingSong Wang" at bounding box center [808, 248] width 325 height 22
click at [893, 562] on button "Assign" at bounding box center [877, 558] width 66 height 15
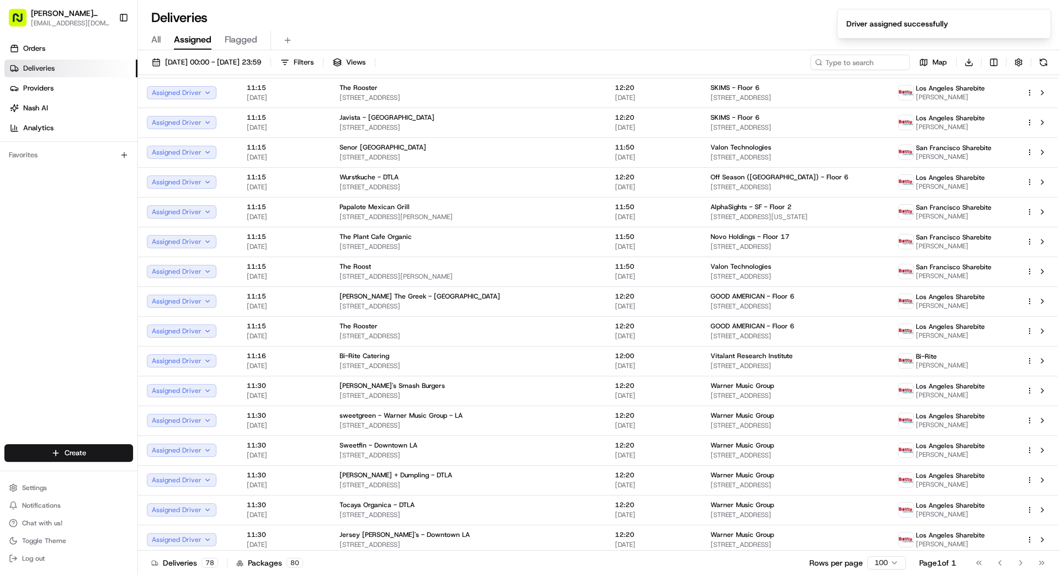
drag, startPoint x: 582, startPoint y: 571, endPoint x: 619, endPoint y: 555, distance: 40.6
click at [591, 569] on div "Deliveries 78 Packages 80 Rows per page 100 Page 1 of 1 Go to first page Go to …" at bounding box center [599, 562] width 922 height 25
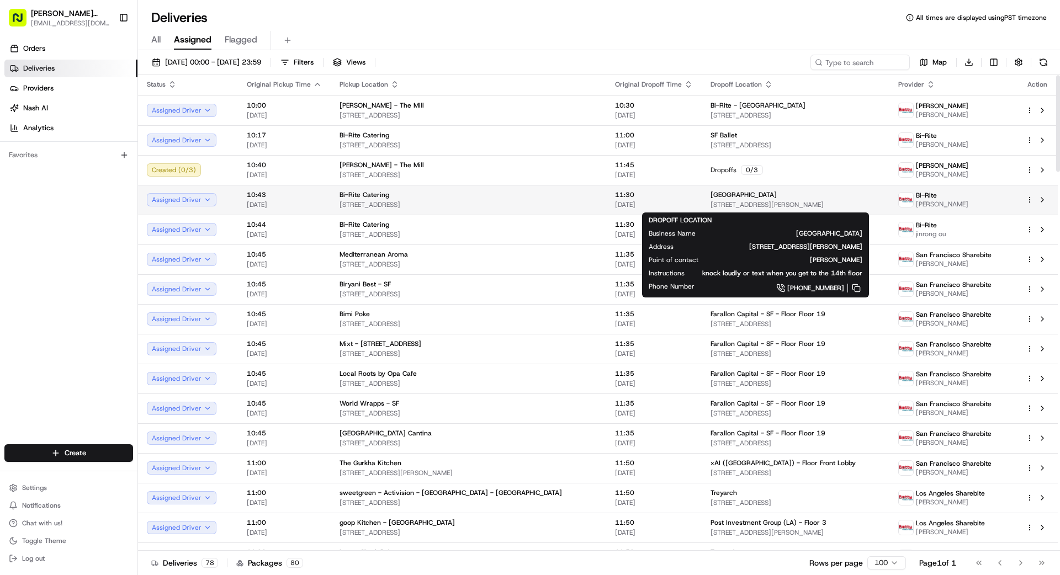
scroll to position [0, 0]
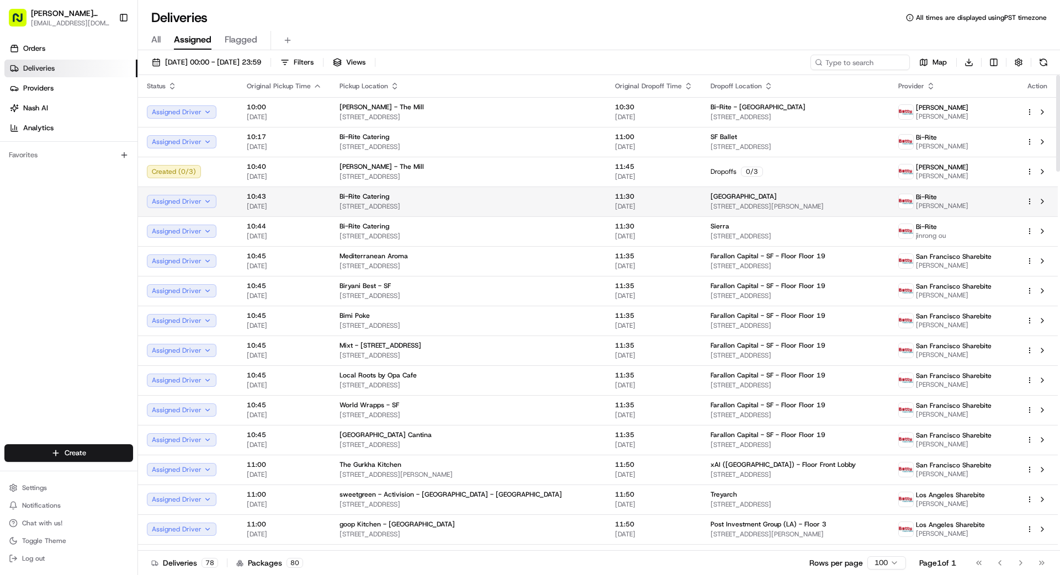
click at [729, 199] on div "[GEOGRAPHIC_DATA]" at bounding box center [795, 196] width 170 height 9
click at [1029, 199] on html "Betty Transportation bettytllc@gmail.com Toggle Sidebar Orders Deliveries Provi…" at bounding box center [530, 287] width 1060 height 575
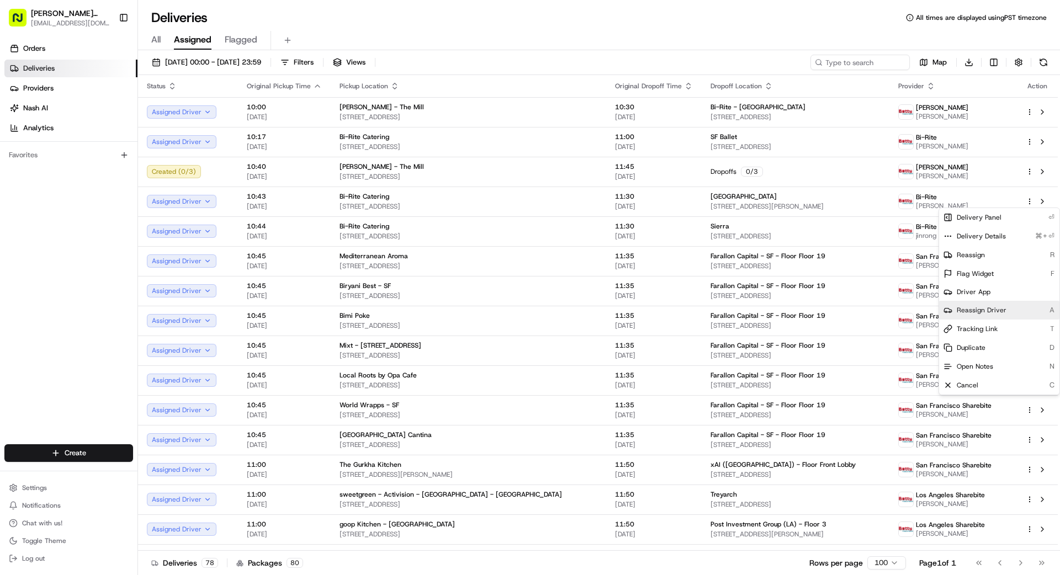
click at [992, 306] on span "Reassign Driver" at bounding box center [982, 310] width 50 height 9
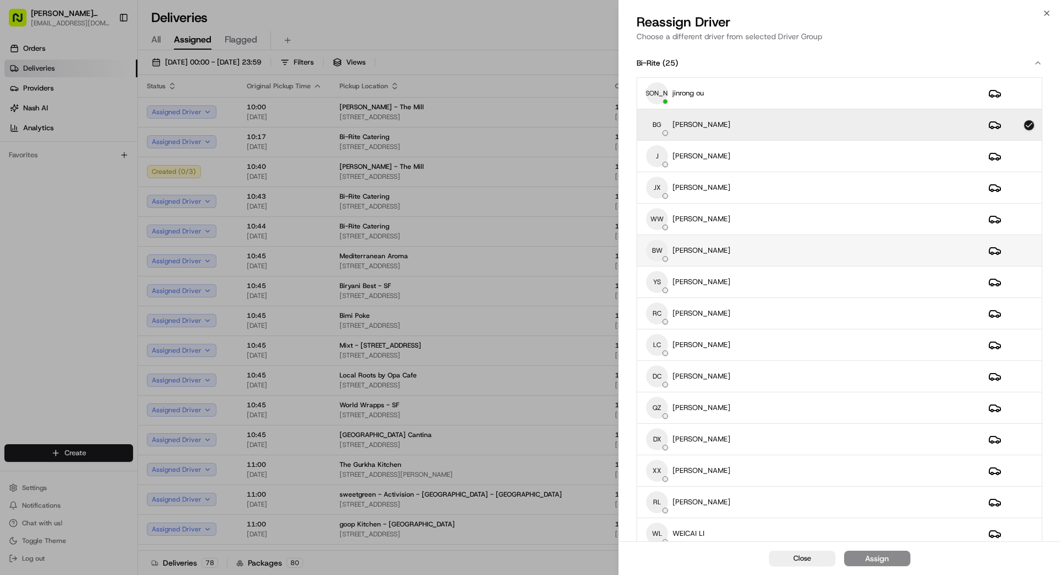
click at [749, 247] on div "BW BingSong Wang" at bounding box center [808, 251] width 325 height 22
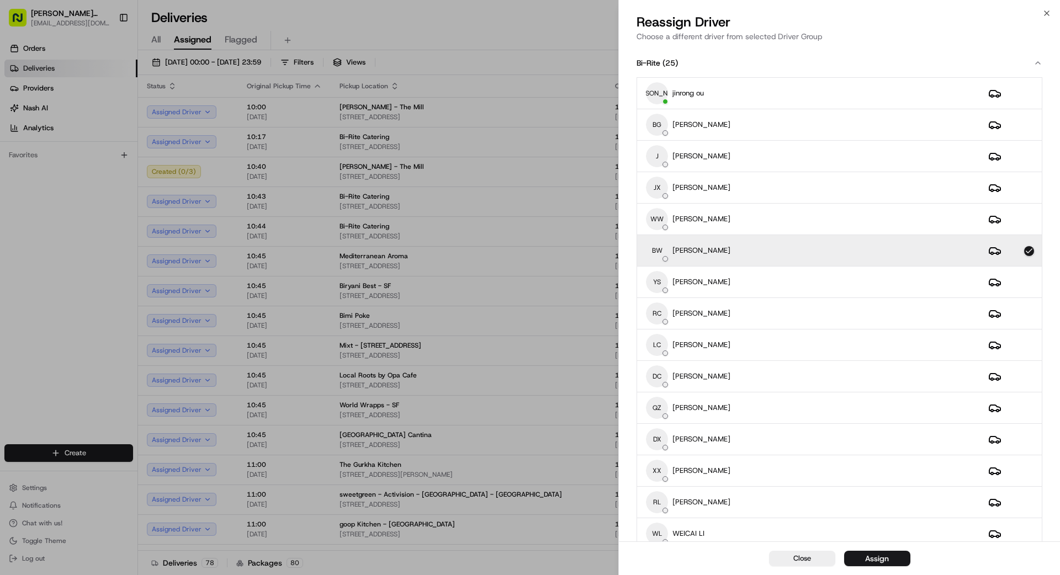
click at [879, 561] on div "Assign" at bounding box center [877, 558] width 24 height 11
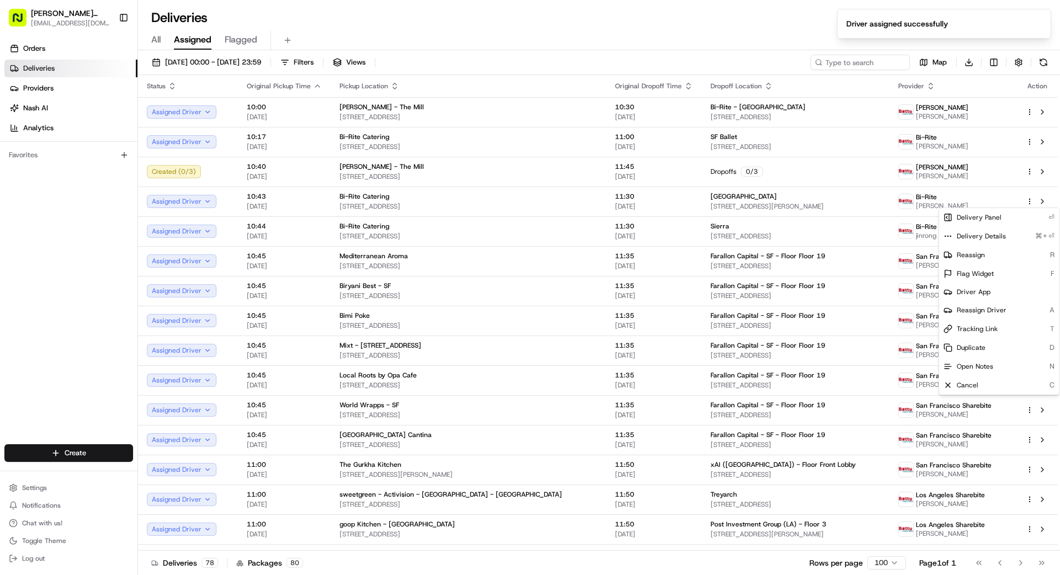
click at [604, 562] on div "Deliveries 78 Packages 80 Rows per page 100 Page 1 of 1 Go to first page Go to …" at bounding box center [599, 562] width 922 height 25
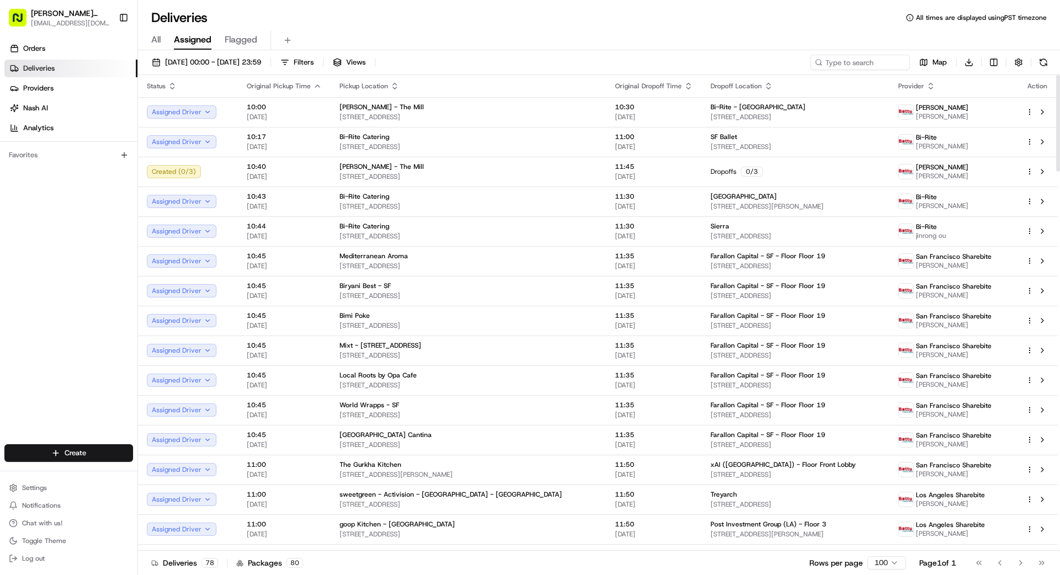
drag, startPoint x: 55, startPoint y: 338, endPoint x: 79, endPoint y: 351, distance: 27.6
click at [56, 338] on div "Orders Deliveries Providers [PERSON_NAME] Analytics Favorites" at bounding box center [68, 243] width 137 height 416
